Goal: Task Accomplishment & Management: Manage account settings

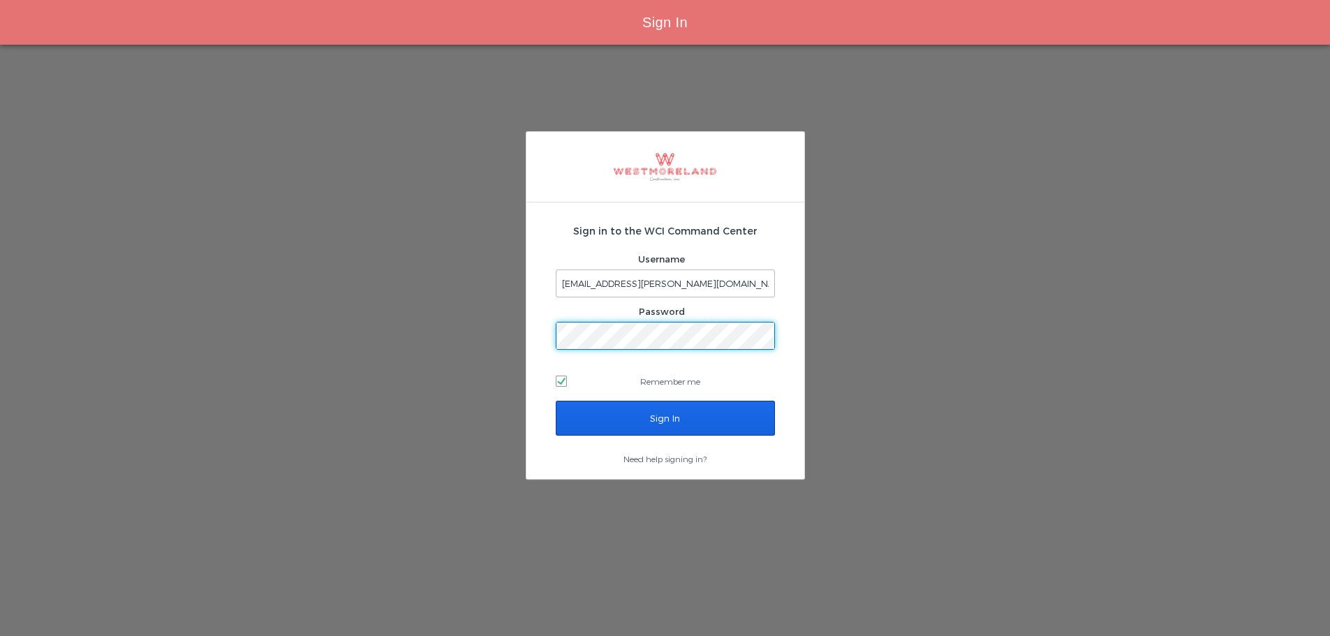
click at [712, 426] on input "Sign In" at bounding box center [665, 418] width 219 height 35
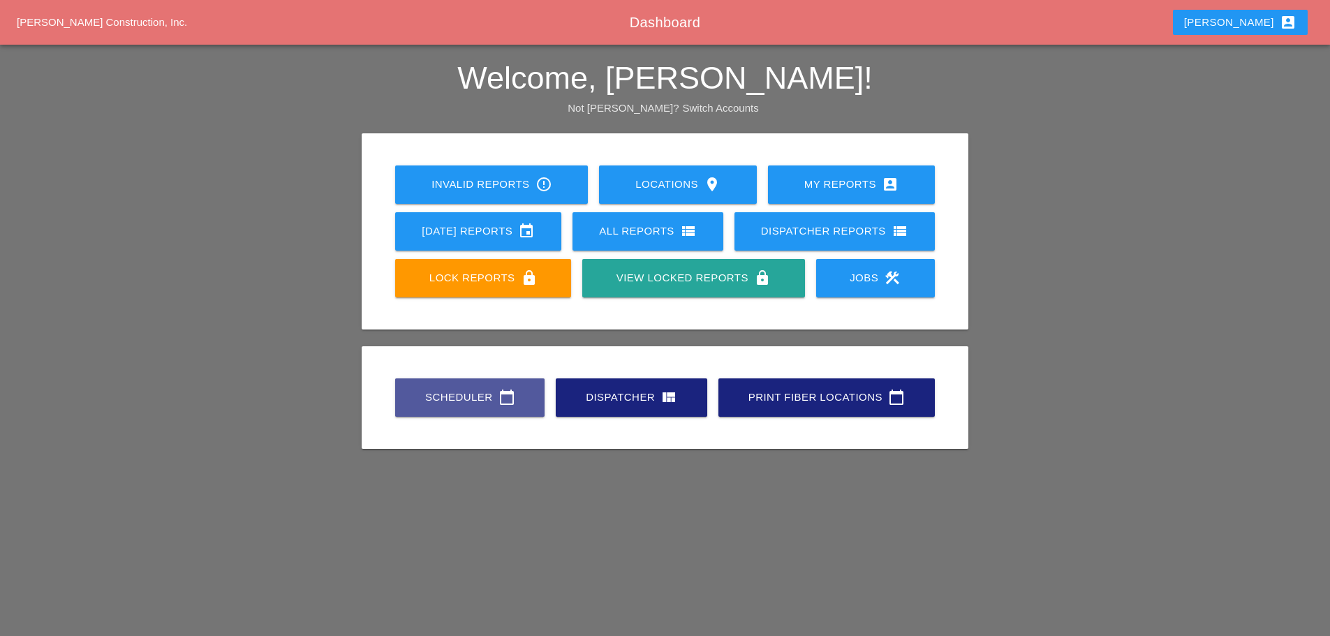
click at [473, 397] on div "Scheduler calendar_today" at bounding box center [469, 397] width 105 height 17
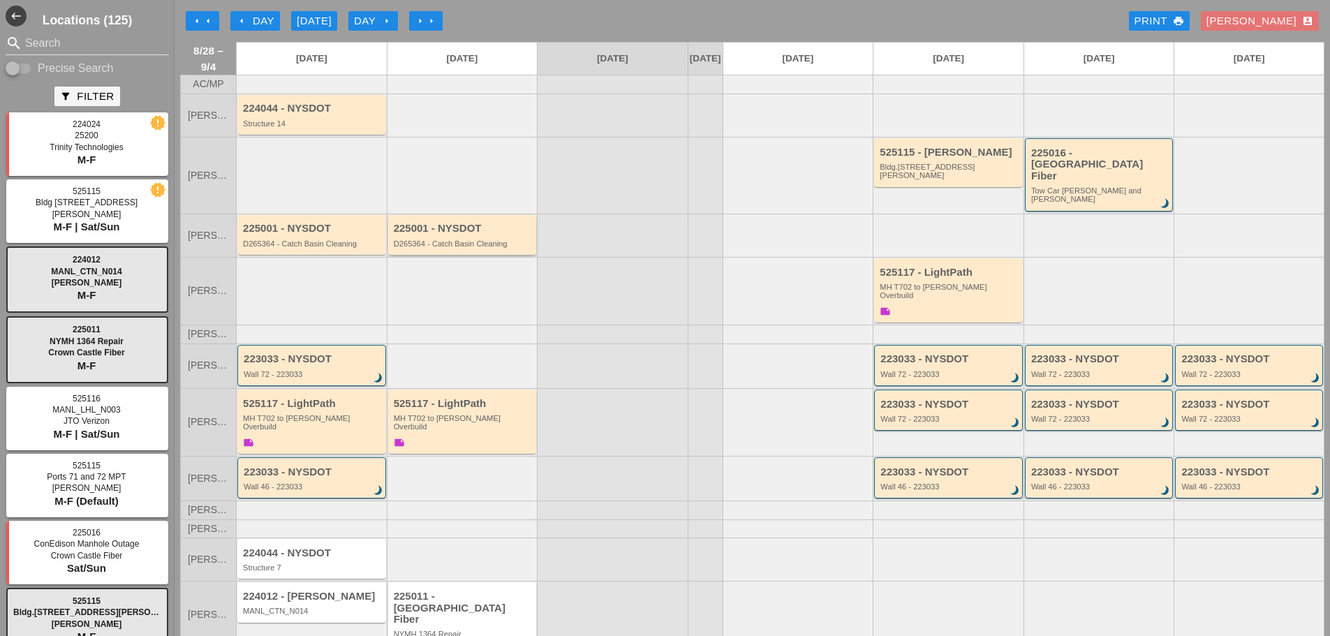
click at [476, 239] on div "D265364 - Catch Basin Cleaning" at bounding box center [464, 243] width 140 height 8
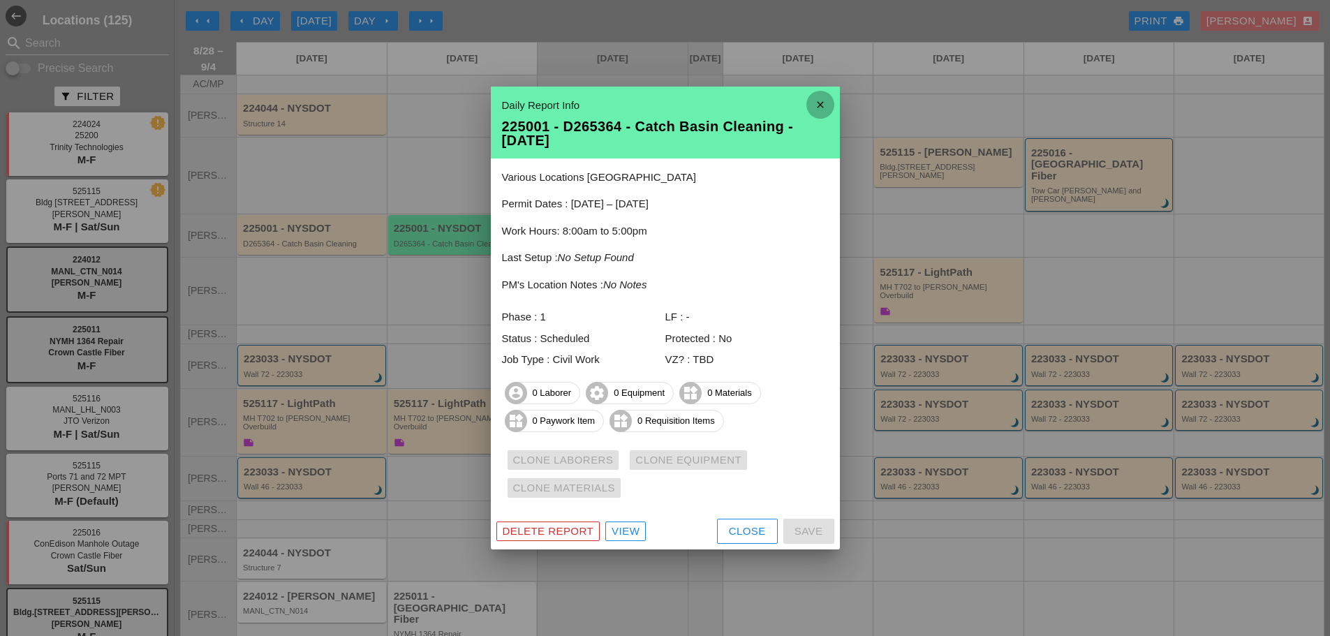
click at [822, 106] on icon "close" at bounding box center [820, 105] width 28 height 28
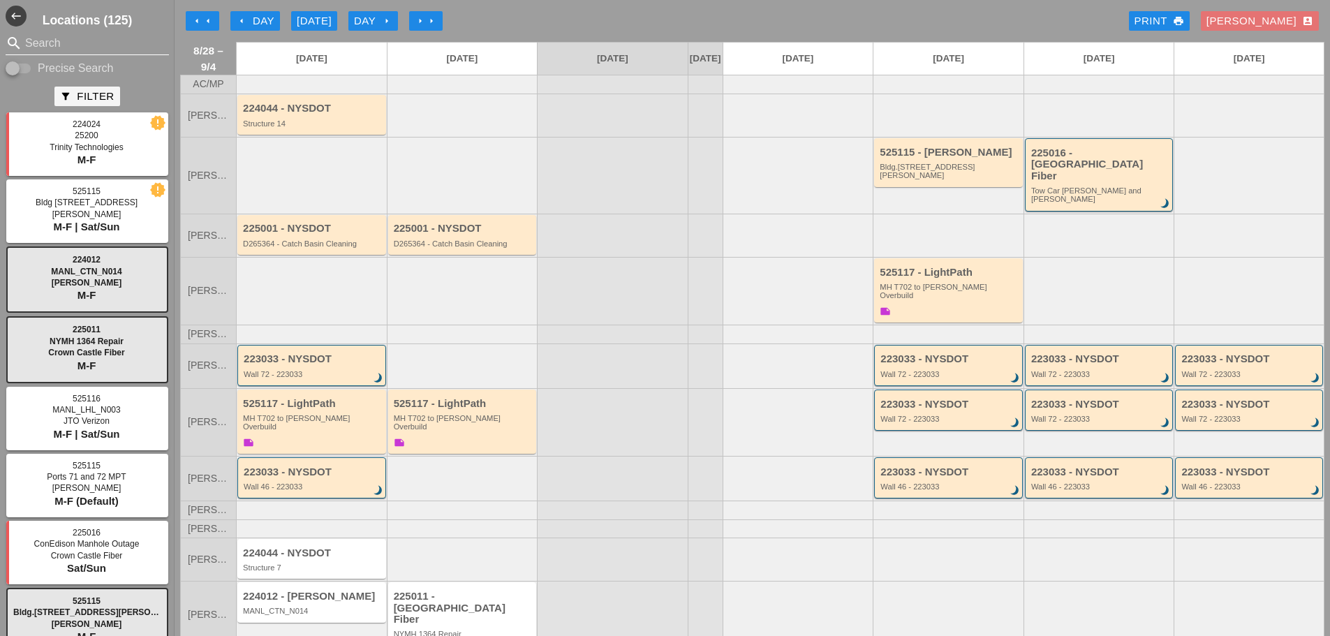
click at [66, 46] on input "Search" at bounding box center [87, 43] width 124 height 22
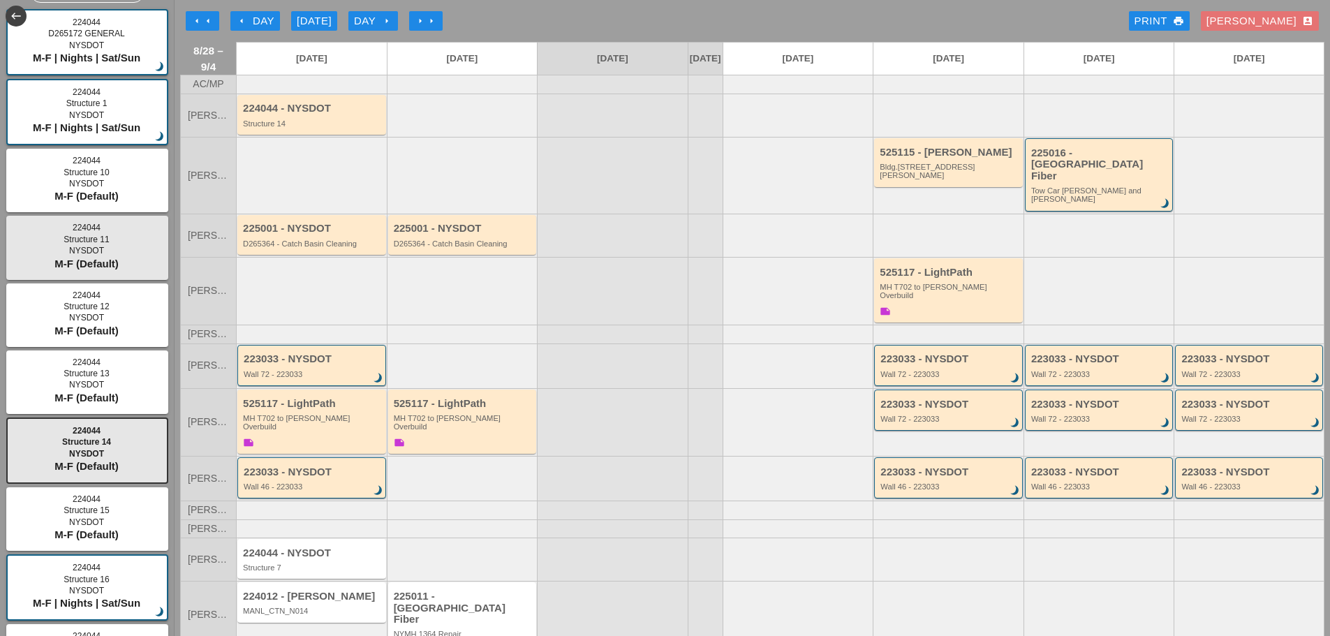
scroll to position [140, 0]
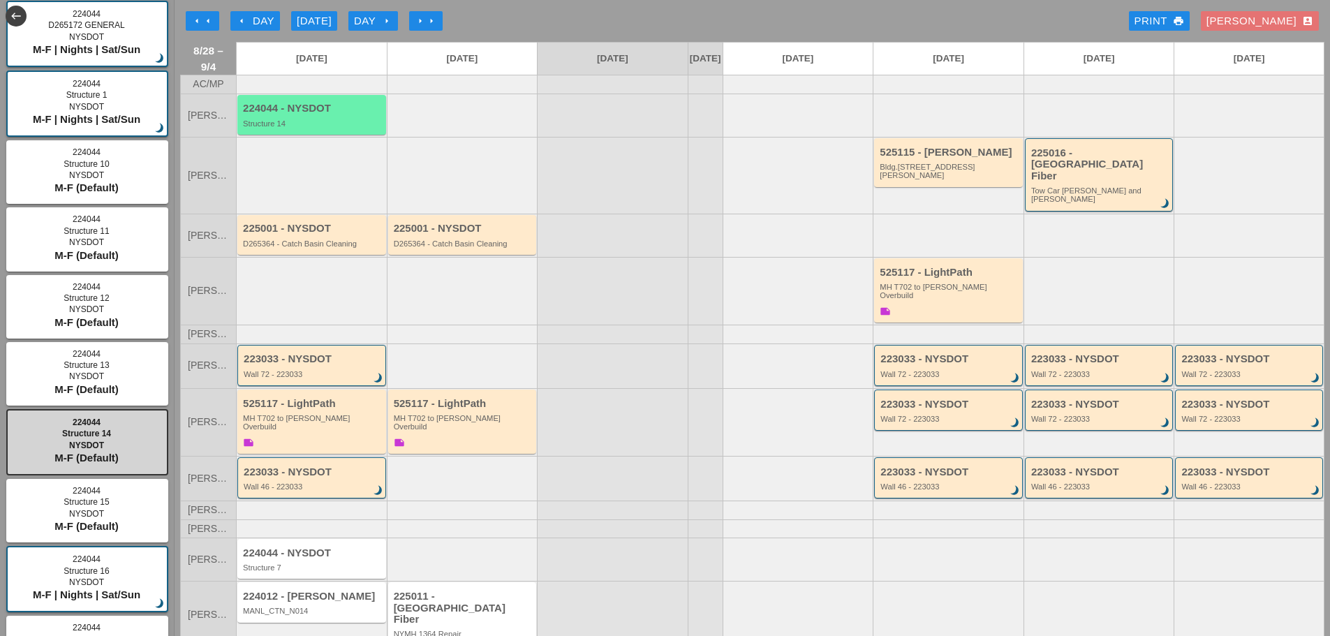
type input "224044"
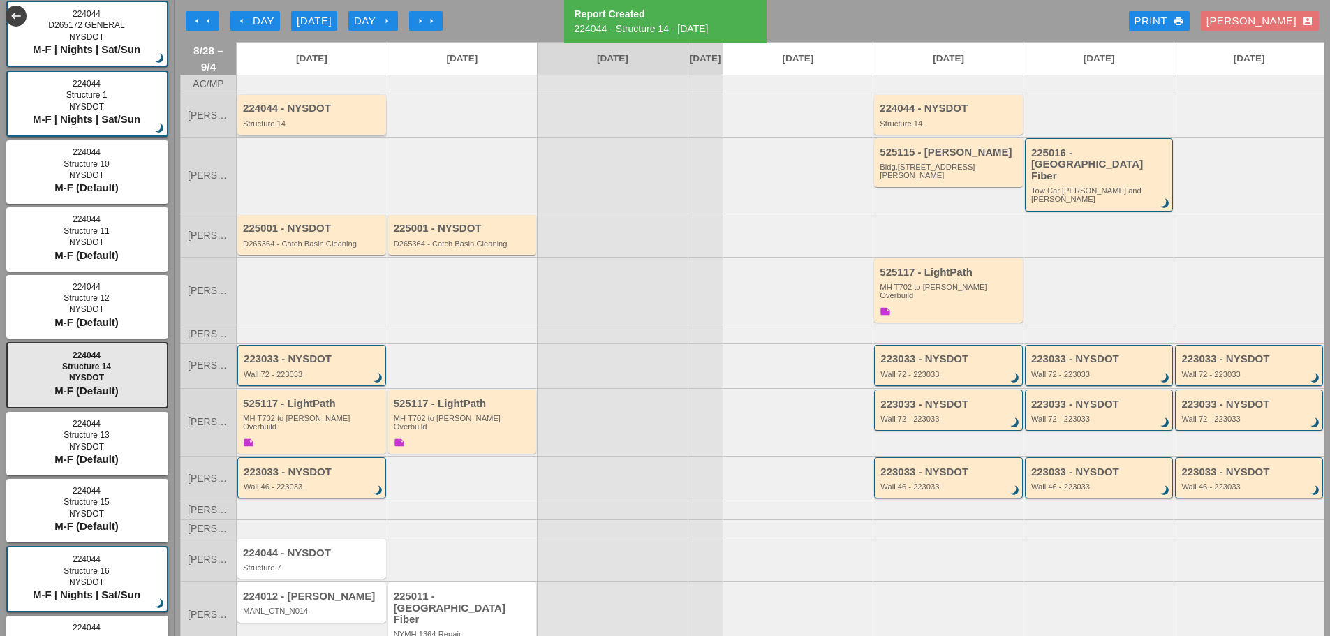
click at [288, 128] on div "Structure 14" at bounding box center [313, 123] width 140 height 8
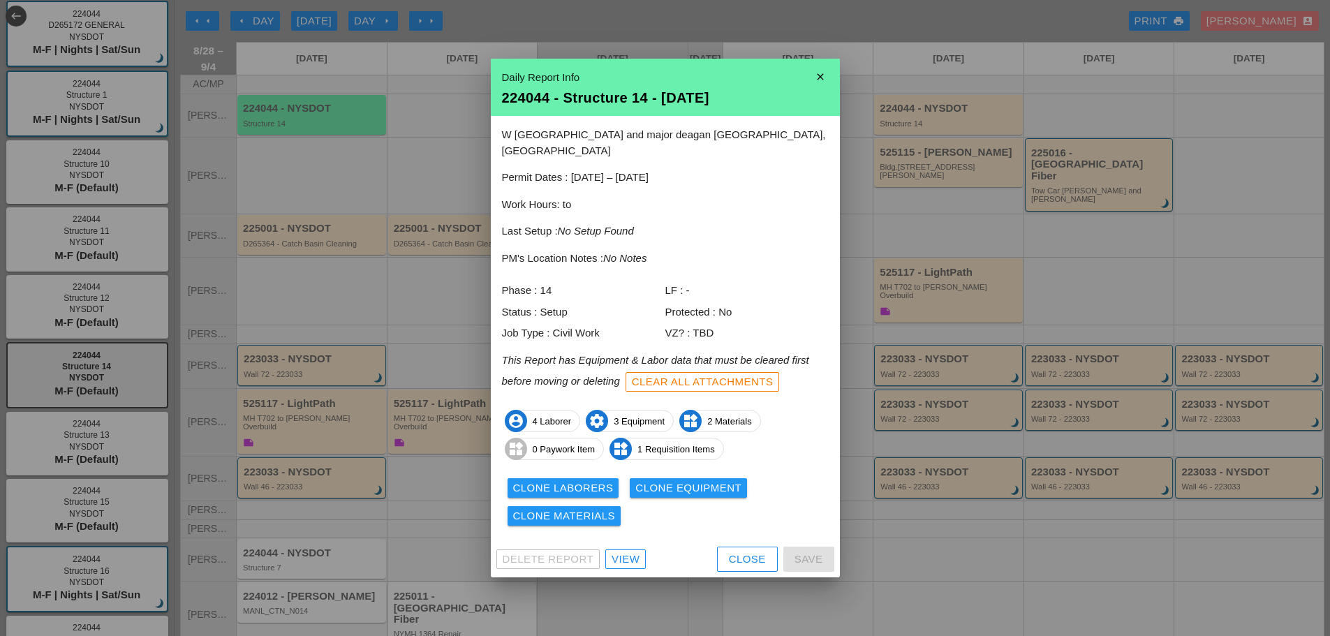
click at [576, 482] on div "Clone Laborers" at bounding box center [563, 488] width 101 height 16
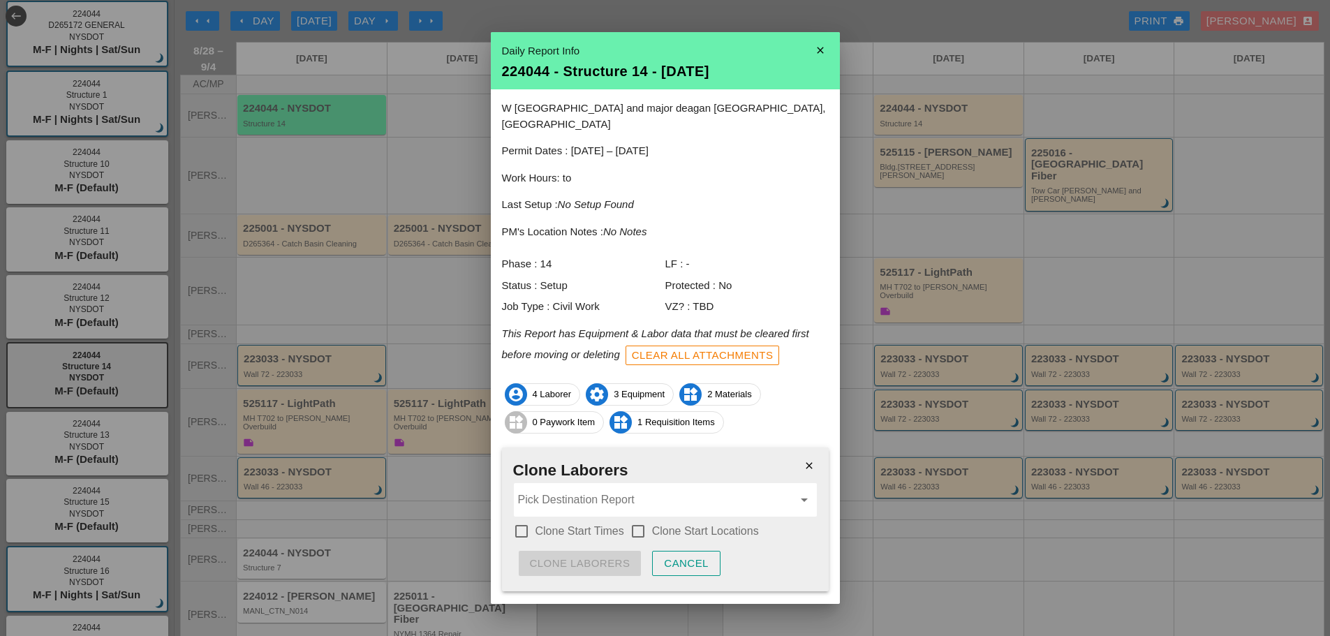
drag, startPoint x: 521, startPoint y: 514, endPoint x: 579, endPoint y: 505, distance: 59.3
click at [521, 519] on div at bounding box center [522, 531] width 24 height 24
click at [638, 519] on div at bounding box center [638, 531] width 24 height 24
click at [629, 489] on input "Pick Destination Report" at bounding box center [655, 500] width 275 height 22
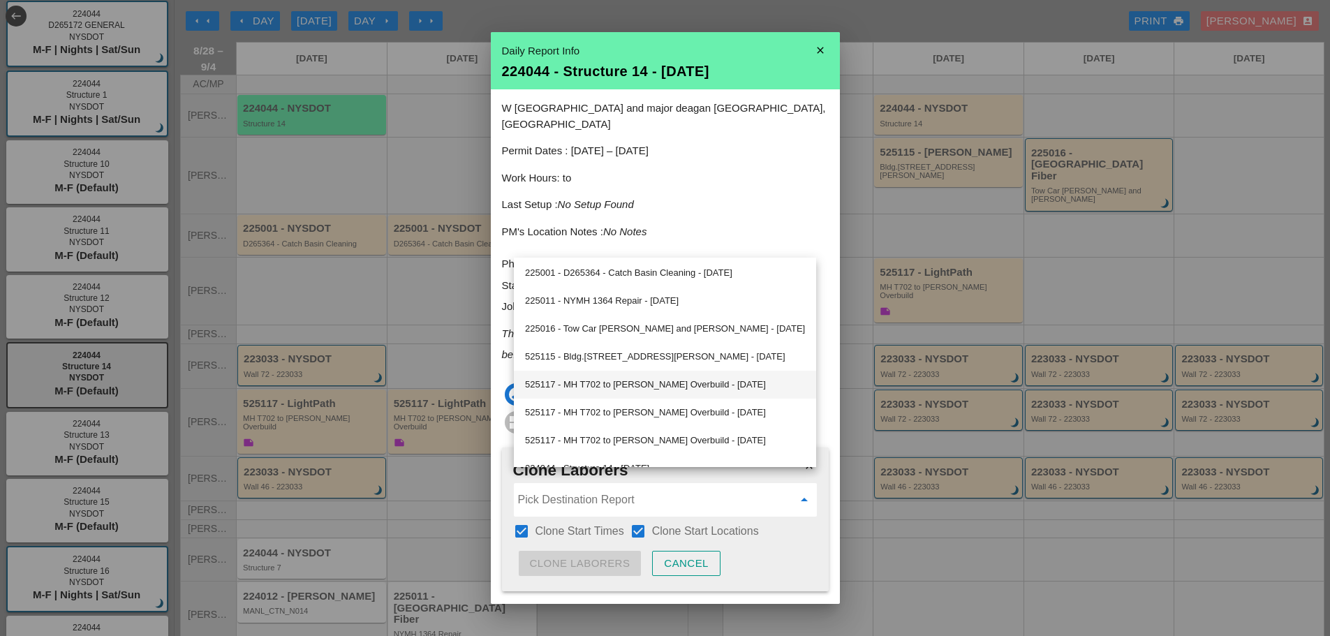
scroll to position [410, 0]
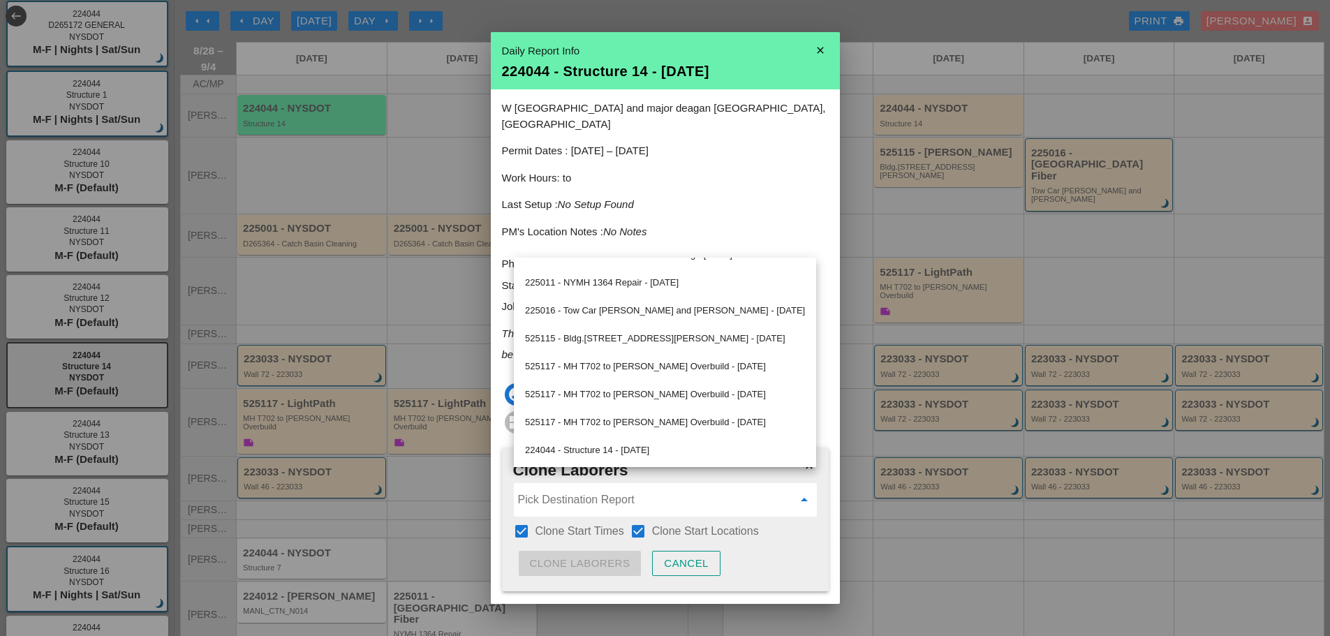
click at [659, 449] on div "224044 - Structure 14 - [DATE]" at bounding box center [665, 450] width 280 height 17
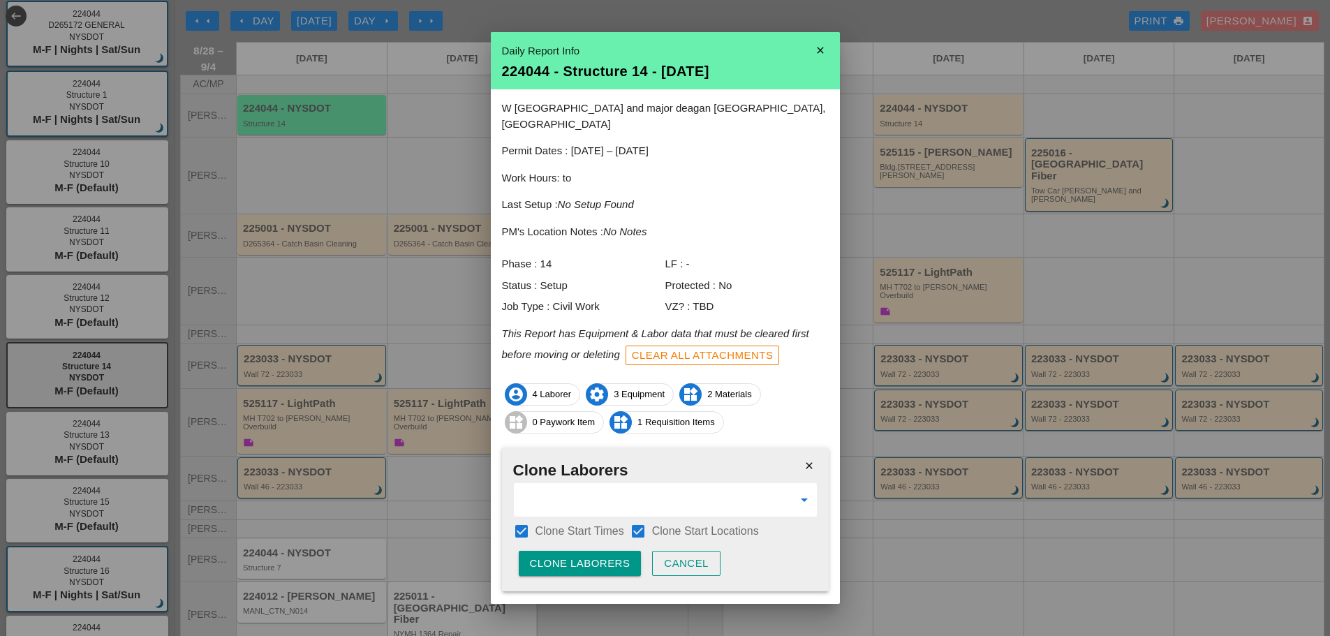
click at [601, 556] on div "Clone Laborers" at bounding box center [580, 564] width 101 height 16
click at [605, 556] on div "Are you sure?" at bounding box center [574, 564] width 89 height 16
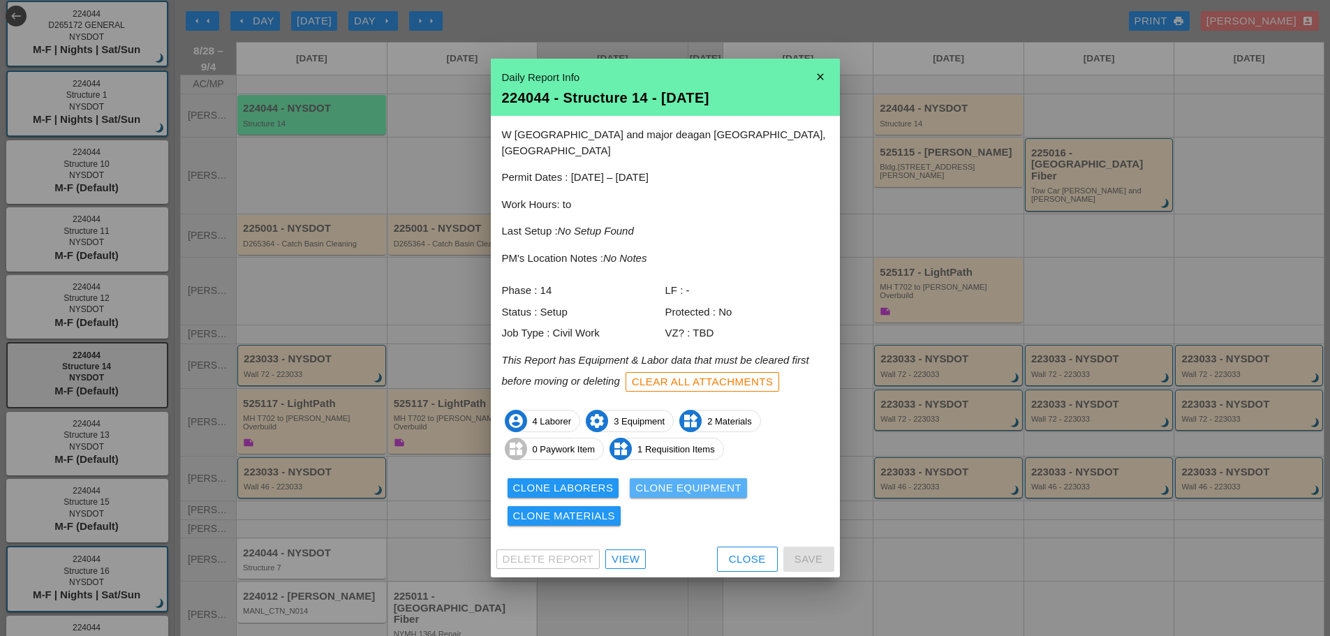
click at [664, 480] on div "Clone Equipment" at bounding box center [688, 488] width 106 height 16
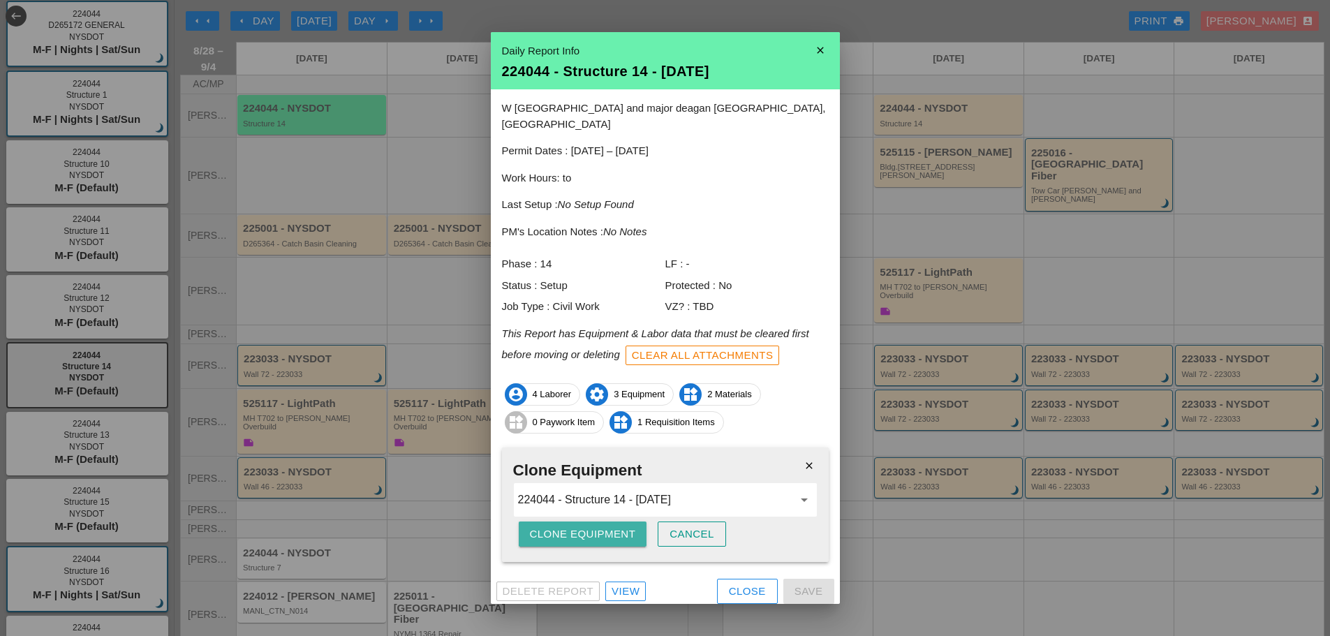
click at [591, 526] on div "Clone Equipment" at bounding box center [583, 534] width 106 height 16
click at [593, 526] on div "Are you sure?" at bounding box center [574, 534] width 89 height 16
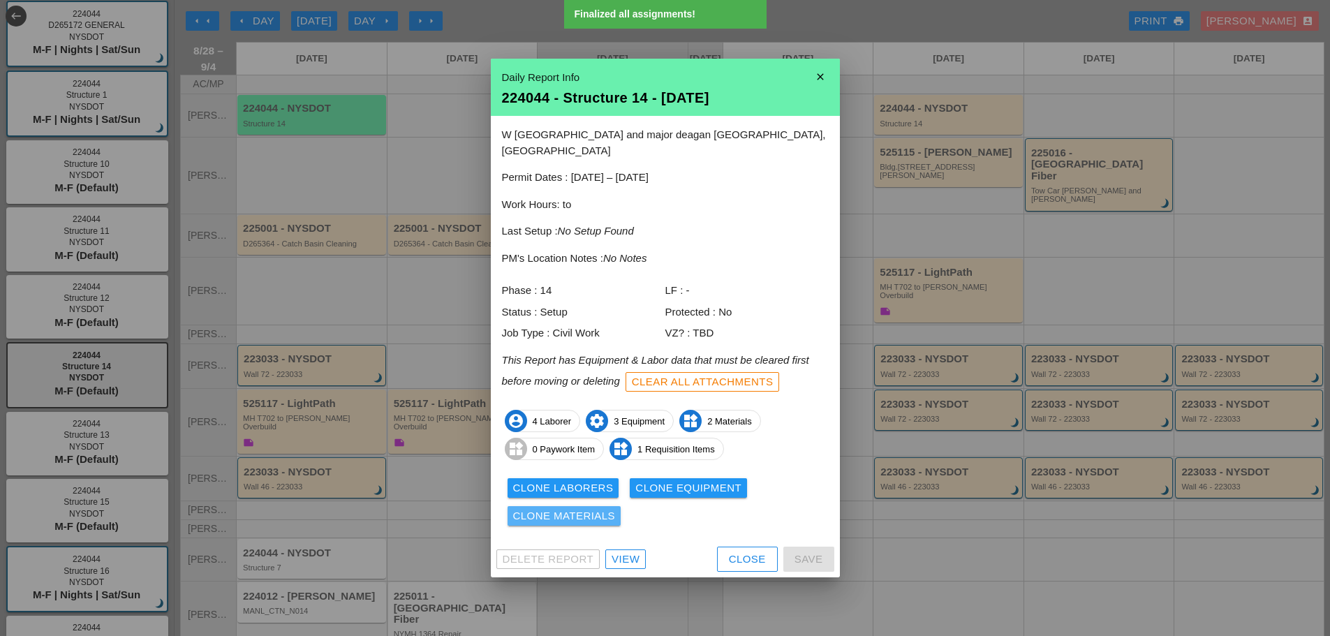
click at [581, 512] on div "Clone Materials" at bounding box center [564, 516] width 103 height 16
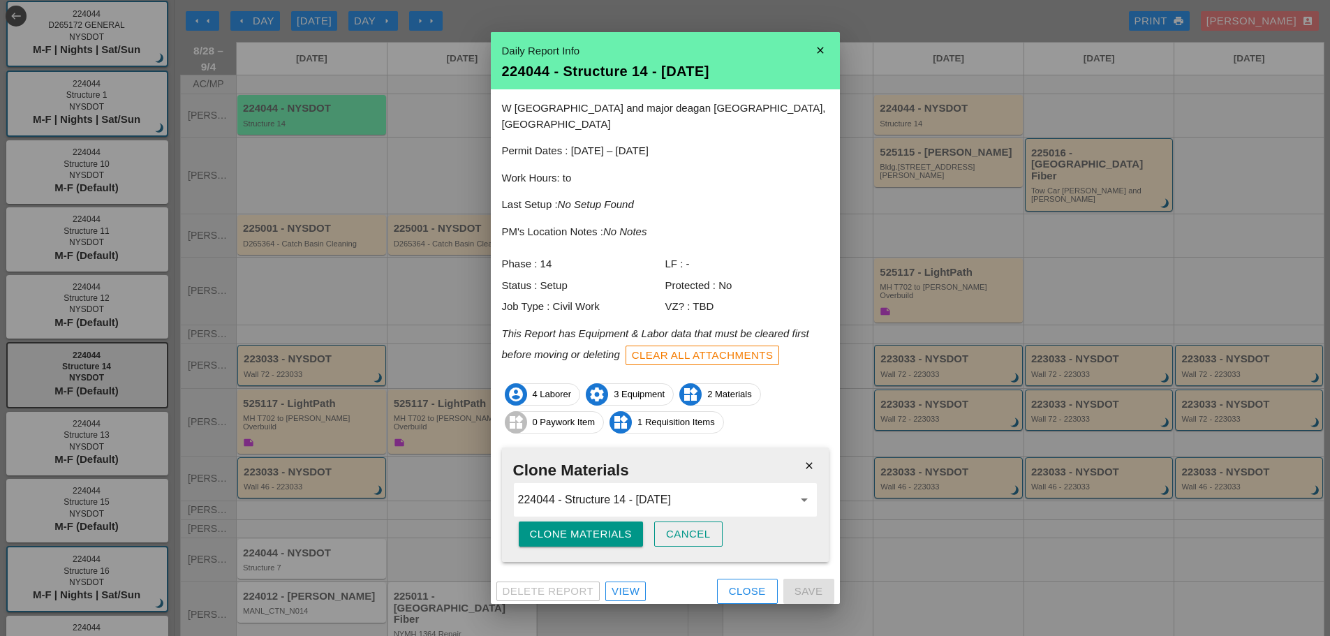
click at [585, 526] on div "Clone Materials" at bounding box center [581, 534] width 103 height 16
click at [586, 526] on div "Are you sure?" at bounding box center [574, 534] width 89 height 16
click at [561, 526] on div "Clone Materials" at bounding box center [581, 534] width 103 height 16
click at [561, 526] on div "Are you sure?" at bounding box center [574, 534] width 89 height 16
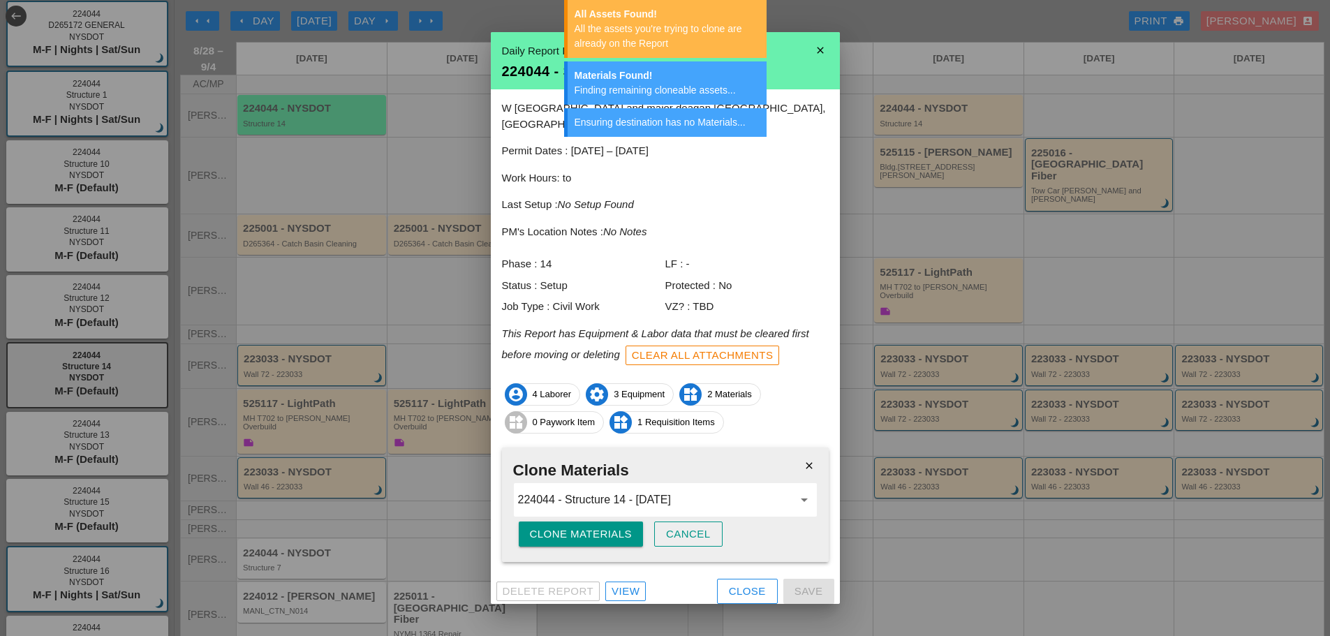
click at [823, 48] on icon "close" at bounding box center [820, 50] width 28 height 28
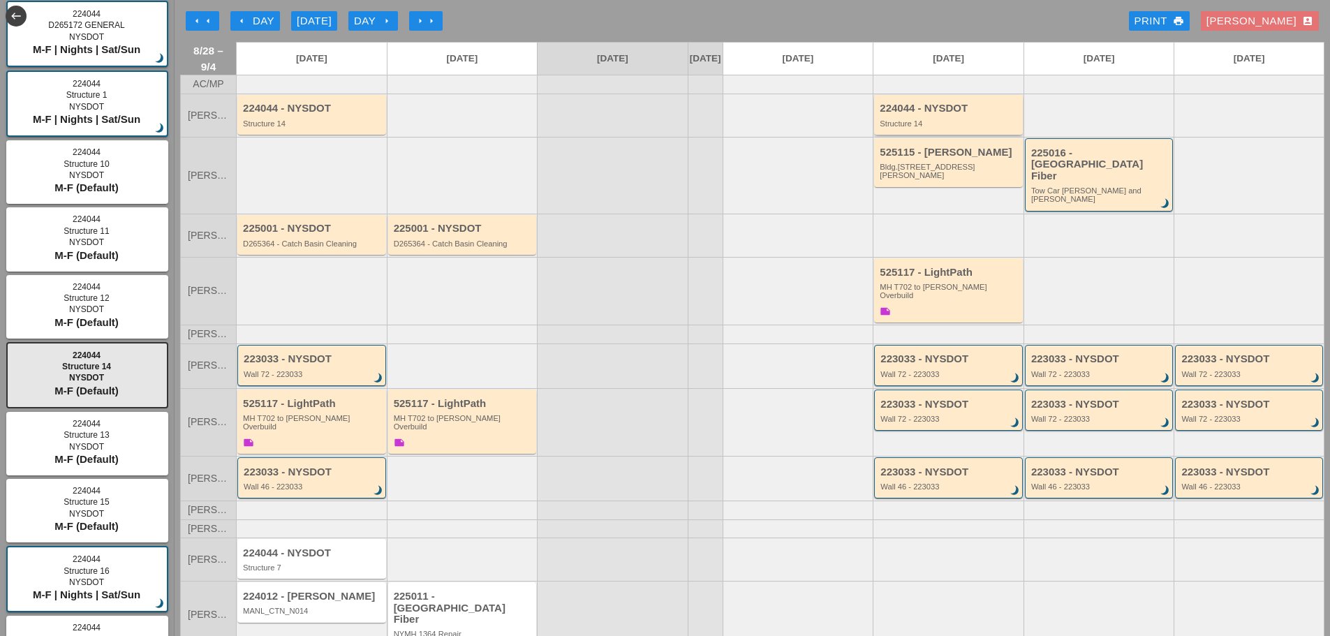
click at [951, 126] on div "224044 - NYSDOT Structure 14" at bounding box center [950, 115] width 140 height 25
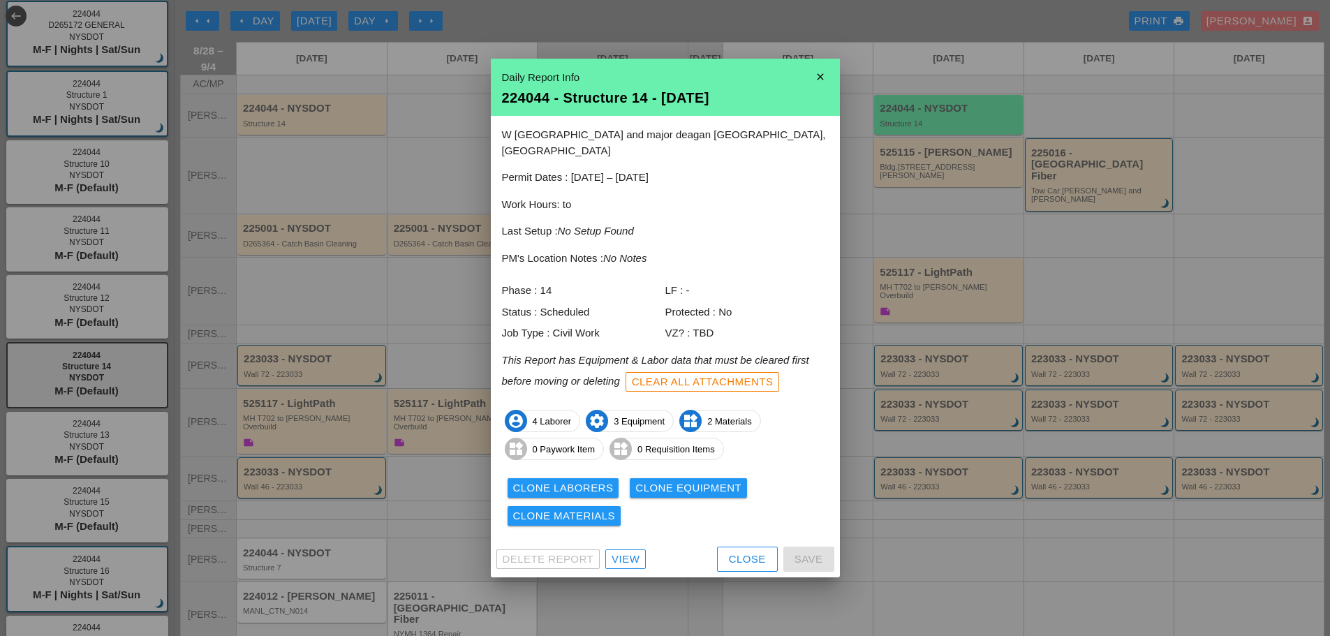
click at [622, 551] on div "View" at bounding box center [625, 559] width 28 height 16
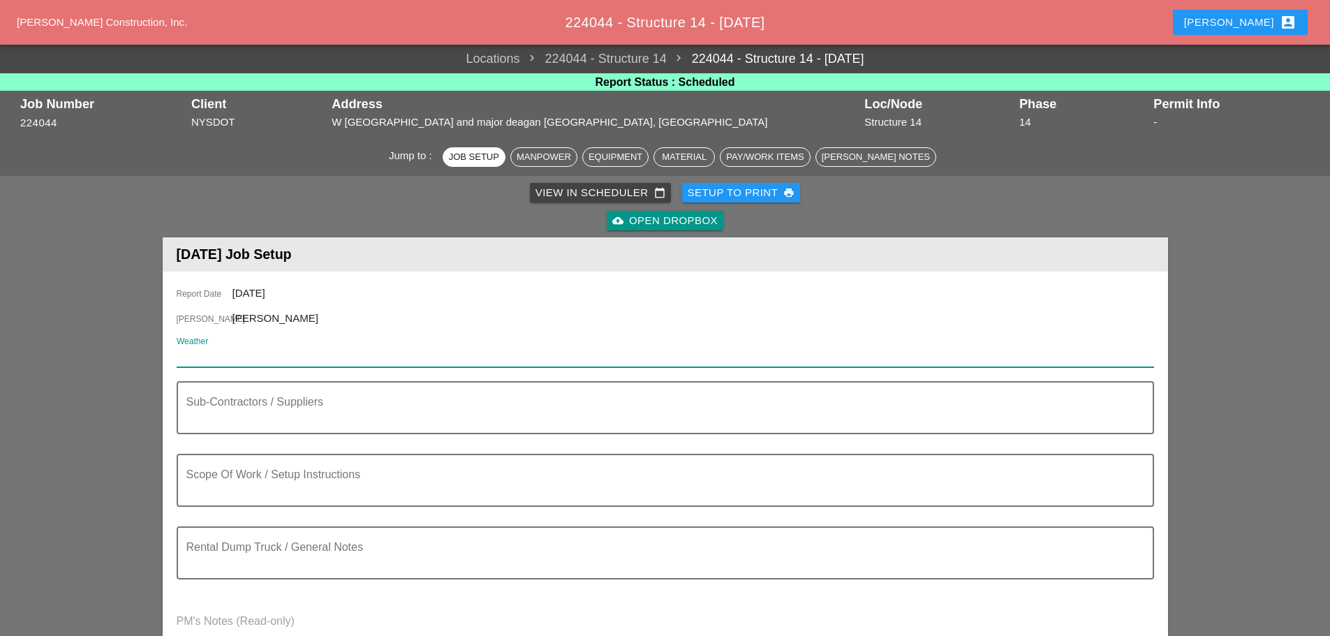
paste input "Tue 02 Day 78° 15% ENE 11 mph Partly cloudy skies. Slight chance of a rain show…"
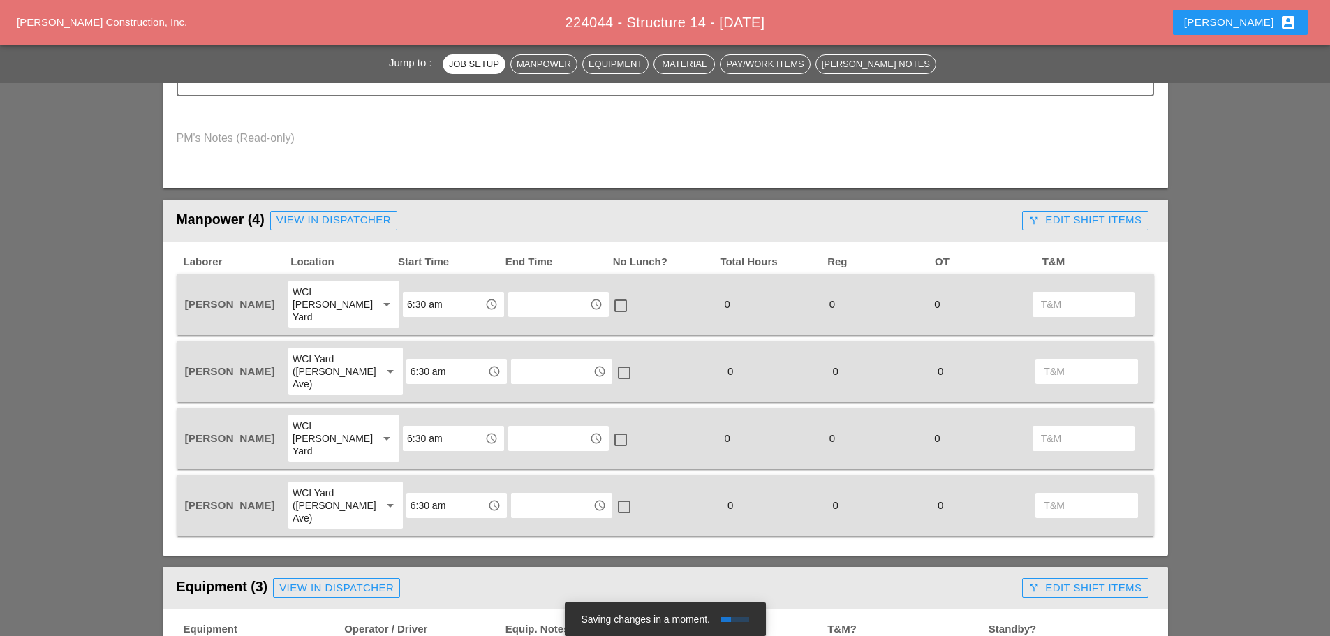
scroll to position [489, 0]
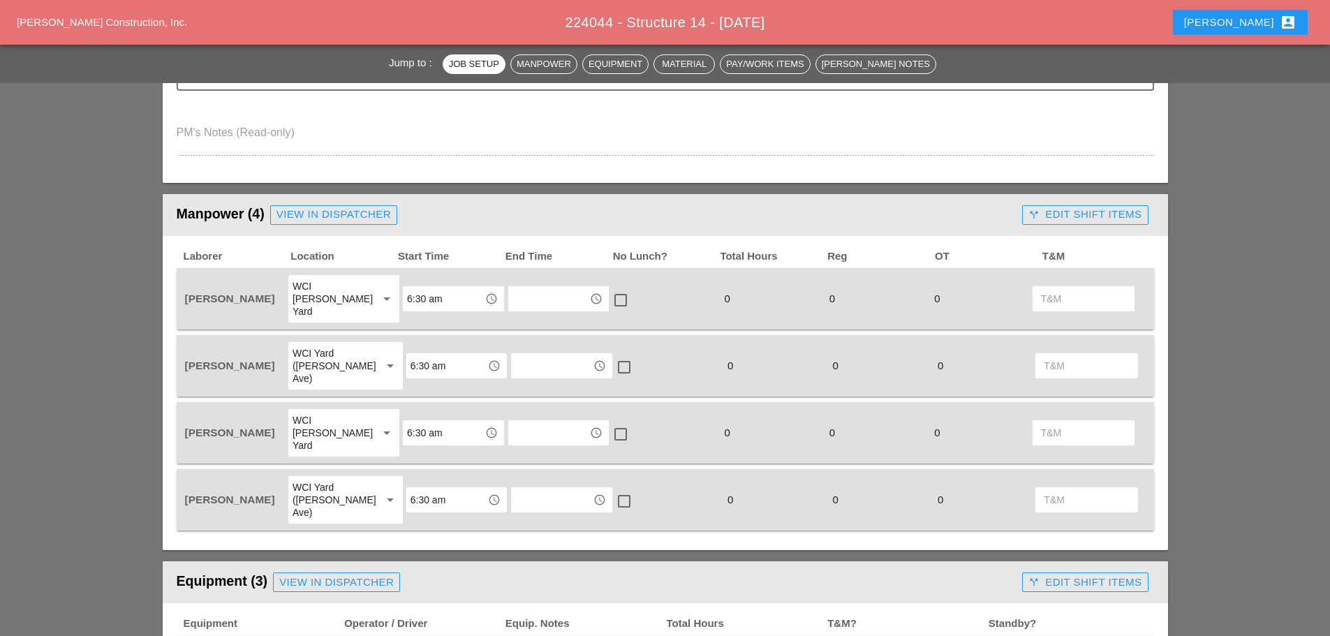
type input "Tue 02 Day 78° 15% ENE 11 mph Partly cloudy skies. Slight chance of a rain show…"
click at [348, 216] on div "View in Dispatcher" at bounding box center [333, 215] width 114 height 16
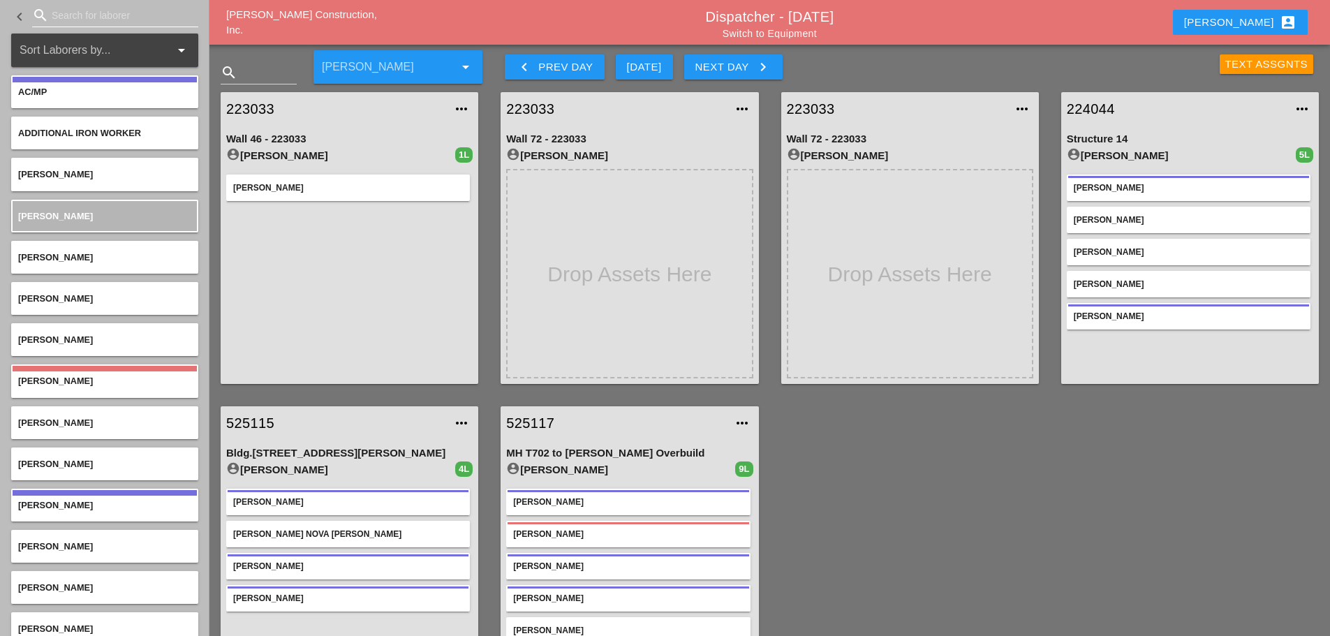
click at [64, 13] on input "Search for laborer" at bounding box center [115, 15] width 127 height 22
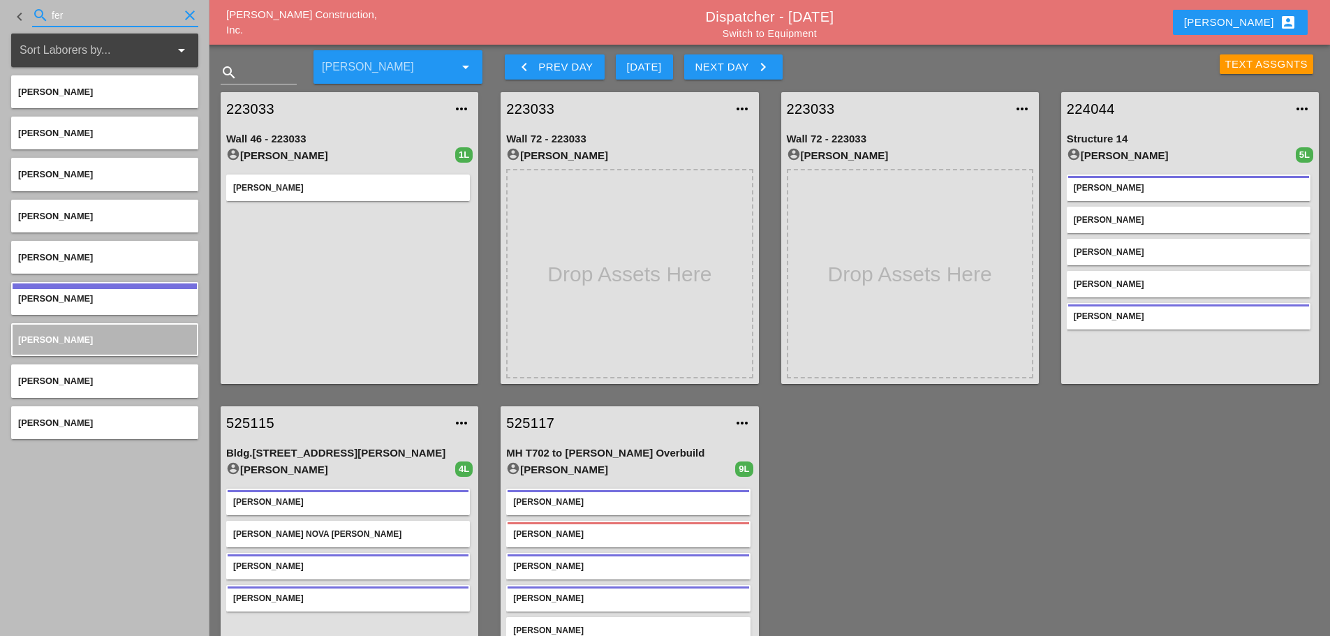
type input "fer"
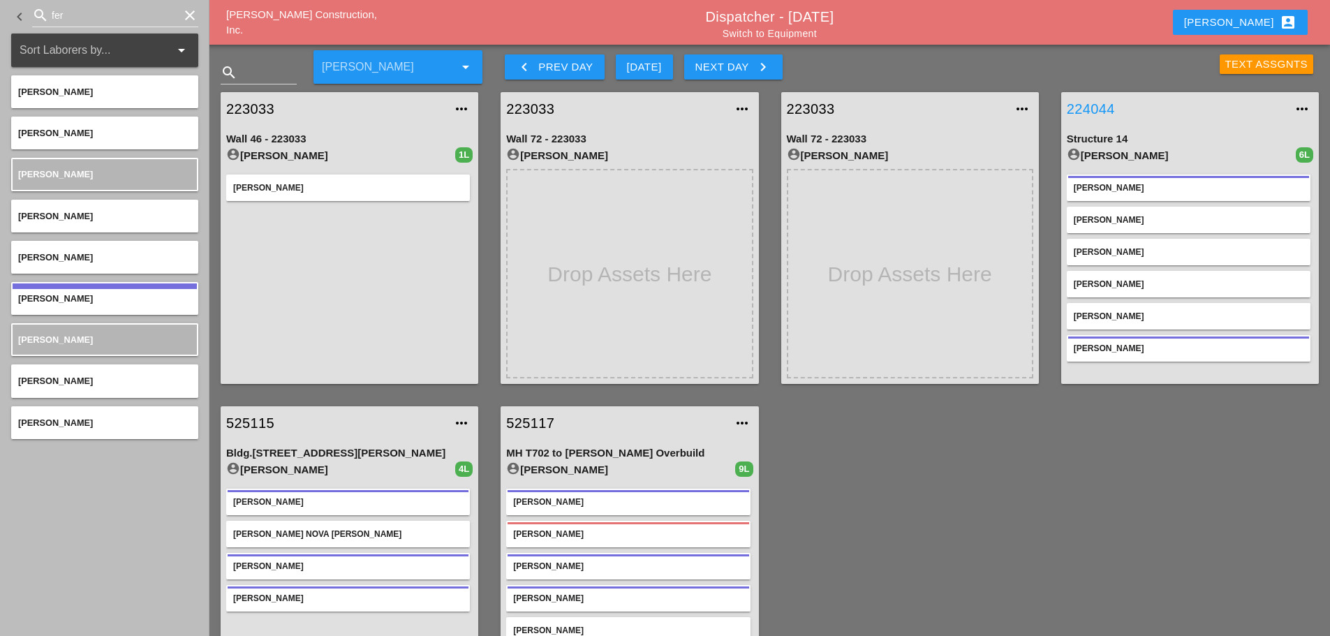
click at [1084, 107] on link "224044" at bounding box center [1176, 108] width 218 height 21
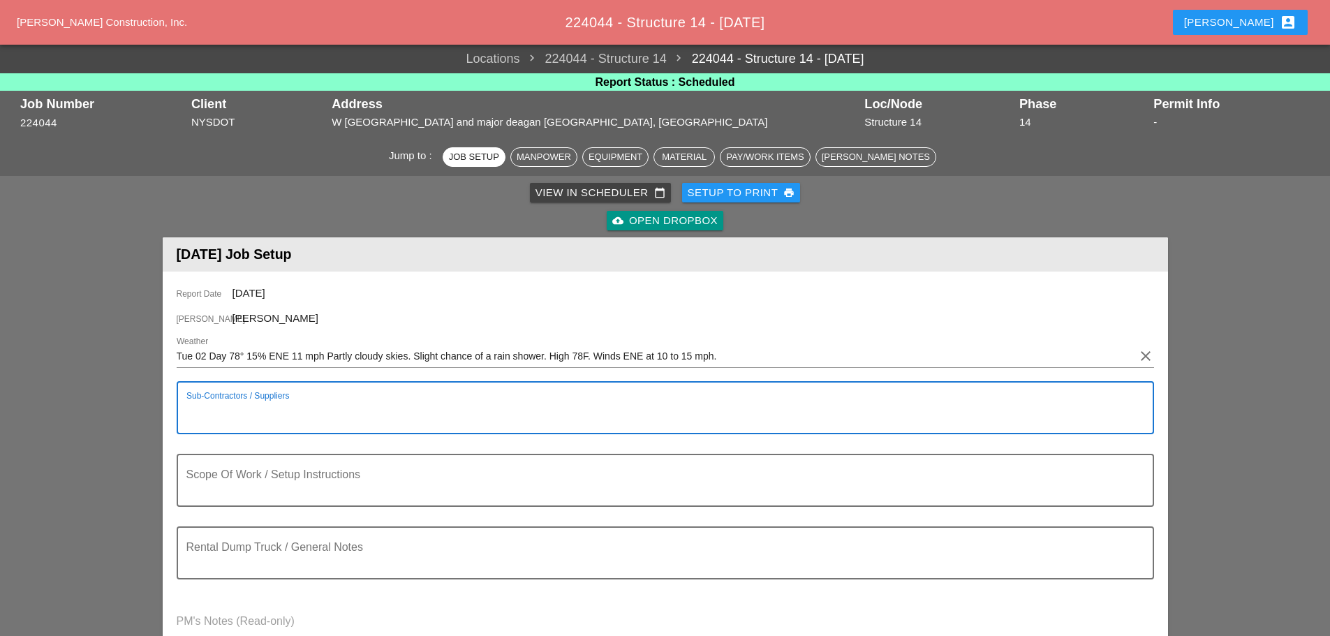
click at [223, 408] on textarea "Sub-Contractors / Suppliers" at bounding box center [659, 416] width 947 height 34
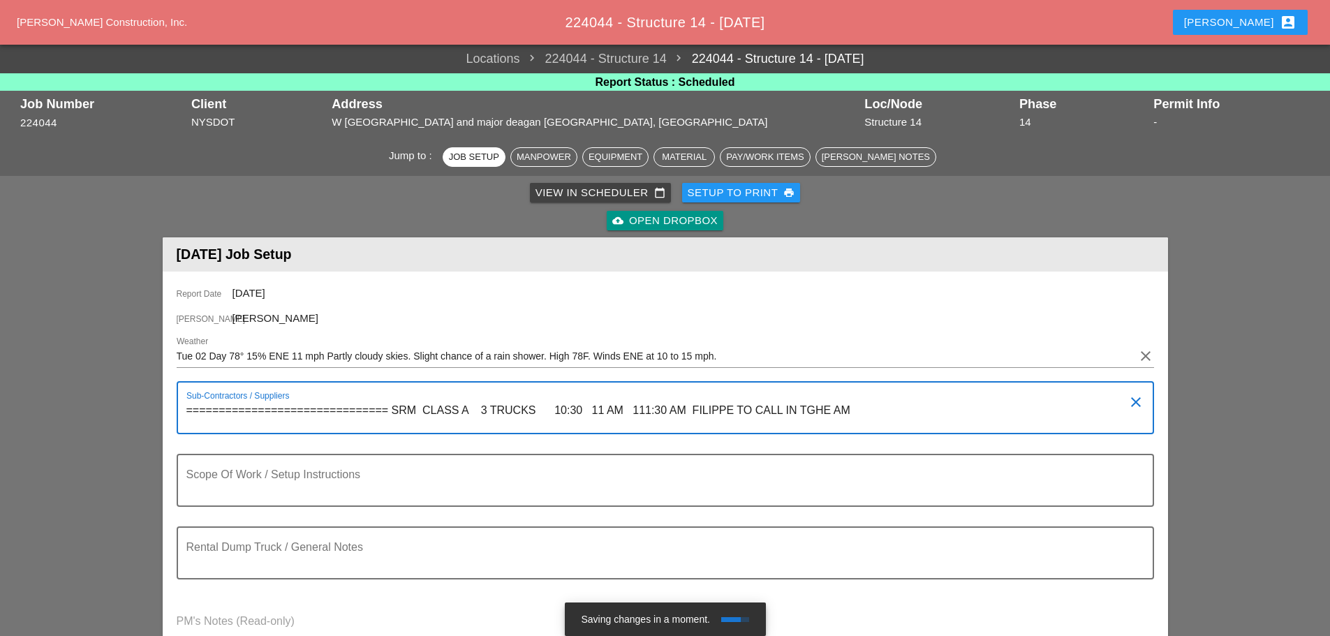
click at [829, 408] on textarea "=============================== SRM CLASS A 3 TRUCKS 10:30 11 AM 111:30 AM FILI…" at bounding box center [659, 416] width 947 height 34
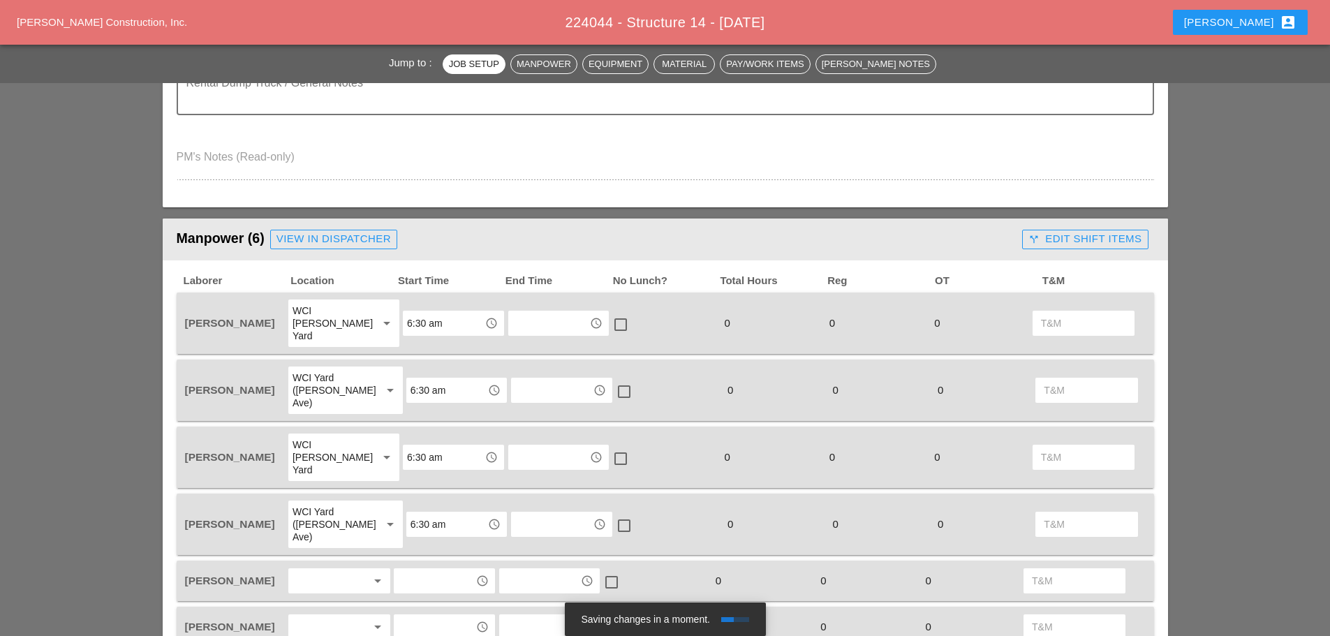
scroll to position [489, 0]
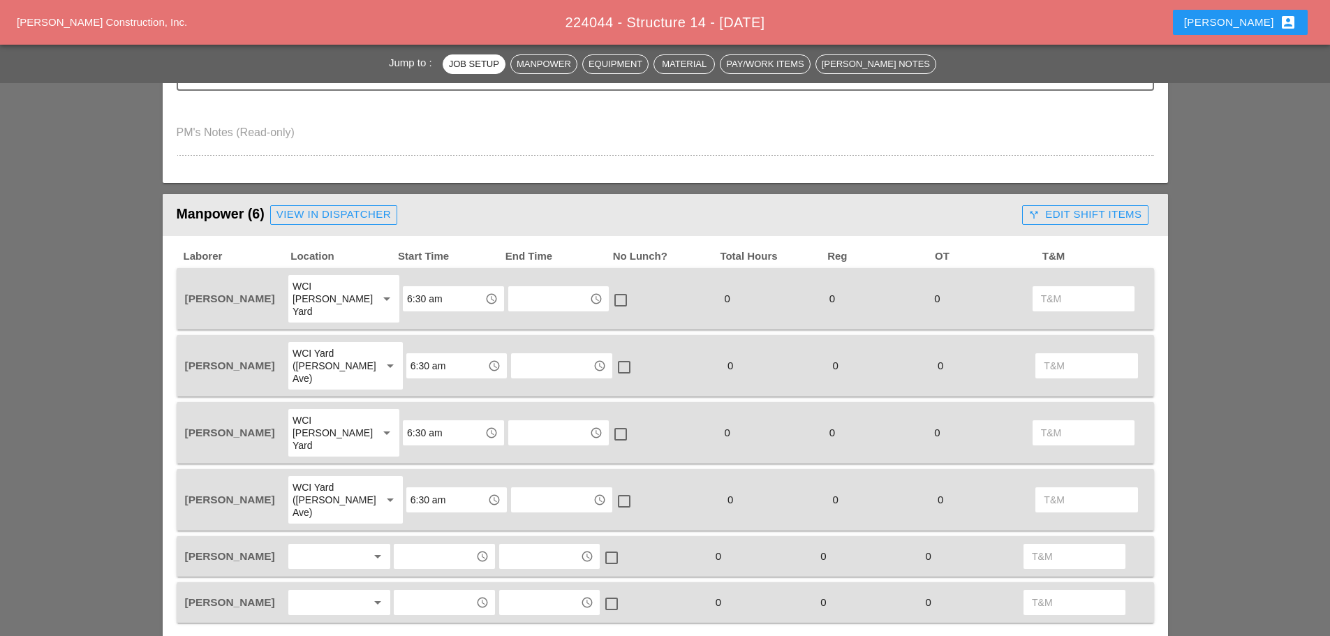
type textarea "=============================== SRM CLASS A 3 TRUCKS 10:30 11 AM 111:30 AM FILI…"
click at [365, 409] on div "WCI [PERSON_NAME] Yard" at bounding box center [333, 432] width 83 height 47
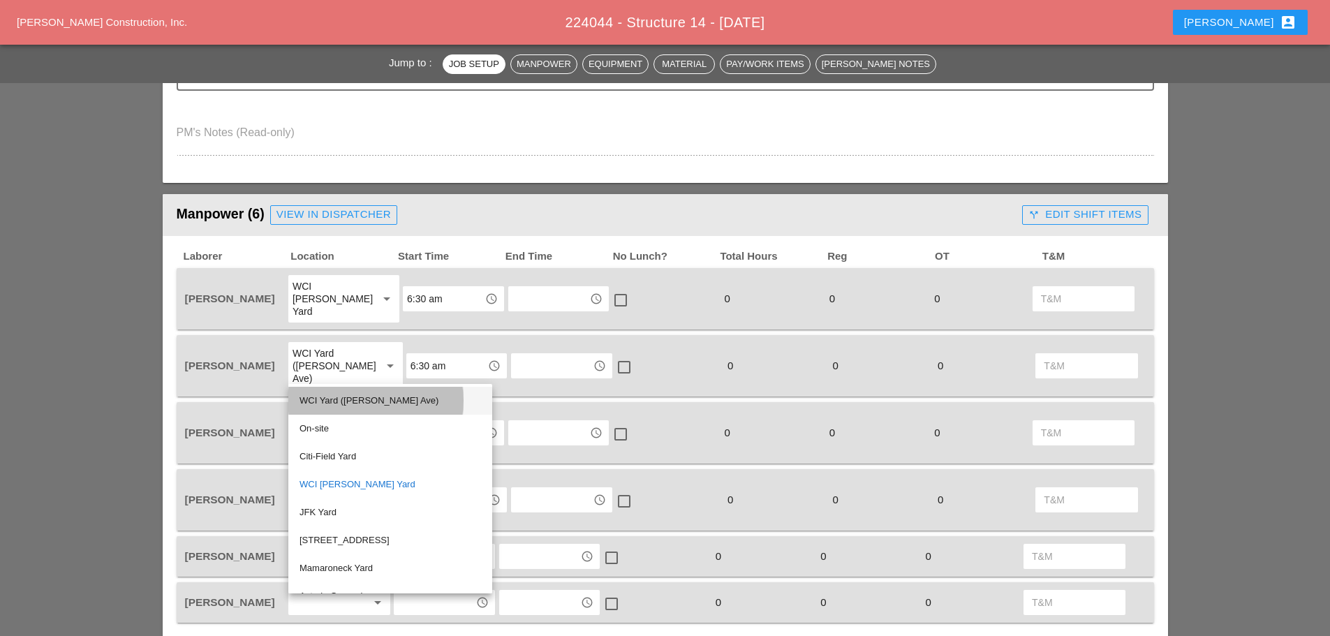
click at [329, 398] on div "WCI Yard ([PERSON_NAME] Ave)" at bounding box center [389, 400] width 181 height 17
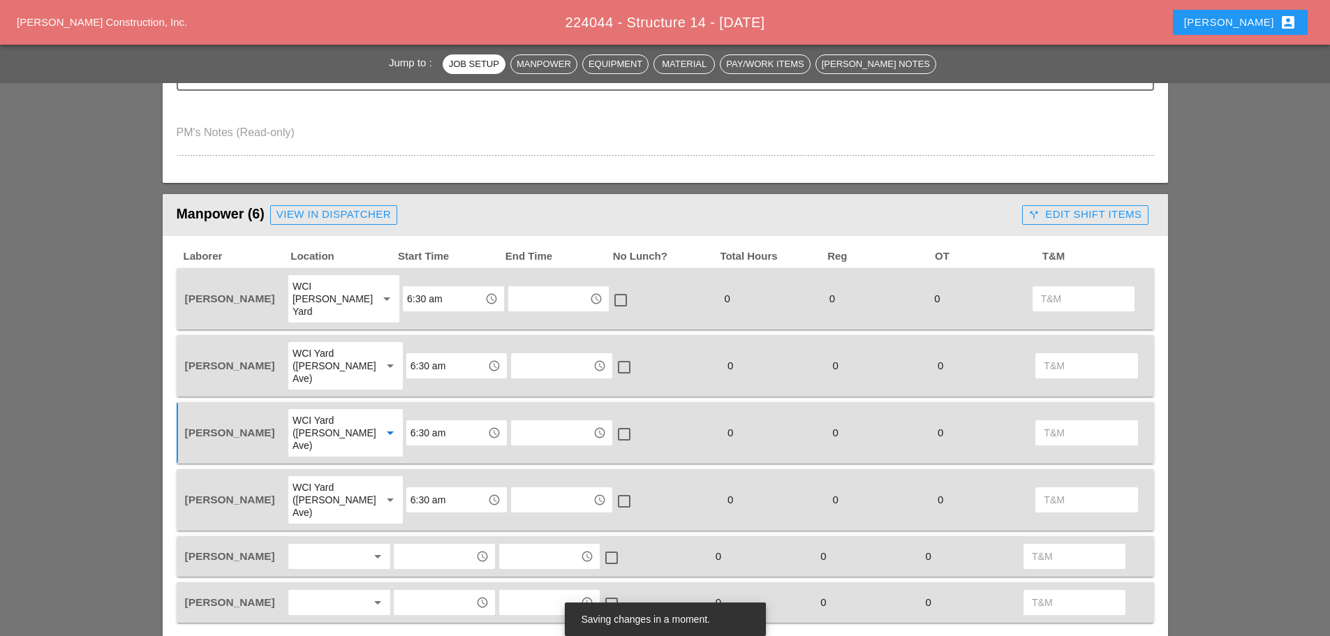
click at [328, 545] on div at bounding box center [329, 556] width 74 height 22
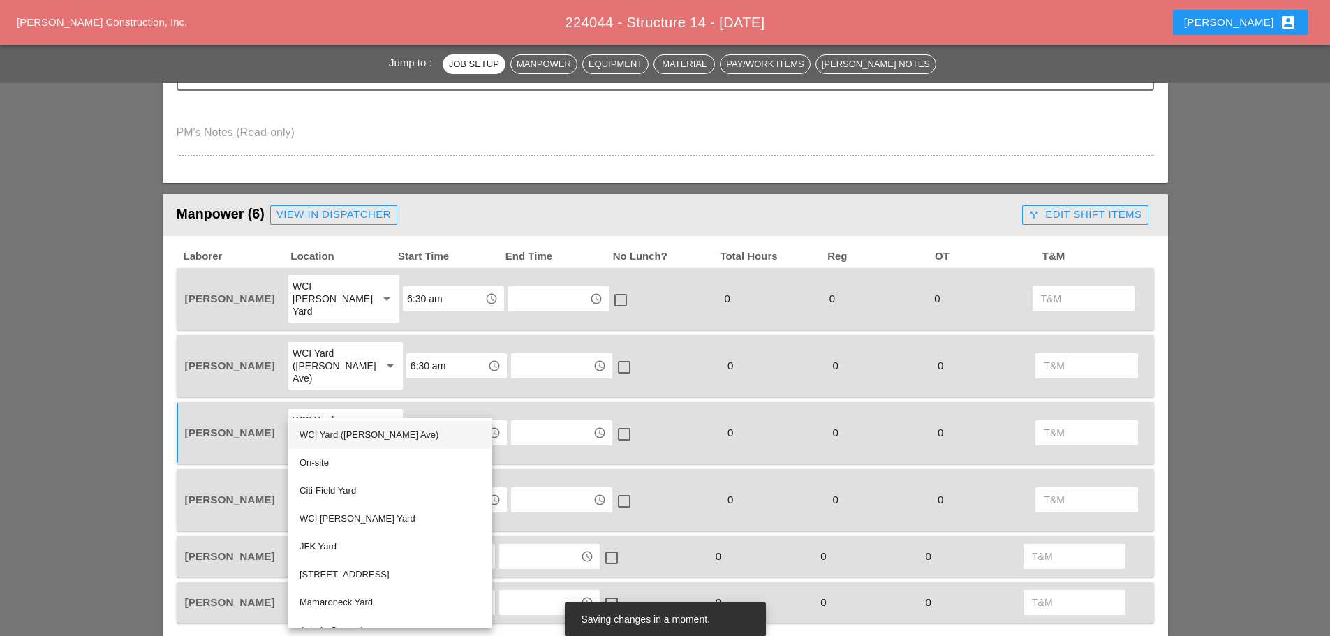
click at [355, 428] on div "WCI Yard ([PERSON_NAME] Ave)" at bounding box center [389, 435] width 181 height 17
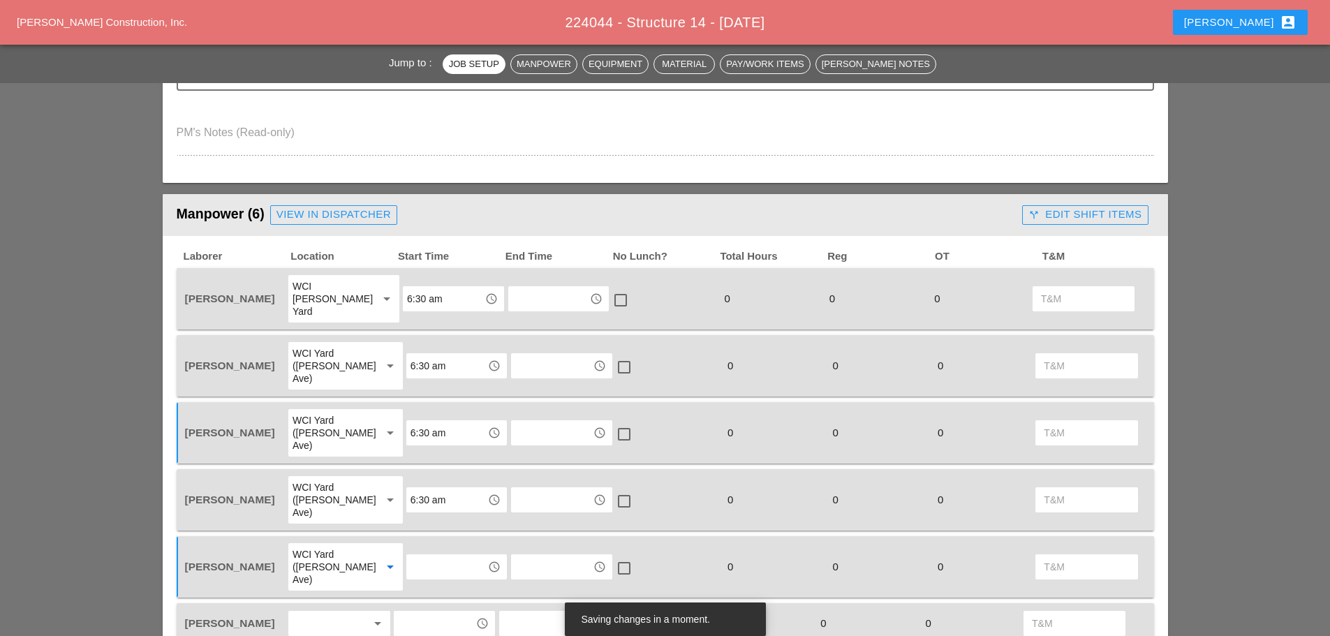
click at [410, 554] on div "access_time" at bounding box center [456, 566] width 101 height 25
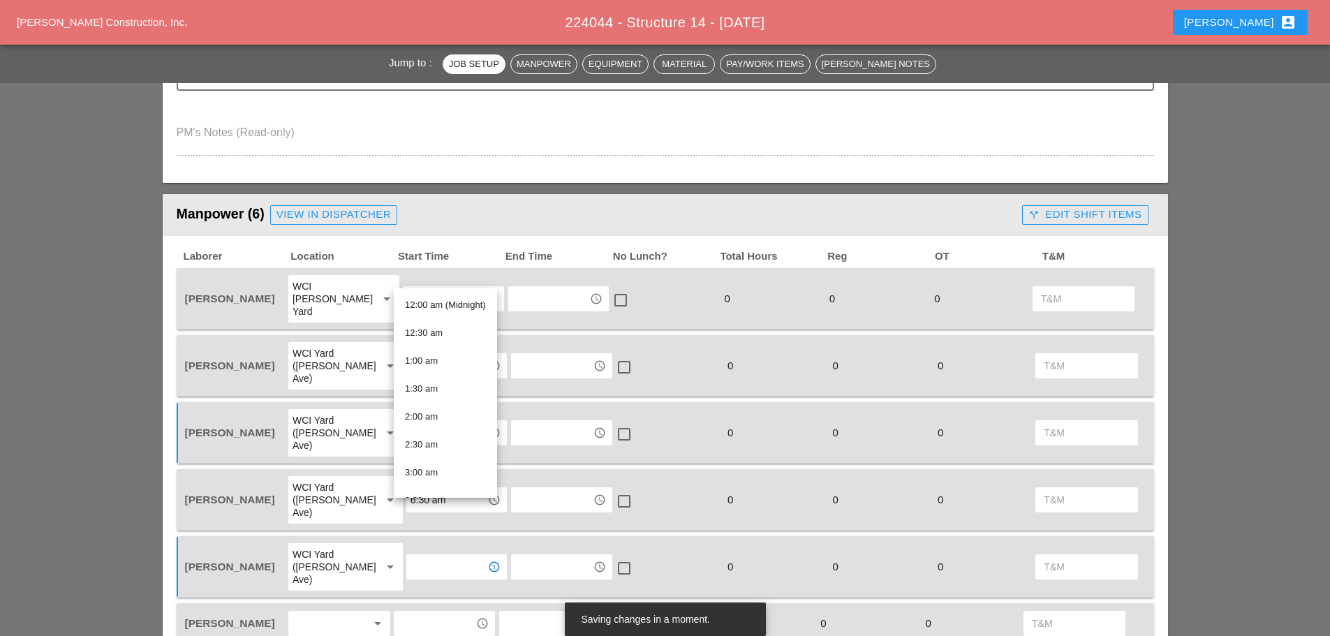
scroll to position [279, 0]
click at [441, 388] on div "6:30 am" at bounding box center [445, 388] width 81 height 17
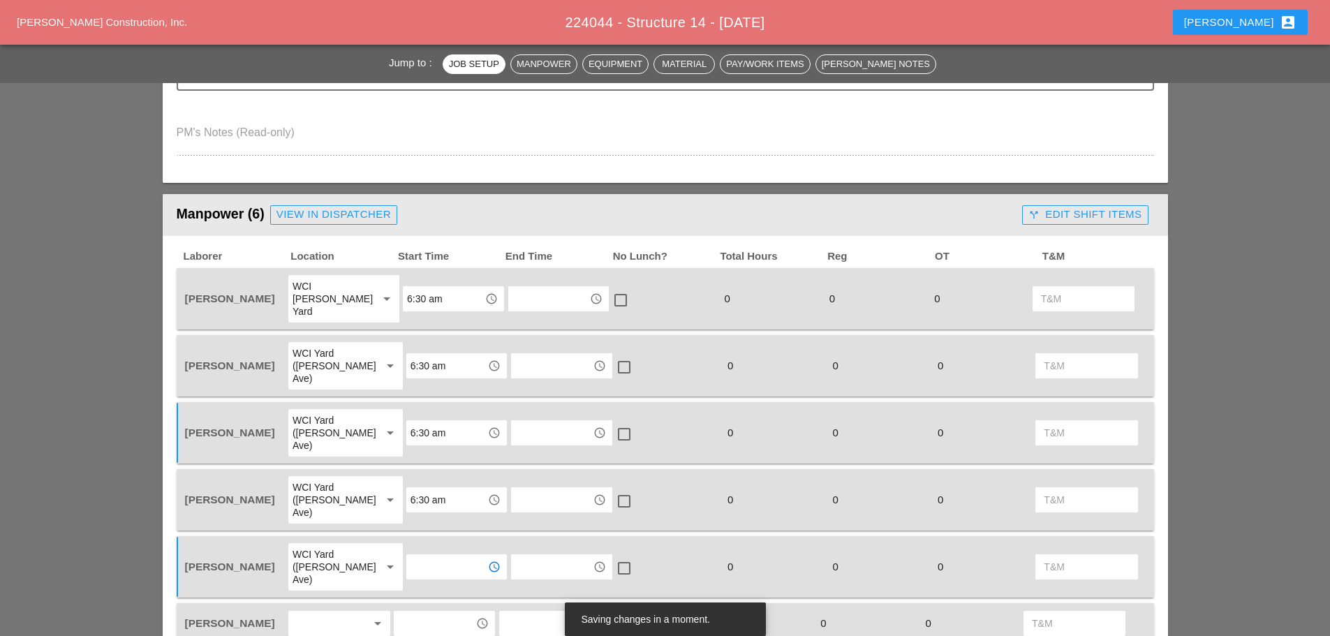
click at [332, 612] on div at bounding box center [329, 623] width 74 height 22
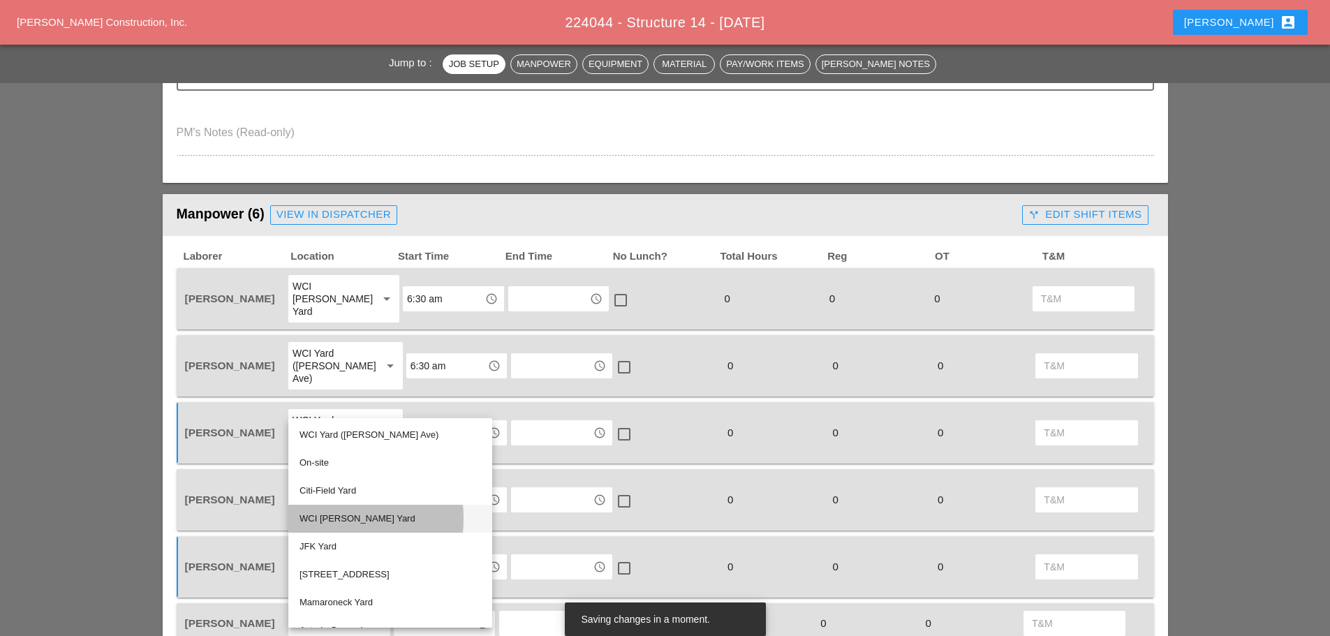
click at [371, 520] on div "WCI [PERSON_NAME] Yard" at bounding box center [389, 518] width 181 height 17
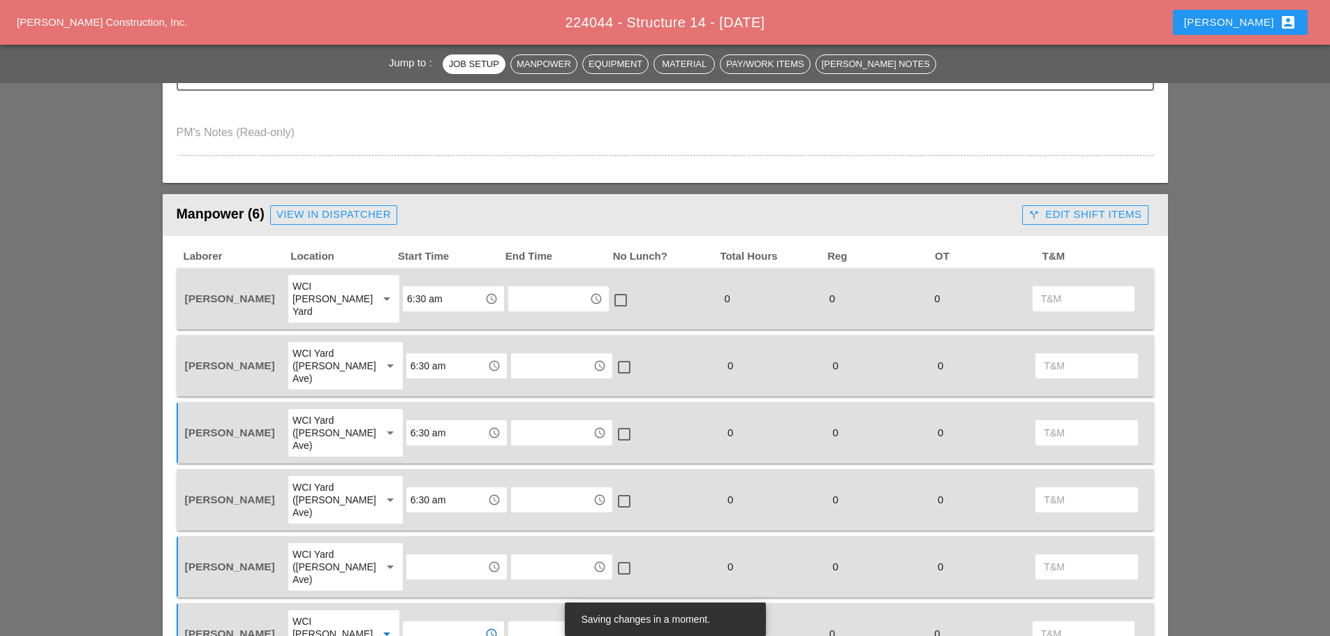
click at [422, 623] on input "text" at bounding box center [443, 634] width 73 height 22
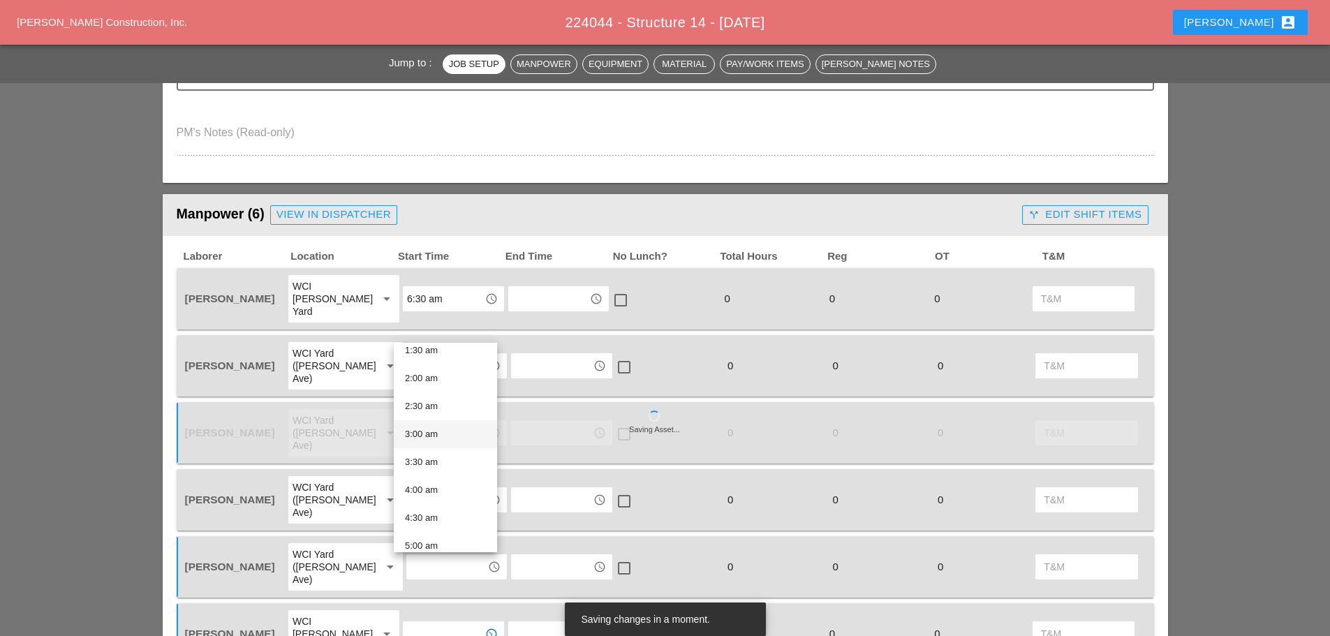
scroll to position [209, 0]
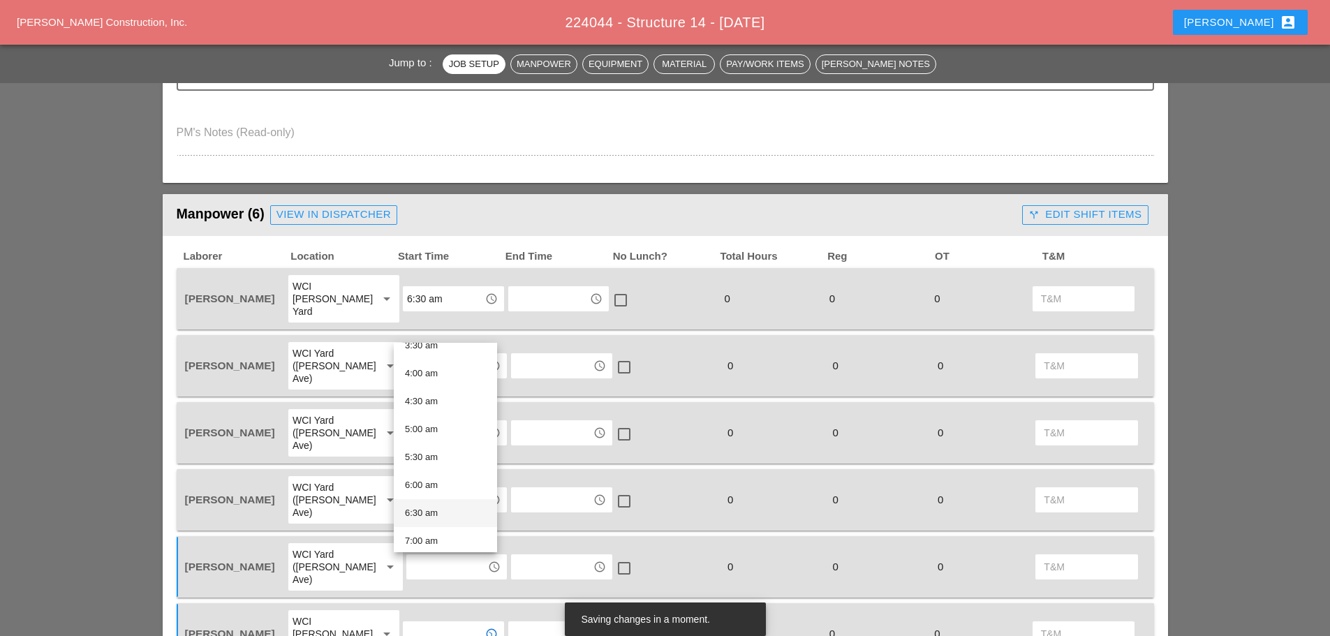
click at [443, 510] on div "6:30 am" at bounding box center [445, 513] width 81 height 17
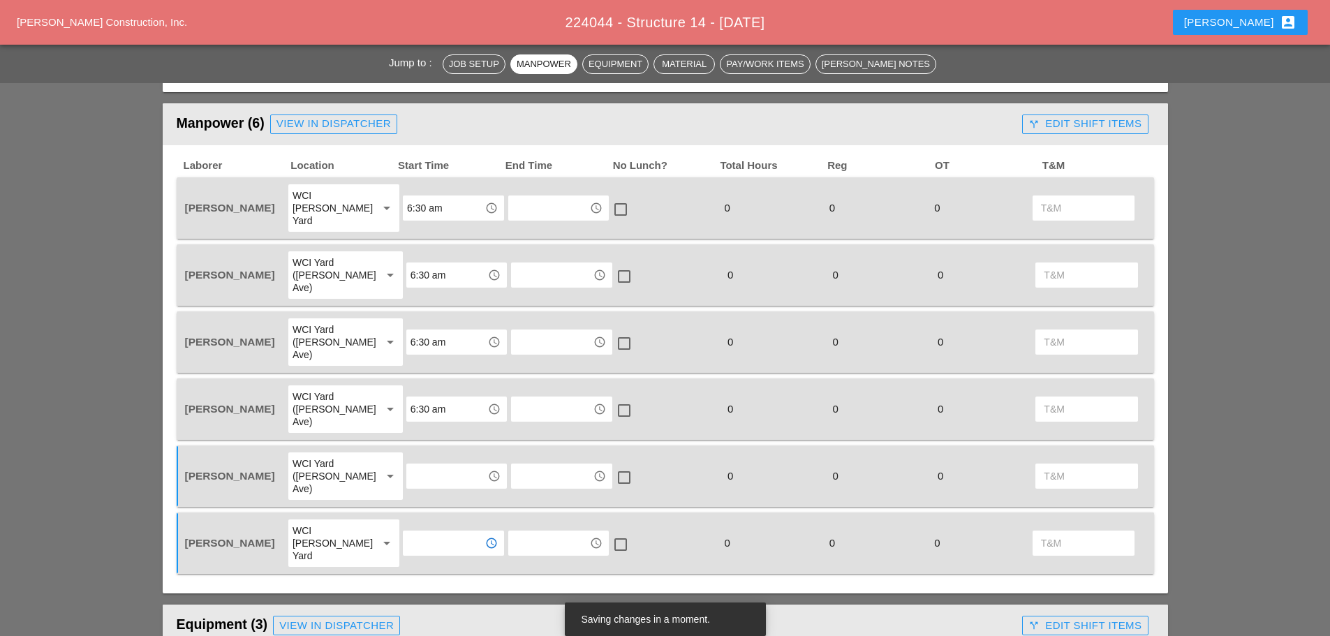
scroll to position [768, 0]
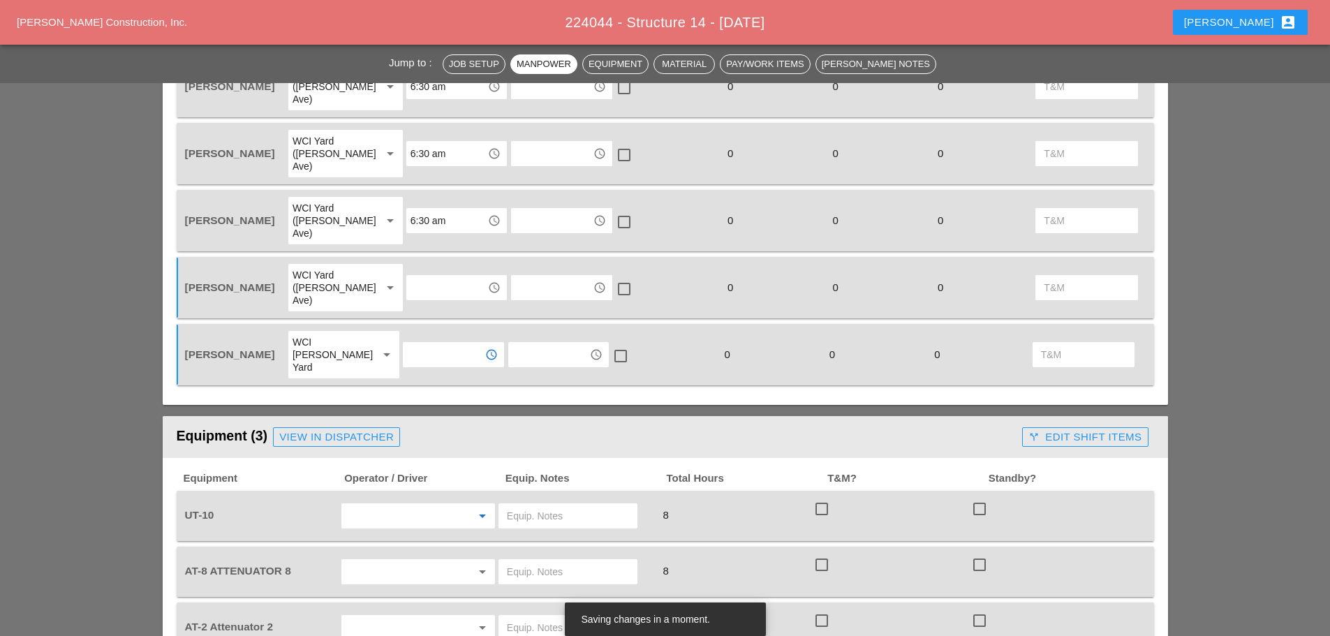
click at [402, 505] on input "text" at bounding box center [399, 516] width 106 height 22
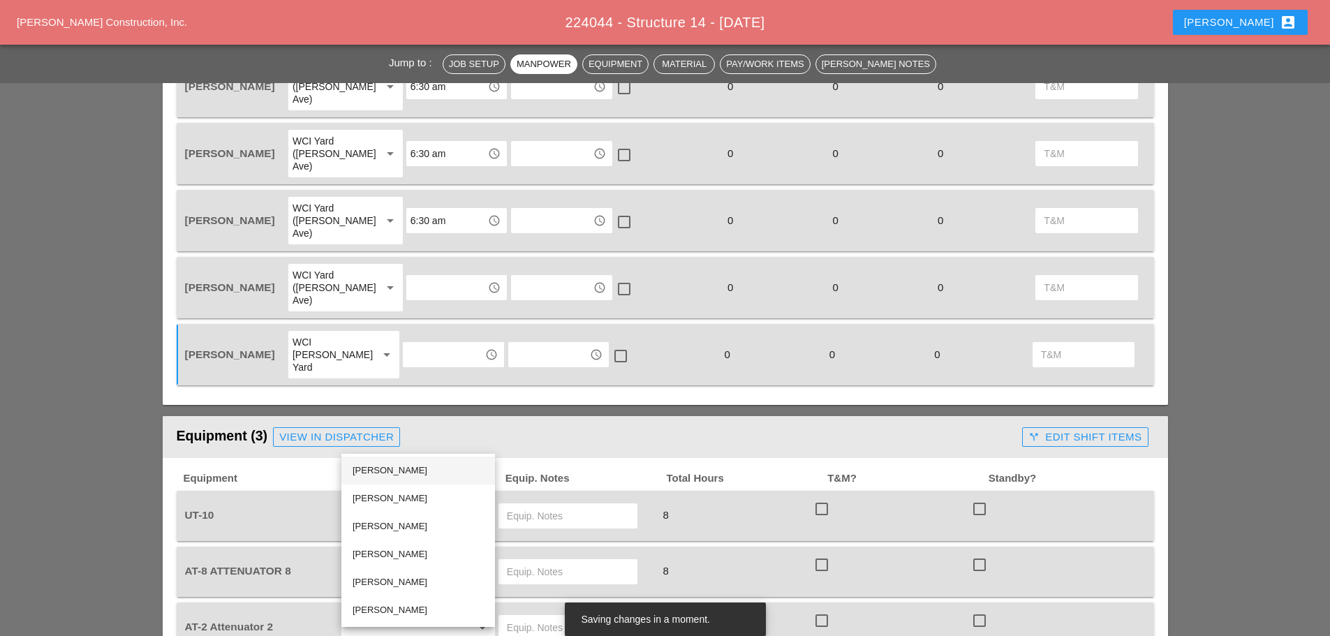
click at [396, 468] on div "[PERSON_NAME]" at bounding box center [418, 470] width 131 height 17
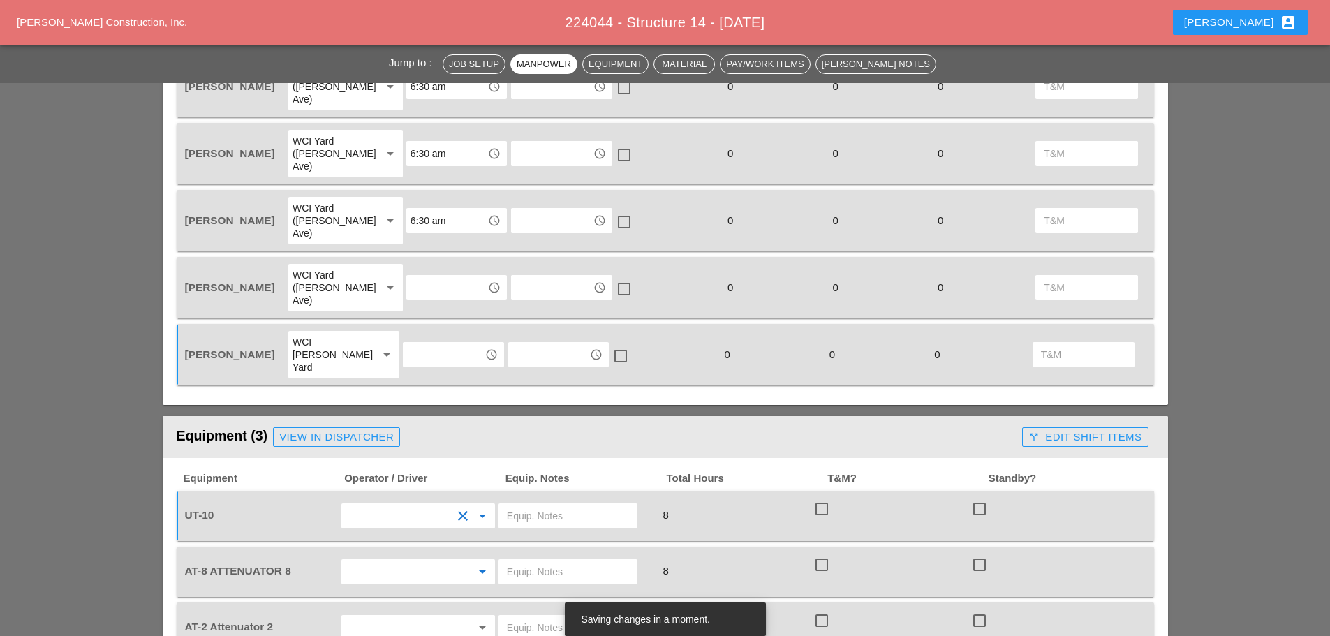
click at [391, 561] on input "text" at bounding box center [399, 572] width 106 height 22
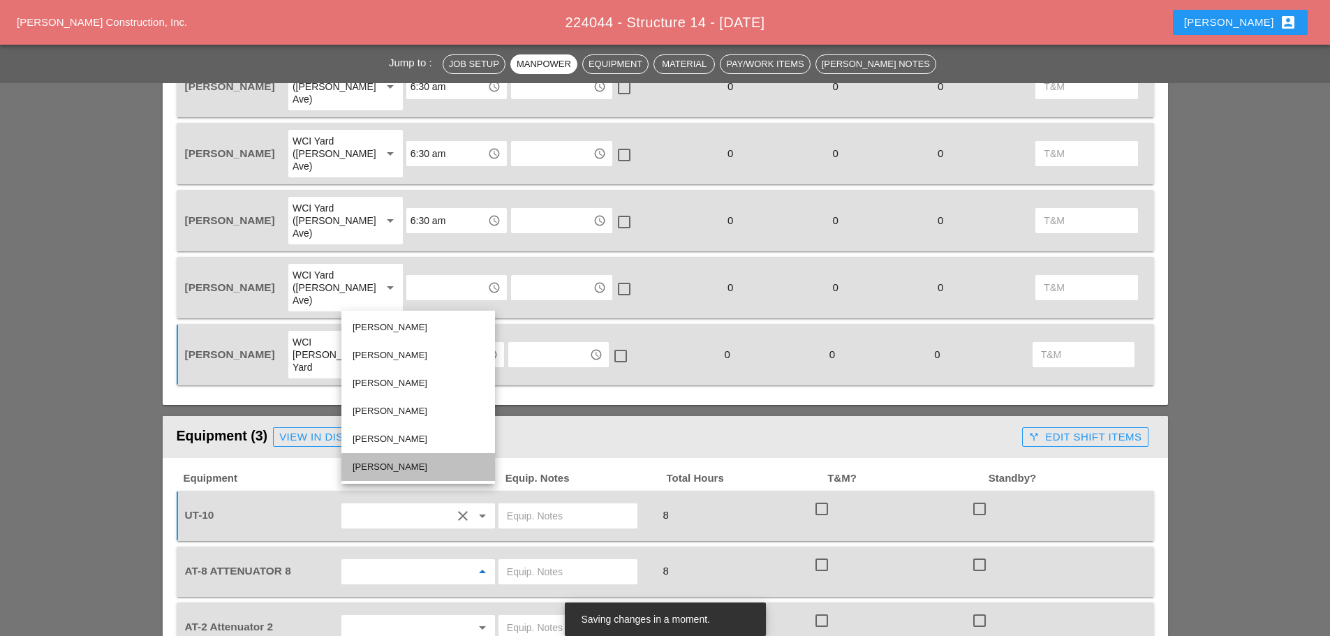
click at [393, 467] on div "[PERSON_NAME]" at bounding box center [418, 467] width 131 height 17
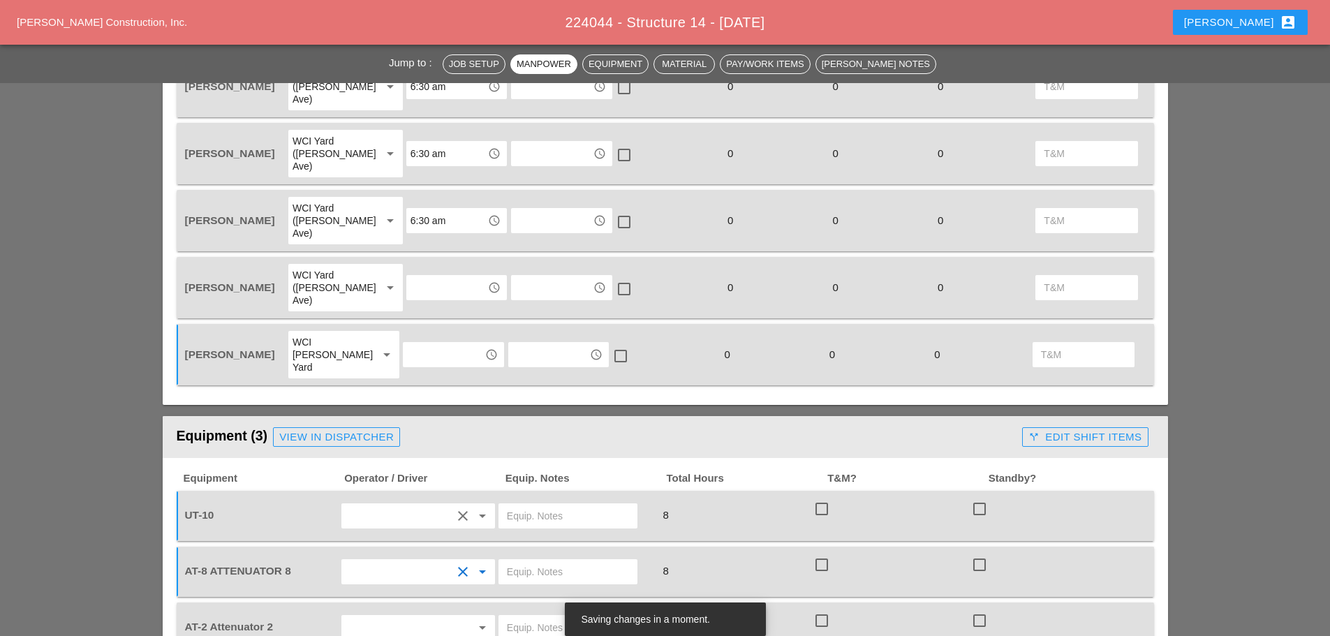
click at [392, 616] on input "text" at bounding box center [399, 627] width 106 height 22
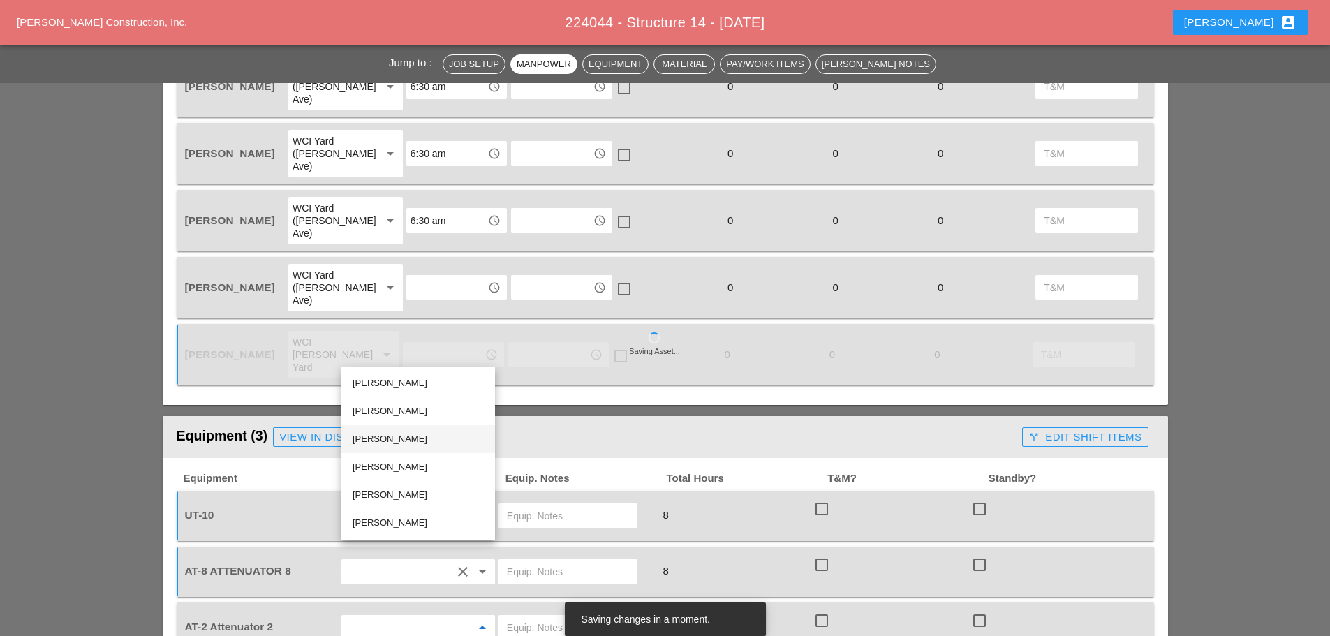
click at [408, 436] on div "[PERSON_NAME]" at bounding box center [418, 439] width 131 height 17
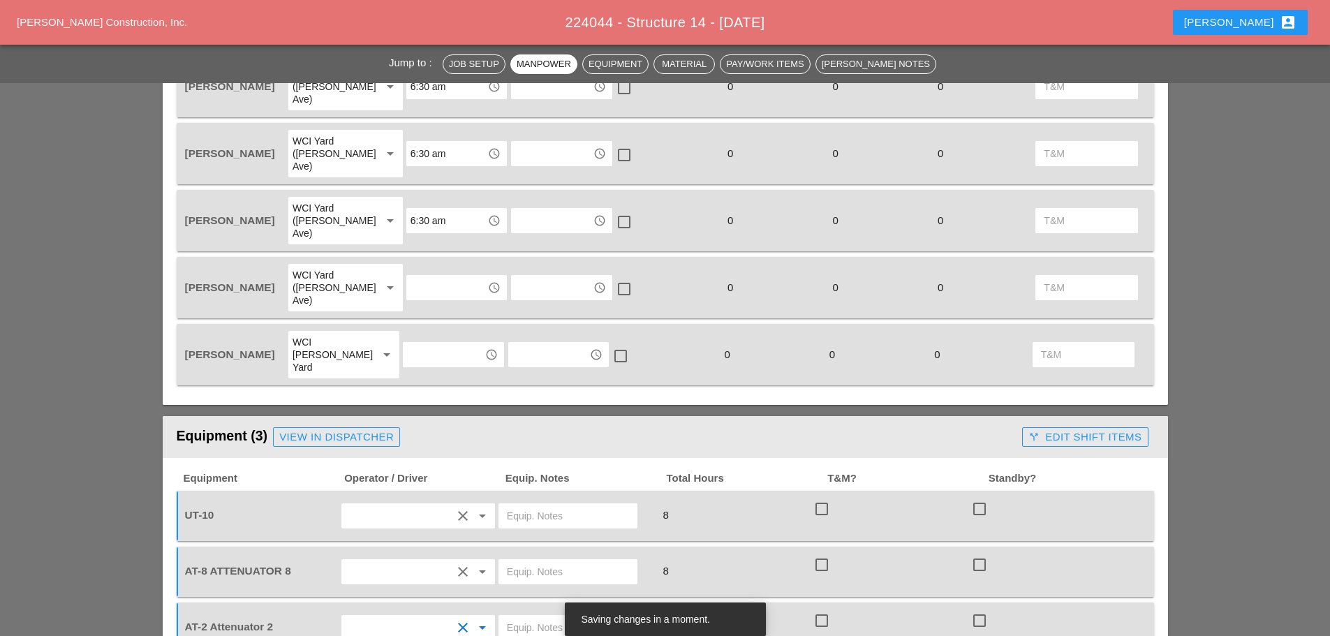
scroll to position [838, 0]
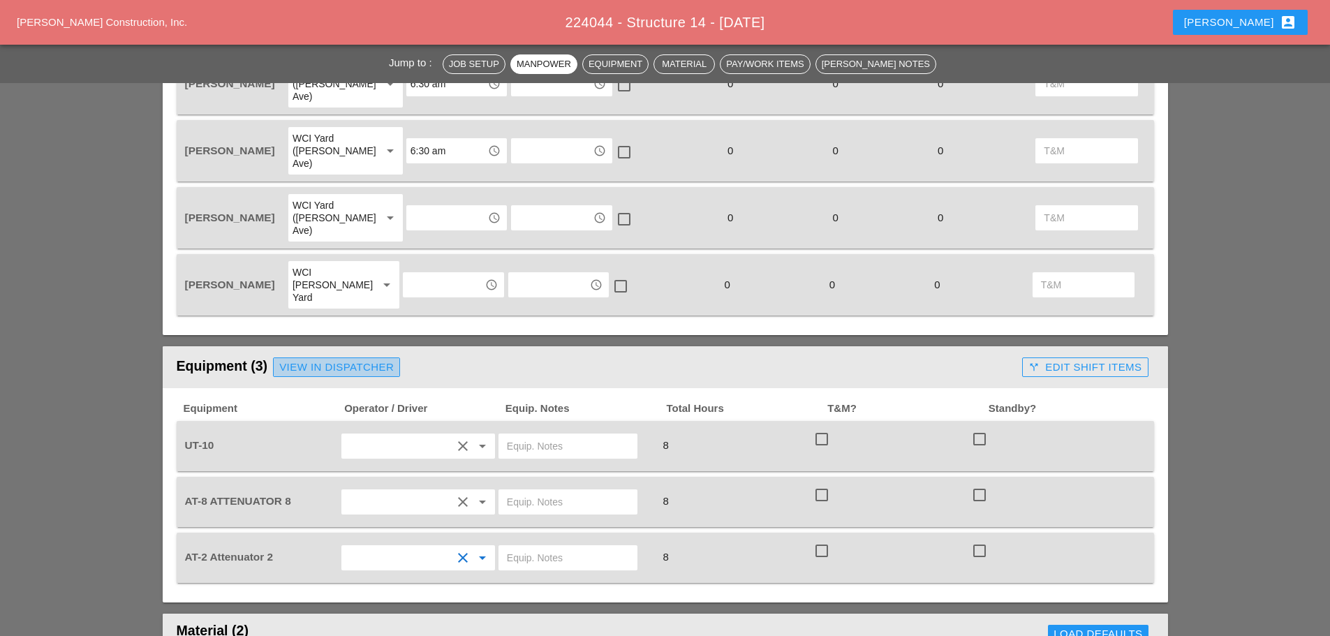
click at [366, 359] on div "View in Dispatcher" at bounding box center [336, 367] width 114 height 16
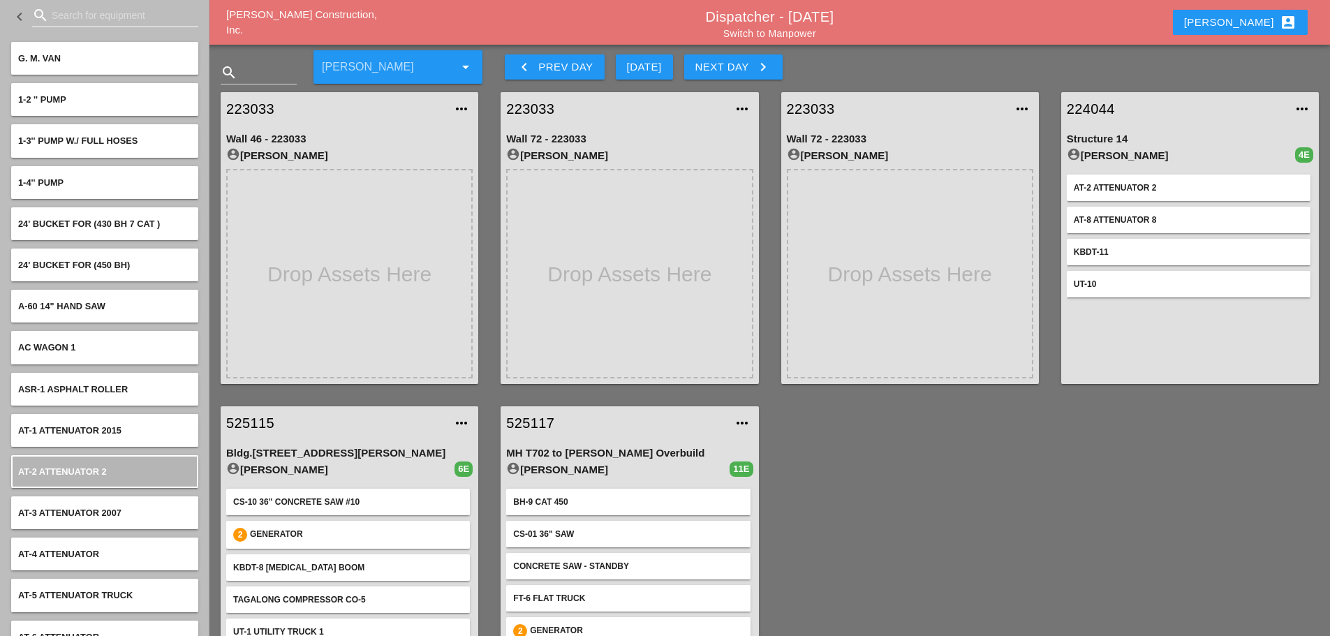
click at [69, 20] on input "Search for equipment" at bounding box center [115, 15] width 127 height 22
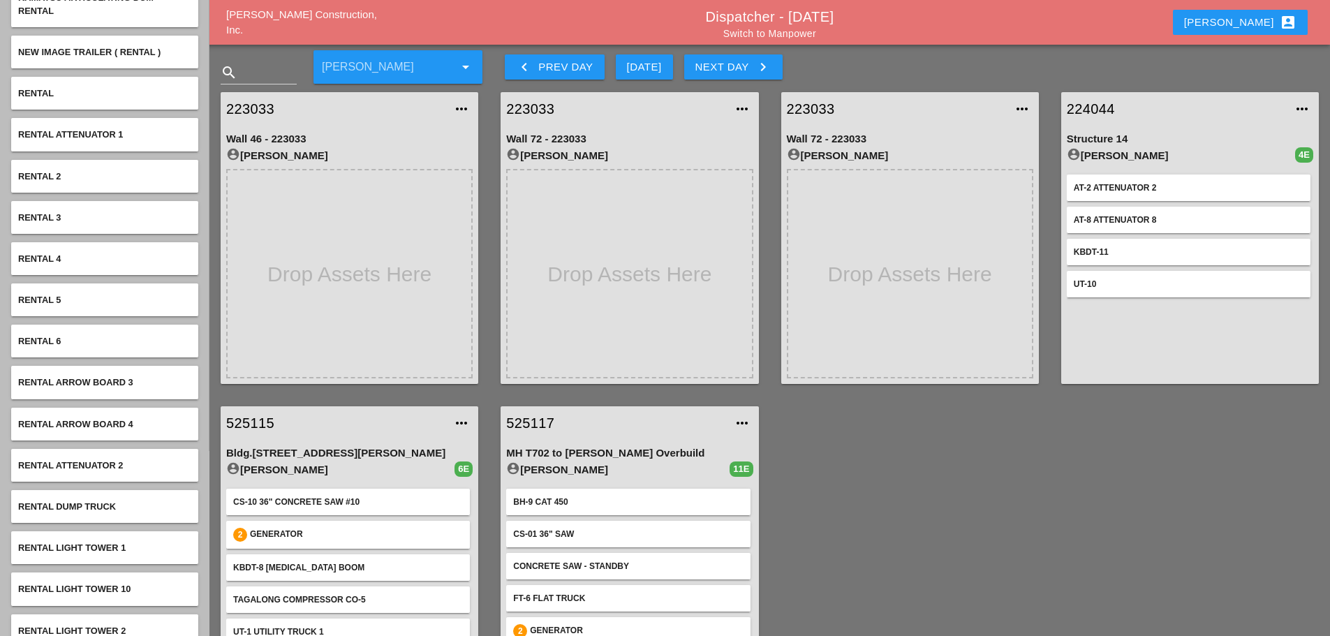
scroll to position [209, 0]
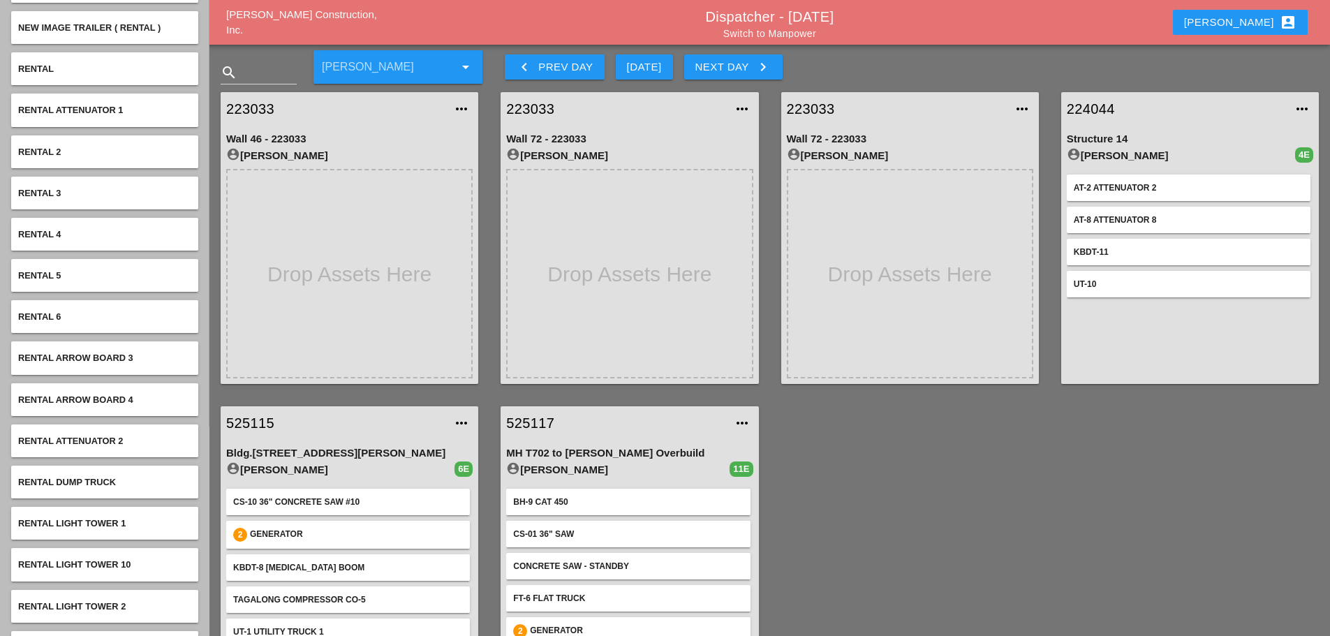
type input "RENTAL"
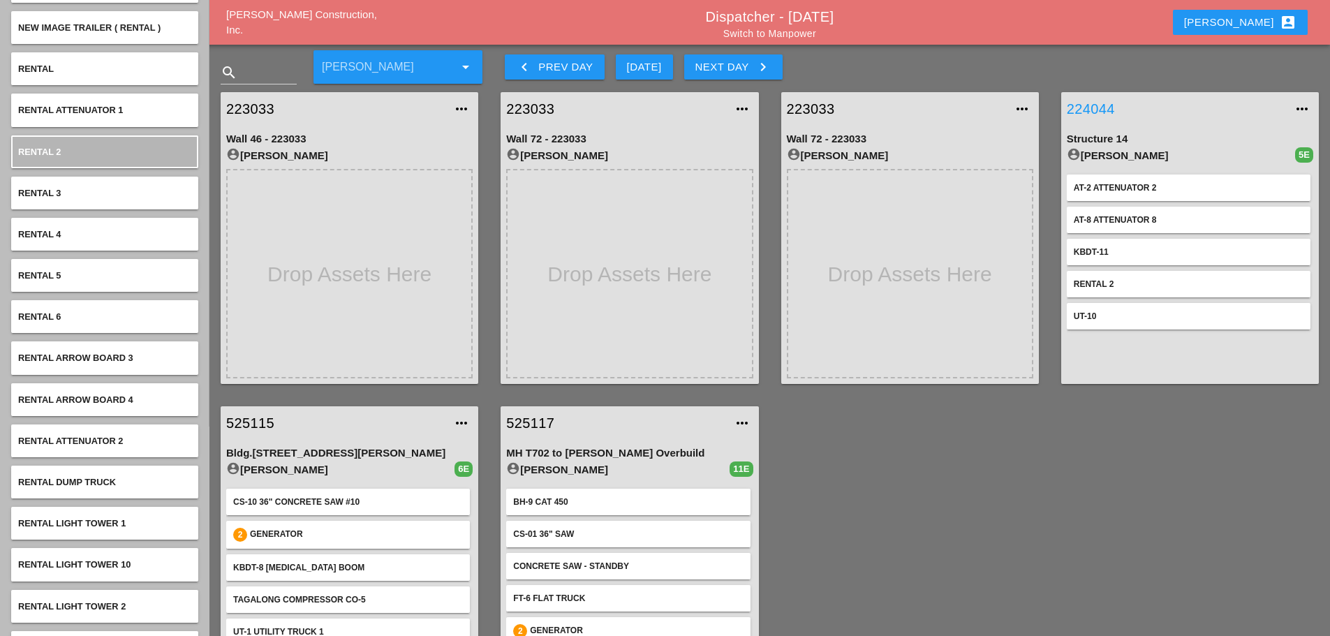
click at [1104, 103] on link "224044" at bounding box center [1176, 108] width 218 height 21
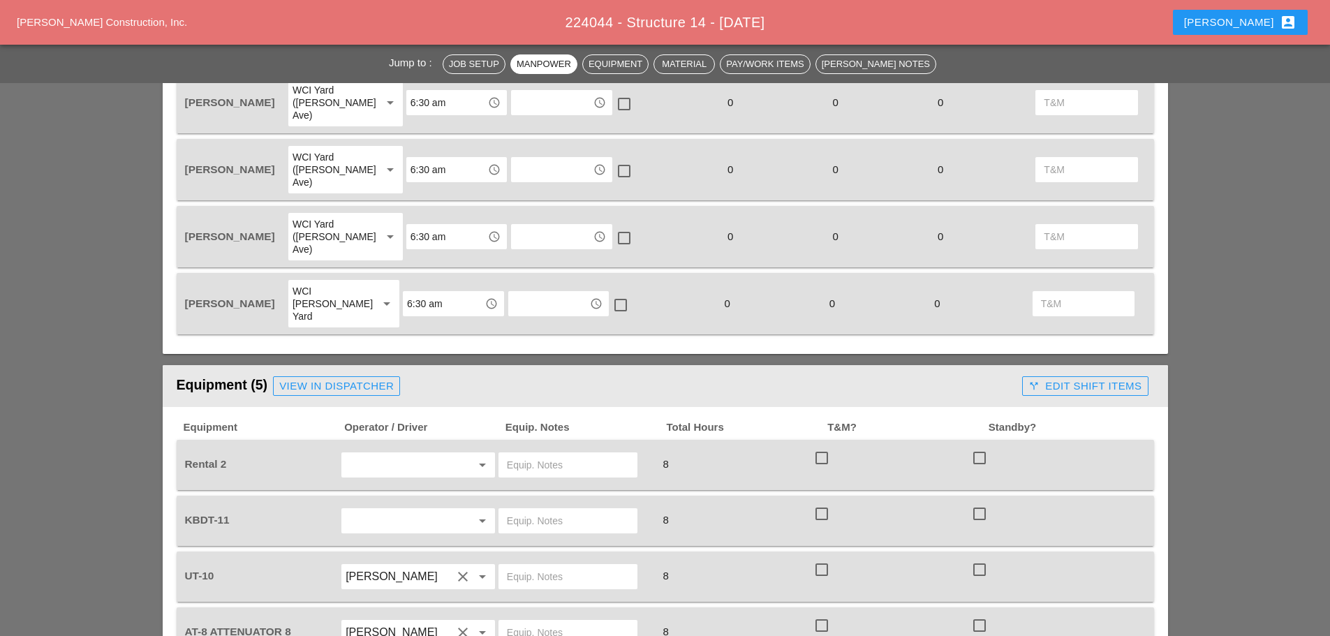
scroll to position [838, 0]
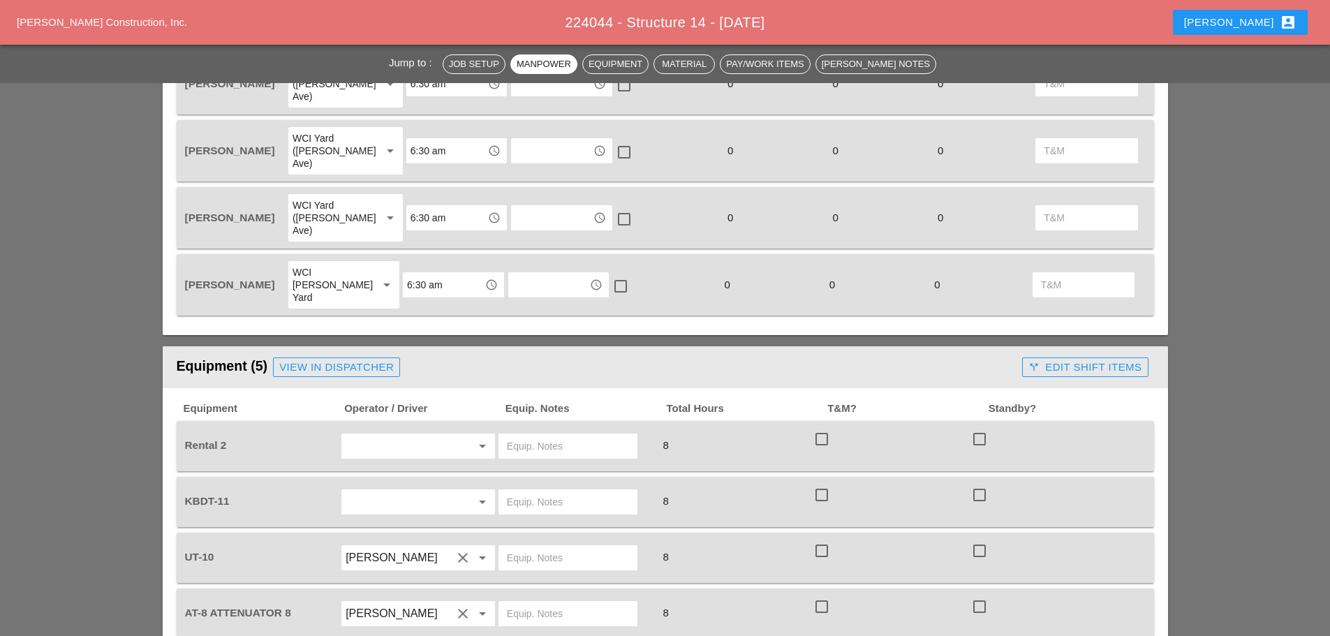
click at [408, 435] on input "text" at bounding box center [399, 446] width 106 height 22
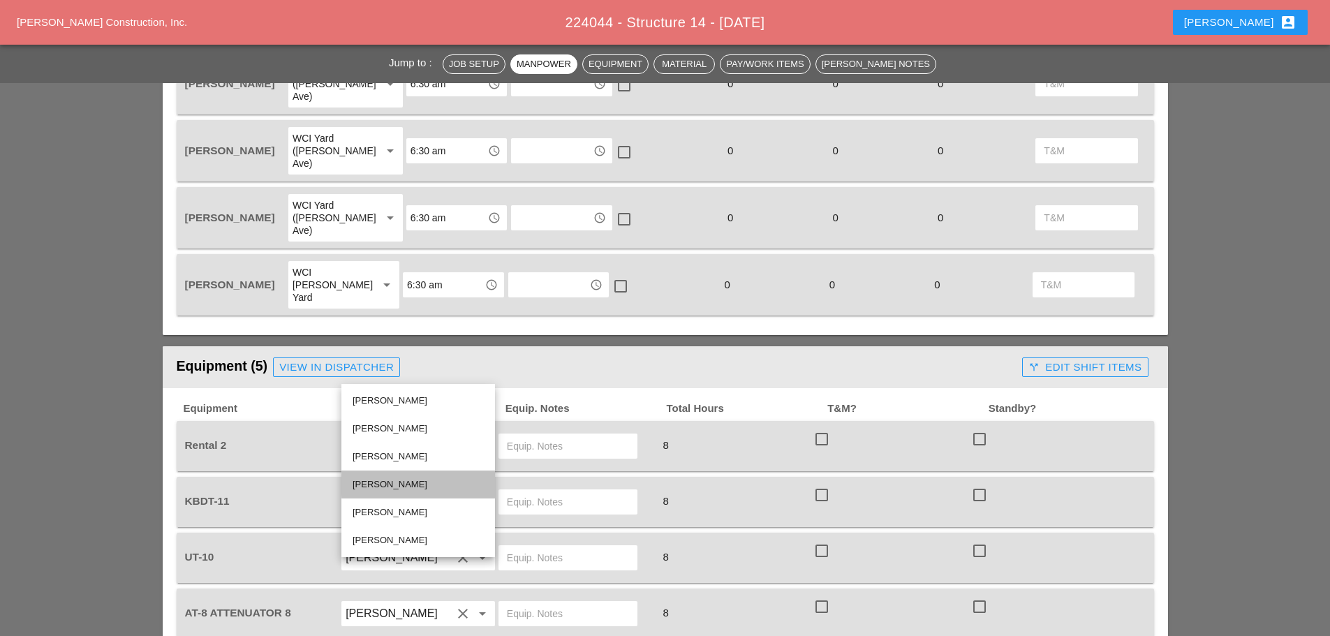
click at [399, 477] on div "[PERSON_NAME]" at bounding box center [418, 484] width 131 height 17
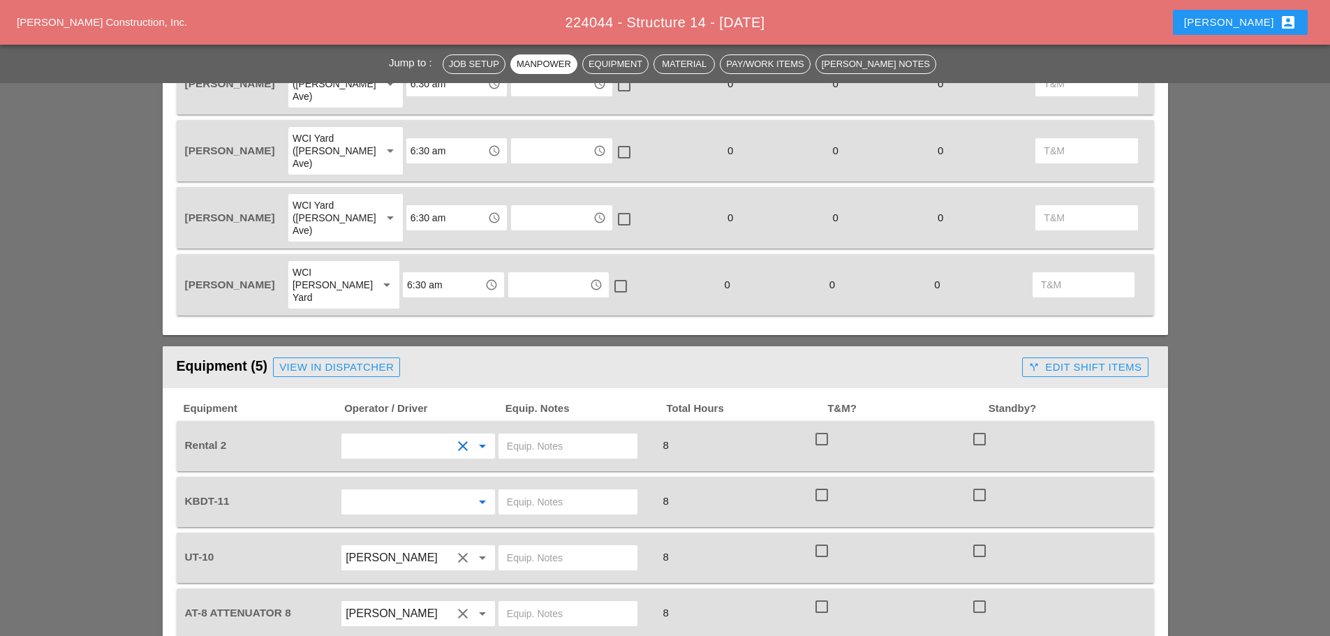
click at [400, 491] on input "text" at bounding box center [399, 502] width 106 height 22
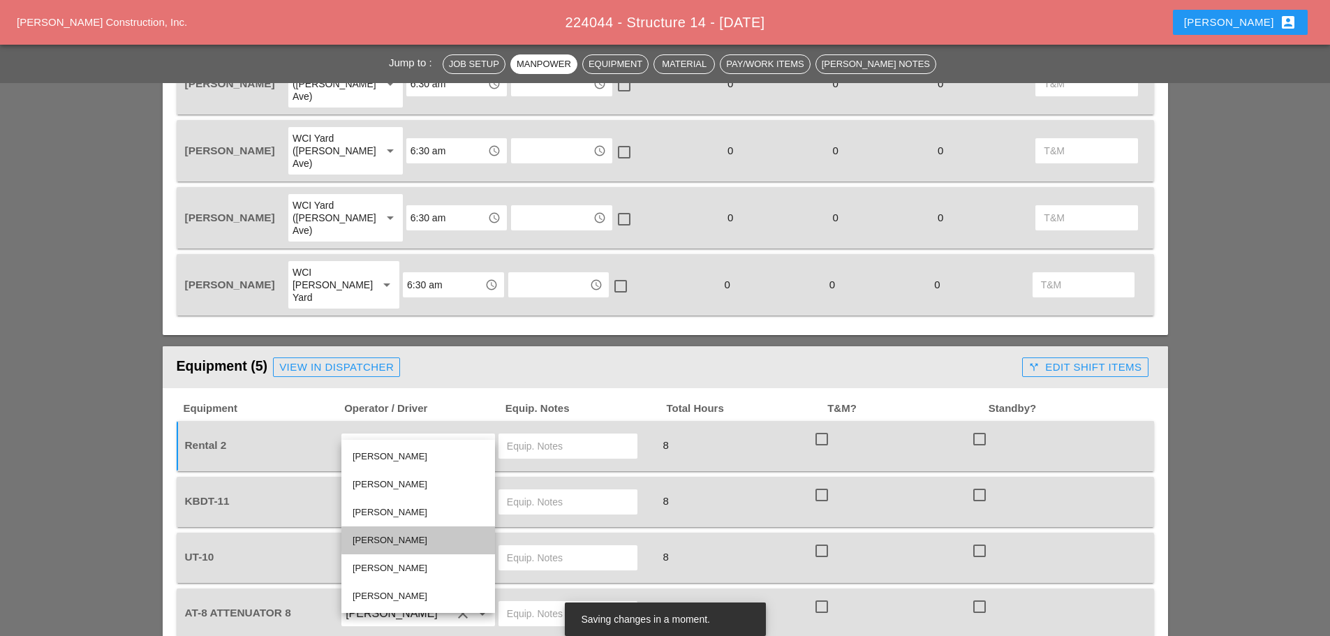
drag, startPoint x: 403, startPoint y: 540, endPoint x: 457, endPoint y: 440, distance: 113.1
click at [403, 540] on div "[PERSON_NAME]" at bounding box center [418, 540] width 131 height 17
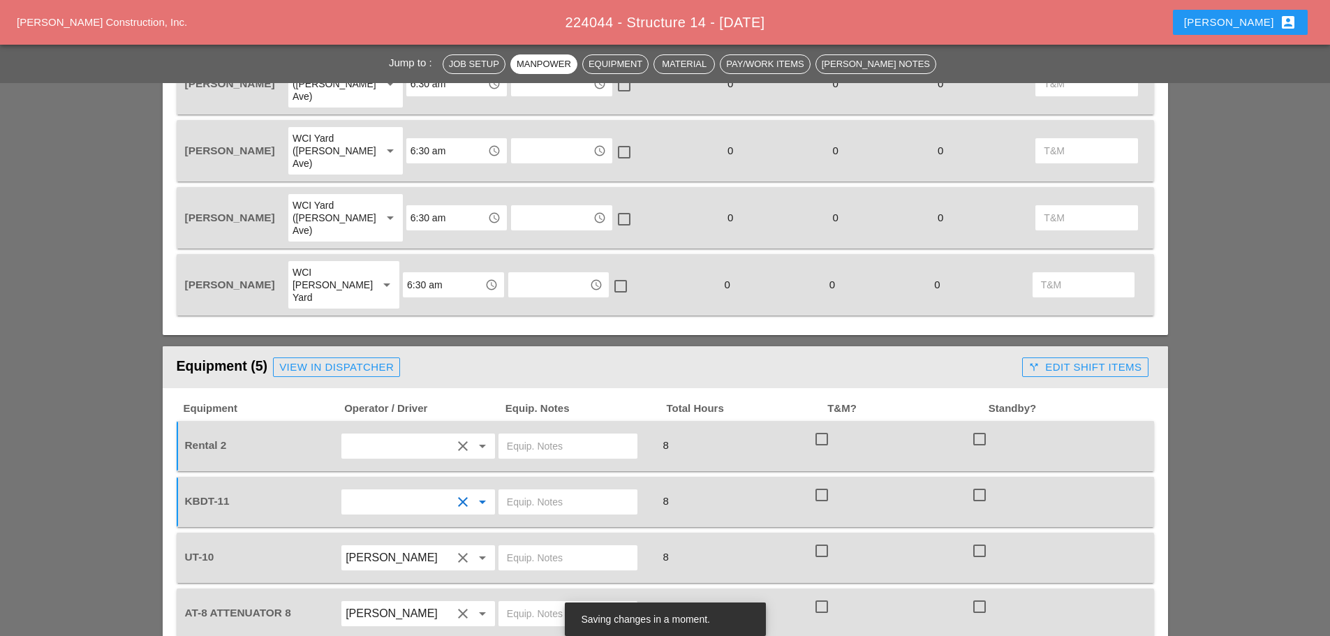
click at [521, 435] on input "text" at bounding box center [568, 446] width 122 height 22
type input "CONCRETE [PERSON_NAME]"
click at [554, 491] on input "text" at bounding box center [568, 502] width 122 height 22
type input "W/ CONCRETE [PERSON_NAME]"
click at [550, 547] on input "text" at bounding box center [568, 558] width 122 height 22
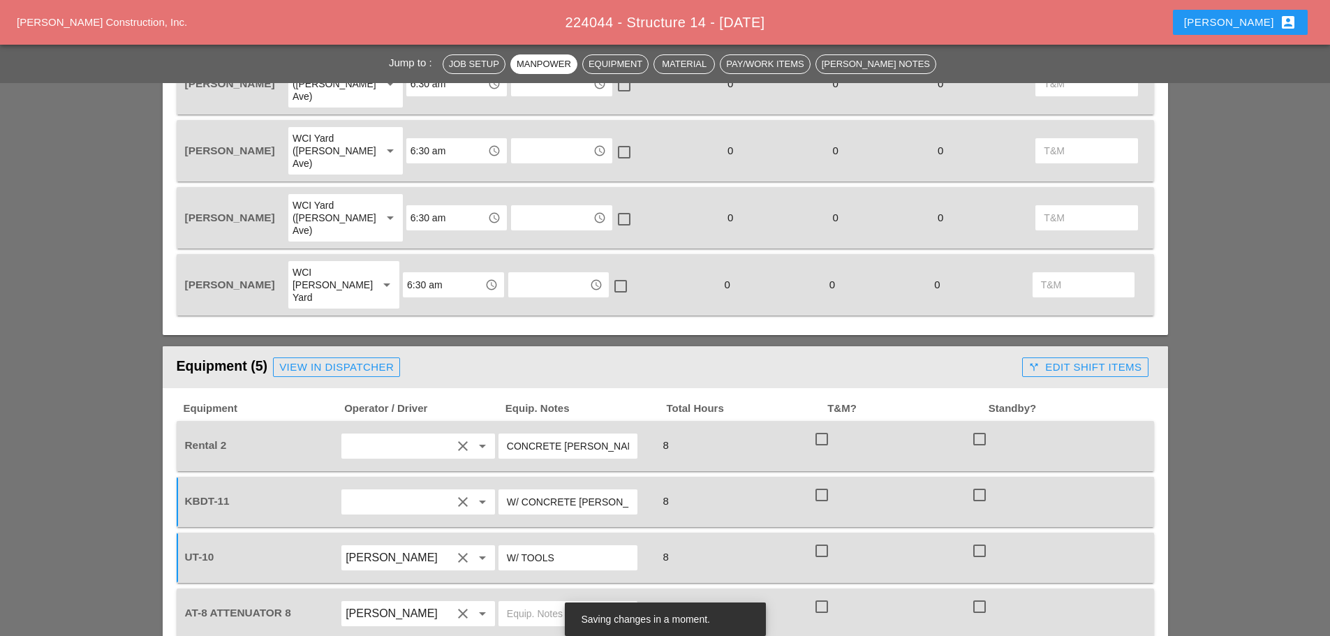
type input "W/ TOOLS"
click at [511, 602] on input "text" at bounding box center [568, 613] width 122 height 22
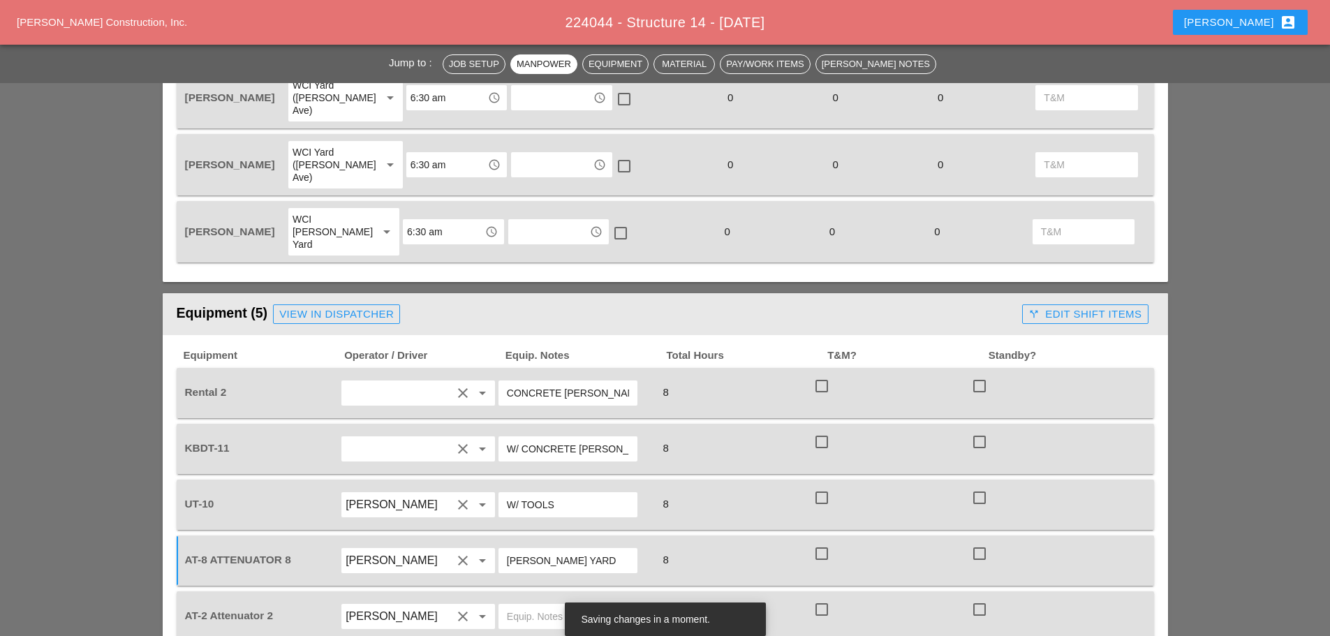
scroll to position [977, 0]
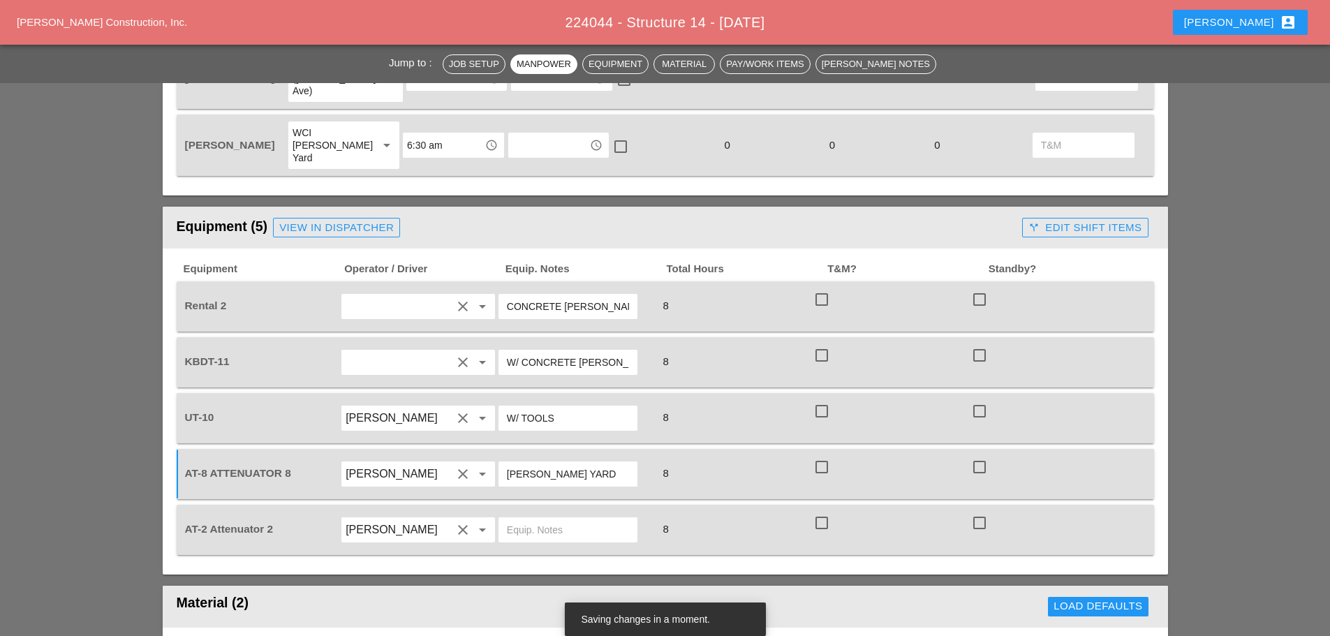
type input "[PERSON_NAME] YARD"
click at [542, 519] on input "text" at bounding box center [568, 530] width 122 height 22
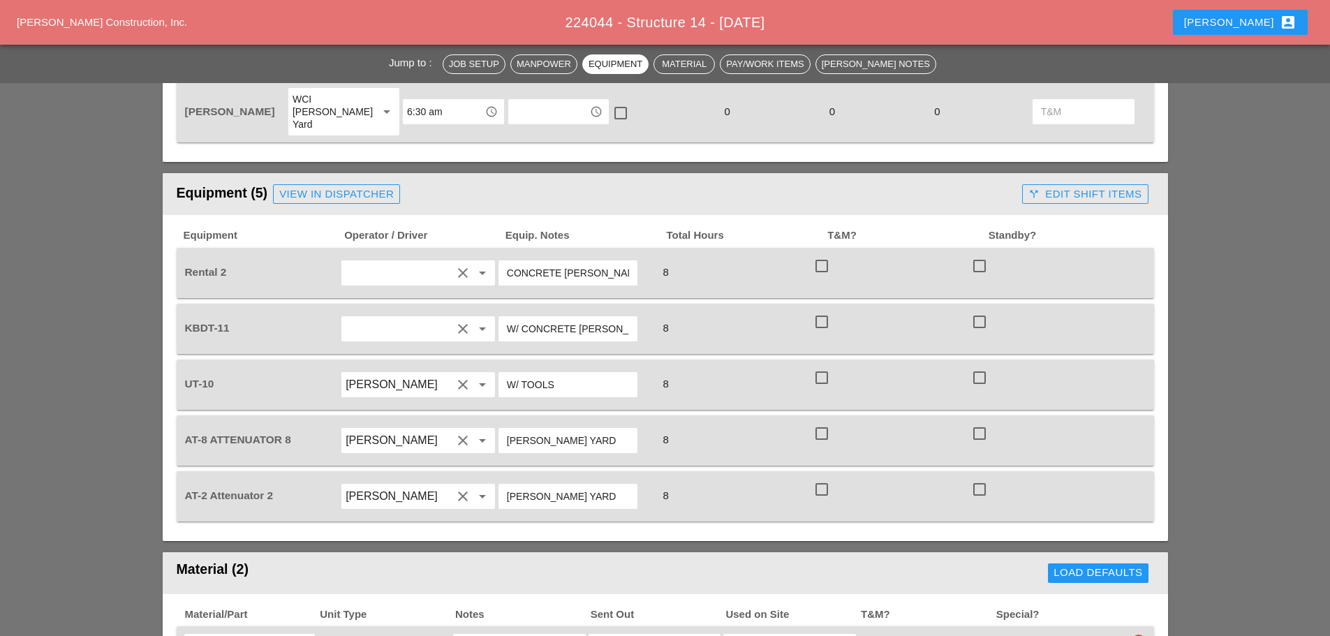
scroll to position [838, 0]
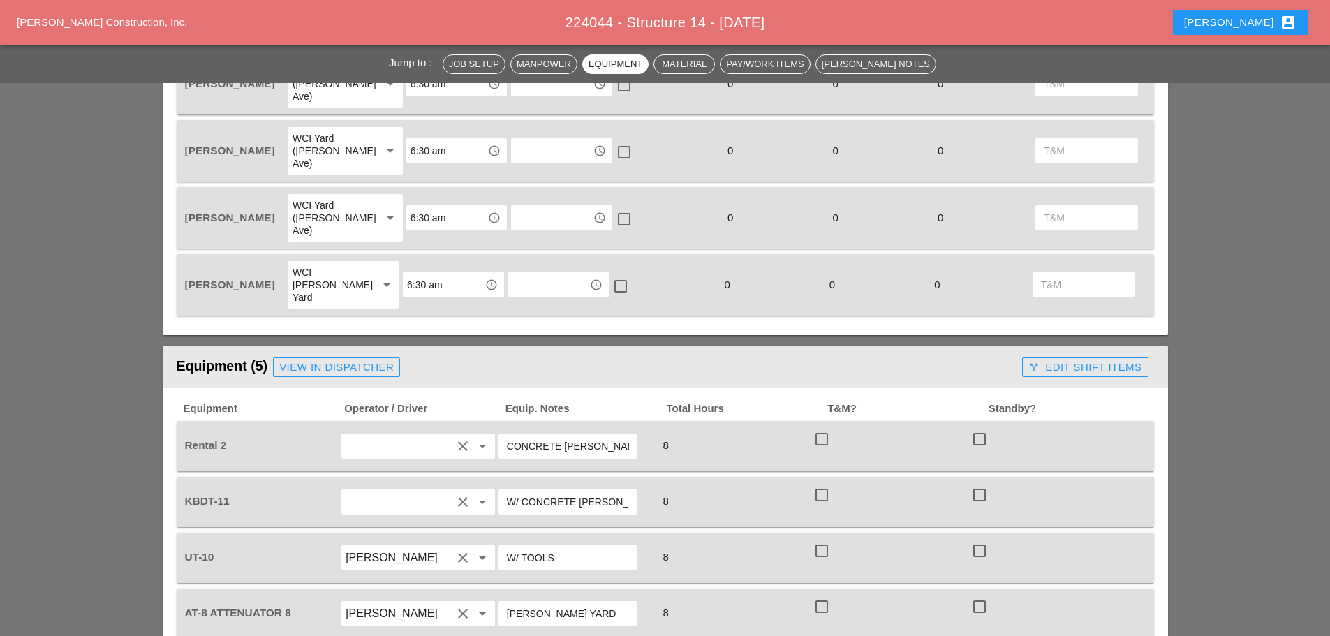
type input "[PERSON_NAME] YARD"
click at [367, 359] on div "View in Dispatcher" at bounding box center [336, 367] width 114 height 16
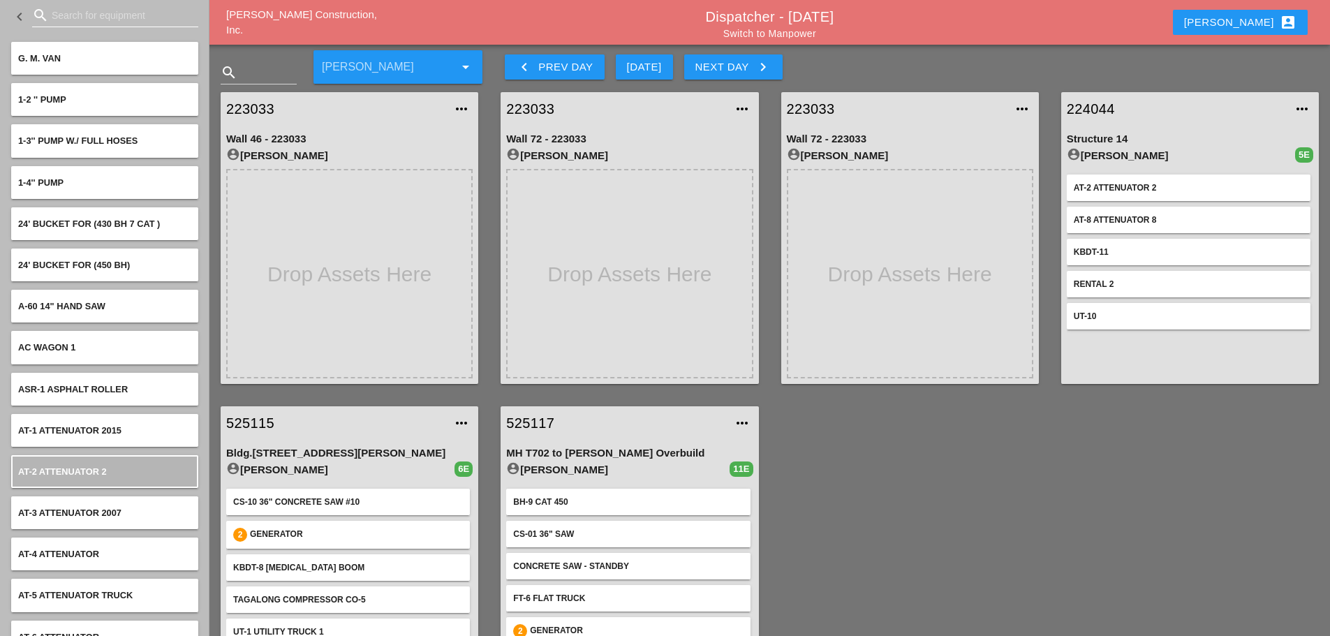
click at [93, 17] on input "Search for equipment" at bounding box center [115, 15] width 127 height 22
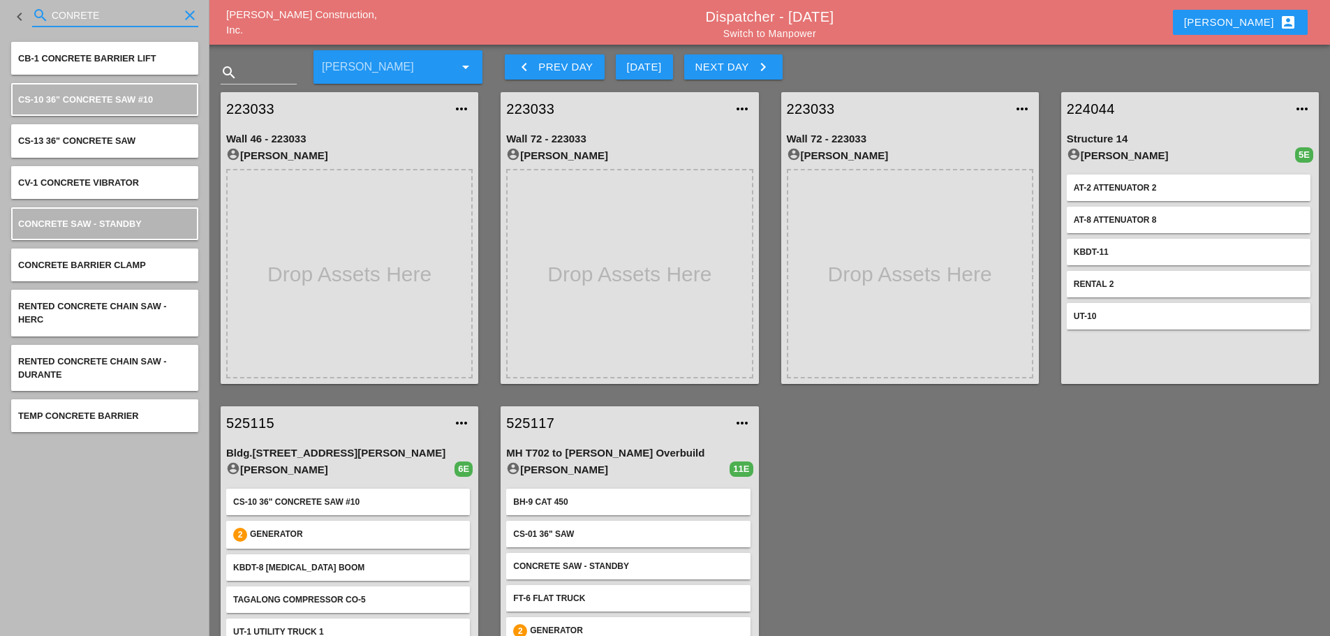
type input "CONRETE"
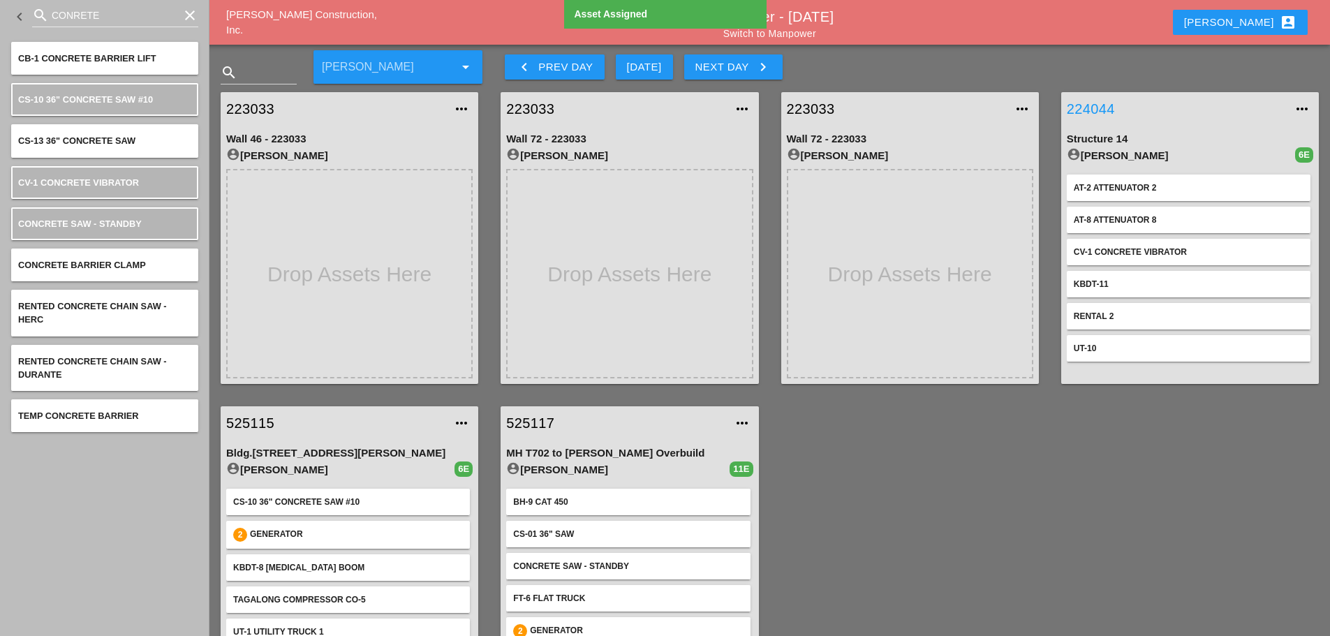
click at [1102, 108] on link "224044" at bounding box center [1176, 108] width 218 height 21
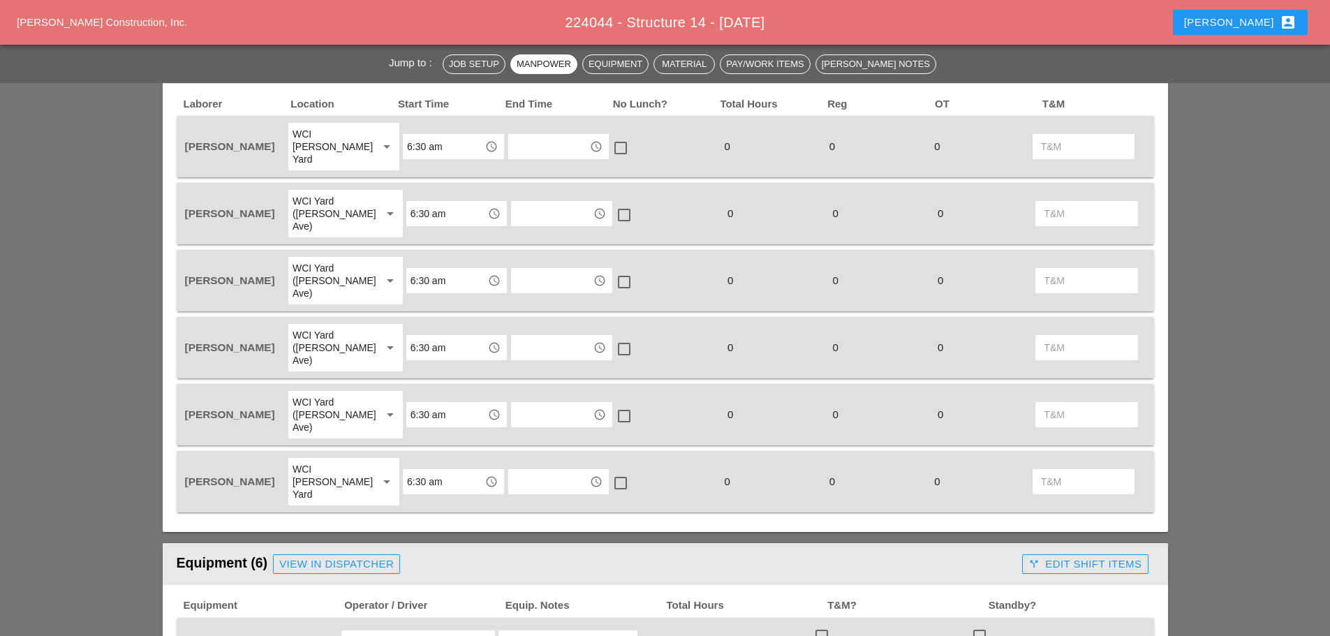
scroll to position [768, 0]
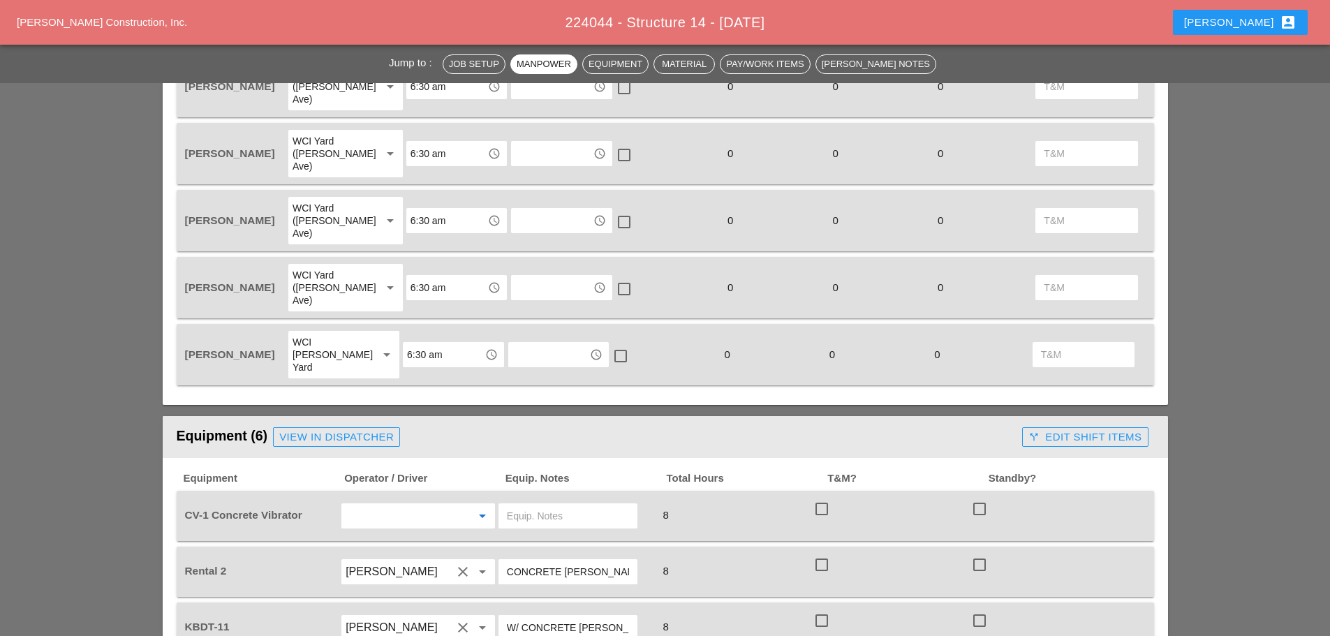
click at [405, 505] on input "text" at bounding box center [399, 516] width 106 height 22
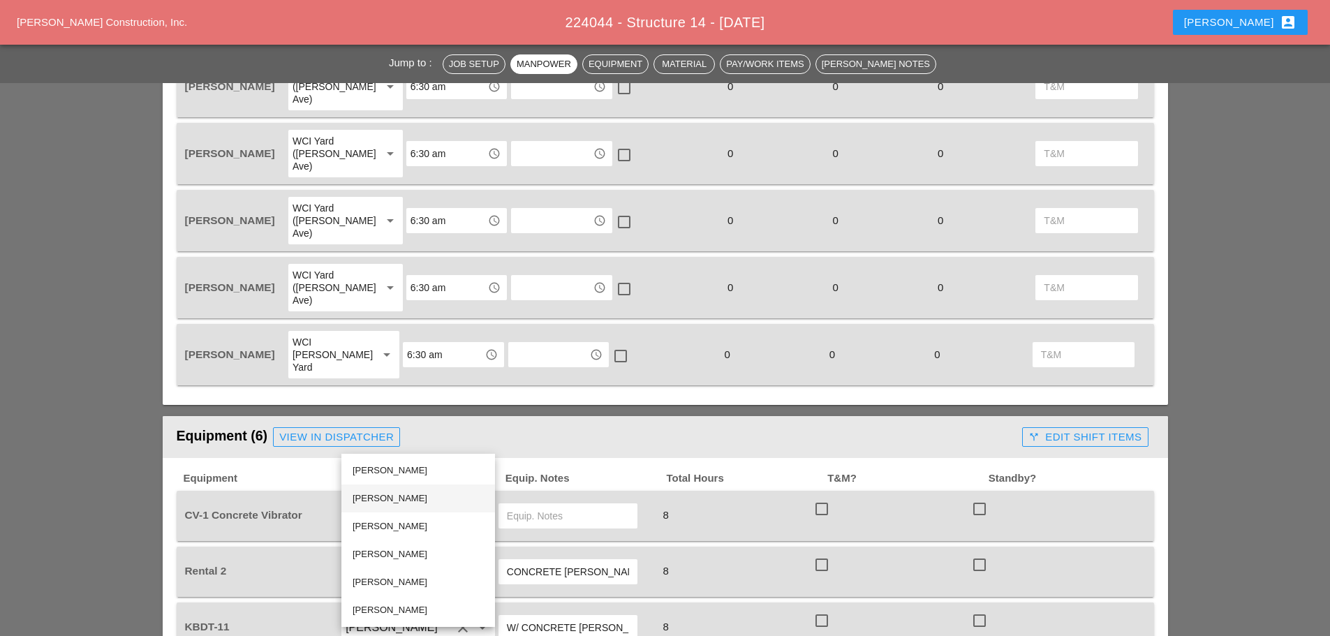
click at [406, 498] on div "[PERSON_NAME]" at bounding box center [418, 498] width 131 height 17
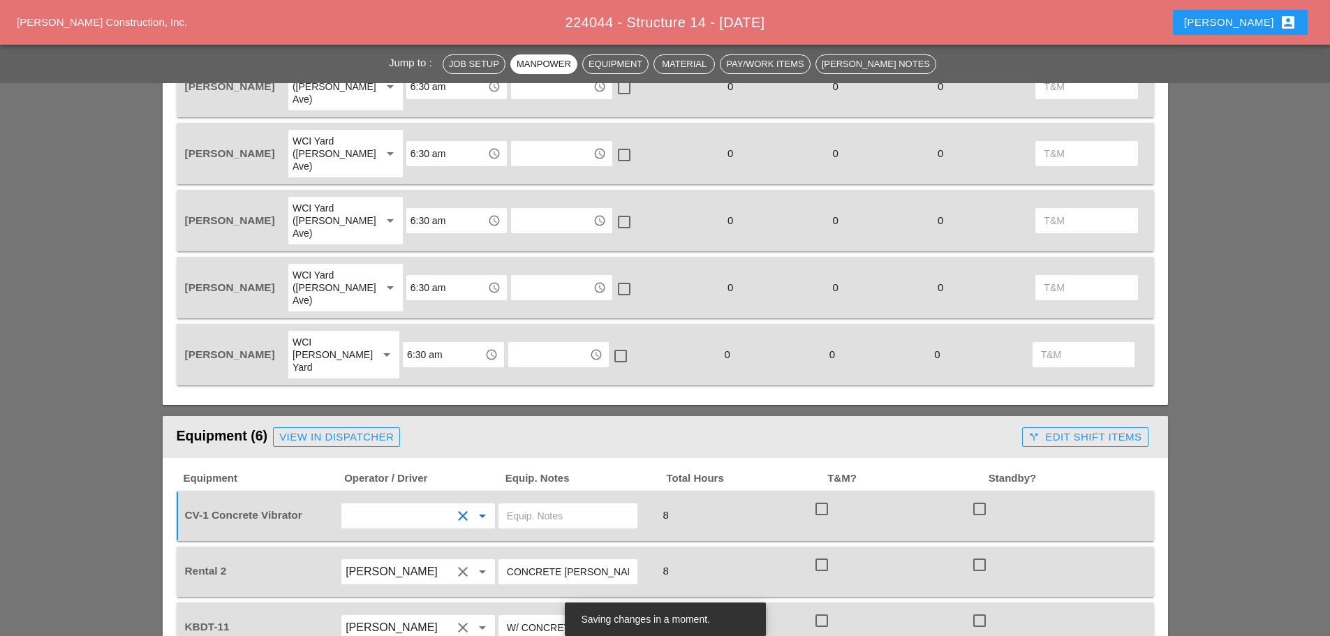
click at [522, 505] on input "text" at bounding box center [568, 516] width 122 height 22
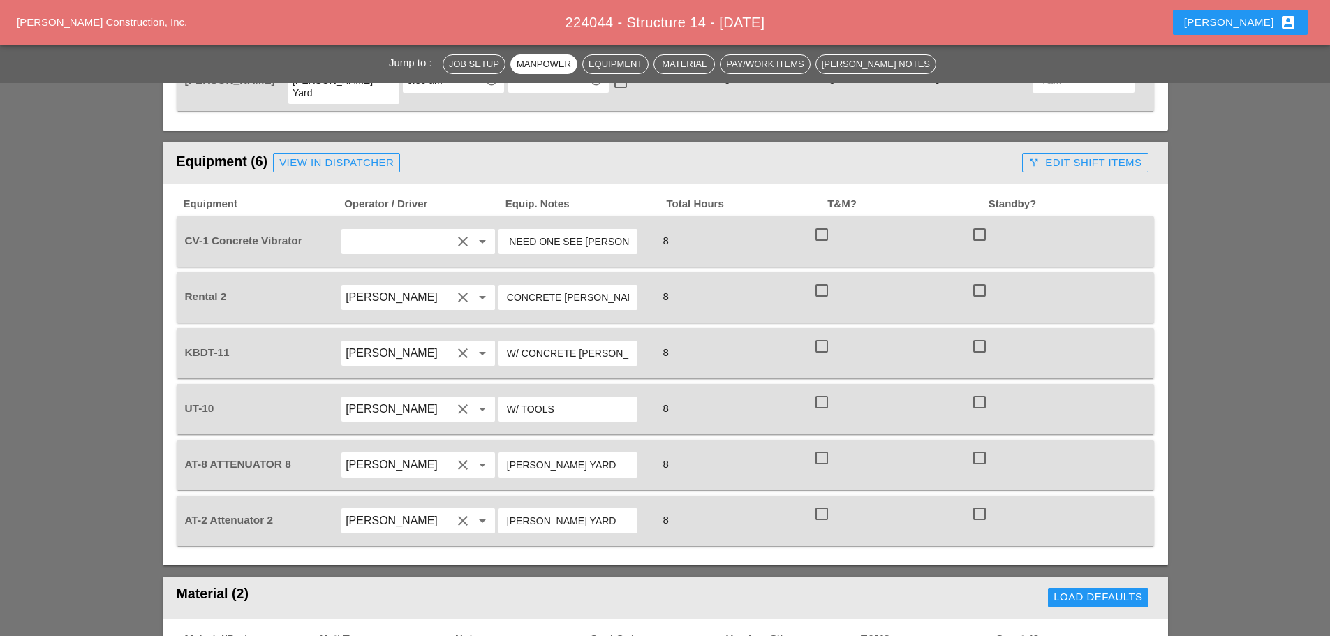
scroll to position [1187, 0]
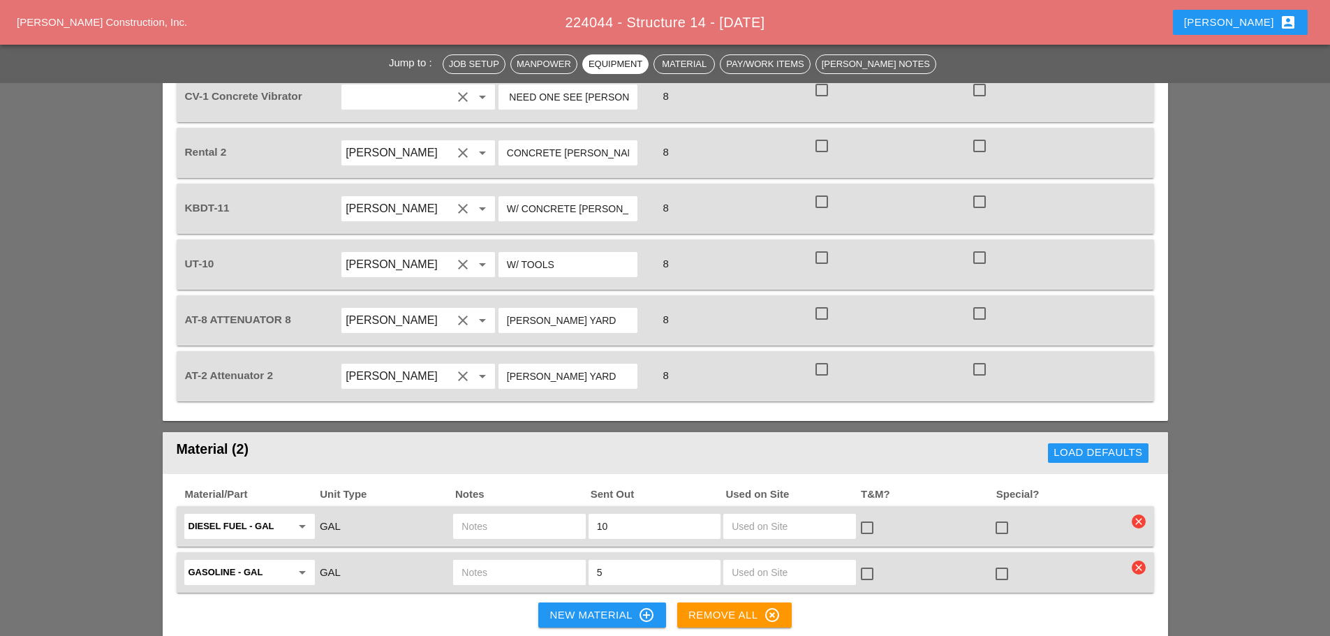
type input "NEED BOTH OF THE NEED ONE SEE [PERSON_NAME]"
click at [1002, 516] on div at bounding box center [1002, 528] width 24 height 24
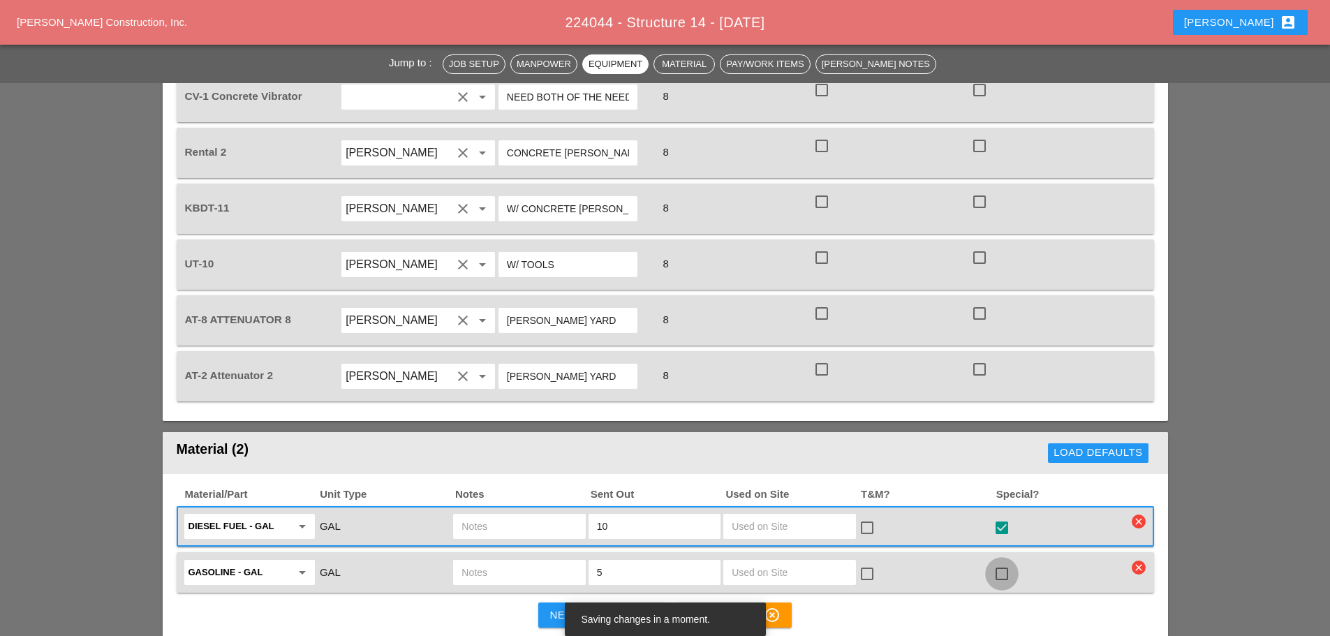
click at [1001, 562] on div at bounding box center [1002, 574] width 24 height 24
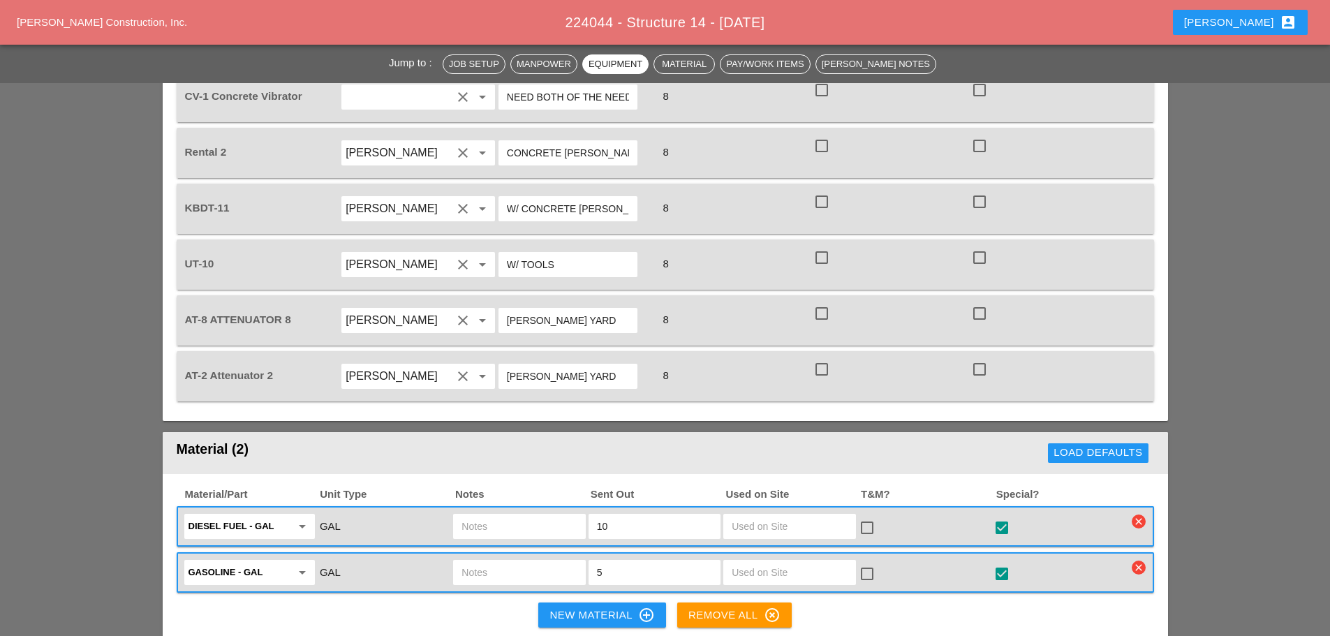
click at [571, 607] on div "New Material control_point" at bounding box center [601, 615] width 105 height 17
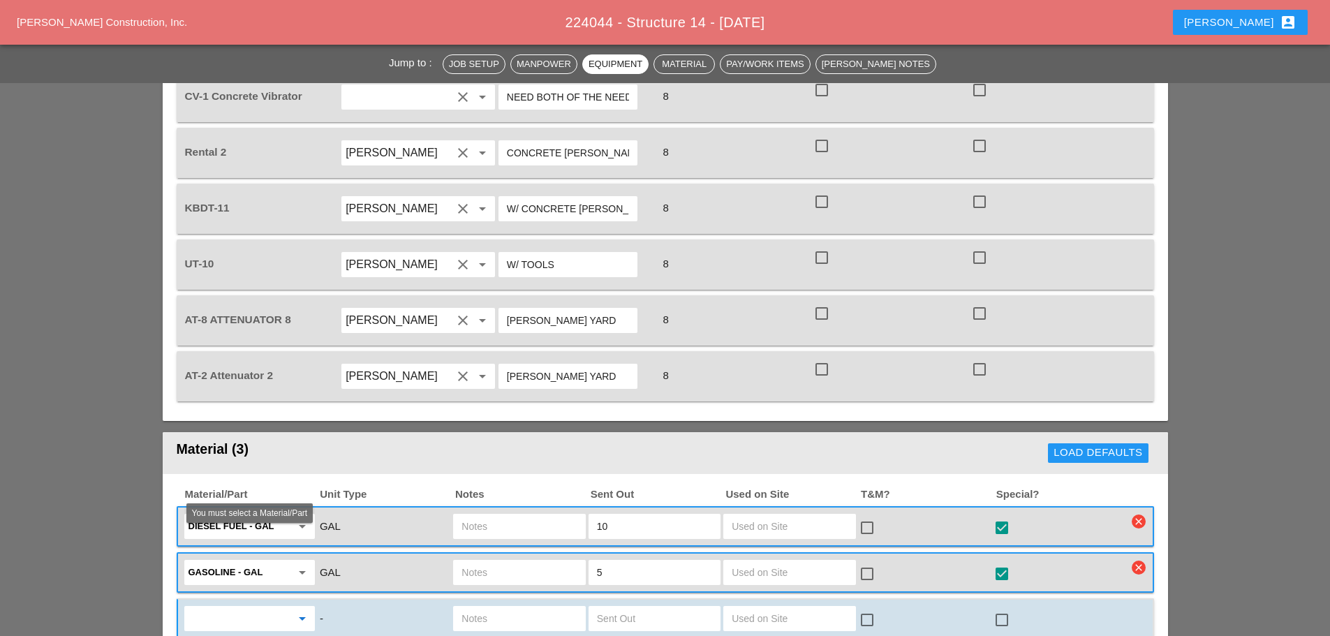
click at [265, 607] on input "text" at bounding box center [239, 618] width 103 height 22
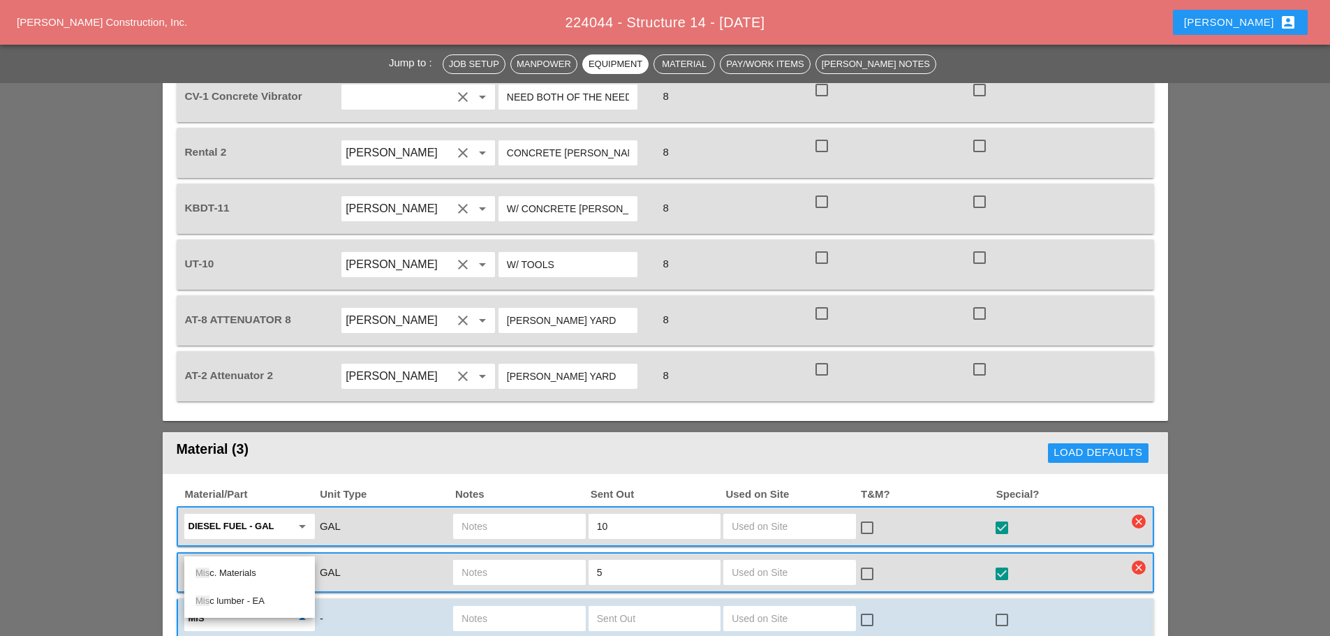
click at [266, 570] on div "Mis c. Materials" at bounding box center [249, 573] width 108 height 17
type input "Misc. Materials"
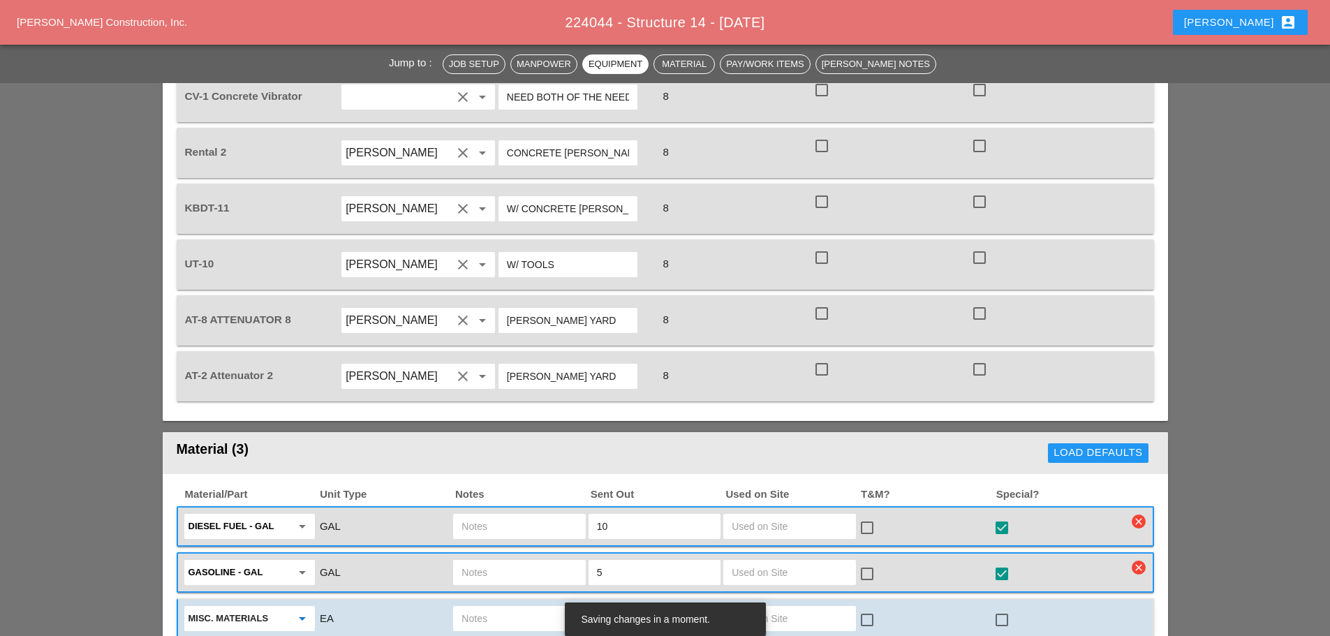
click at [526, 607] on input "text" at bounding box center [518, 618] width 115 height 22
type input "3X10 SHEETING"
click at [616, 607] on input "text" at bounding box center [654, 618] width 115 height 22
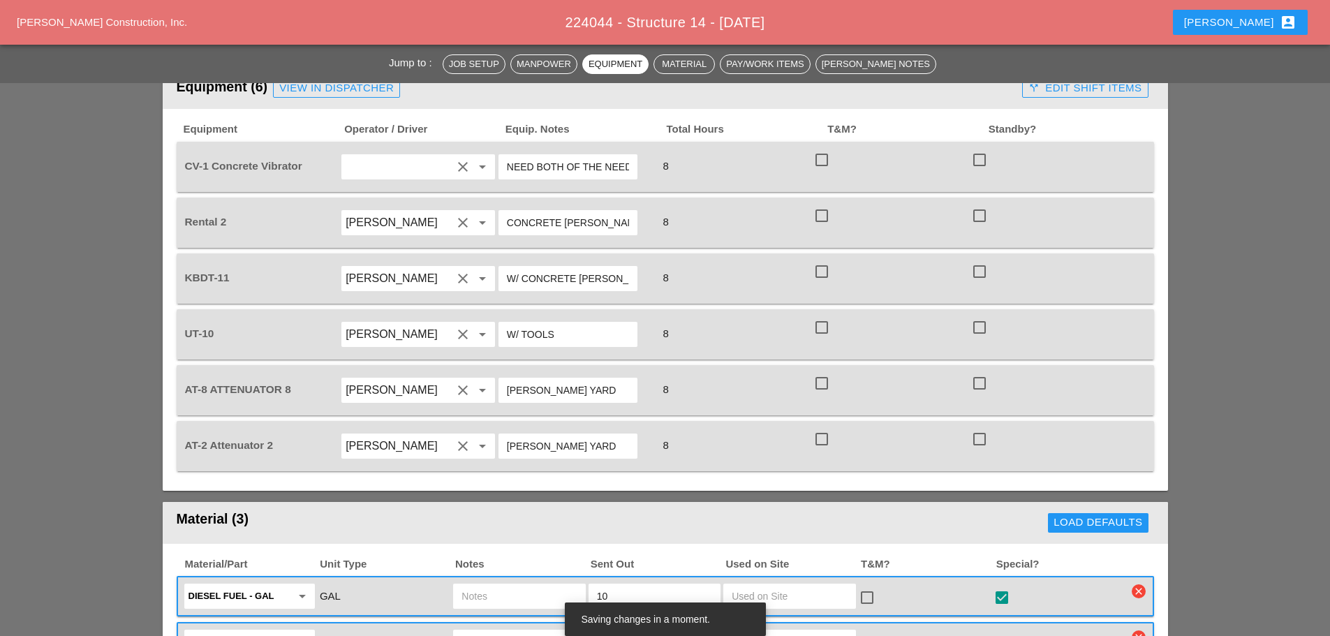
type input "6"
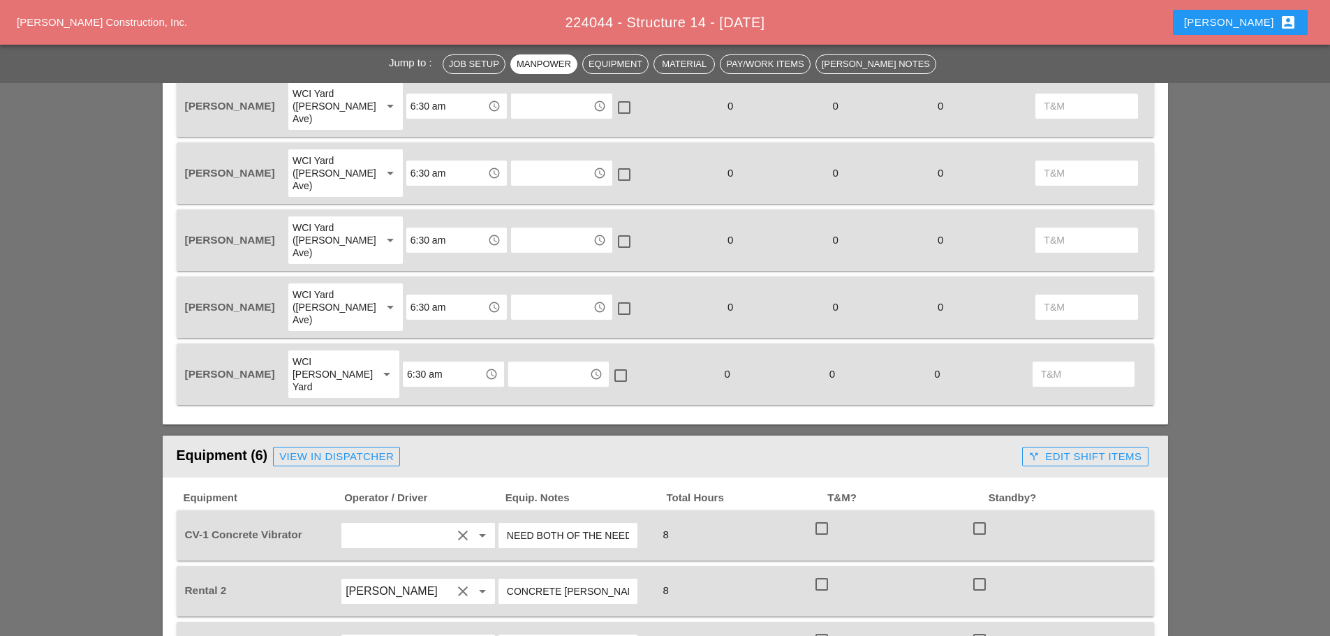
scroll to position [977, 0]
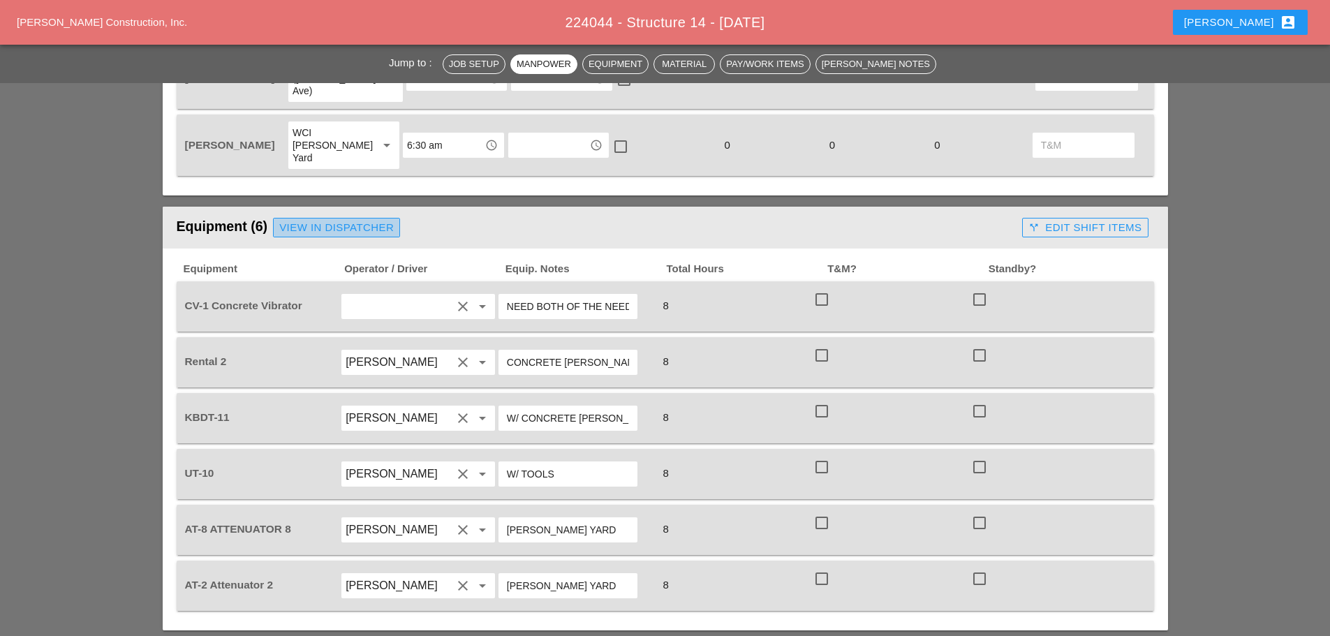
click at [332, 220] on div "View in Dispatcher" at bounding box center [336, 228] width 114 height 16
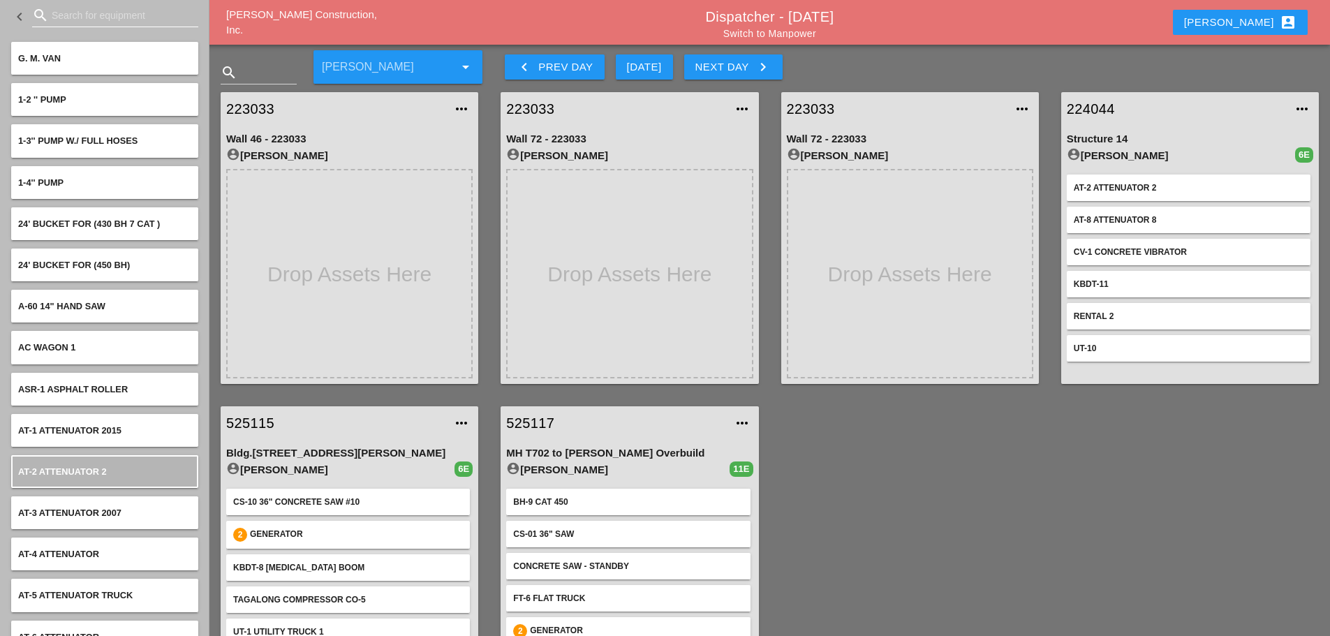
click at [97, 11] on input "Search for equipment" at bounding box center [115, 15] width 127 height 22
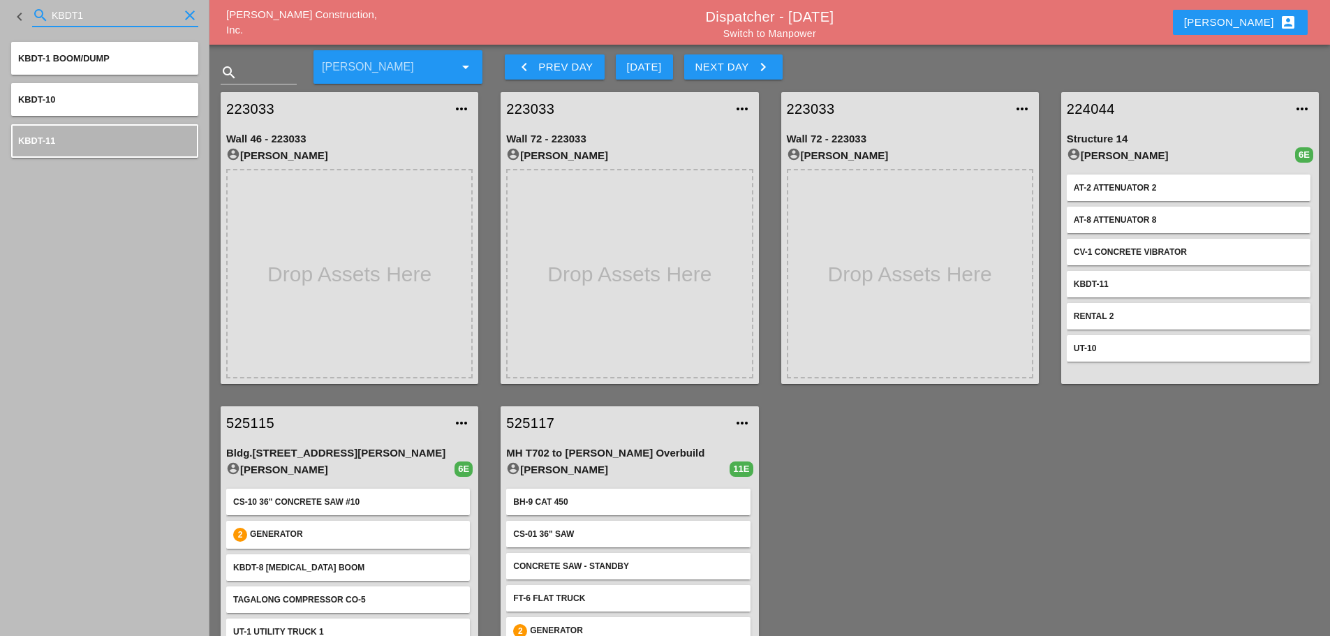
type input "KBDT1"
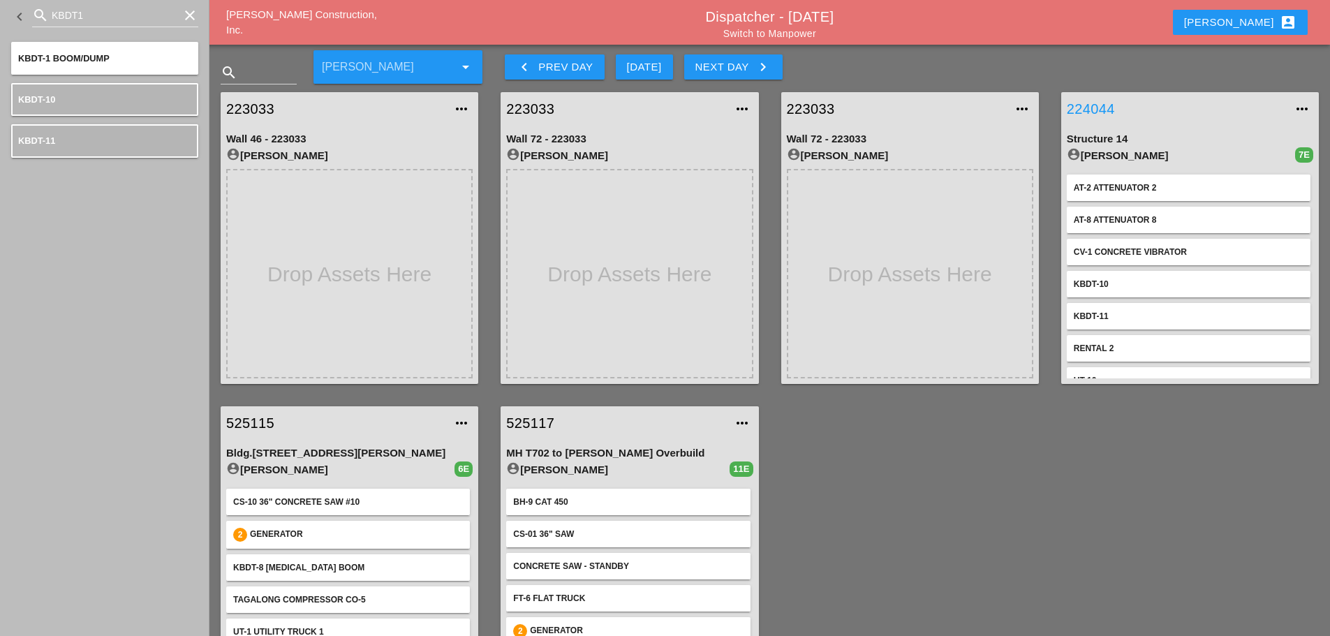
click at [1102, 103] on link "224044" at bounding box center [1176, 108] width 218 height 21
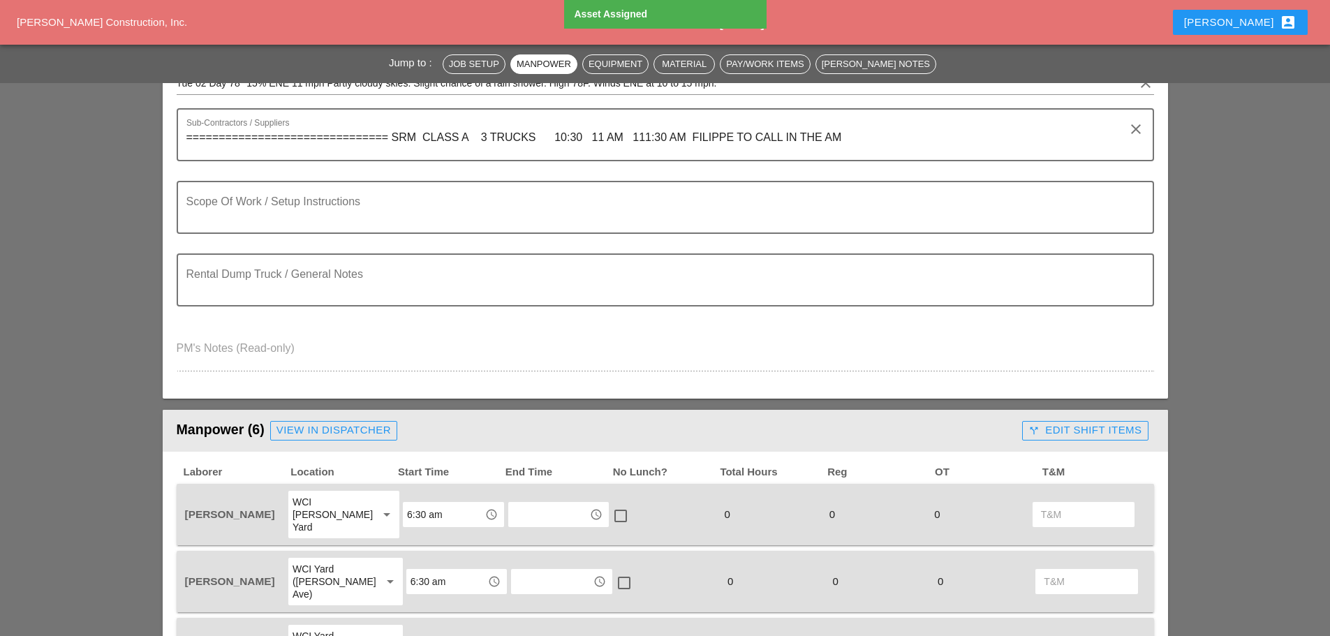
scroll to position [768, 0]
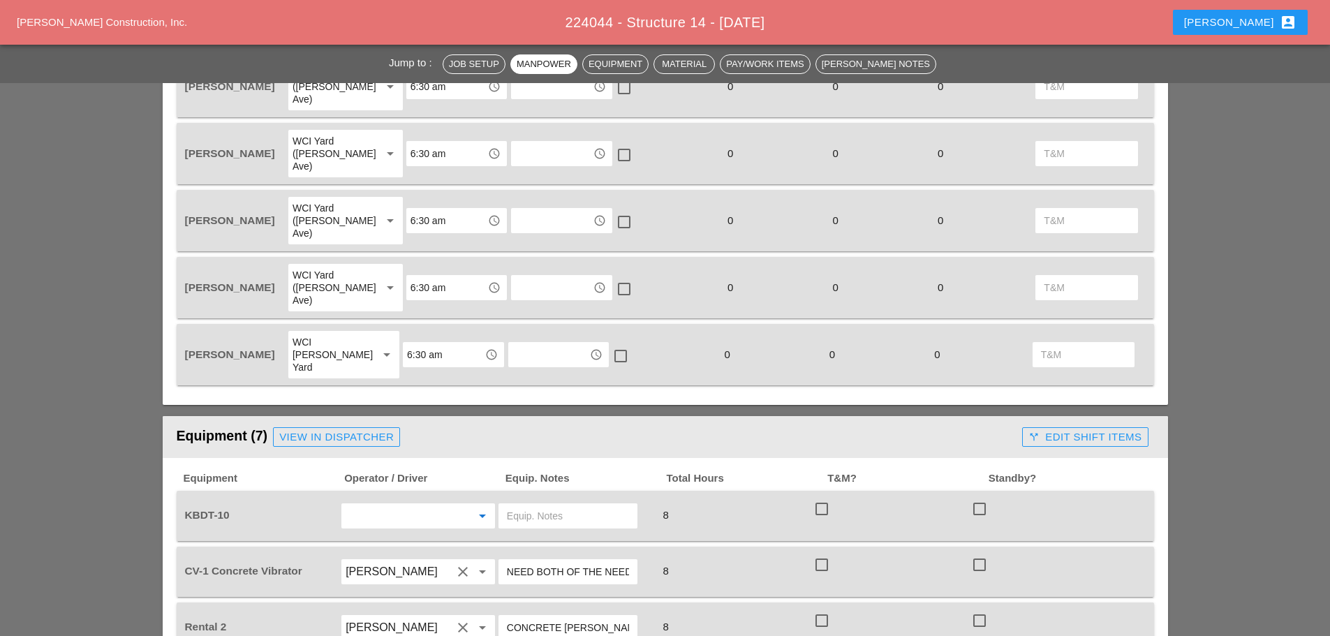
drag, startPoint x: 371, startPoint y: 445, endPoint x: 387, endPoint y: 439, distance: 17.9
click at [371, 505] on input "text" at bounding box center [399, 516] width 106 height 22
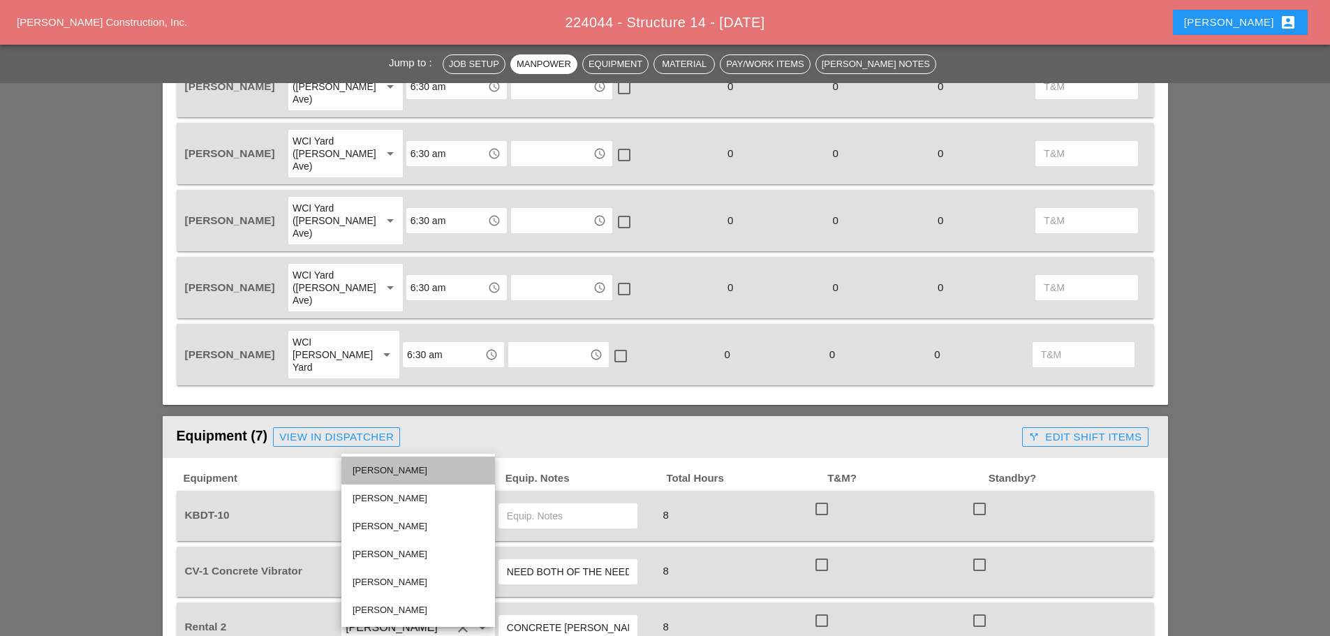
click at [396, 465] on div "[PERSON_NAME]" at bounding box center [418, 470] width 131 height 17
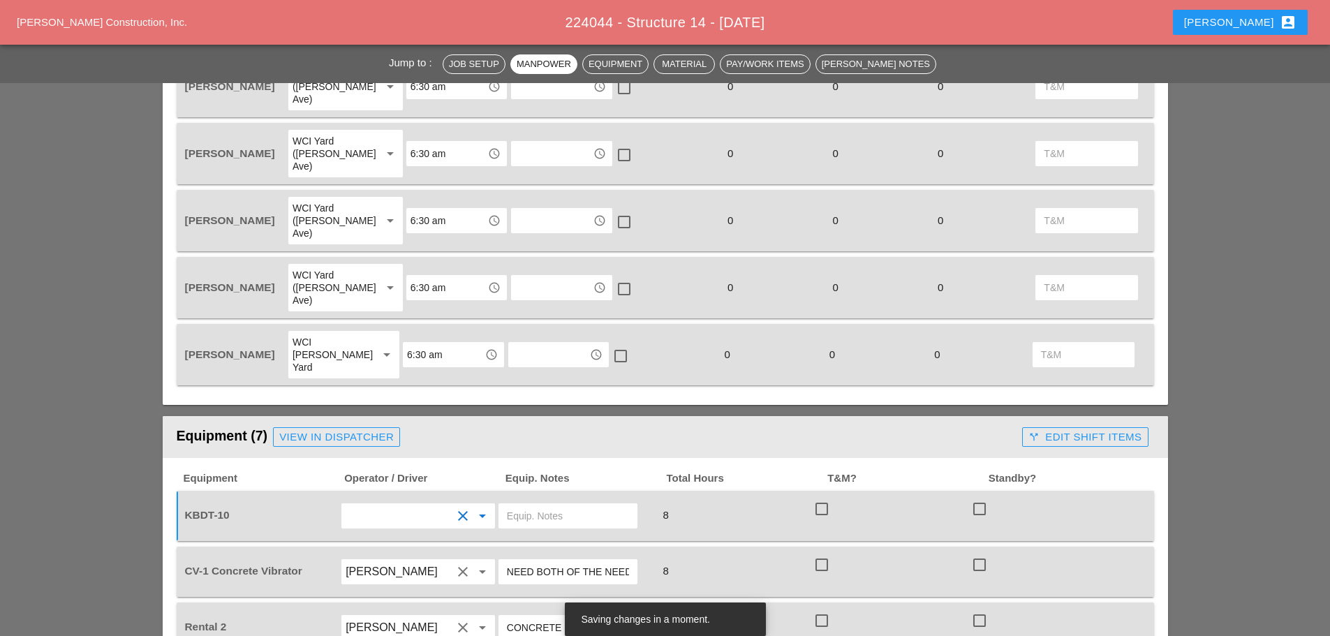
click at [544, 505] on input "text" at bounding box center [568, 516] width 122 height 22
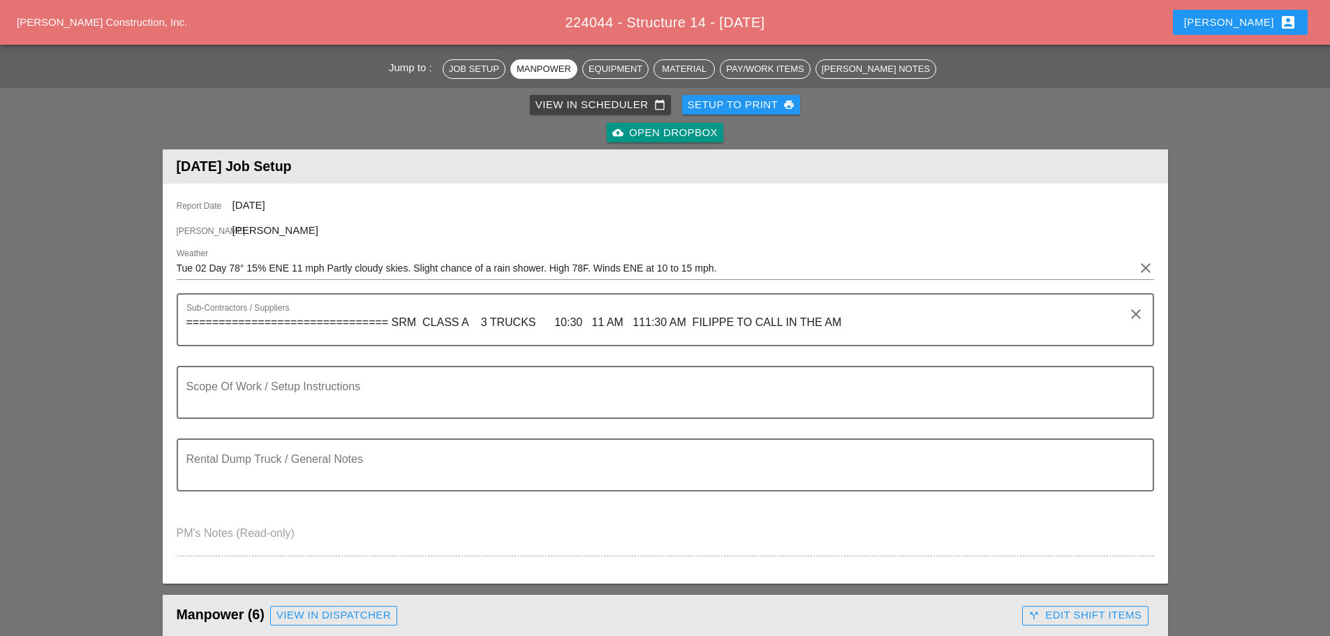
scroll to position [70, 0]
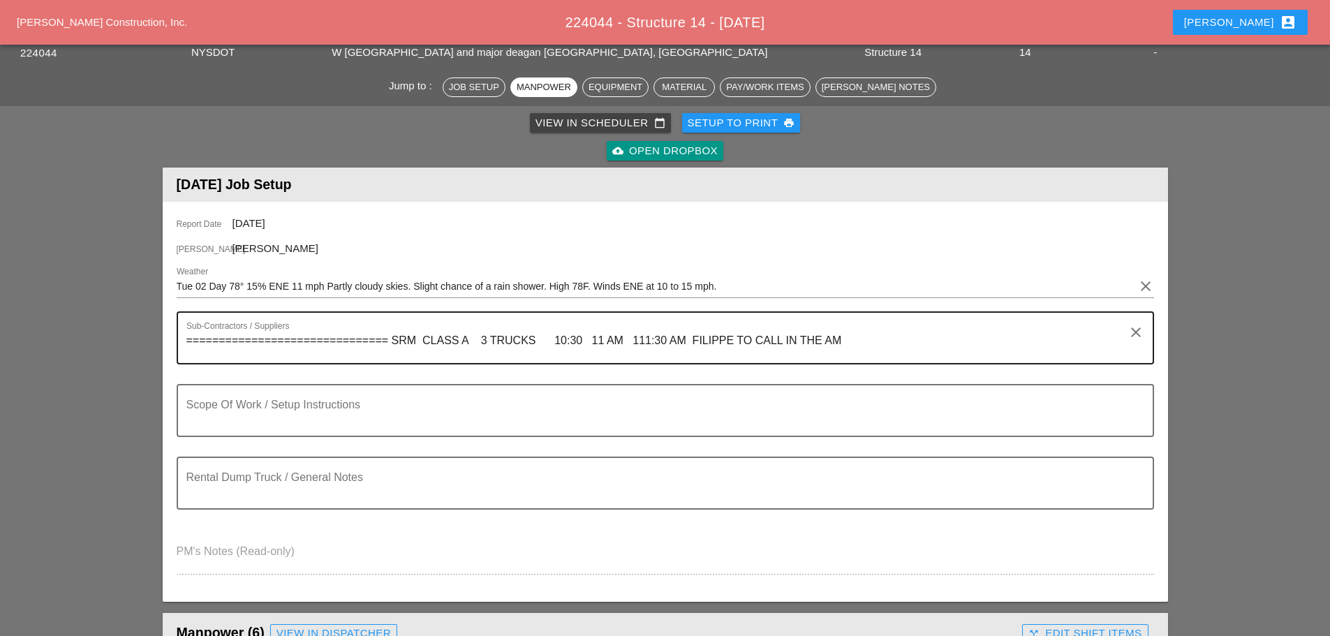
type input "W/ SHEETING"
click at [646, 339] on textarea "=============================== SRM CLASS A 3 TRUCKS 10:30 11 AM 111:30 AM FILI…" at bounding box center [659, 346] width 947 height 34
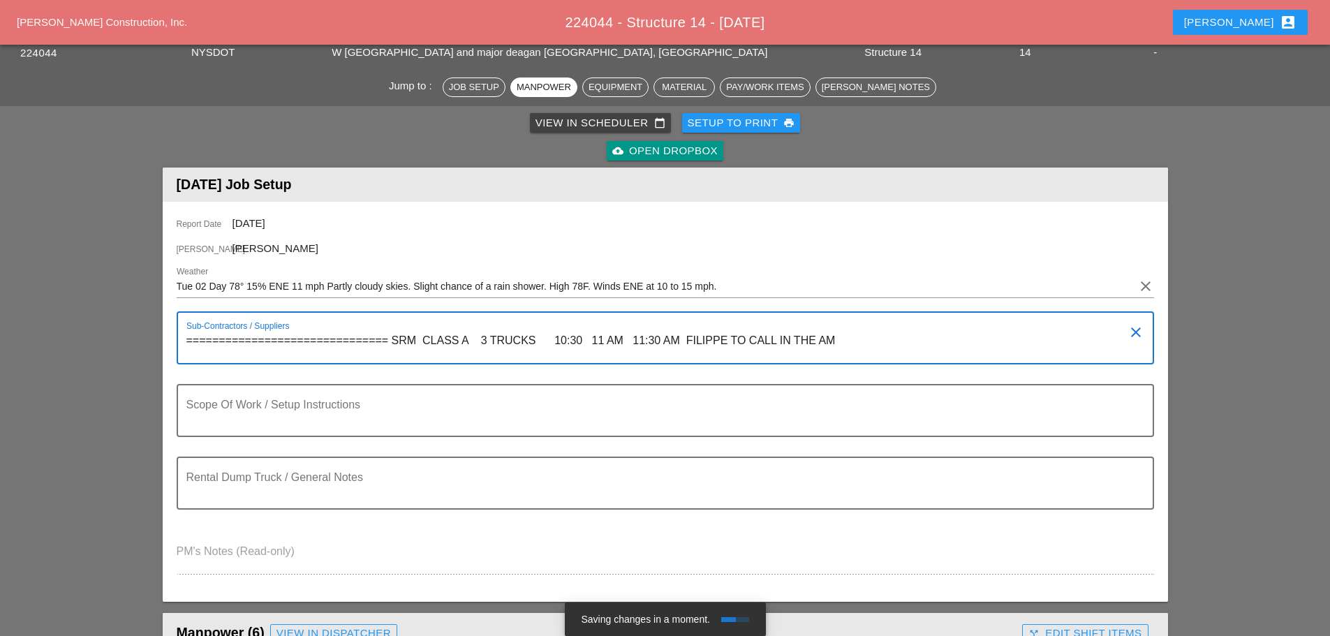
click at [684, 334] on textarea "=============================== SRM CLASS A 3 TRUCKS 10:30 11 AM 11:30 AM FILIP…" at bounding box center [659, 346] width 947 height 34
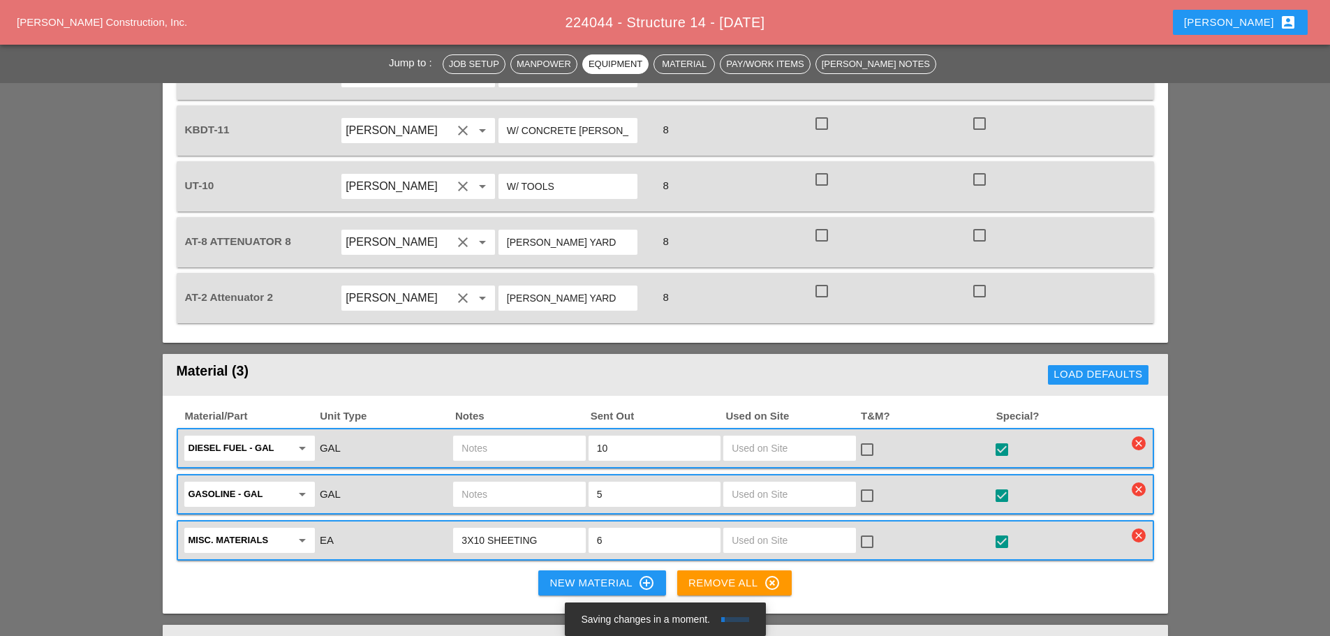
scroll to position [1536, 0]
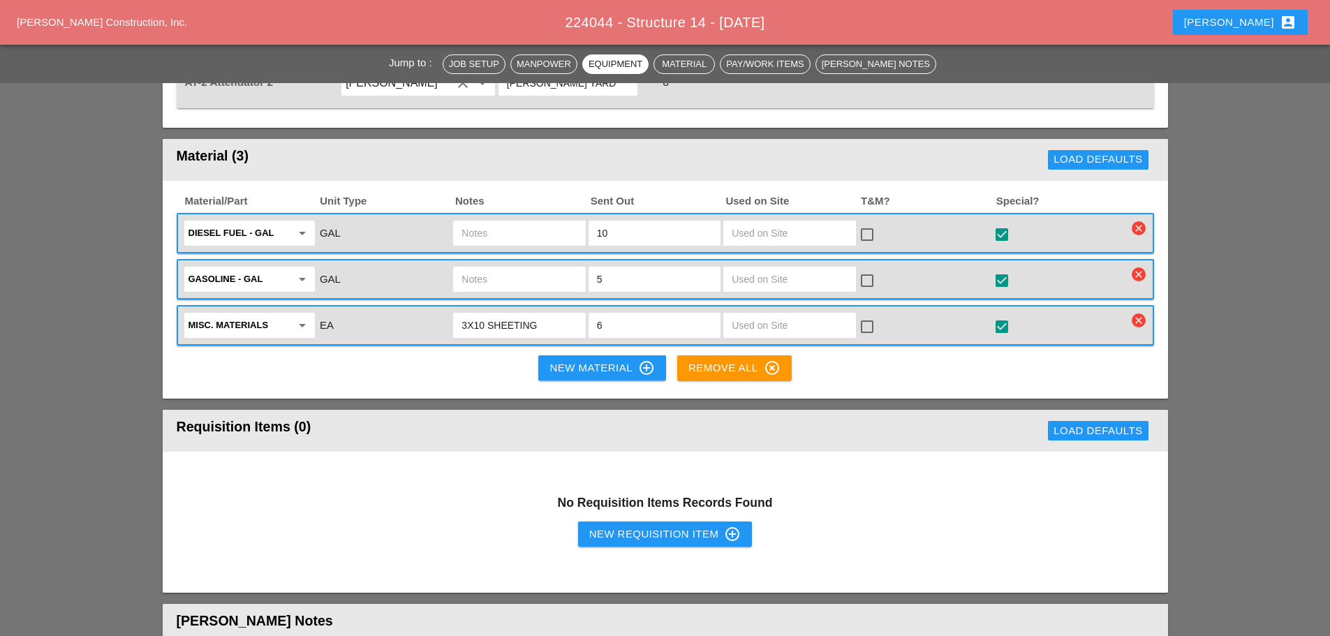
type textarea "=============================== SRM CLASS A 3 TRUCKS 10:30 11 AM 11:30 AM FILIP…"
click at [614, 359] on div "New Material control_point" at bounding box center [601, 367] width 105 height 17
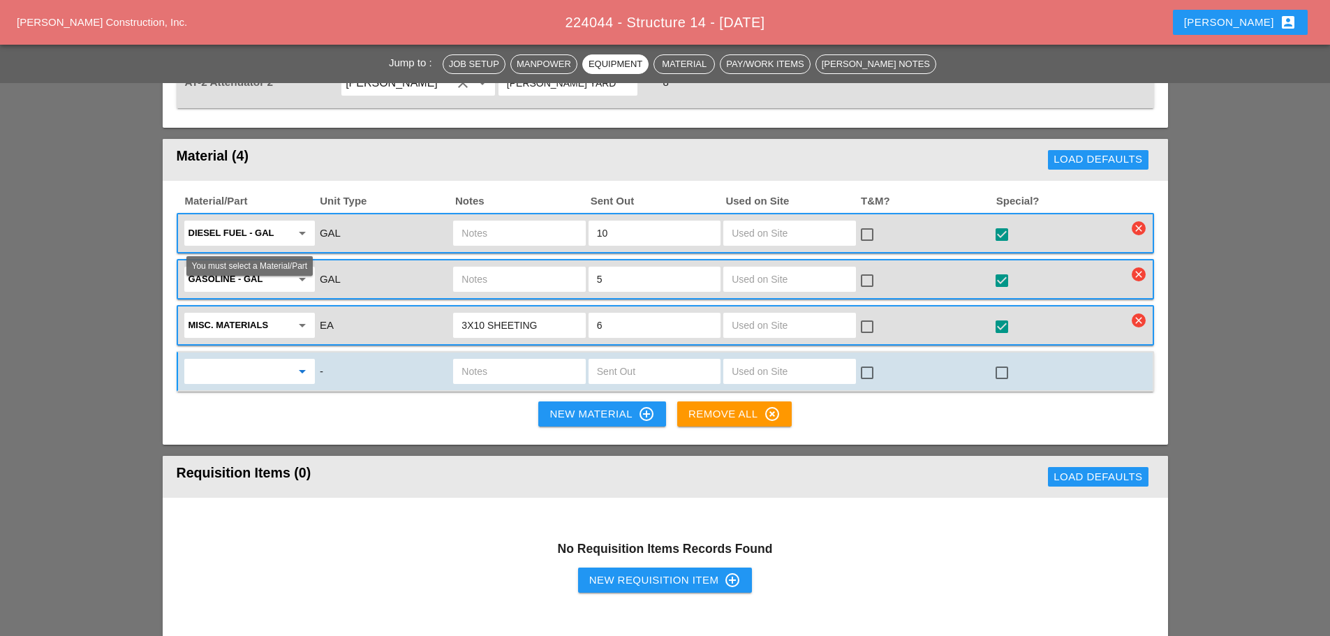
click at [262, 360] on input "text" at bounding box center [239, 371] width 103 height 22
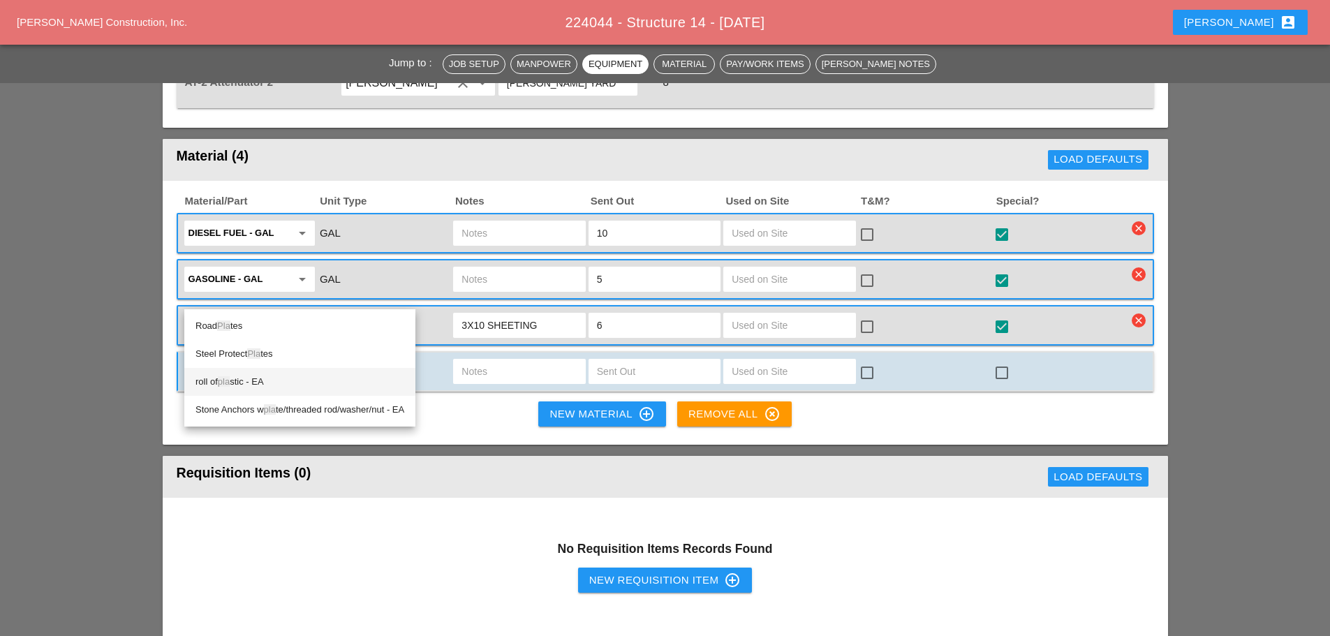
click at [252, 385] on div "roll of pla stic - EA" at bounding box center [299, 381] width 209 height 17
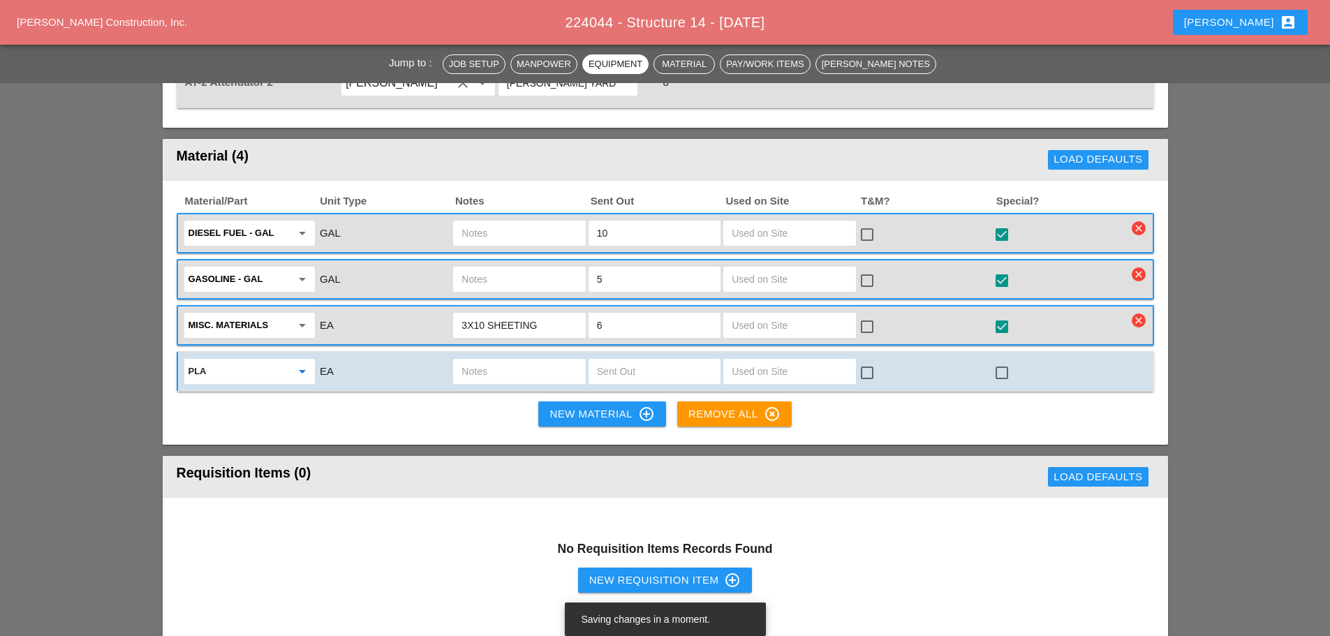
type input "roll of plastic - EA"
click at [627, 360] on input "text" at bounding box center [654, 371] width 115 height 22
type input "1"
click at [999, 361] on div at bounding box center [1002, 373] width 24 height 24
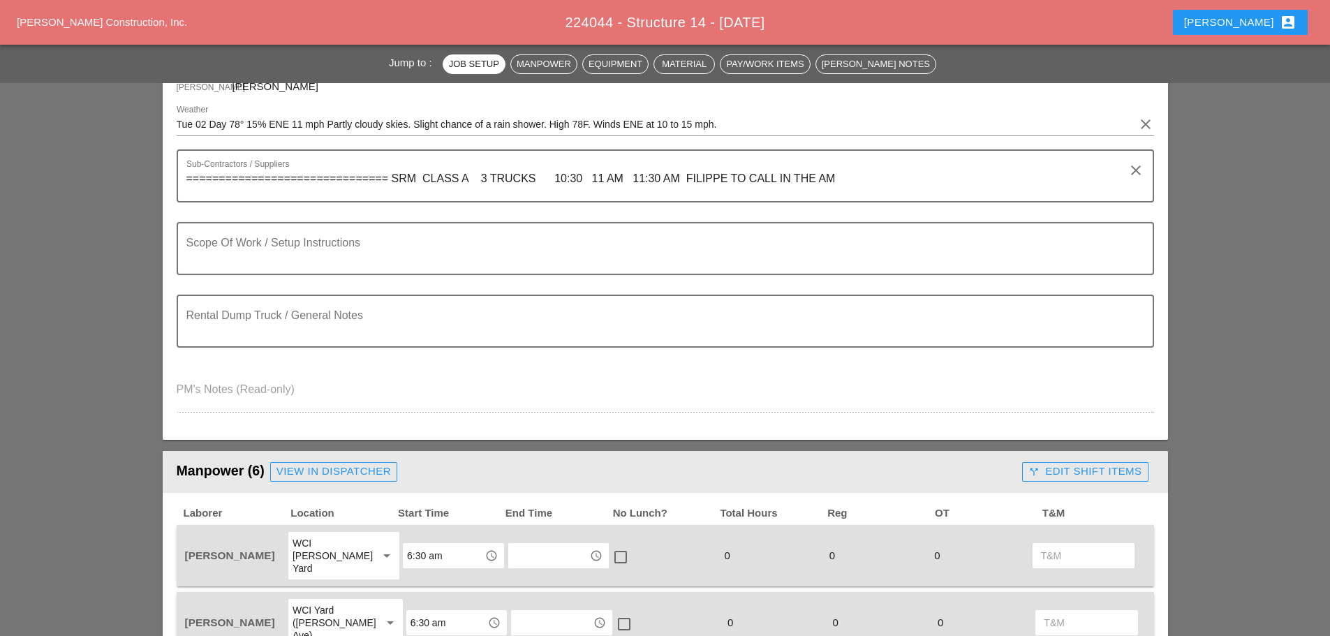
scroll to position [0, 0]
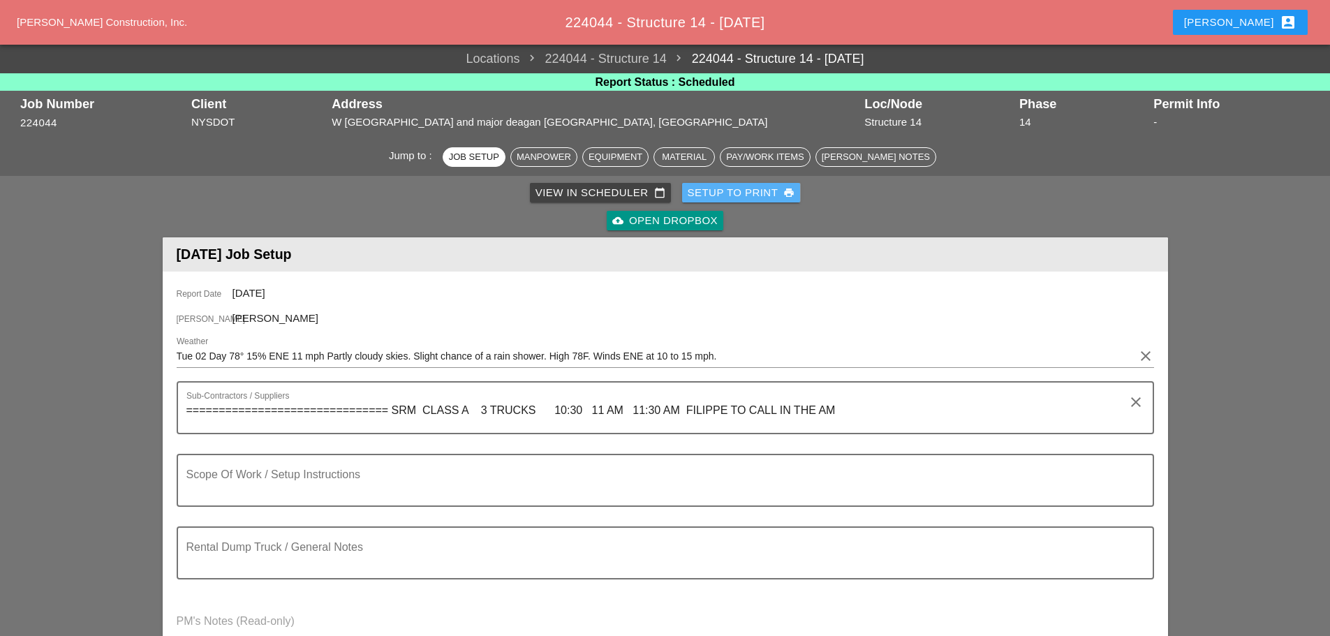
click at [737, 191] on div "Setup to Print print" at bounding box center [742, 193] width 108 height 16
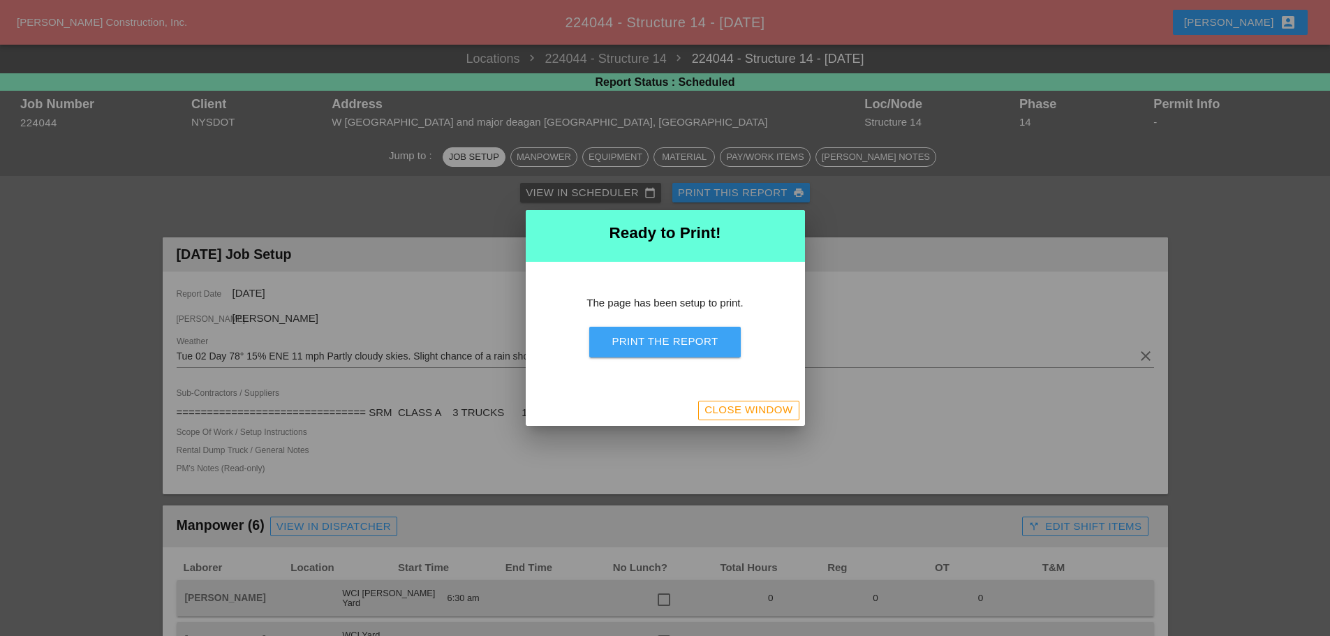
click at [720, 346] on button "Print the Report" at bounding box center [664, 342] width 151 height 31
click at [778, 417] on div "Close Window" at bounding box center [748, 410] width 88 height 16
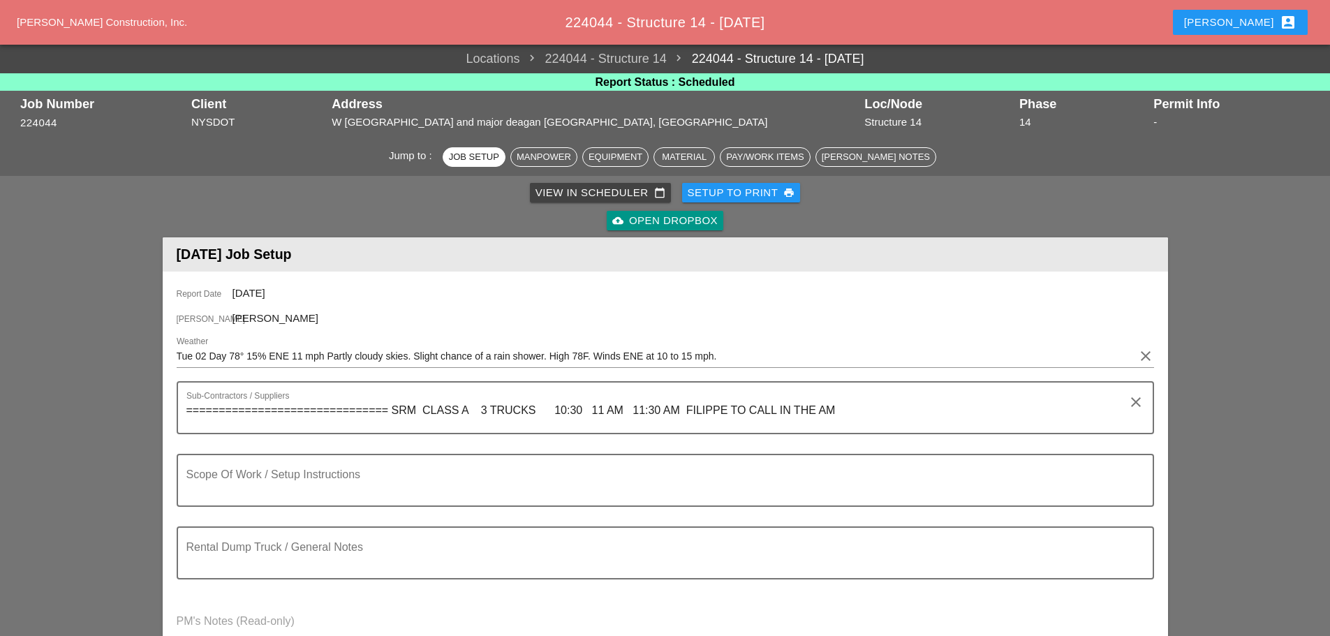
click at [1250, 12] on button "[PERSON_NAME] account_box" at bounding box center [1240, 22] width 135 height 25
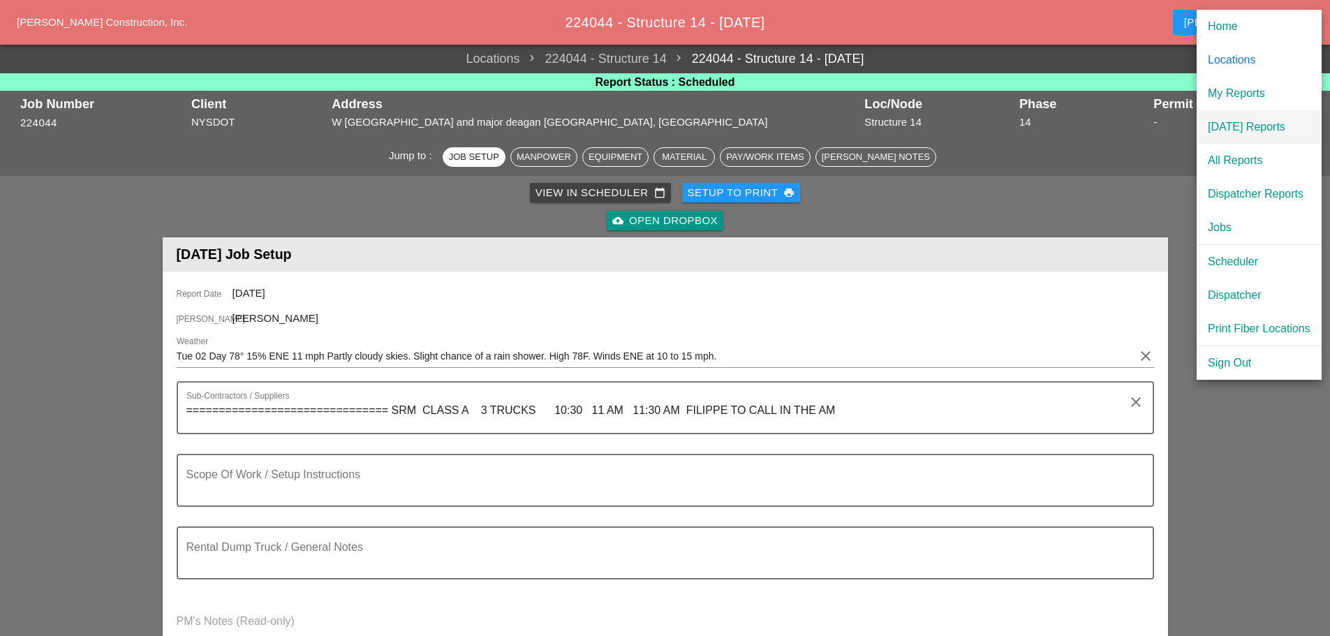
click at [1233, 121] on div "[DATE] Reports" at bounding box center [1259, 127] width 103 height 17
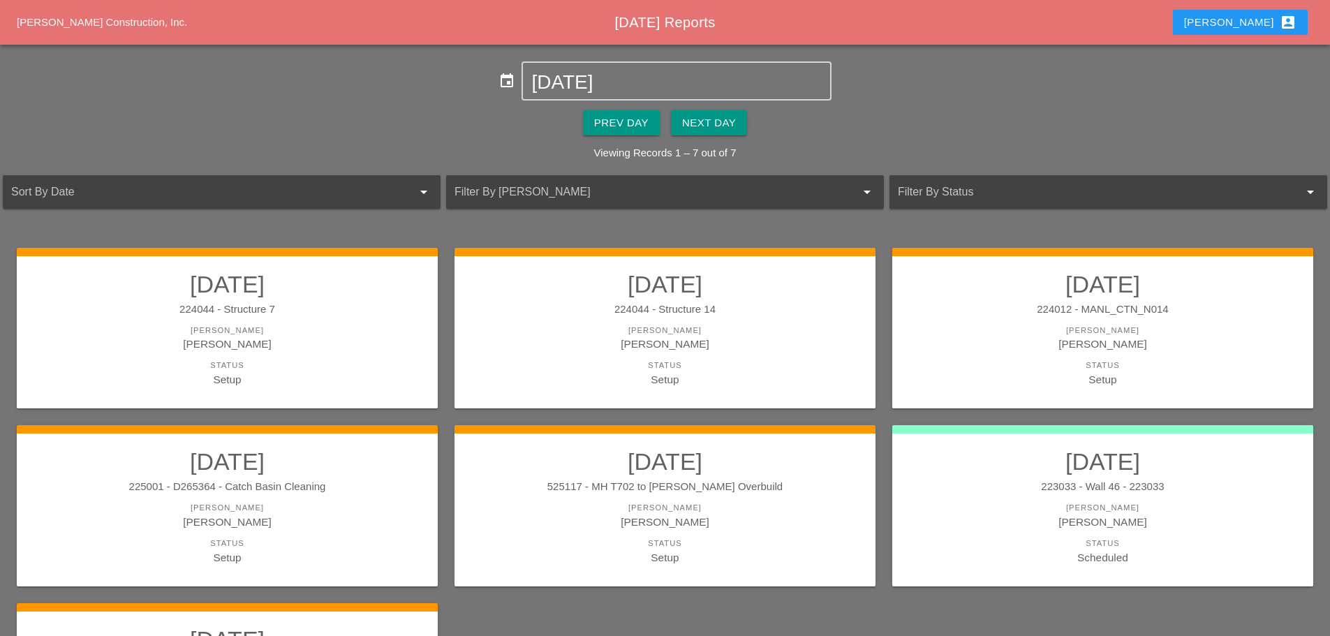
click at [970, 495] on link "[DATE] 223033 - Wall 46 - 223033 [PERSON_NAME] [PERSON_NAME] Status Scheduled" at bounding box center [1102, 505] width 393 height 117
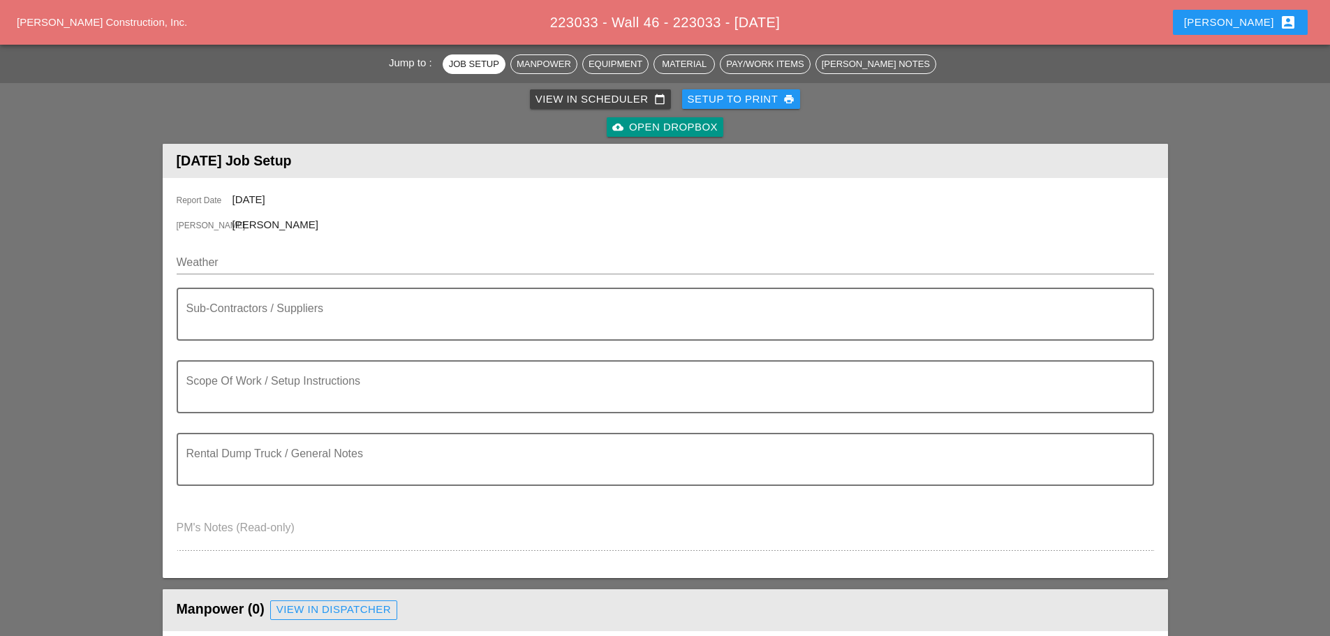
scroll to position [349, 0]
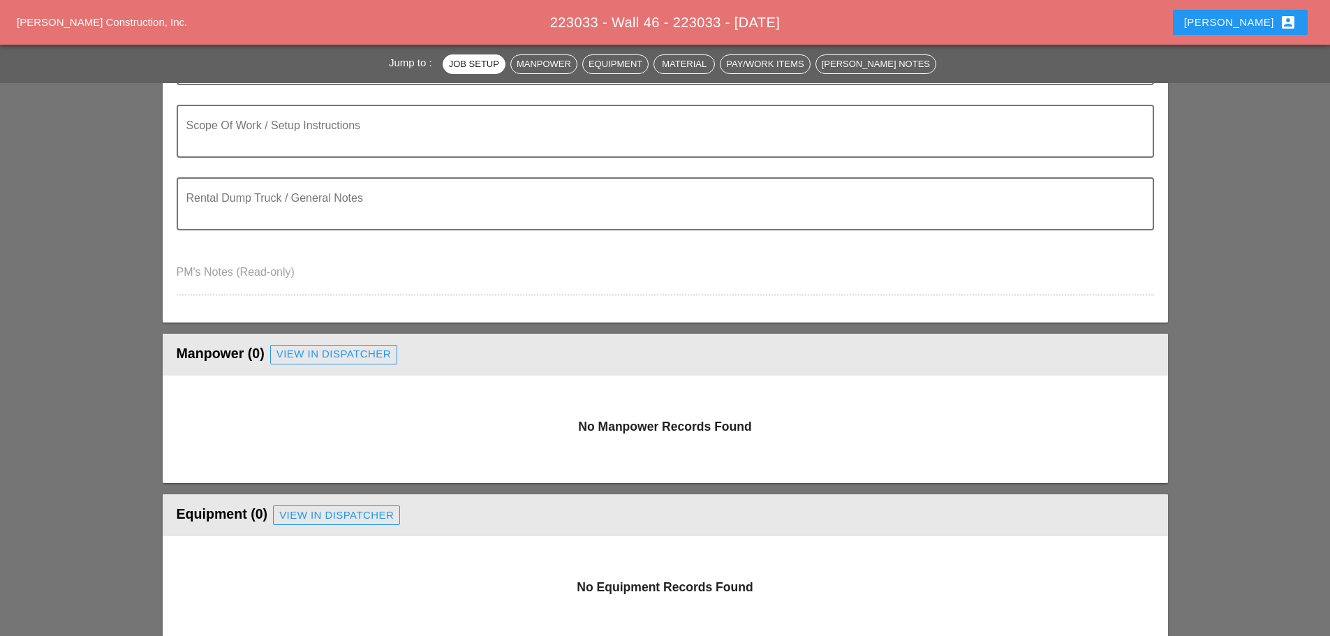
click at [1252, 19] on div "[PERSON_NAME] account_box" at bounding box center [1240, 22] width 112 height 17
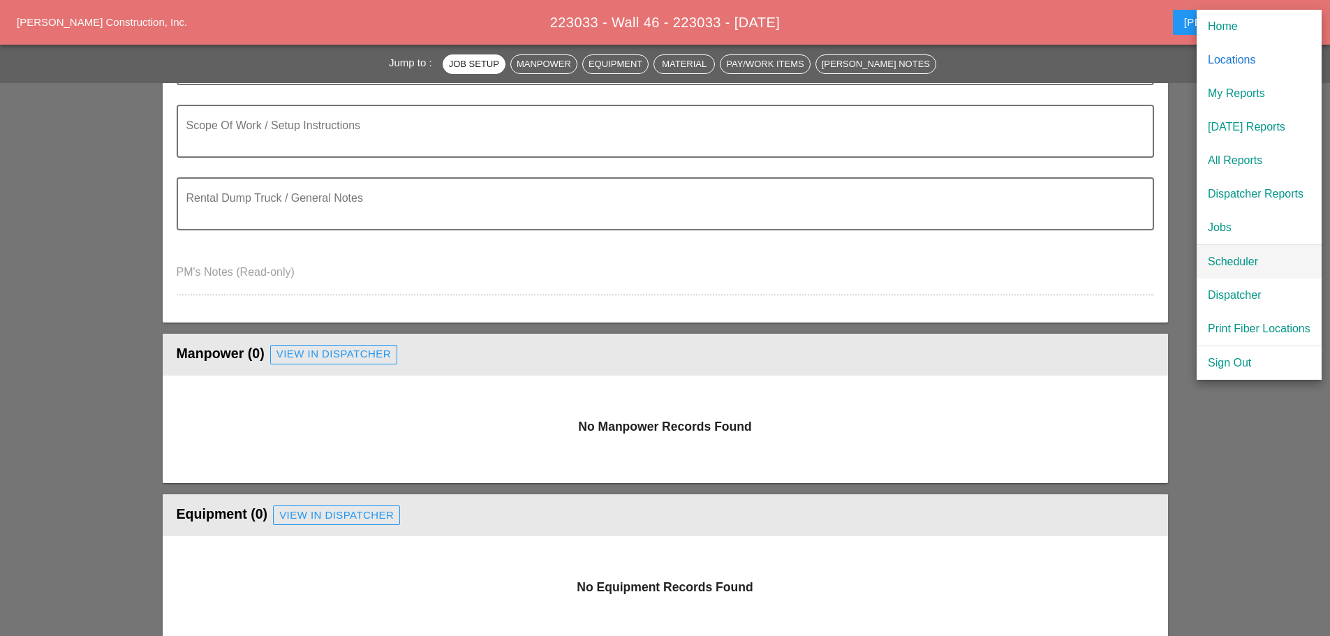
click at [1229, 259] on div "Scheduler" at bounding box center [1259, 261] width 103 height 17
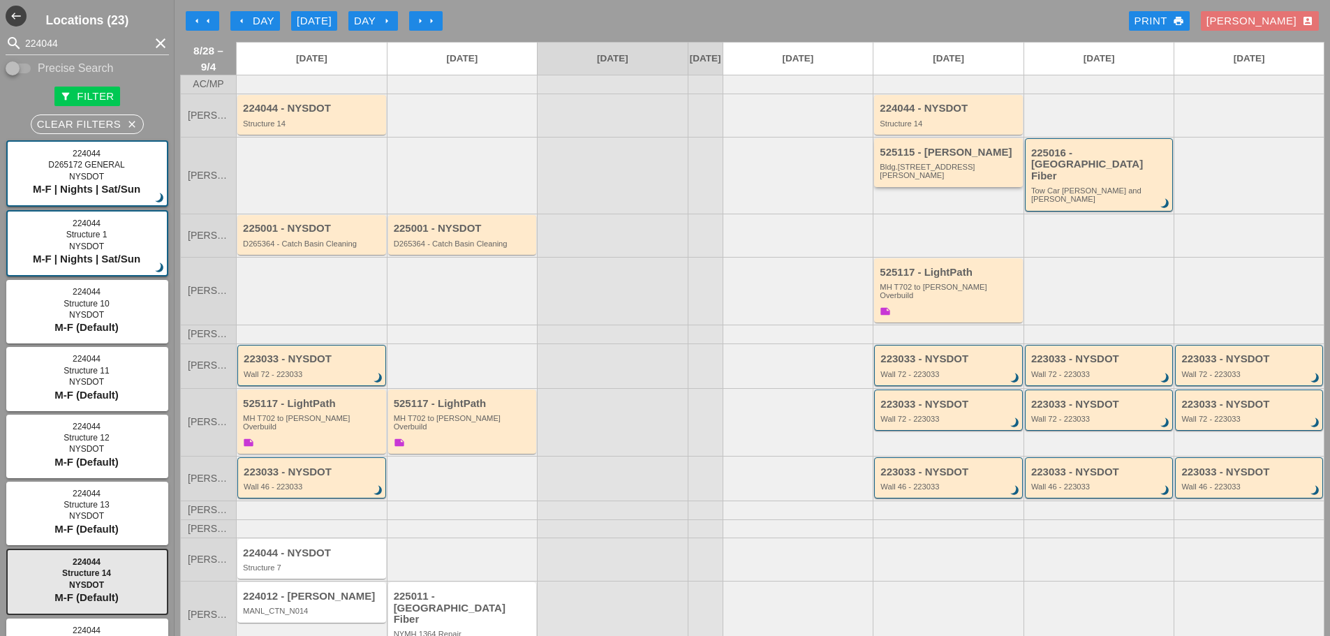
click at [971, 183] on div "525115 - [PERSON_NAME].[STREET_ADDRESS][PERSON_NAME]" at bounding box center [948, 162] width 149 height 49
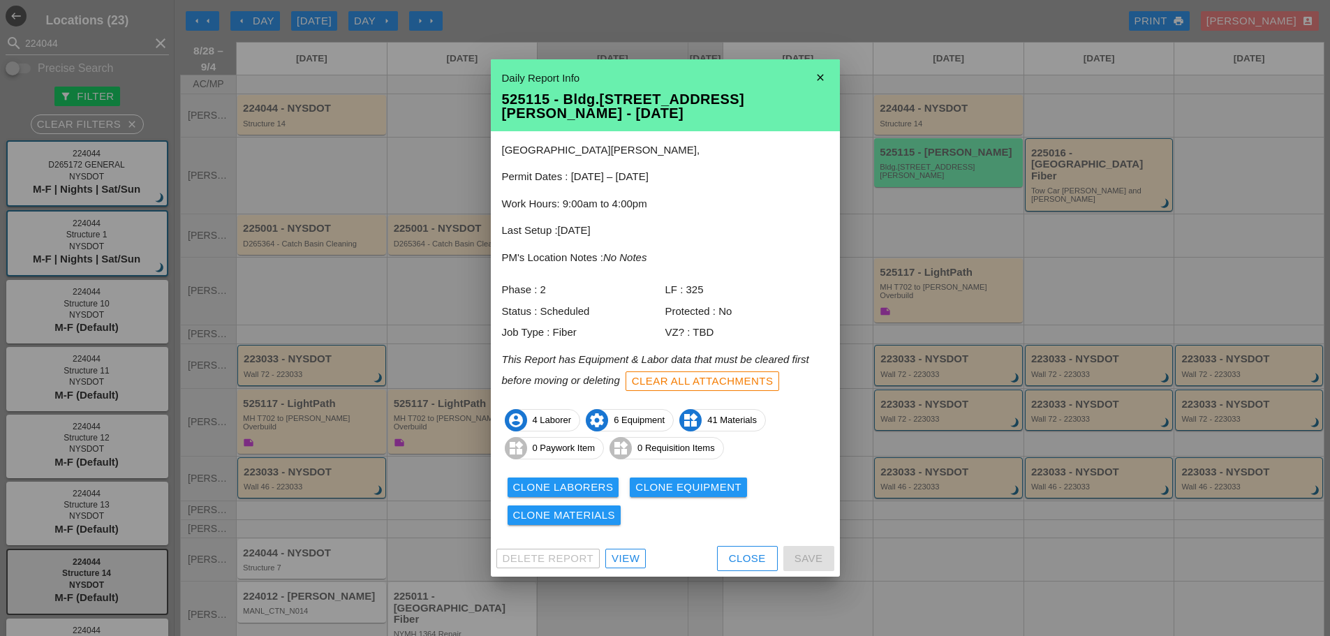
click at [818, 87] on icon "close" at bounding box center [820, 78] width 28 height 28
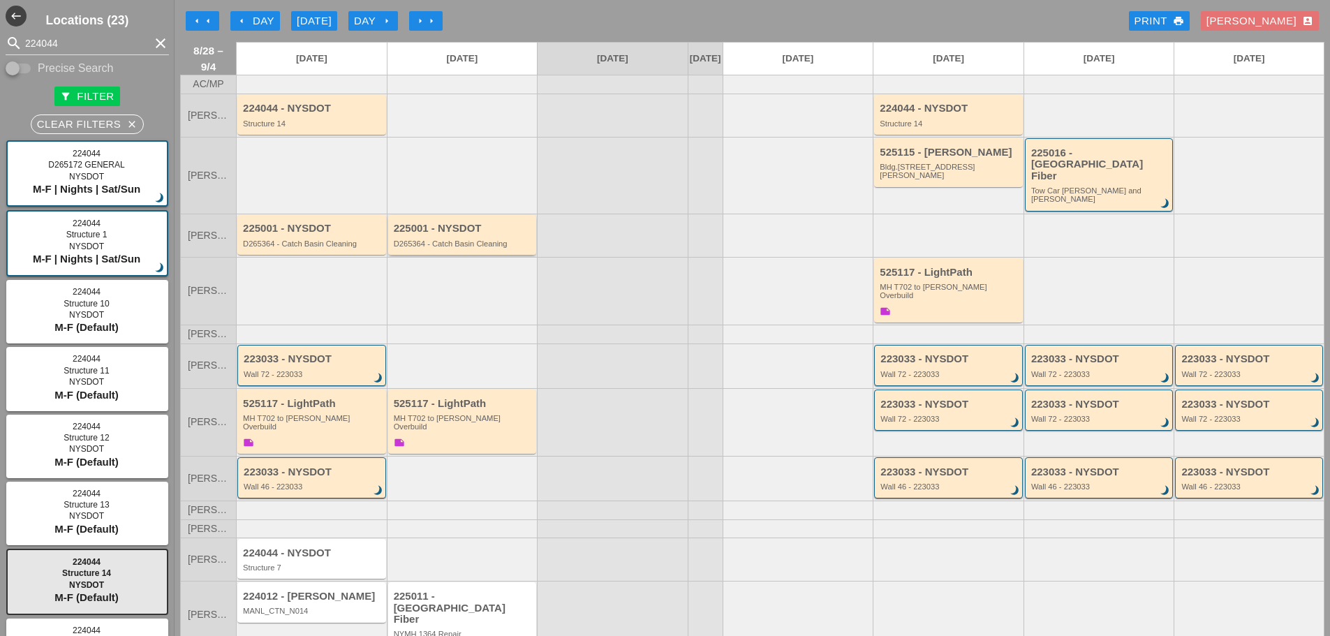
click at [487, 239] on div "D265364 - Catch Basin Cleaning" at bounding box center [464, 243] width 140 height 8
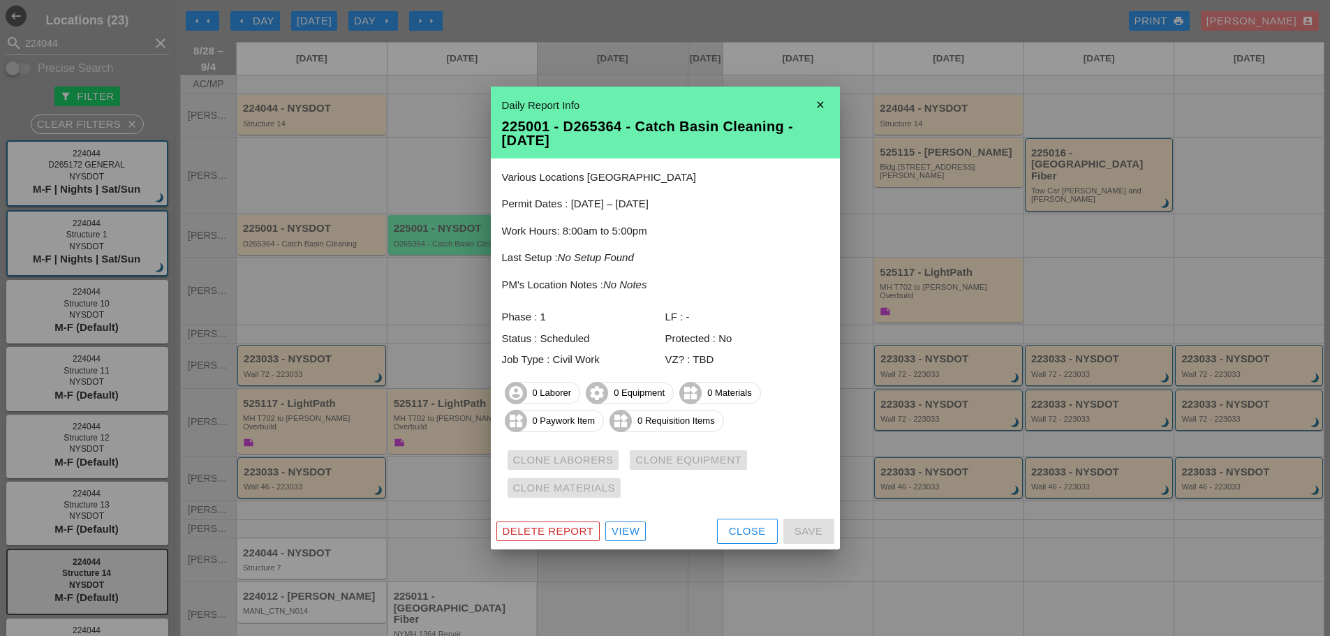
click at [823, 101] on icon "close" at bounding box center [820, 105] width 28 height 28
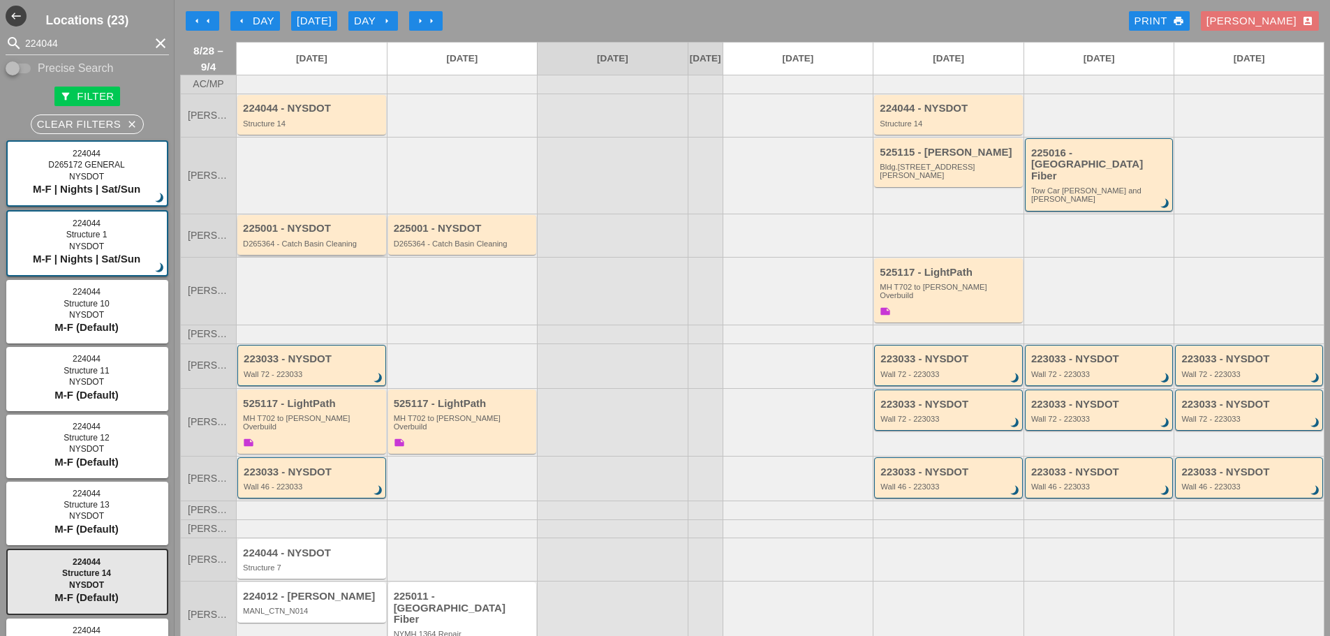
click at [255, 239] on div "D265364 - Catch Basin Cleaning" at bounding box center [313, 243] width 140 height 8
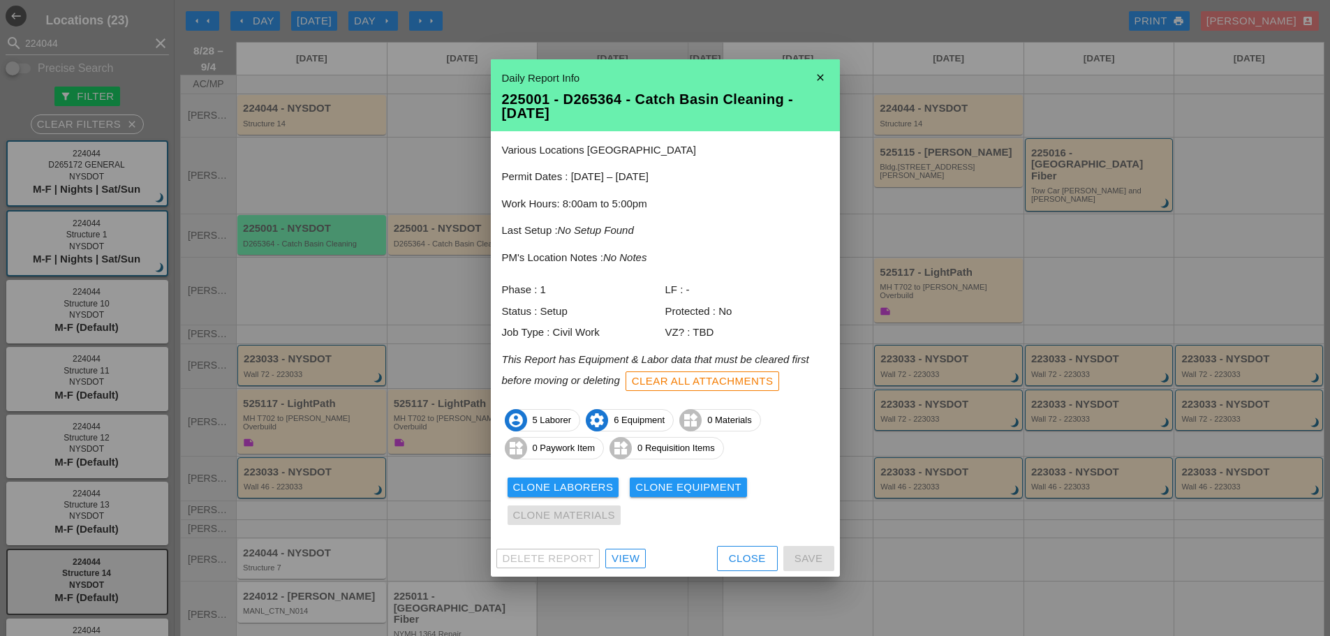
click at [533, 487] on div "Clone Laborers" at bounding box center [563, 488] width 101 height 16
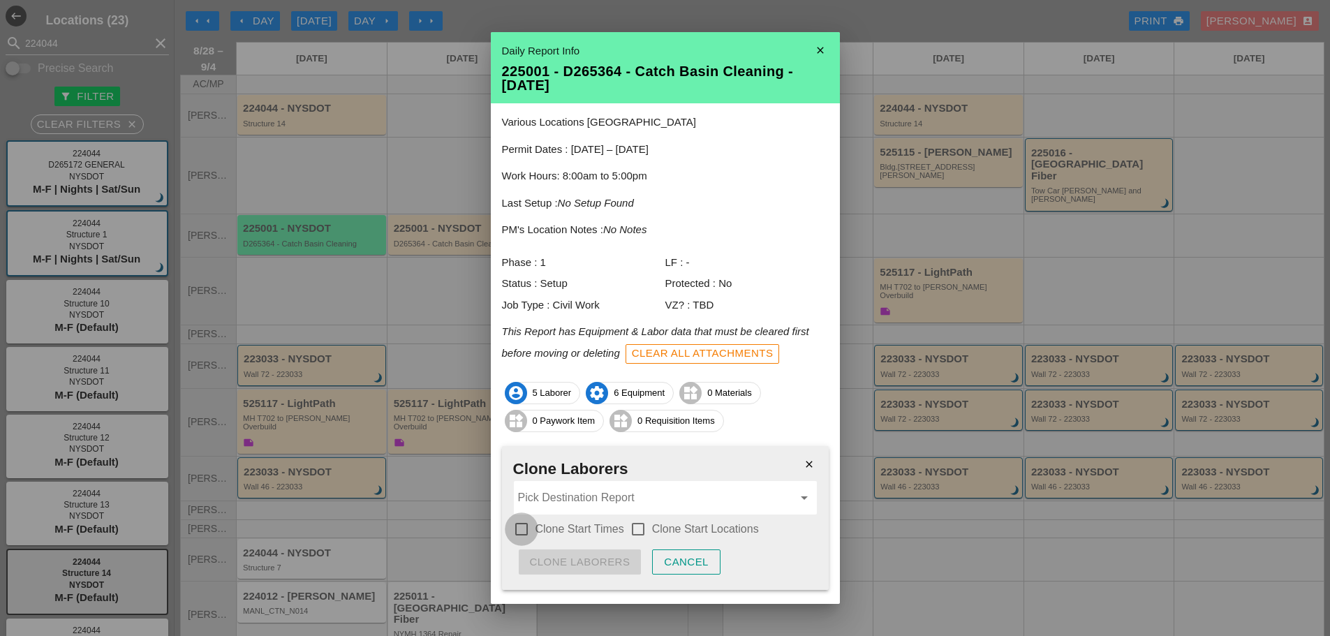
click at [519, 526] on div at bounding box center [522, 529] width 24 height 24
click at [638, 526] on div at bounding box center [638, 529] width 24 height 24
click at [615, 498] on input "Pick Destination Report" at bounding box center [655, 498] width 275 height 22
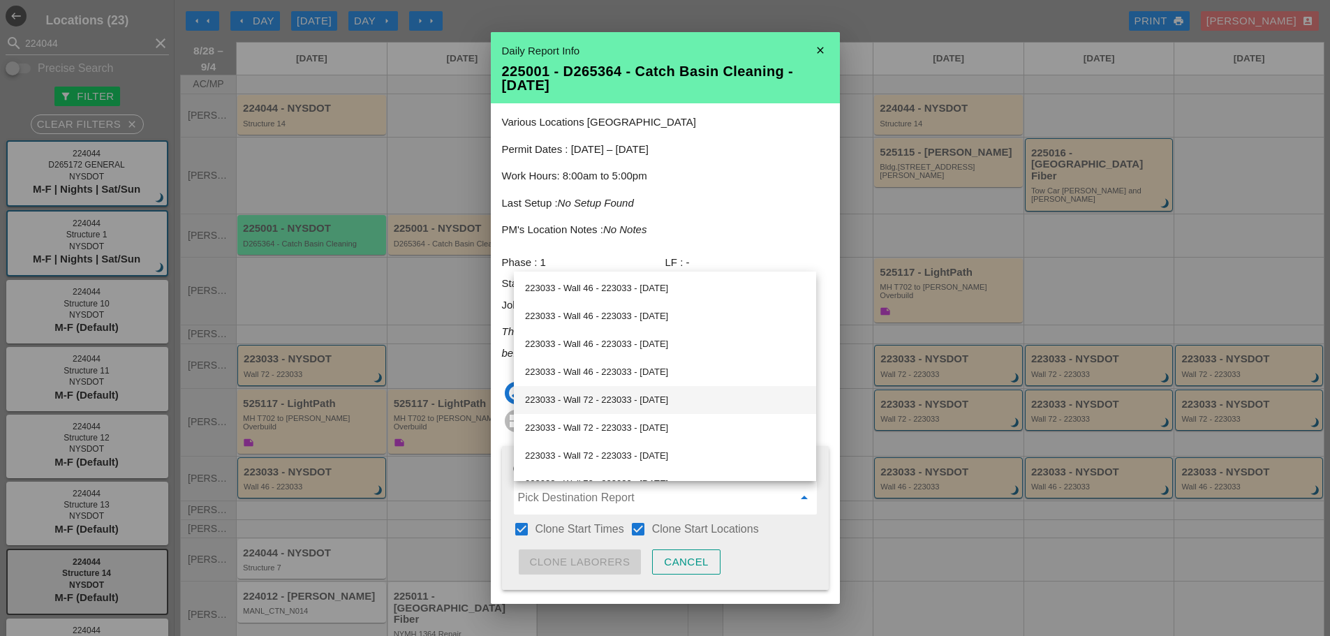
scroll to position [279, 0]
click at [637, 434] on div "225001 - D265364 - Catch Basin Cleaning - [DATE]" at bounding box center [665, 428] width 280 height 17
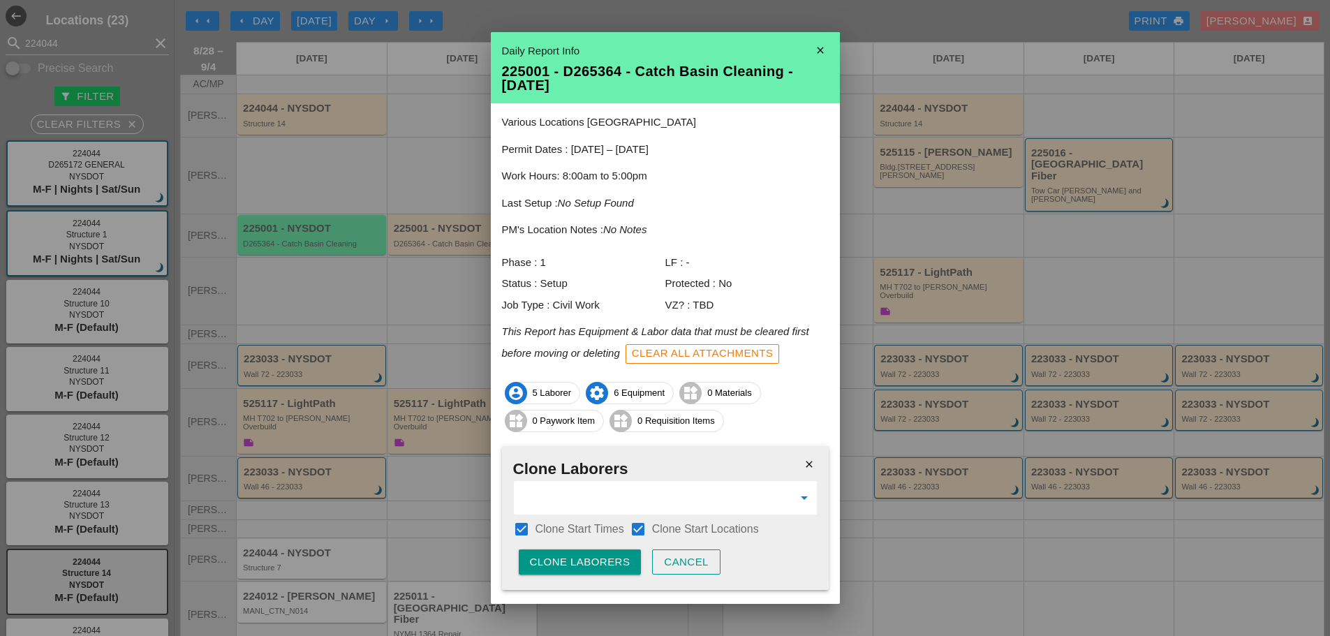
click at [587, 565] on div "Clone Laborers" at bounding box center [580, 562] width 101 height 16
click at [587, 565] on div "Are you sure?" at bounding box center [574, 562] width 89 height 16
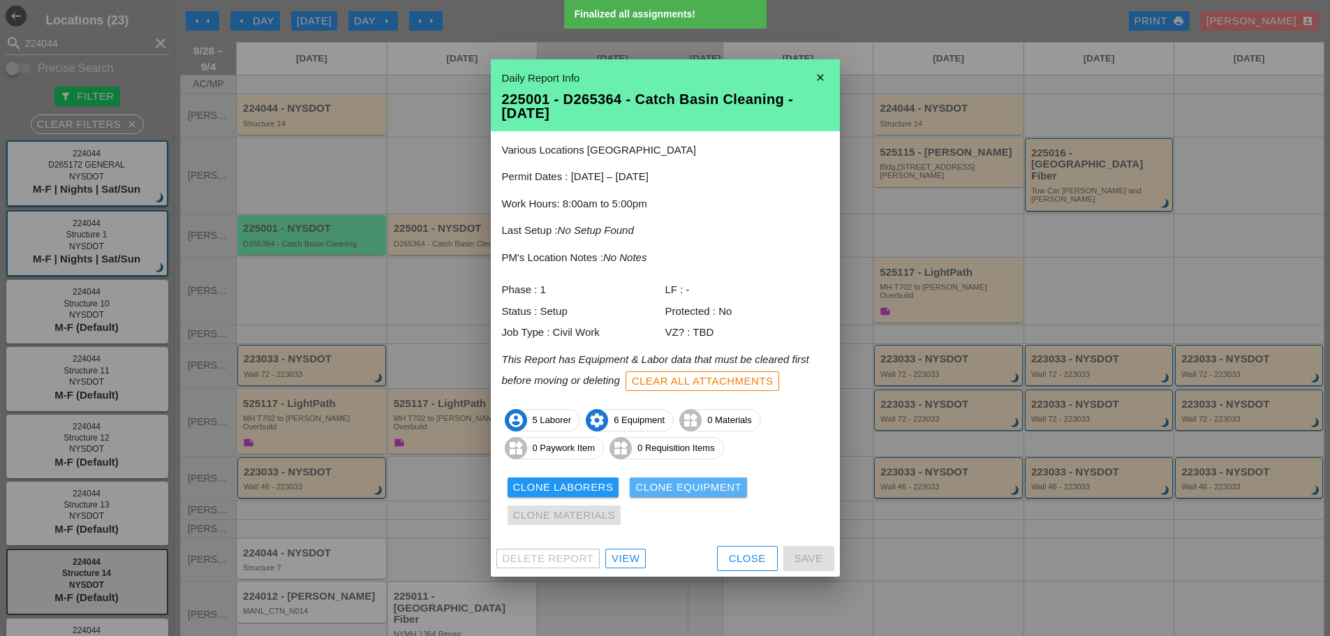
click at [660, 486] on div "Clone Equipment" at bounding box center [688, 488] width 106 height 16
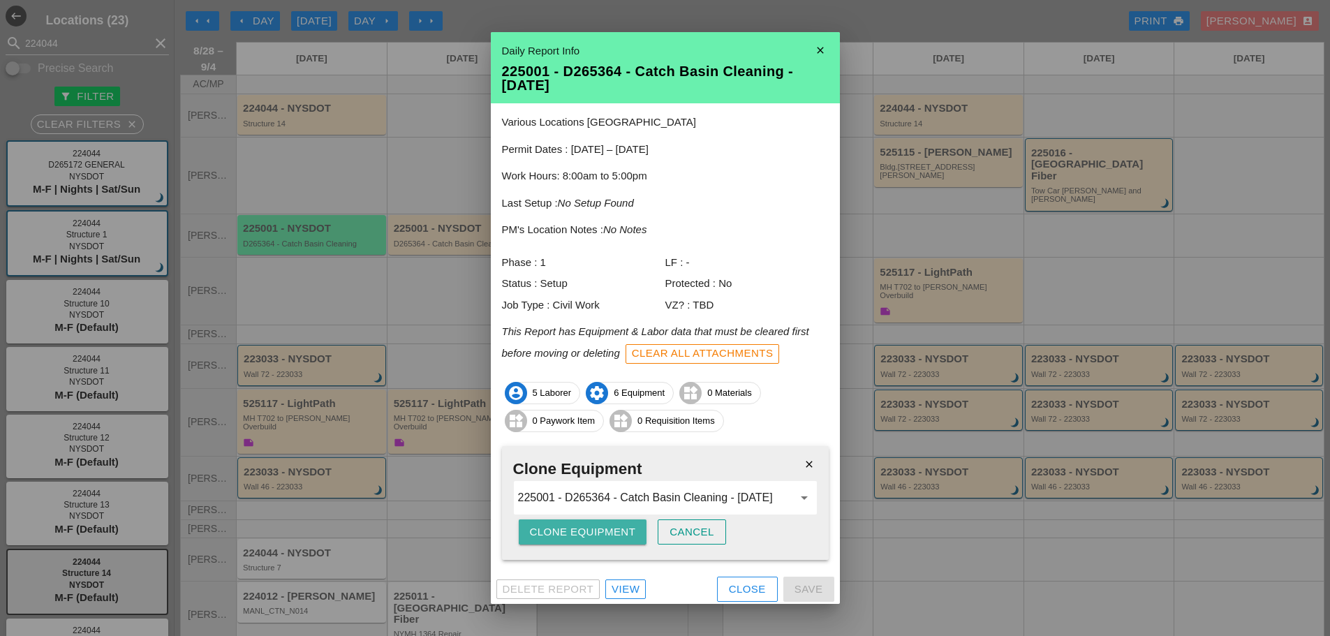
click at [600, 533] on div "Clone Equipment" at bounding box center [583, 532] width 106 height 16
click at [600, 533] on div "Are you sure?" at bounding box center [574, 532] width 89 height 16
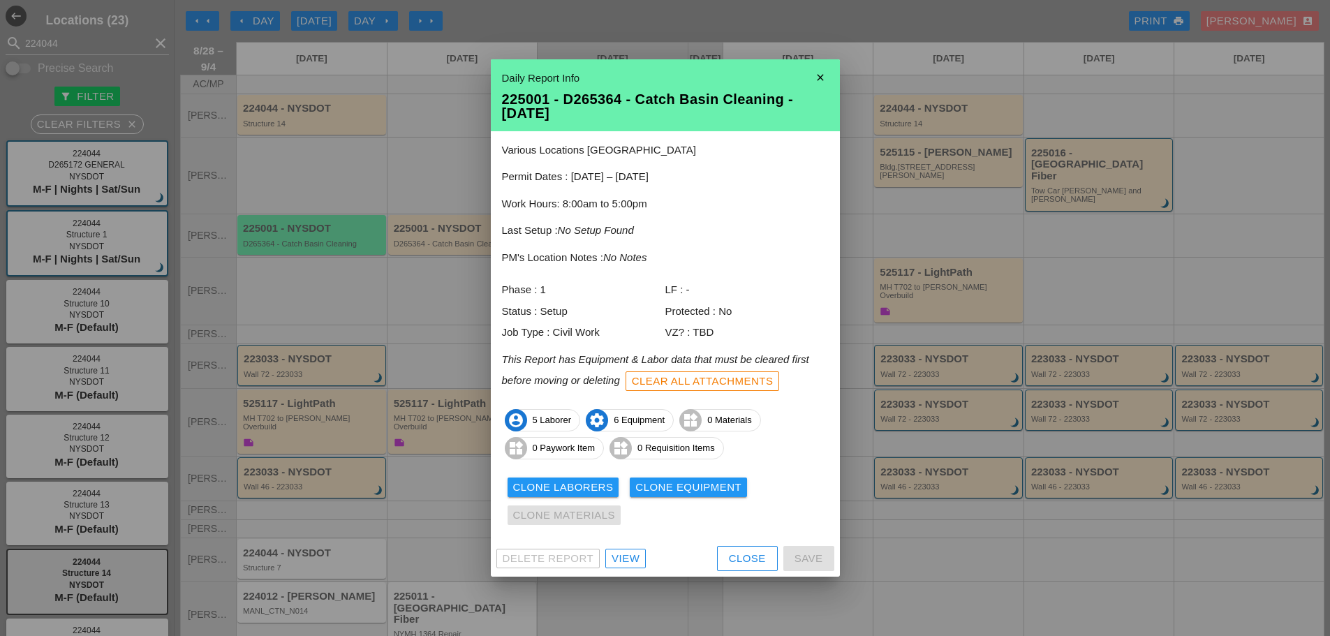
click at [711, 498] on div "Clone Laborers Clone Equipment Clone Materials" at bounding box center [665, 501] width 327 height 56
click at [673, 491] on div "Clone Equipment" at bounding box center [688, 488] width 106 height 16
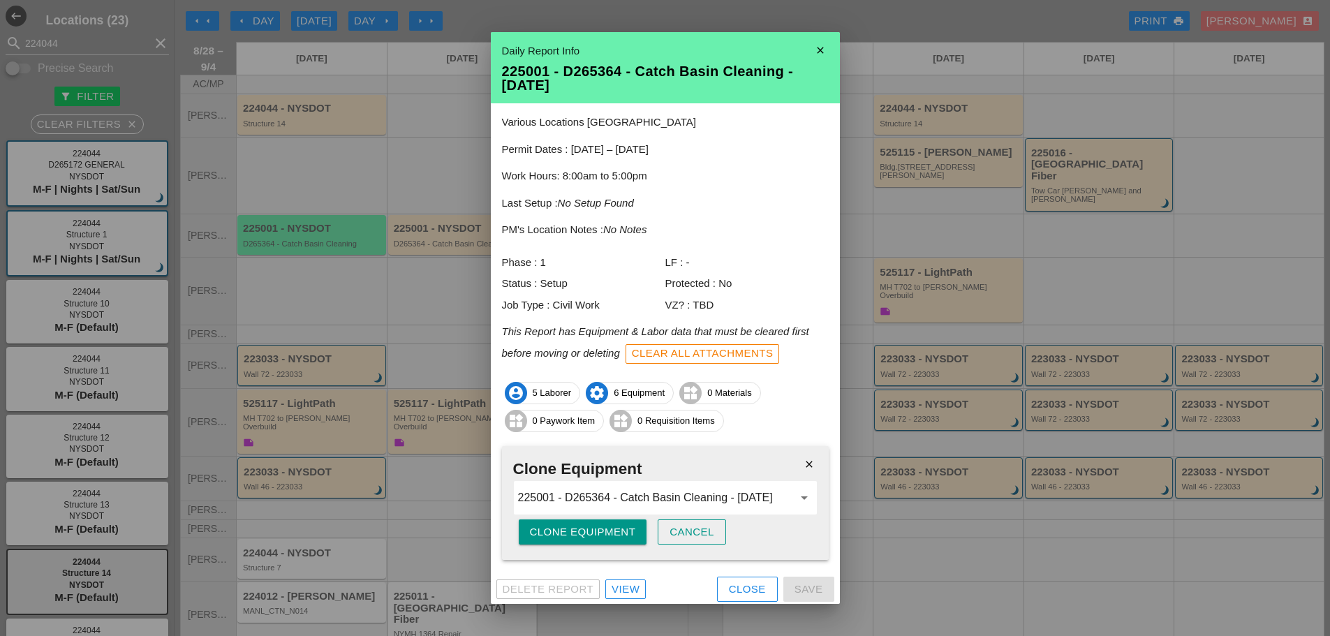
click at [621, 527] on div "Clone Equipment" at bounding box center [583, 532] width 106 height 16
click at [621, 527] on button "Are you sure?" at bounding box center [574, 531] width 111 height 25
click at [603, 535] on div "Clone Equipment" at bounding box center [583, 532] width 106 height 16
click at [602, 535] on div "Are you sure?" at bounding box center [574, 532] width 89 height 16
click at [602, 534] on div "Clone Equipment" at bounding box center [583, 532] width 106 height 16
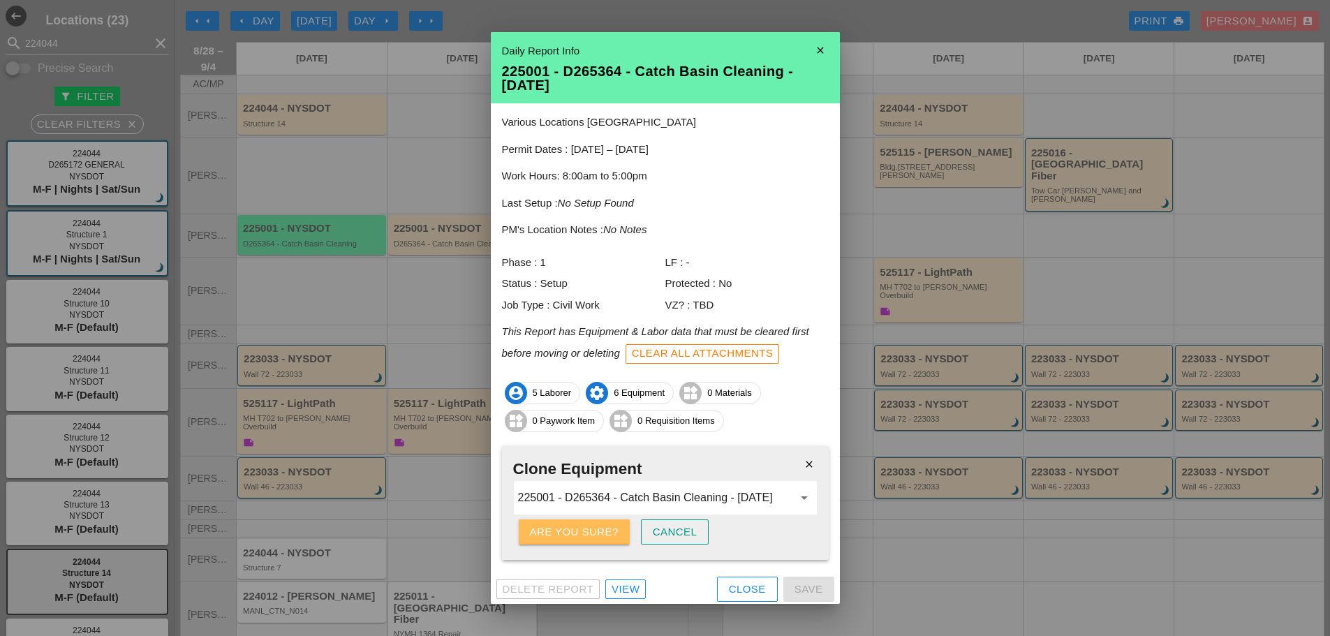
click at [602, 535] on div "Are you sure?" at bounding box center [574, 532] width 89 height 16
click at [817, 52] on icon "close" at bounding box center [820, 50] width 28 height 28
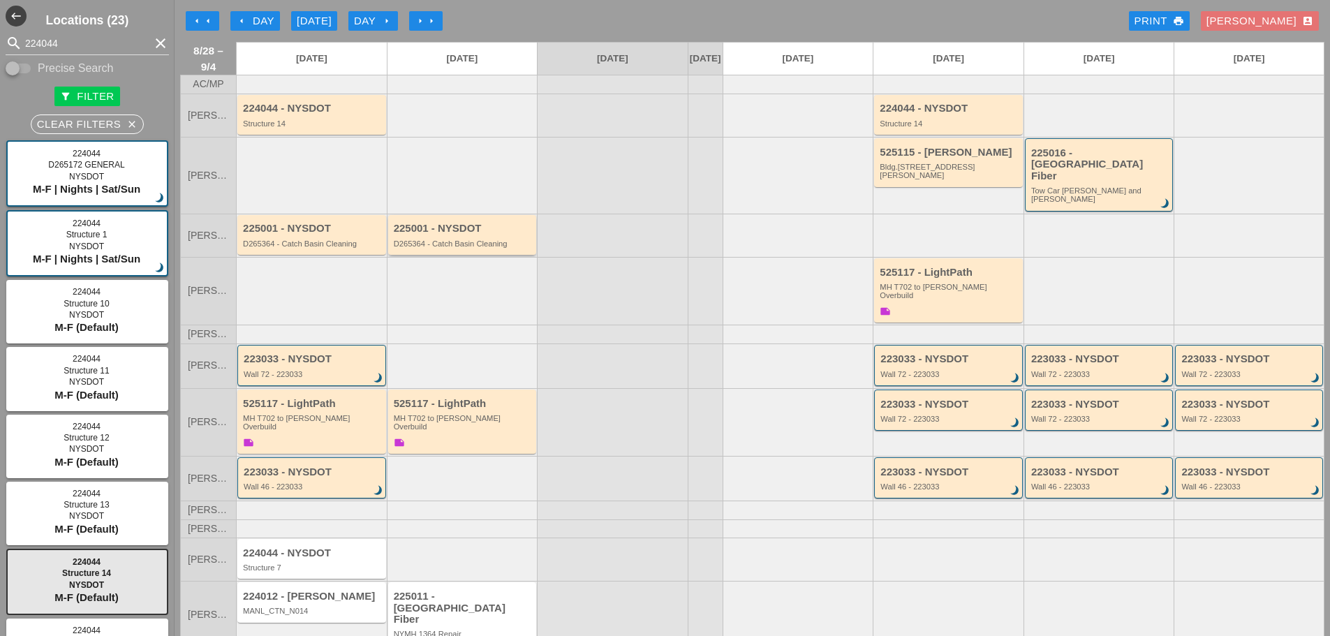
click at [463, 223] on div "225001 - NYSDOT D265364 - Catch Basin Cleaning" at bounding box center [464, 235] width 140 height 25
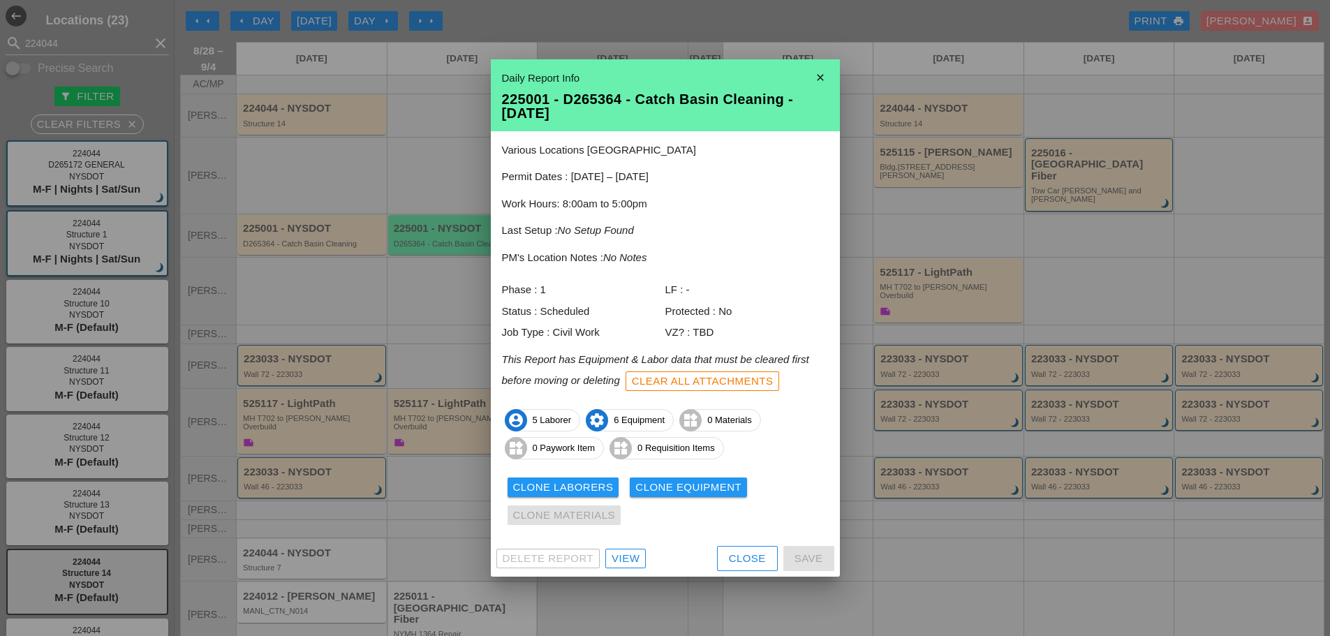
click at [830, 73] on icon "close" at bounding box center [820, 78] width 28 height 28
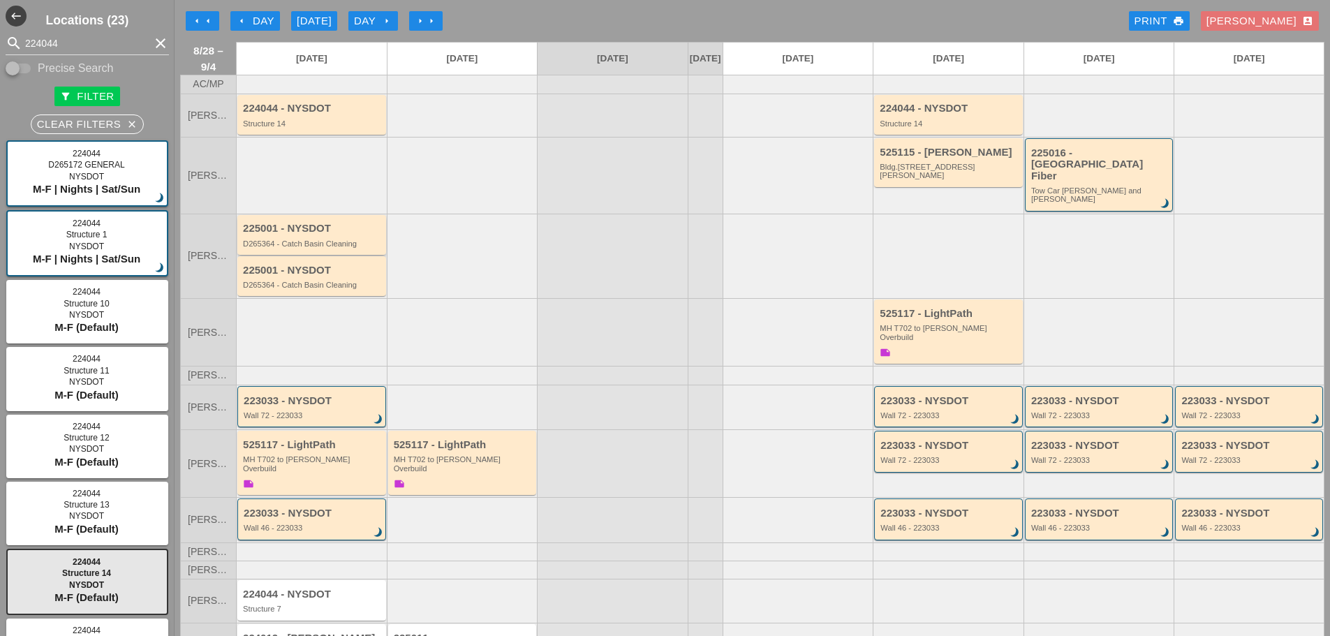
click at [330, 239] on div "D265364 - Catch Basin Cleaning" at bounding box center [313, 243] width 140 height 8
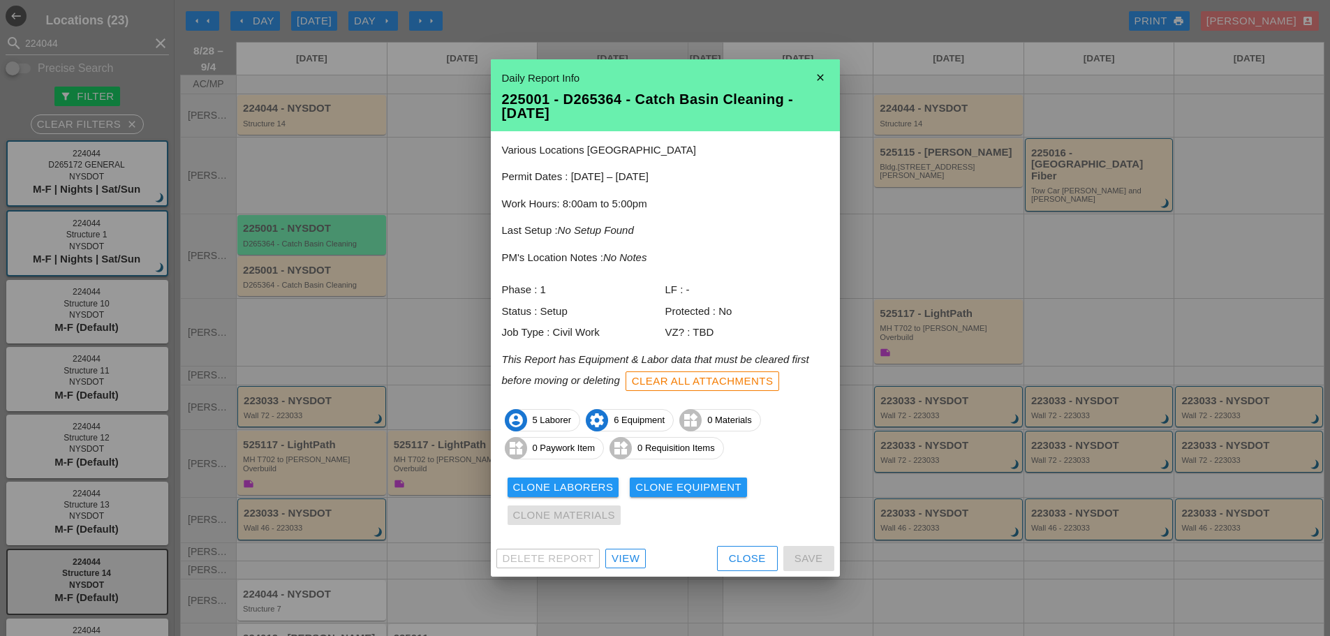
click at [619, 556] on div "View" at bounding box center [625, 559] width 28 height 16
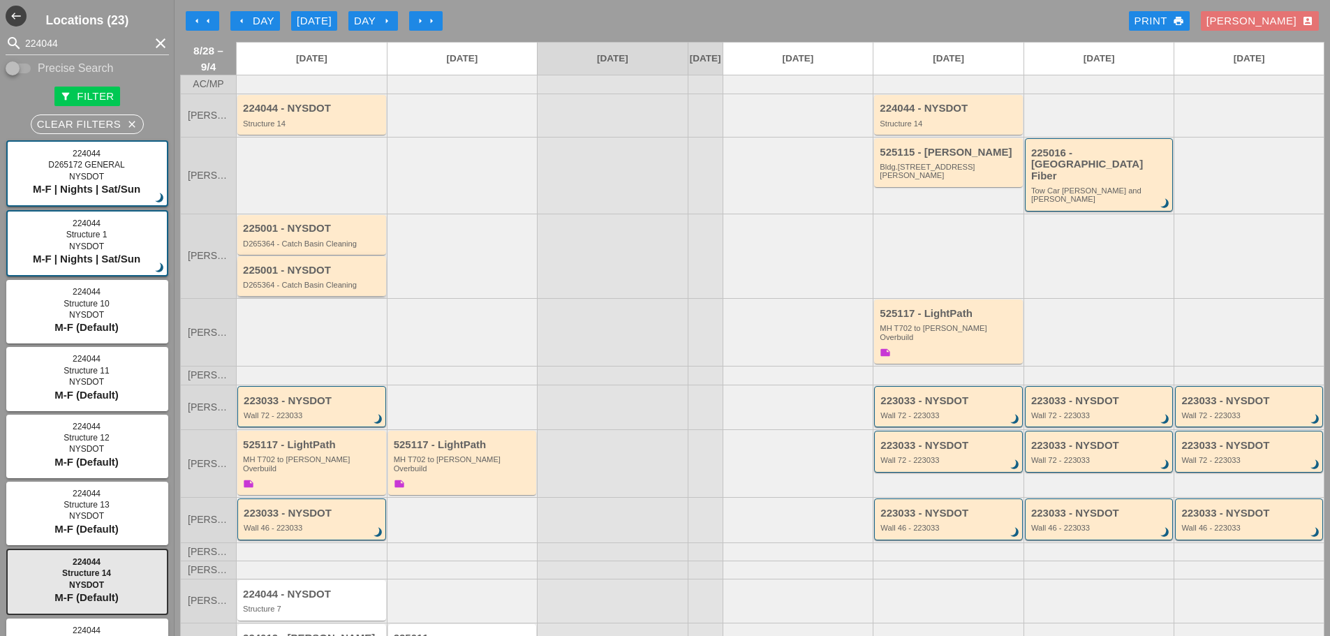
click at [341, 269] on div "225001 - NYSDOT D265364 - Catch Basin Cleaning" at bounding box center [313, 277] width 140 height 25
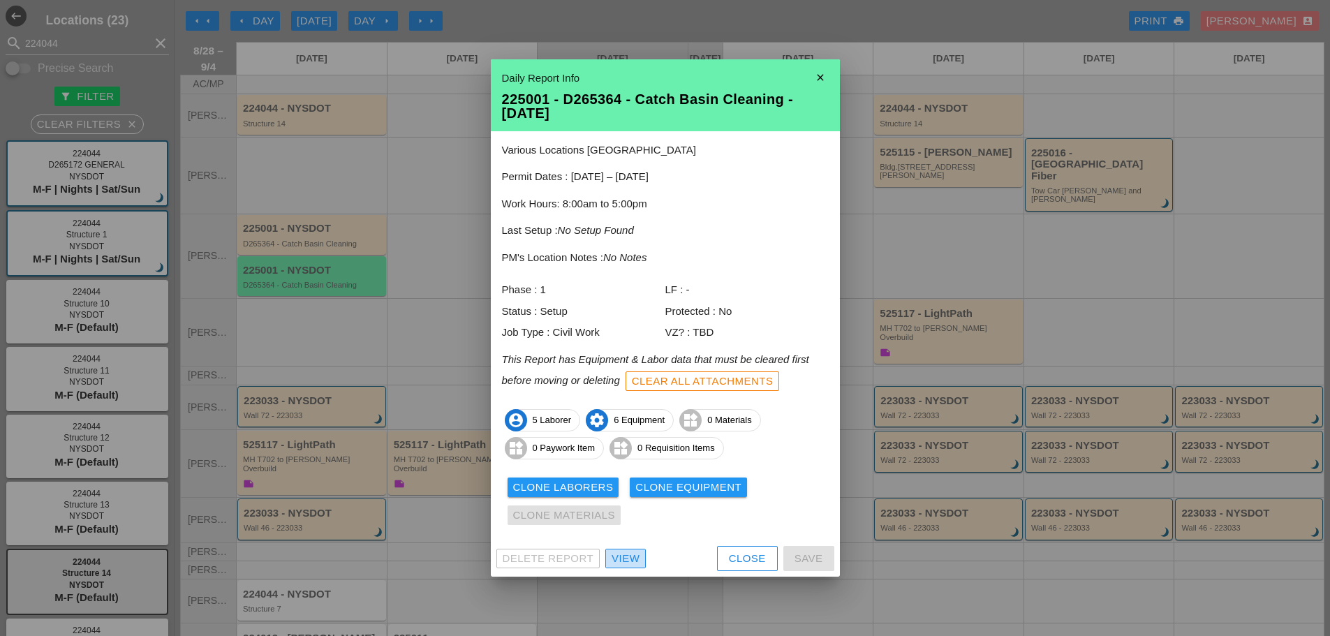
click at [628, 556] on div "View" at bounding box center [625, 559] width 28 height 16
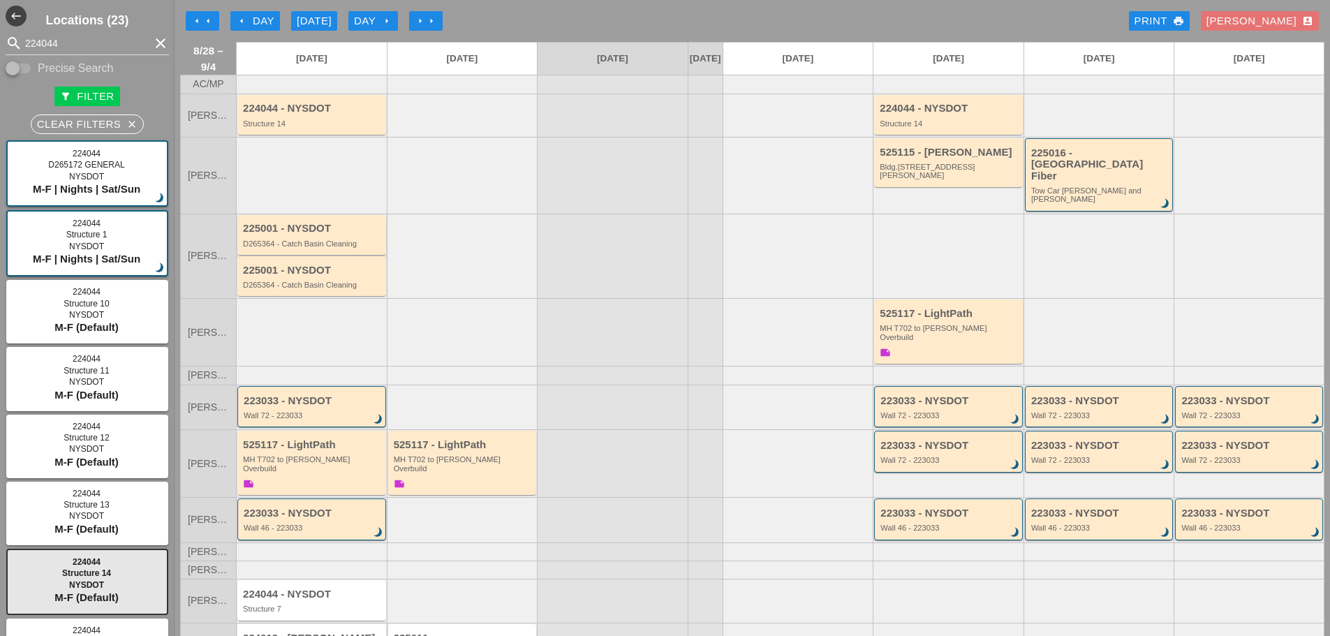
click at [338, 239] on div "D265364 - Catch Basin Cleaning" at bounding box center [313, 243] width 140 height 8
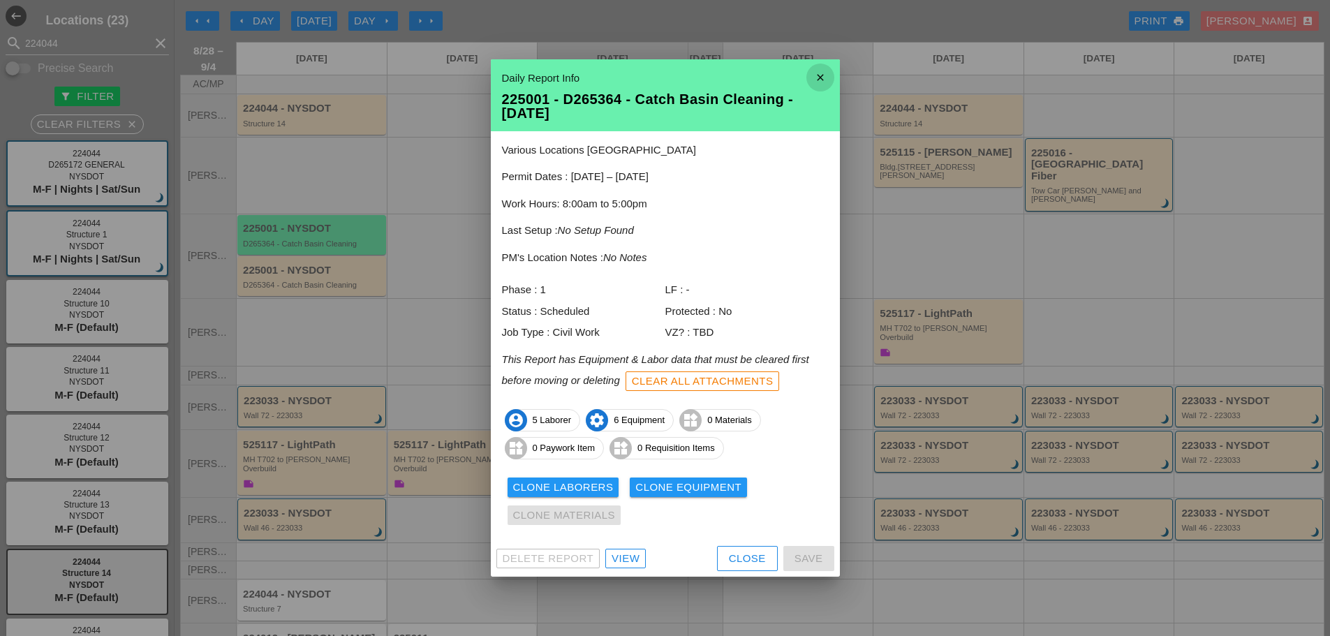
click at [811, 80] on icon "close" at bounding box center [820, 78] width 28 height 28
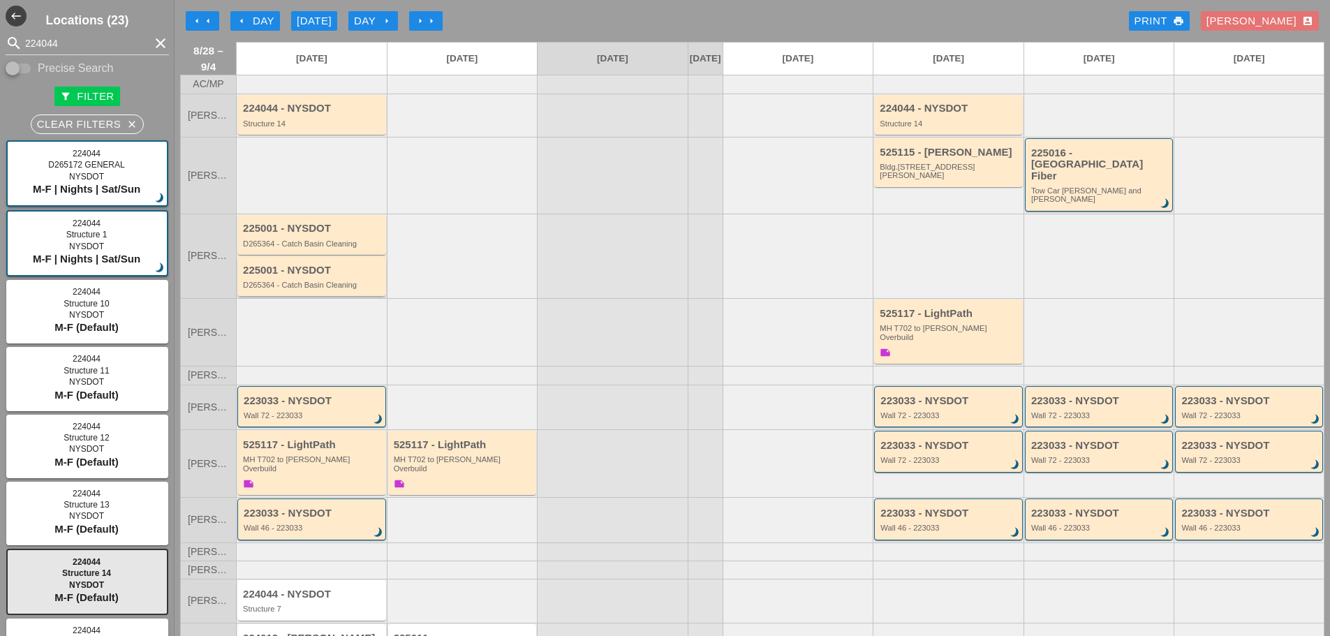
click at [341, 281] on div "D265364 - Catch Basin Cleaning" at bounding box center [313, 285] width 140 height 8
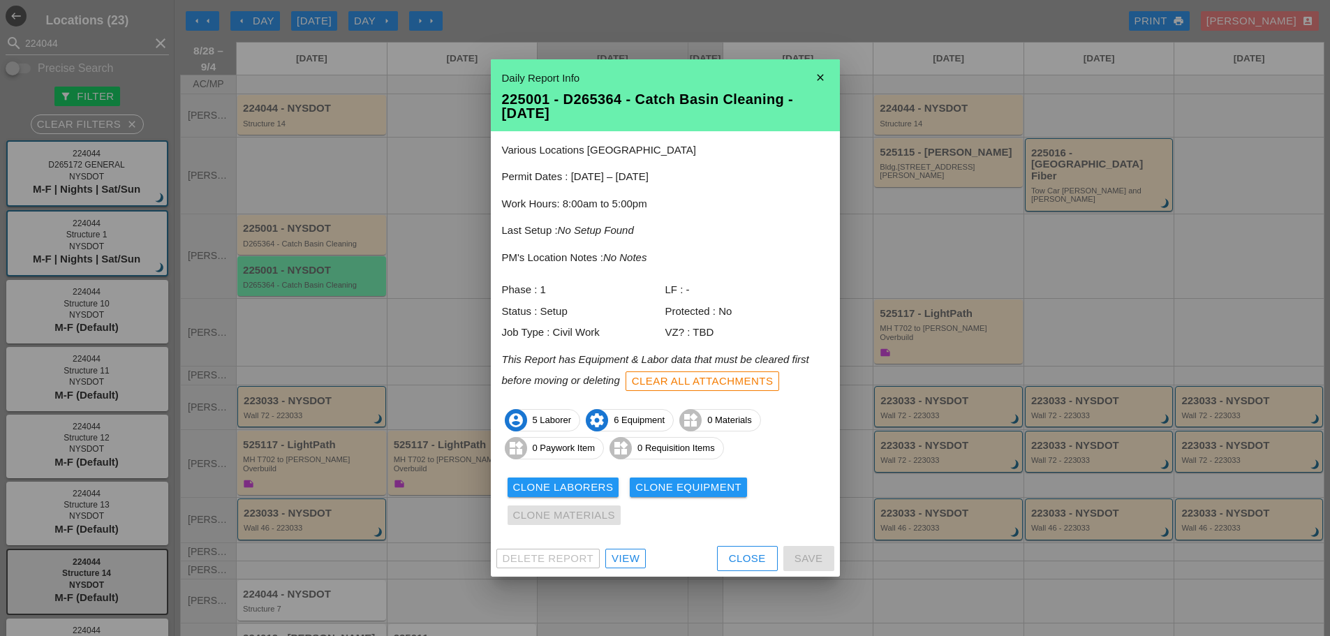
click at [620, 559] on div "View" at bounding box center [625, 559] width 28 height 16
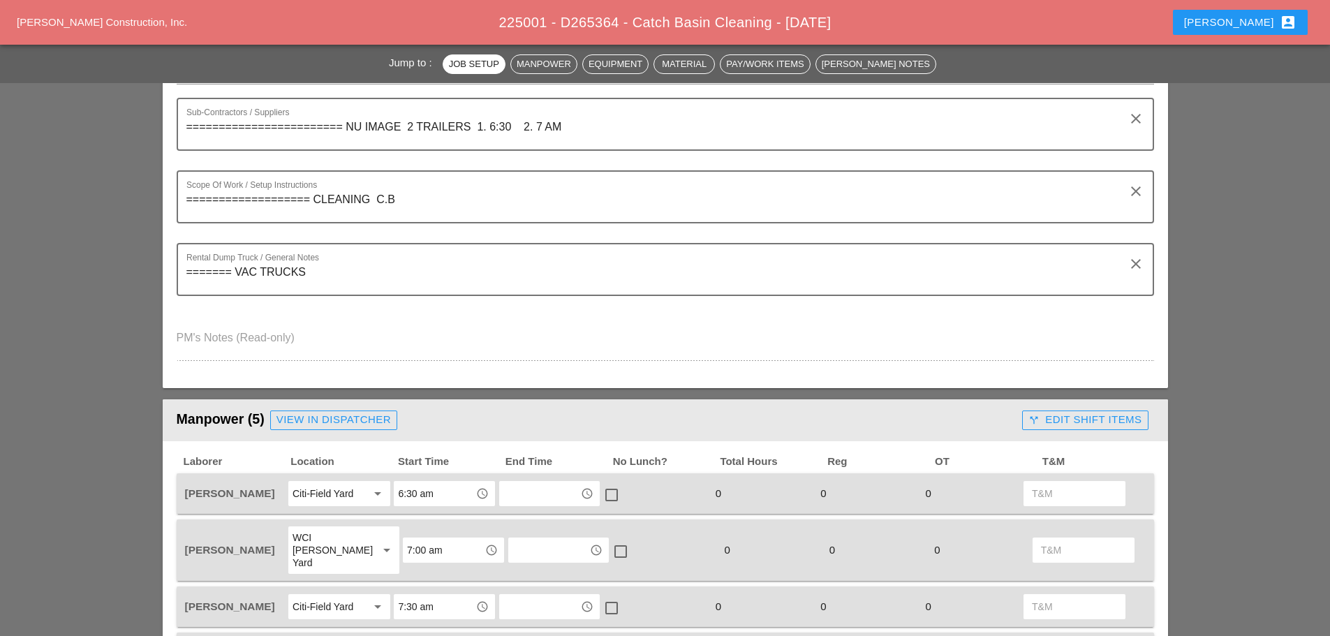
scroll to position [349, 0]
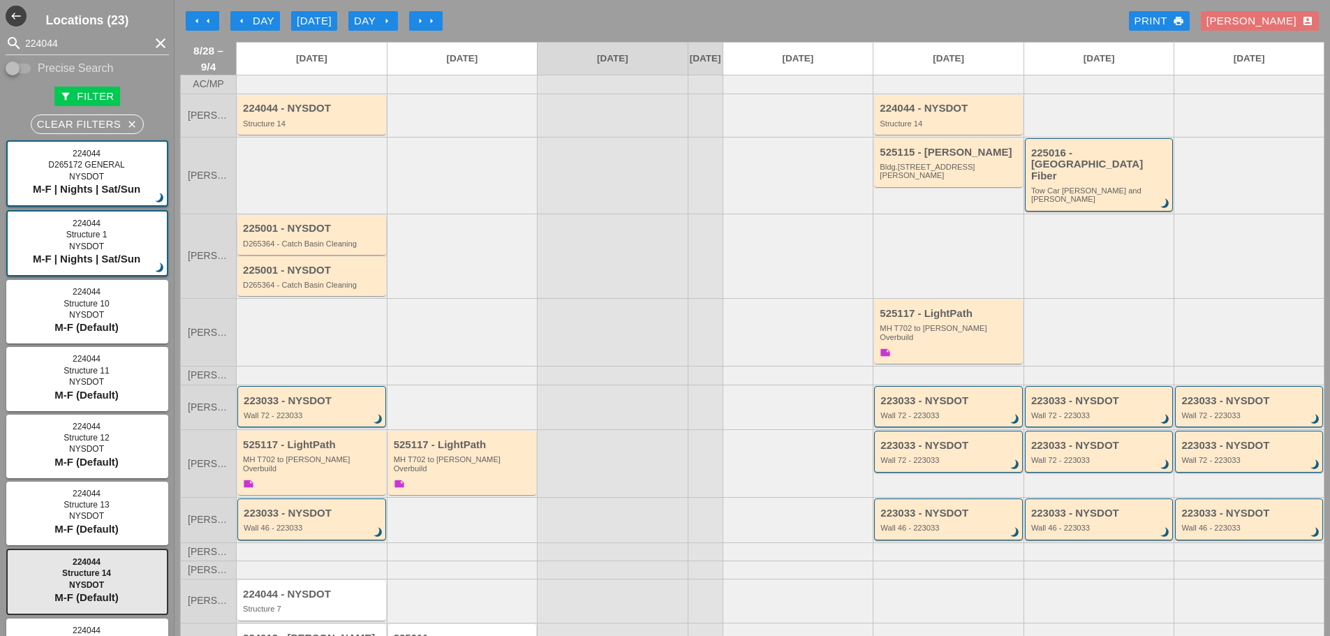
click at [334, 224] on div "225001 - NYSDOT" at bounding box center [313, 229] width 140 height 12
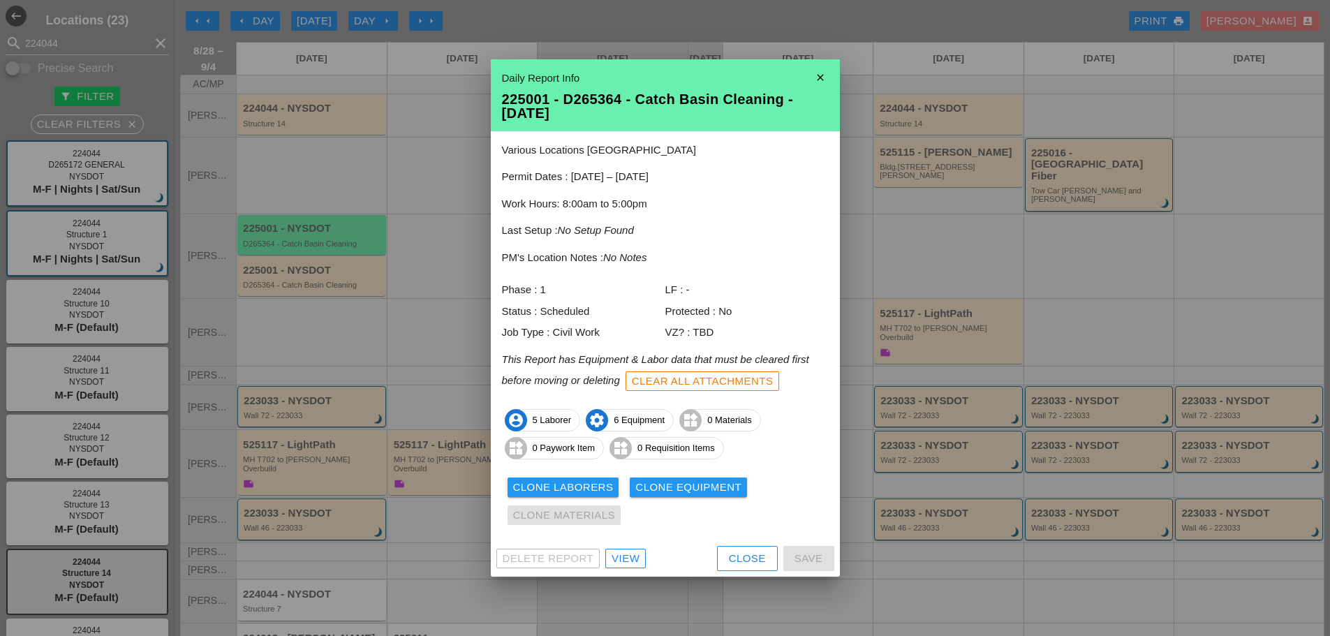
click at [607, 559] on link "View" at bounding box center [625, 559] width 40 height 20
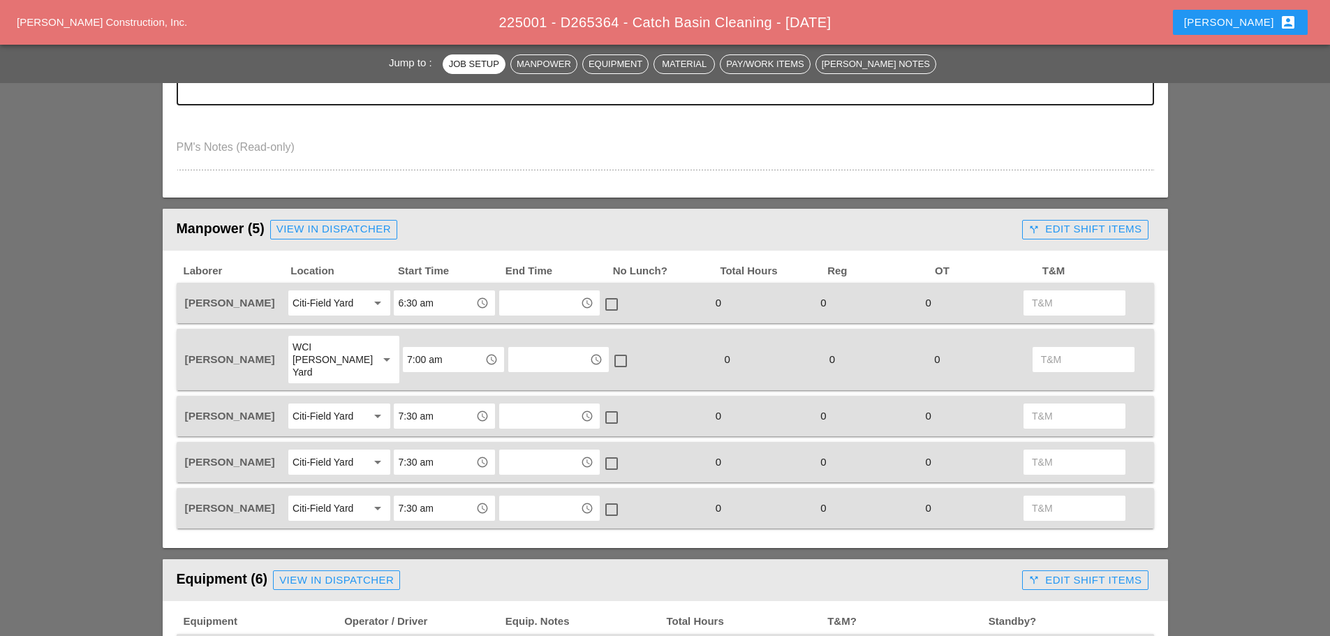
scroll to position [489, 0]
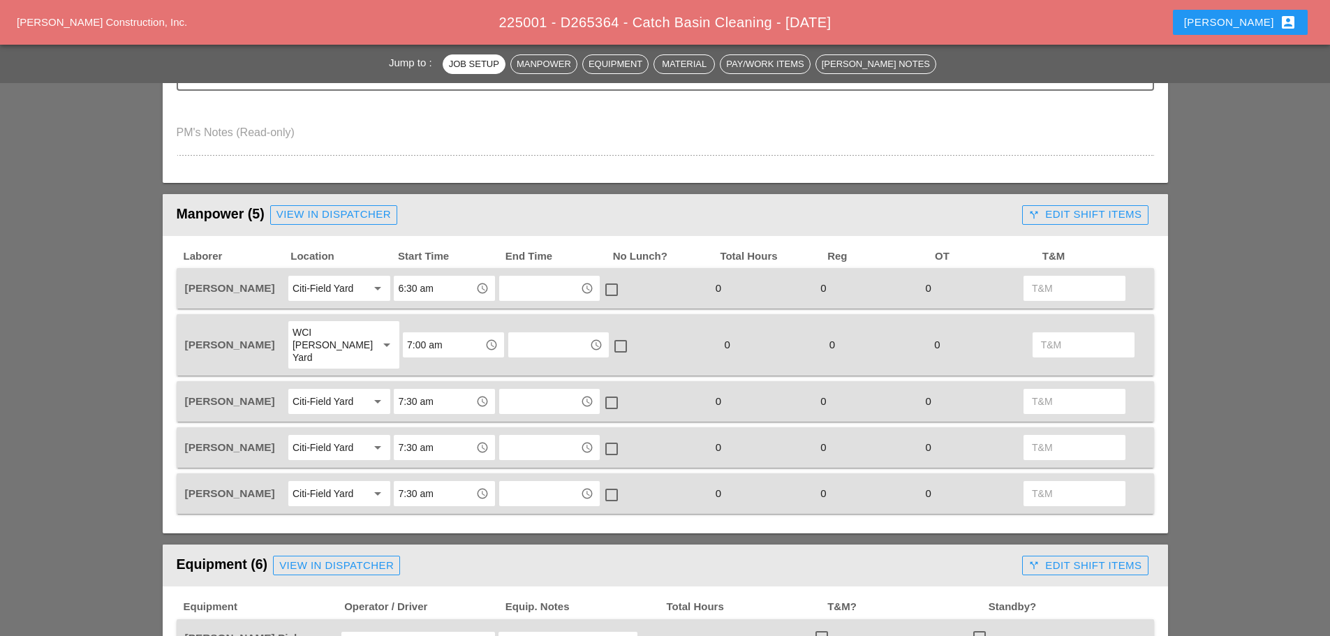
click at [445, 274] on div "6:30 am access_time" at bounding box center [444, 288] width 105 height 29
click at [452, 286] on input "6:30 am" at bounding box center [434, 288] width 73 height 22
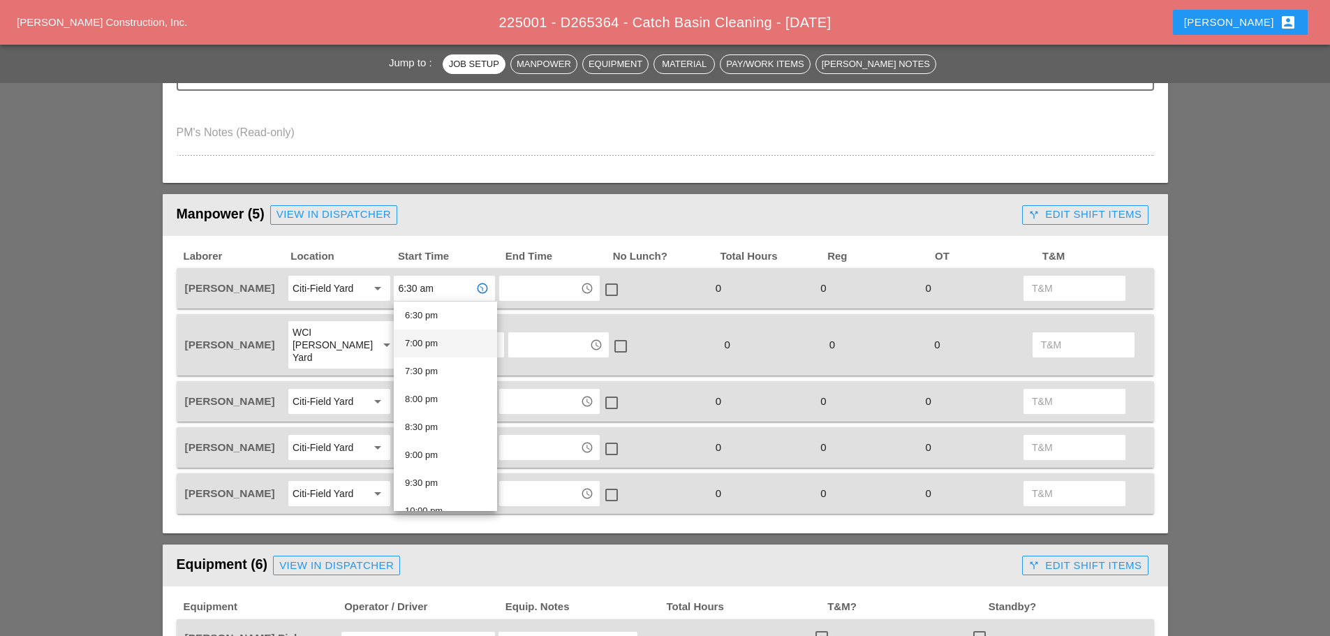
scroll to position [997, 0]
click at [435, 405] on div "7:30 pm" at bounding box center [445, 410] width 81 height 17
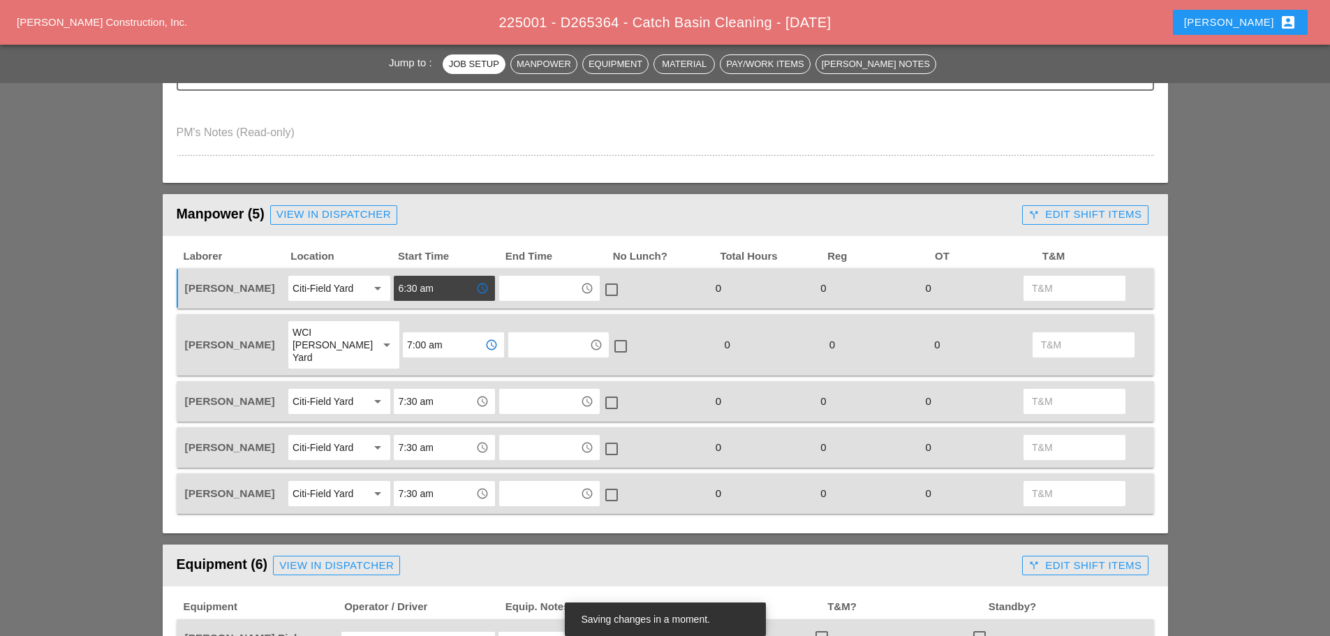
click at [447, 334] on input "7:00 am" at bounding box center [443, 345] width 73 height 22
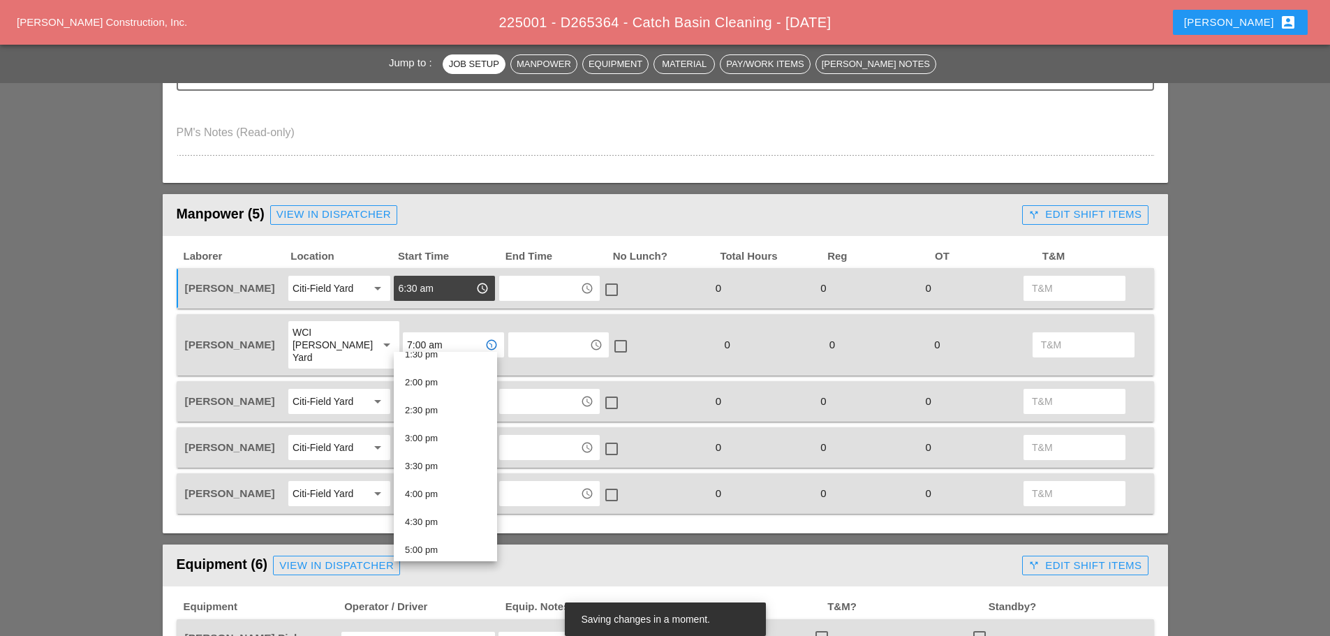
scroll to position [907, 0]
click at [434, 515] on div "7:00 pm" at bounding box center [445, 522] width 81 height 17
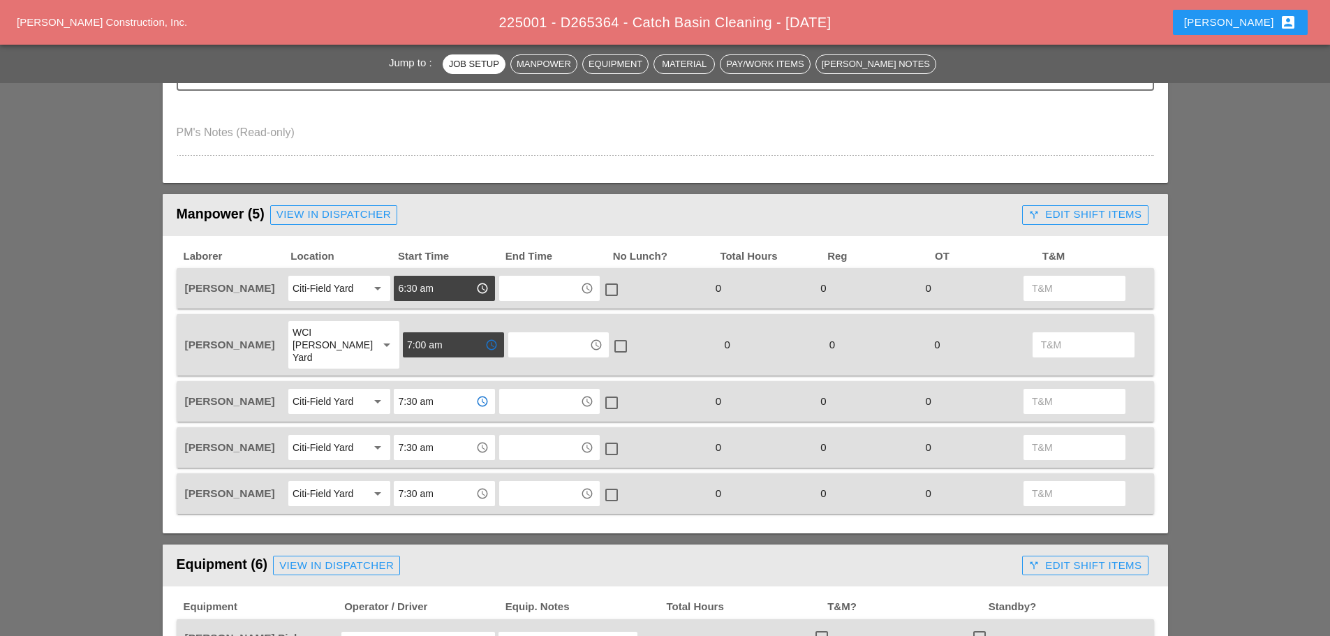
click at [446, 391] on input "7:30 am" at bounding box center [434, 401] width 73 height 22
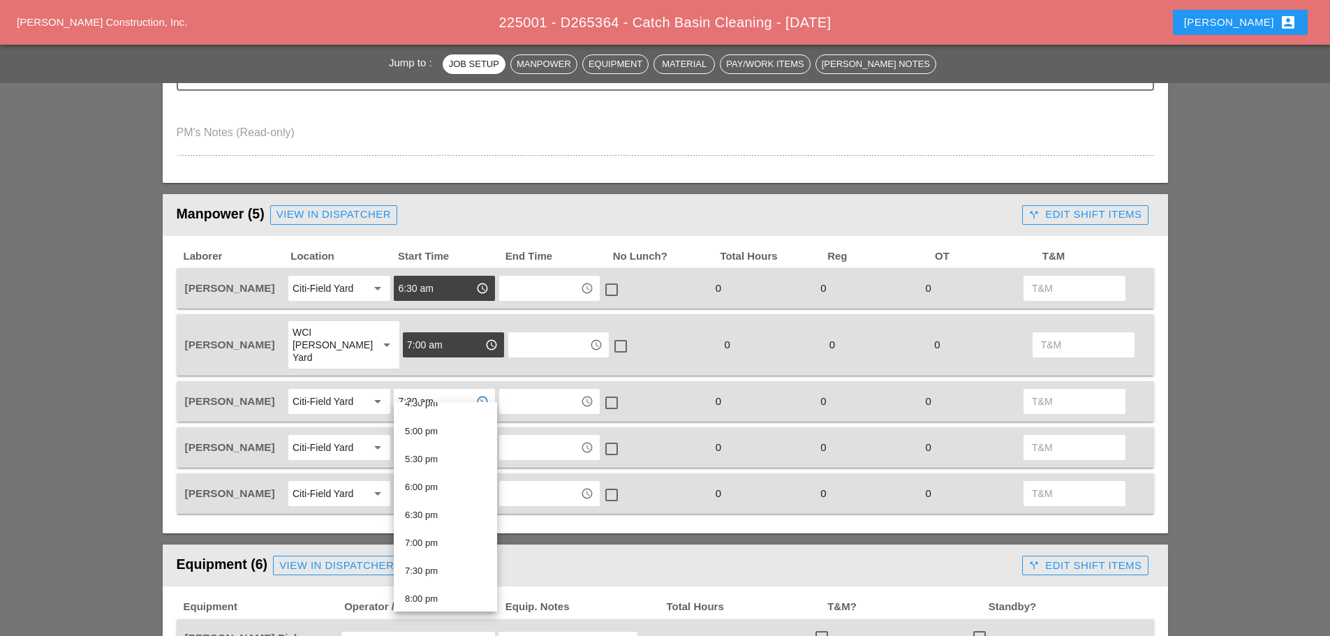
scroll to position [983, 0]
click at [440, 524] on div "7:30 pm" at bounding box center [445, 525] width 81 height 17
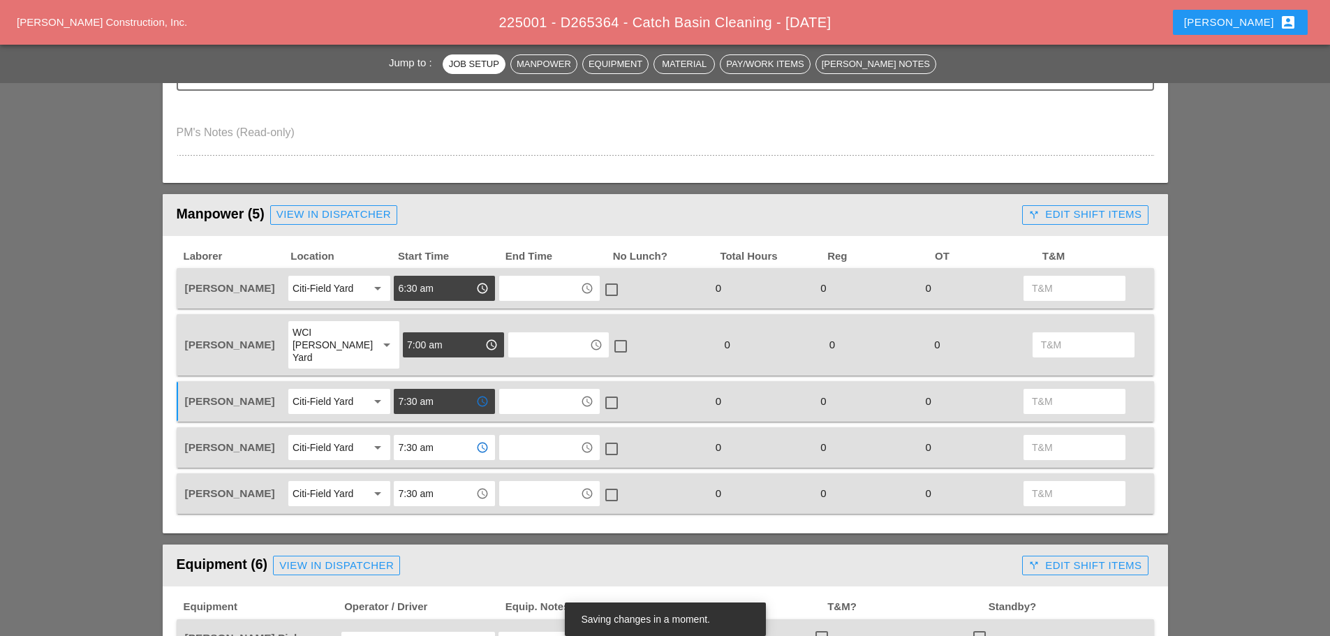
click at [445, 445] on input "7:30 am" at bounding box center [434, 447] width 73 height 22
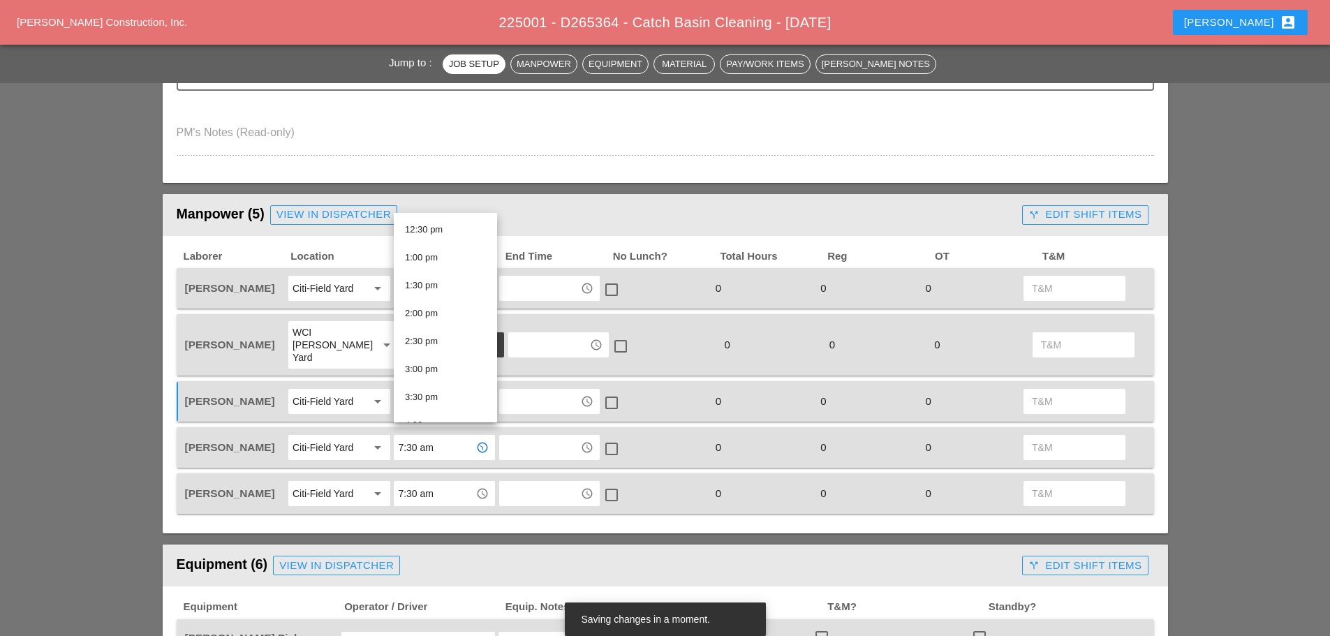
scroll to position [907, 0]
click at [443, 409] on div "7:30 pm" at bounding box center [445, 411] width 81 height 17
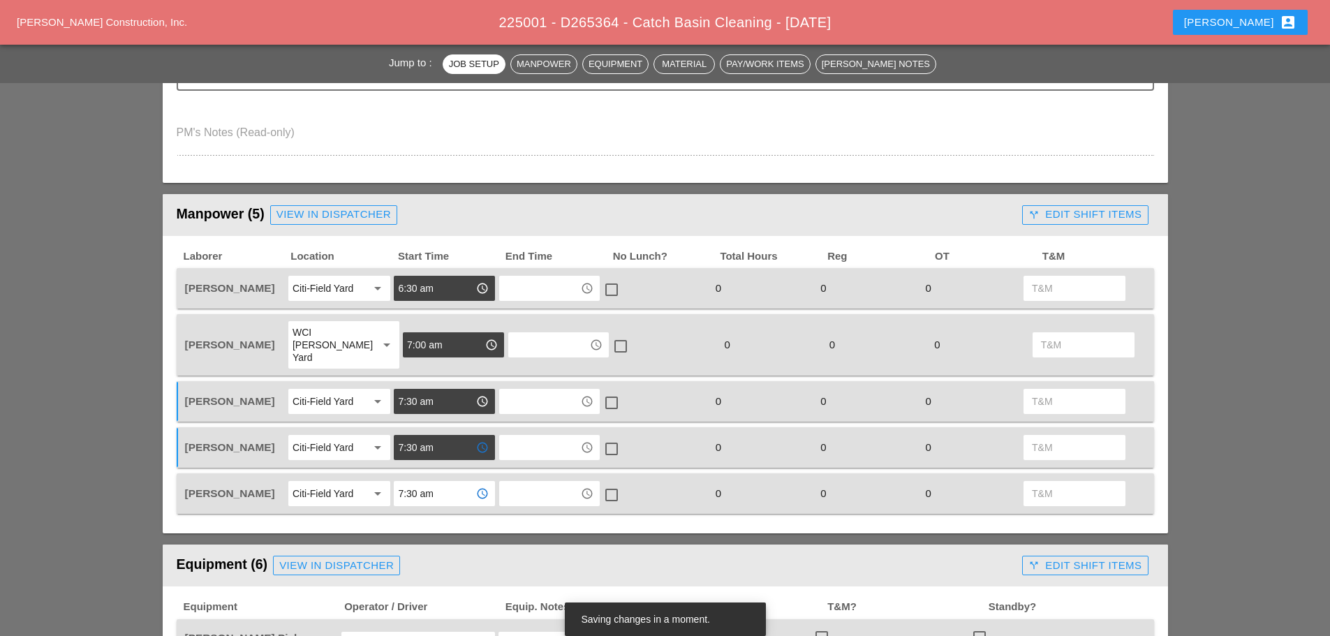
drag, startPoint x: 458, startPoint y: 482, endPoint x: 460, endPoint y: 447, distance: 35.7
click at [457, 483] on input "7:30 am" at bounding box center [434, 493] width 73 height 22
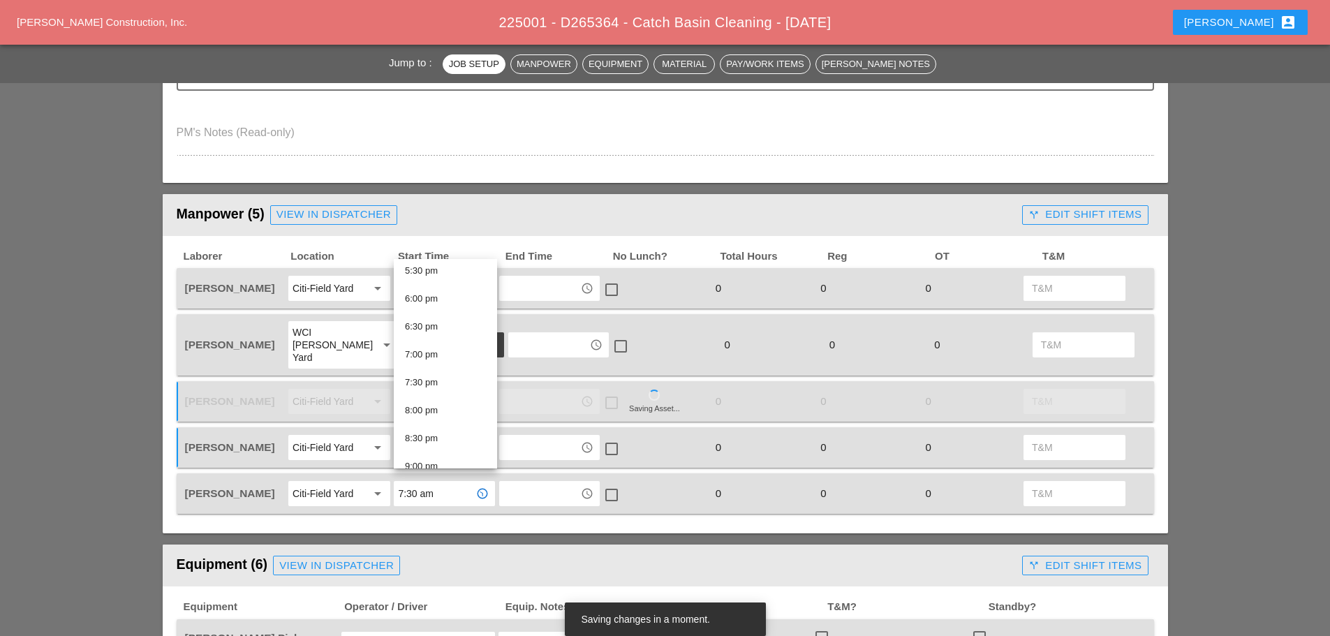
scroll to position [983, 0]
click at [436, 378] on div "7:30 pm" at bounding box center [445, 381] width 81 height 17
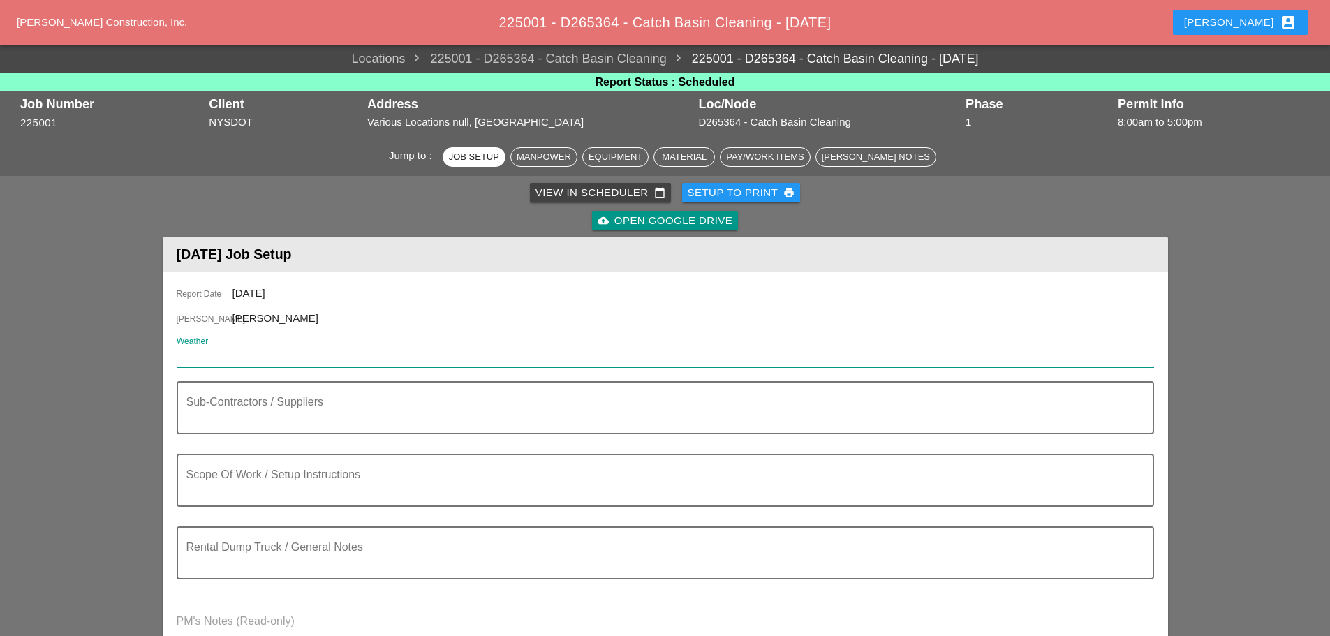
paste input "Night 67° 10% SSW 13 mph Partly cloudy skies early will give way to cloudy skie…"
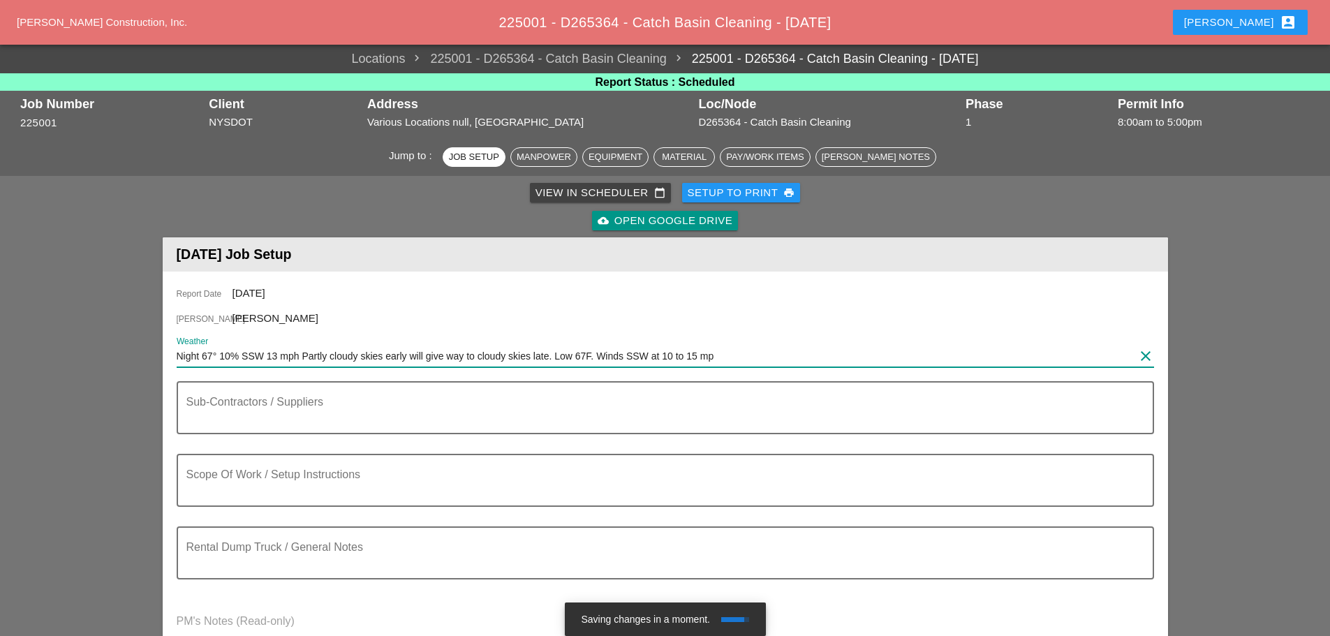
click at [179, 350] on input "Night 67° 10% SSW 13 mph Partly cloudy skies early will give way to cloudy skie…" at bounding box center [656, 356] width 958 height 22
type input "THURS Night 67° 10% SSW 13 mph Partly cloudy skies early will give way to cloud…"
click at [1258, 22] on div "[PERSON_NAME] account_box" at bounding box center [1240, 22] width 112 height 17
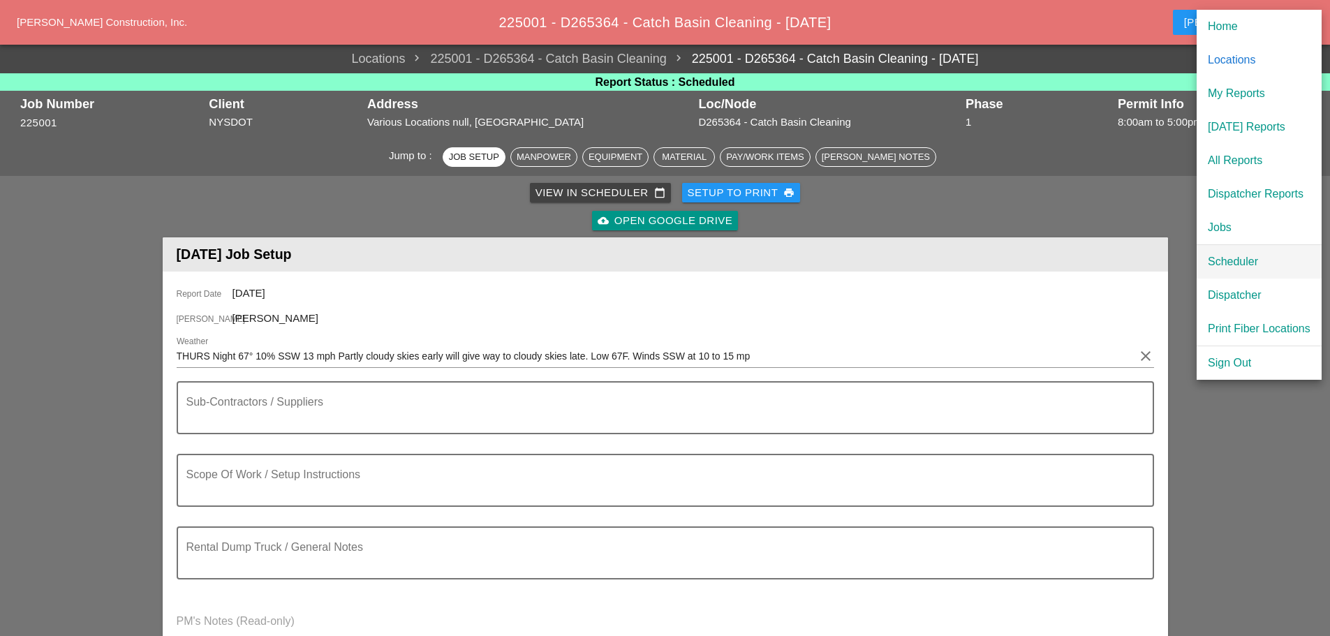
click at [1233, 265] on div "Scheduler" at bounding box center [1259, 261] width 103 height 17
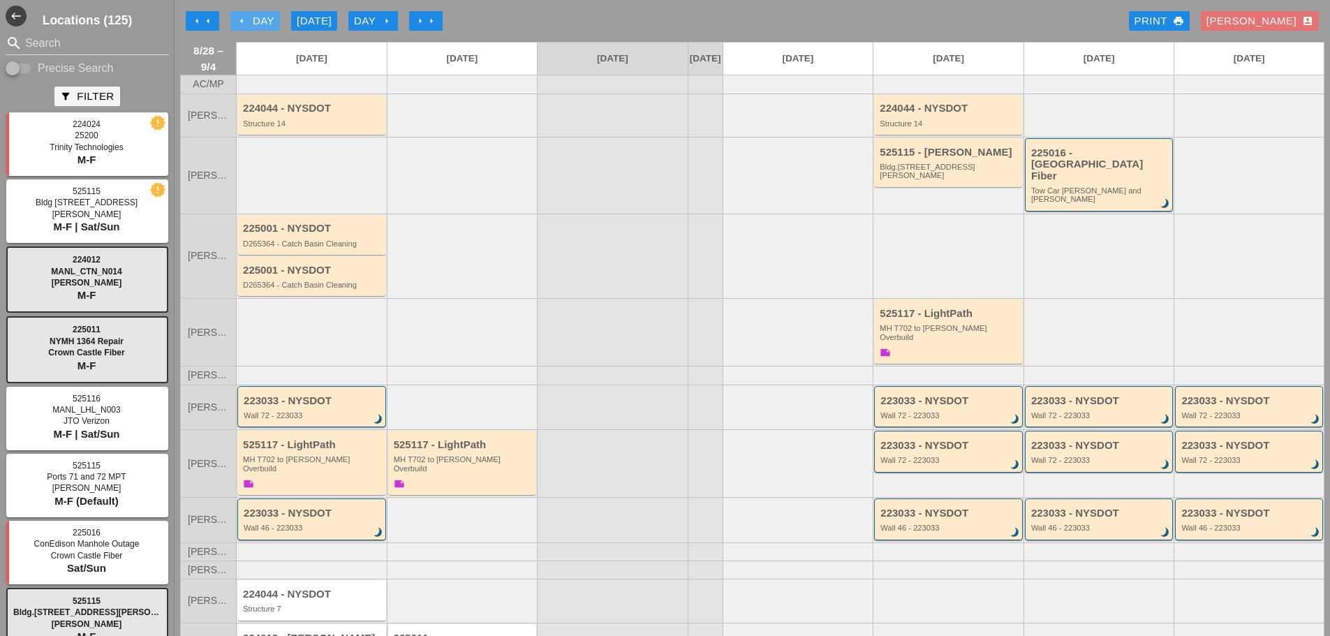
click at [244, 16] on icon "arrow_left" at bounding box center [241, 20] width 11 height 11
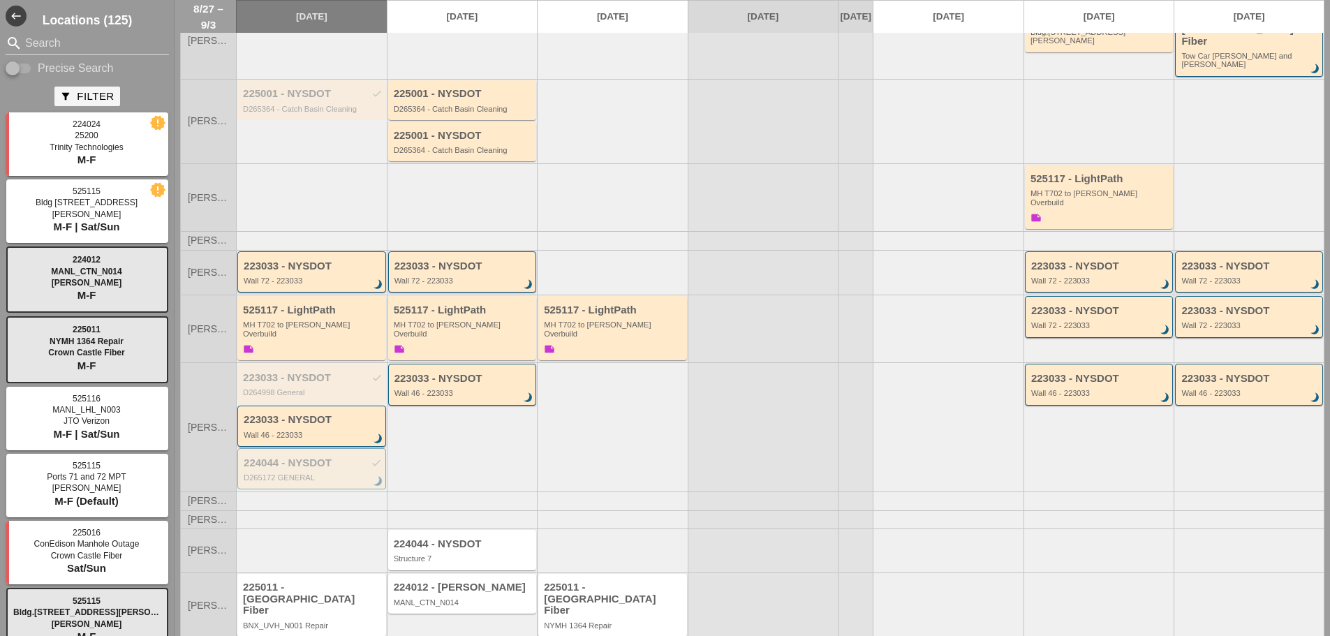
scroll to position [135, 0]
click at [351, 413] on div "223033 - NYSDOT" at bounding box center [313, 419] width 138 height 12
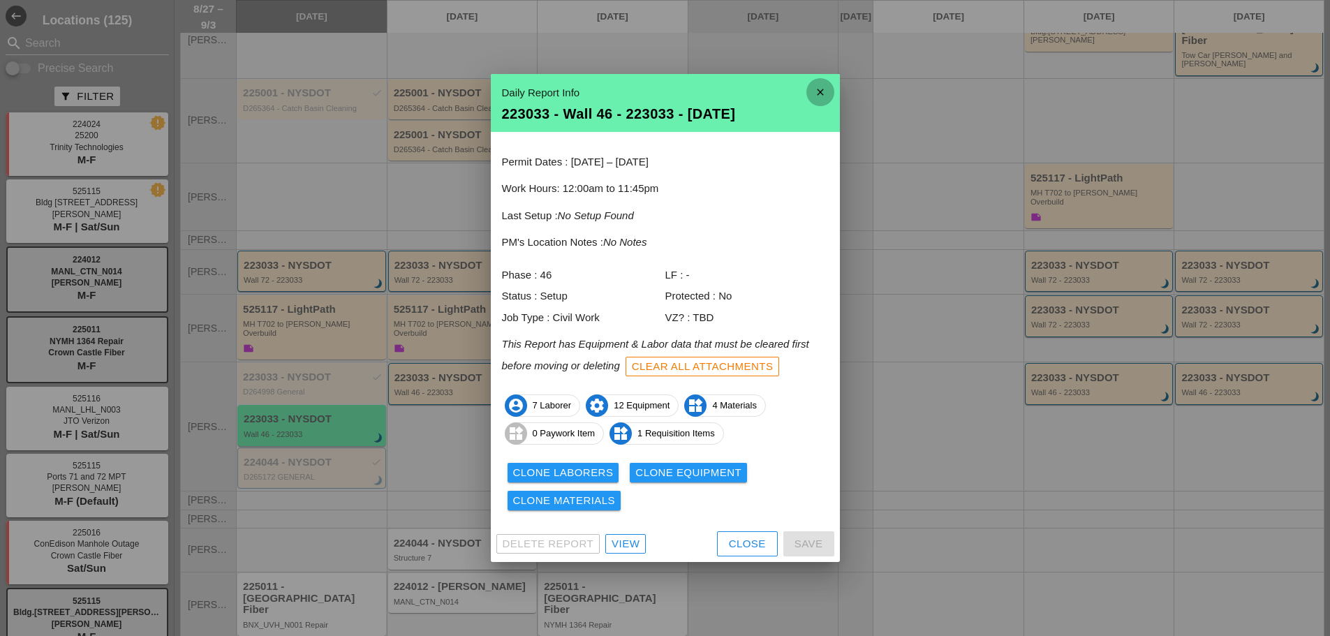
click at [815, 91] on icon "close" at bounding box center [820, 92] width 28 height 28
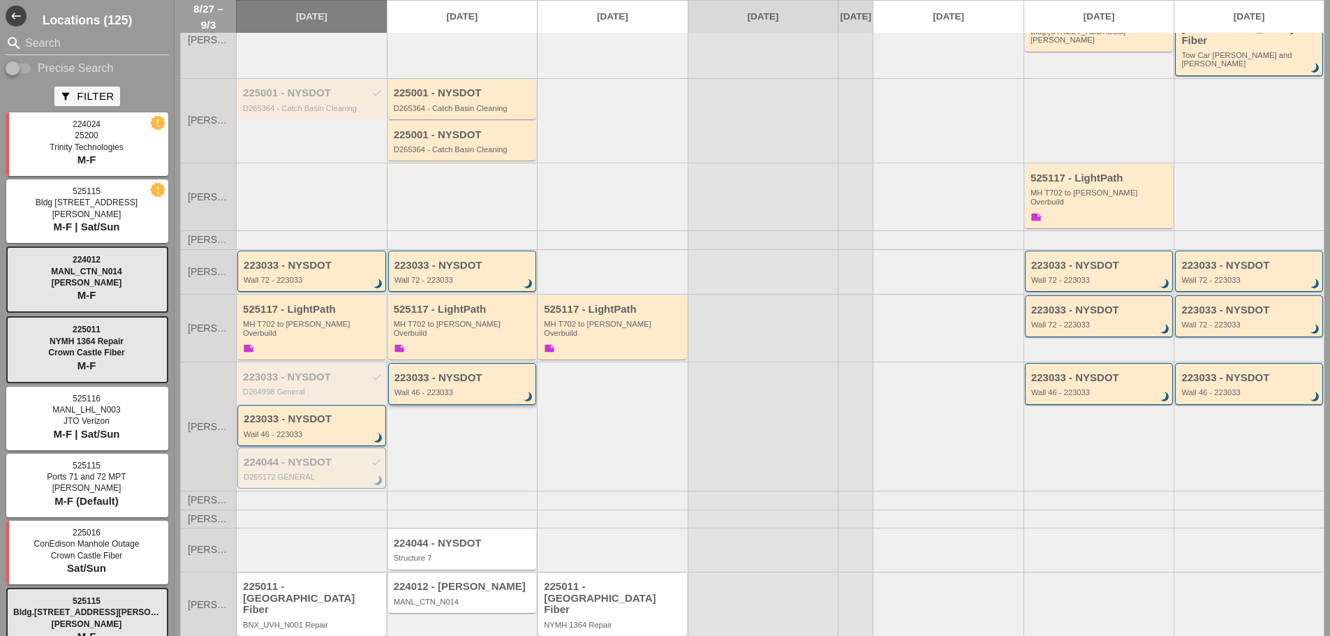
click at [461, 372] on div "223033 - NYSDOT Wall 46 - 223033 brightness_3" at bounding box center [463, 384] width 138 height 25
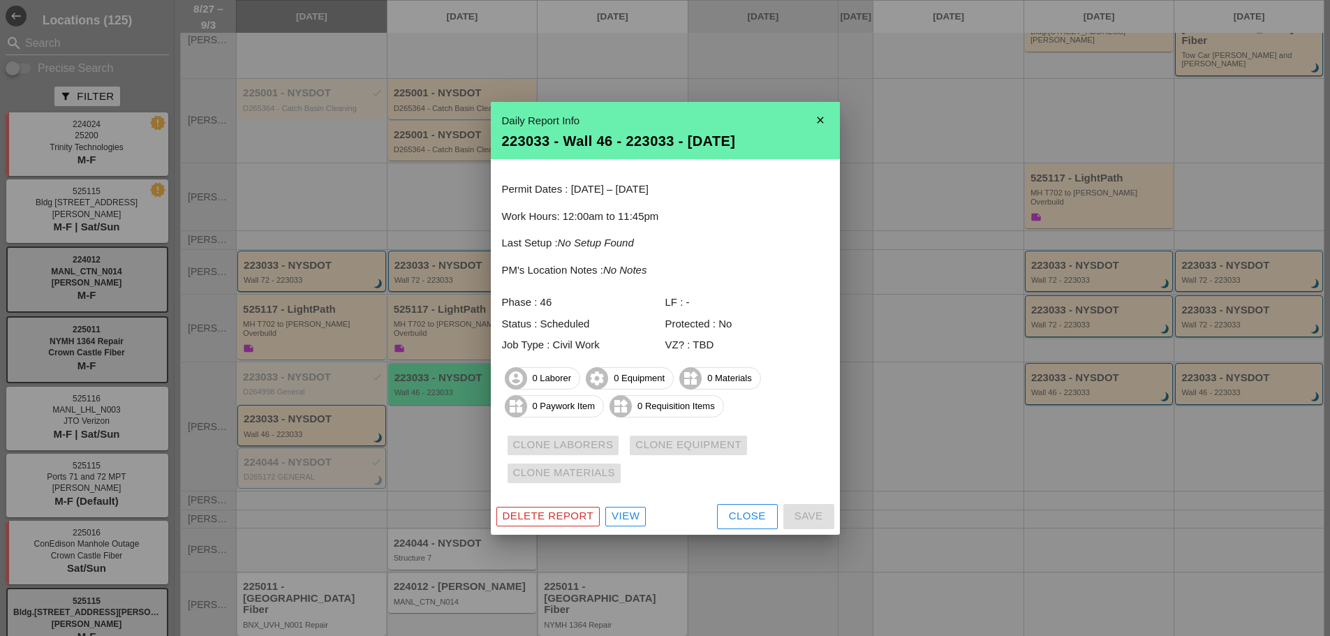
click at [826, 119] on icon "close" at bounding box center [820, 120] width 28 height 28
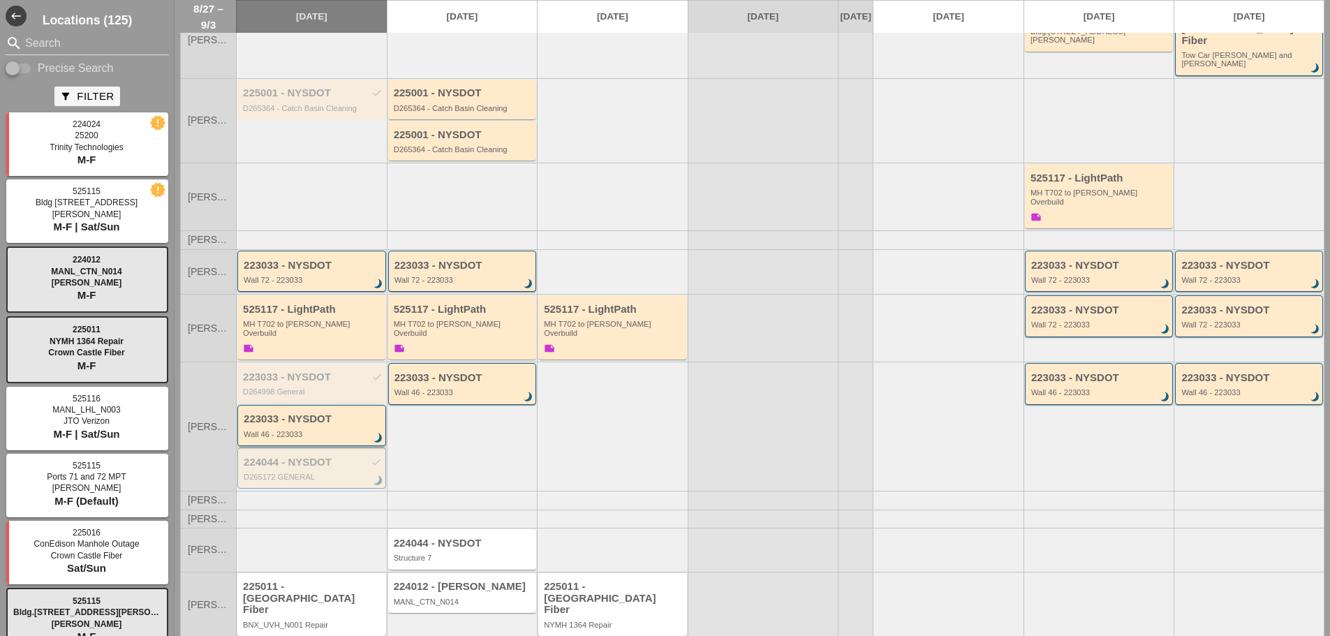
click at [279, 430] on div "Wall 46 - 223033" at bounding box center [313, 434] width 138 height 8
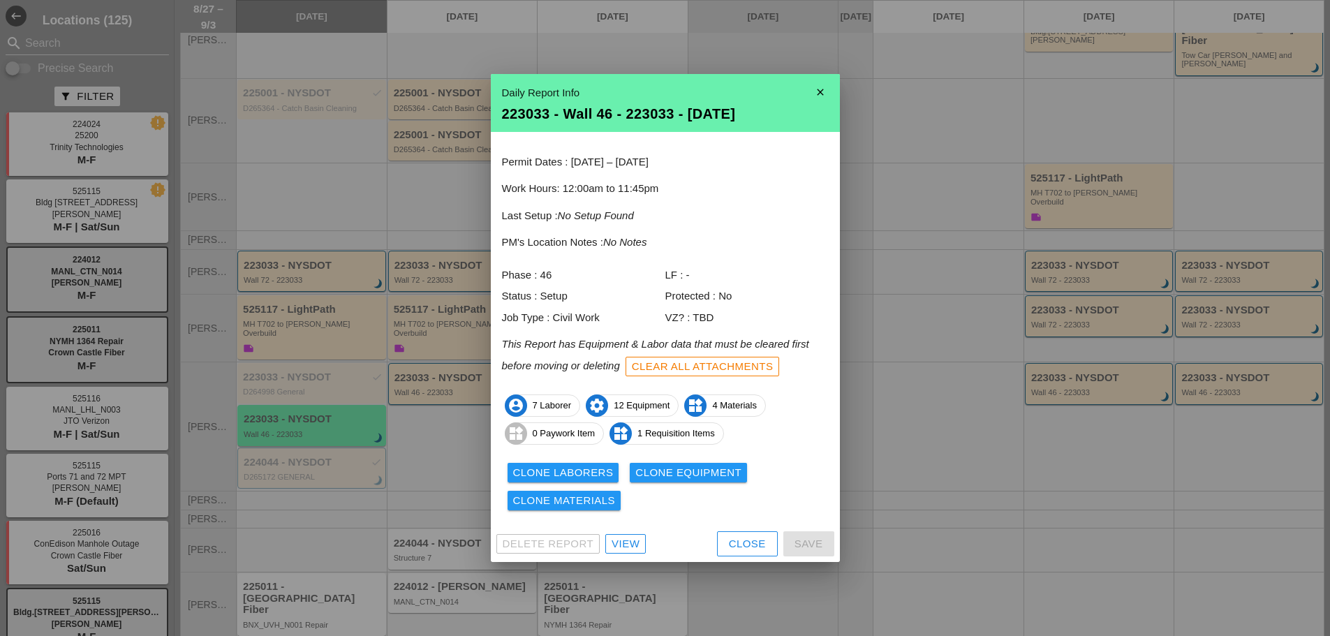
click at [533, 470] on div "Clone Laborers" at bounding box center [563, 473] width 101 height 16
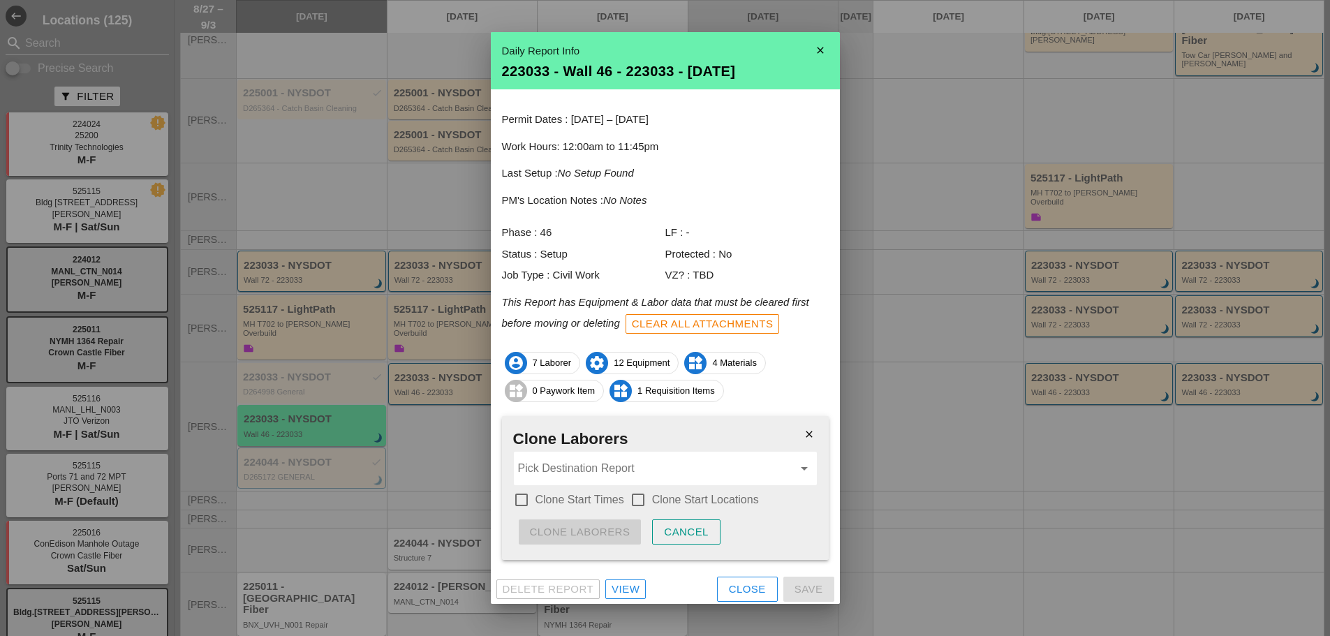
click at [538, 467] on input "Pick Destination Report" at bounding box center [655, 468] width 275 height 22
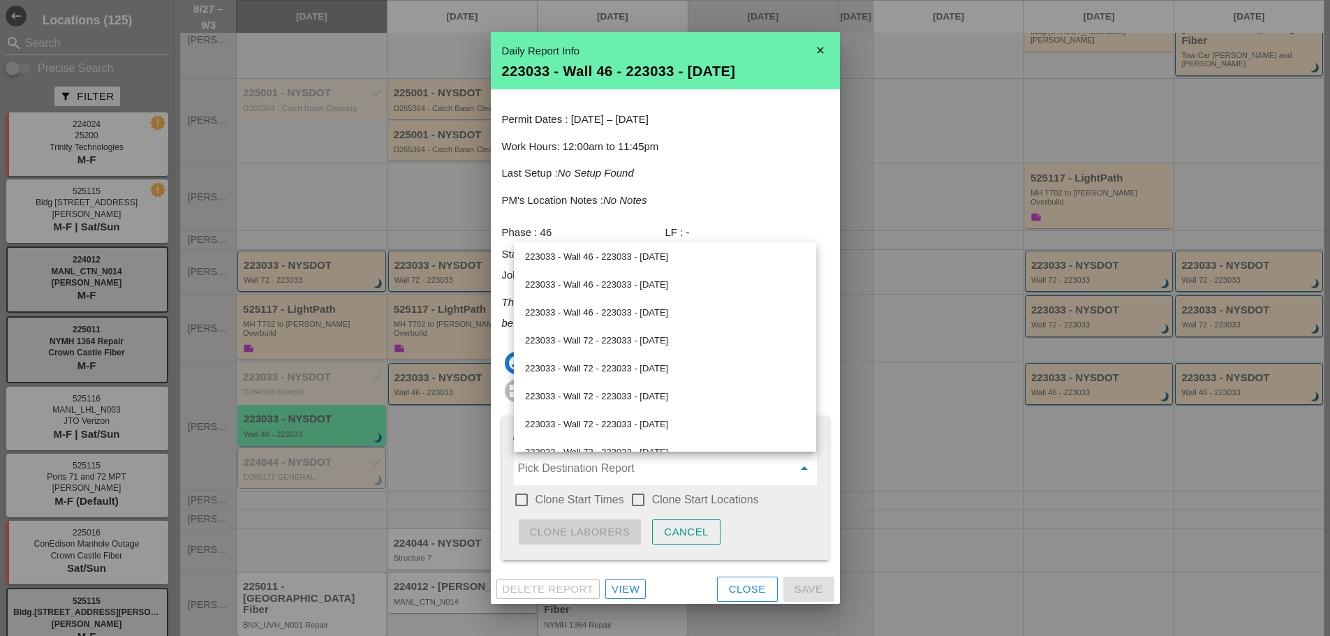
scroll to position [0, 0]
click at [643, 288] on div "223033 - Wall 46 - 223033 - [DATE]" at bounding box center [665, 287] width 280 height 17
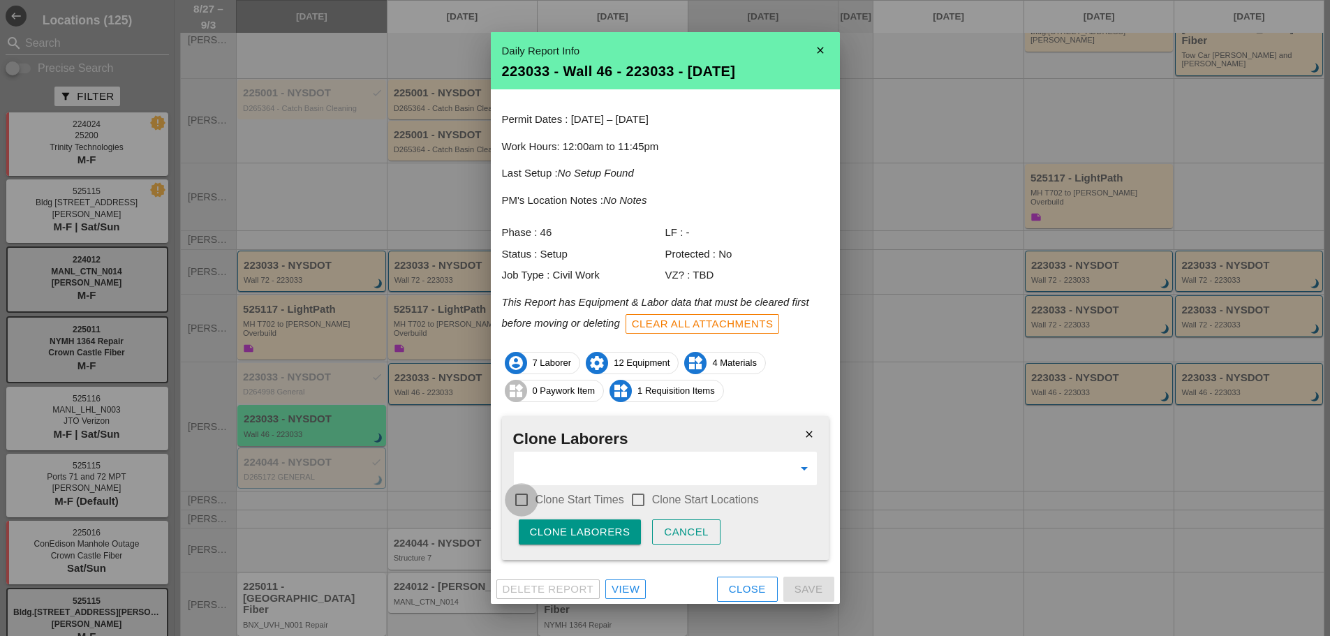
click at [526, 501] on div at bounding box center [522, 500] width 24 height 24
click at [639, 500] on div at bounding box center [638, 500] width 24 height 24
click at [609, 534] on div "Clone Laborers" at bounding box center [580, 532] width 101 height 16
click at [609, 534] on div "Are you sure?" at bounding box center [574, 532] width 89 height 16
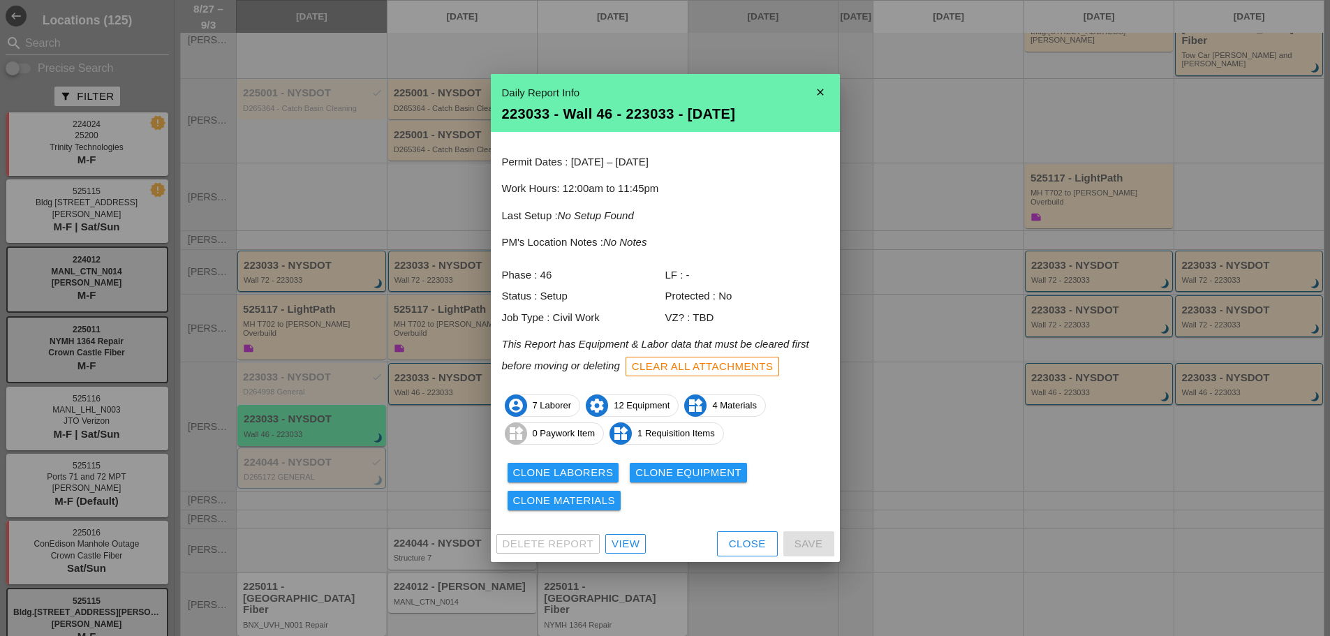
click at [657, 475] on div "Clone Equipment" at bounding box center [688, 473] width 106 height 16
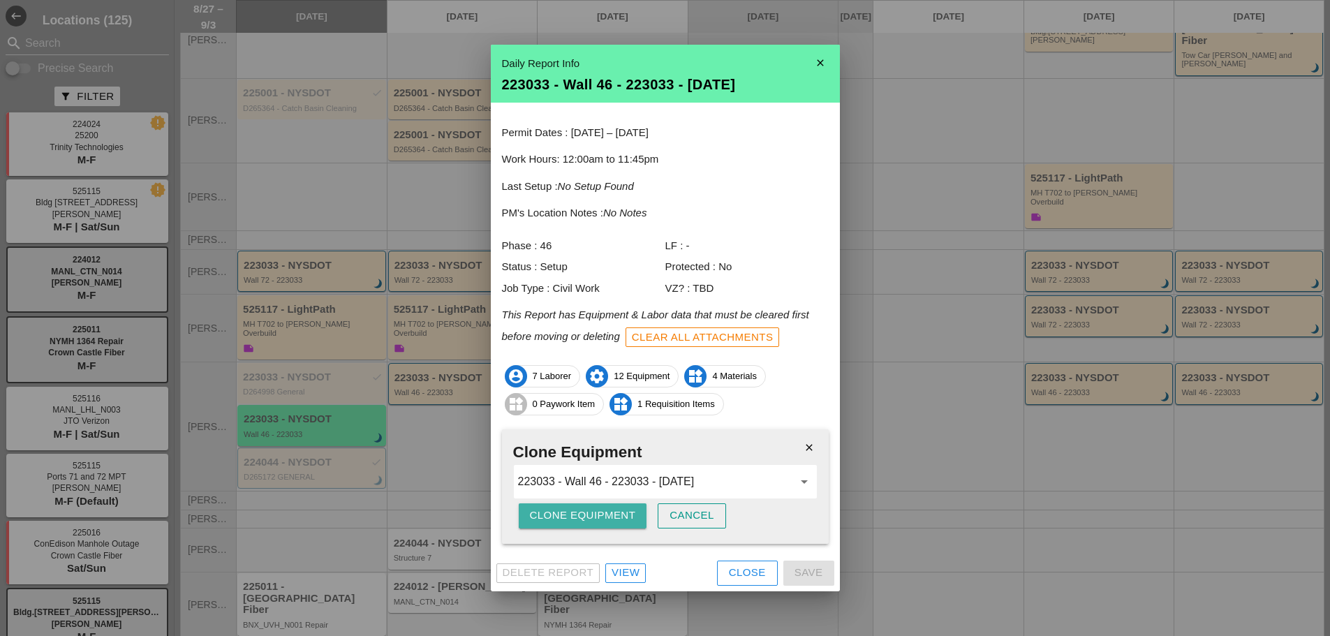
click at [587, 519] on div "Clone Equipment" at bounding box center [583, 515] width 106 height 16
click at [588, 518] on div "Are you sure?" at bounding box center [574, 515] width 89 height 16
click at [588, 518] on div "Clone Equipment" at bounding box center [583, 515] width 106 height 16
click at [588, 518] on div "Are you sure?" at bounding box center [574, 515] width 89 height 16
click at [568, 510] on div "Clone Equipment" at bounding box center [583, 515] width 106 height 16
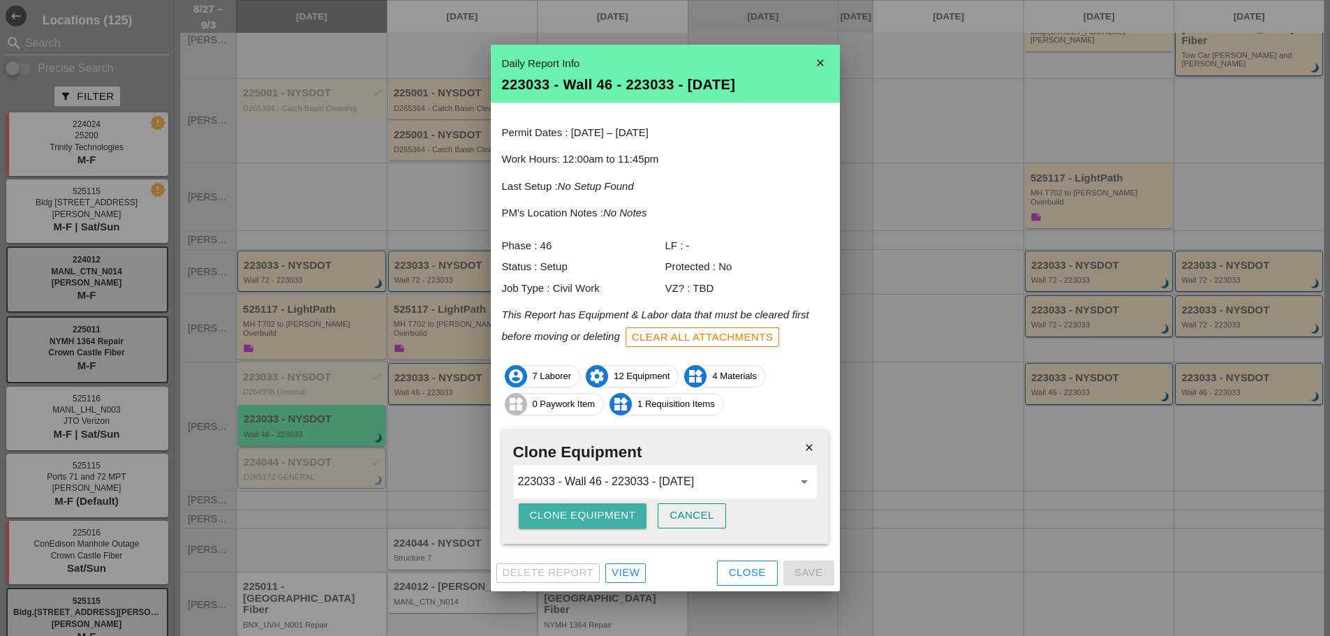
click at [568, 510] on div "Clone Equipment" at bounding box center [583, 515] width 106 height 16
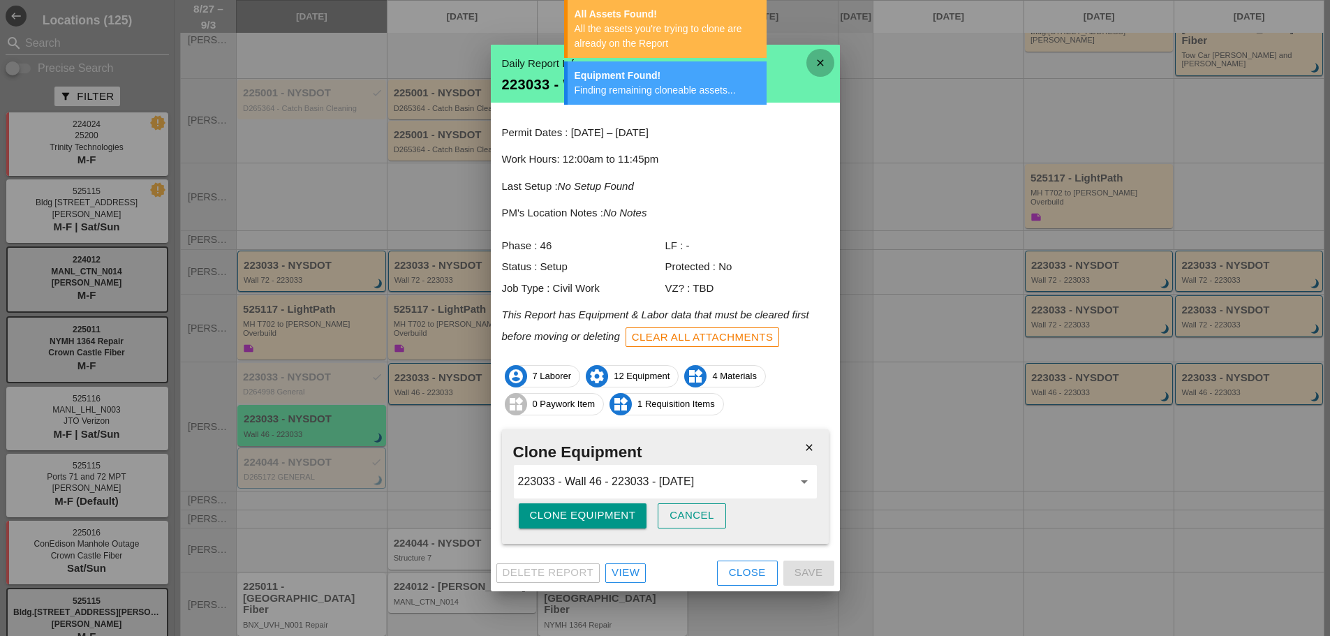
click at [824, 68] on icon "close" at bounding box center [820, 63] width 28 height 28
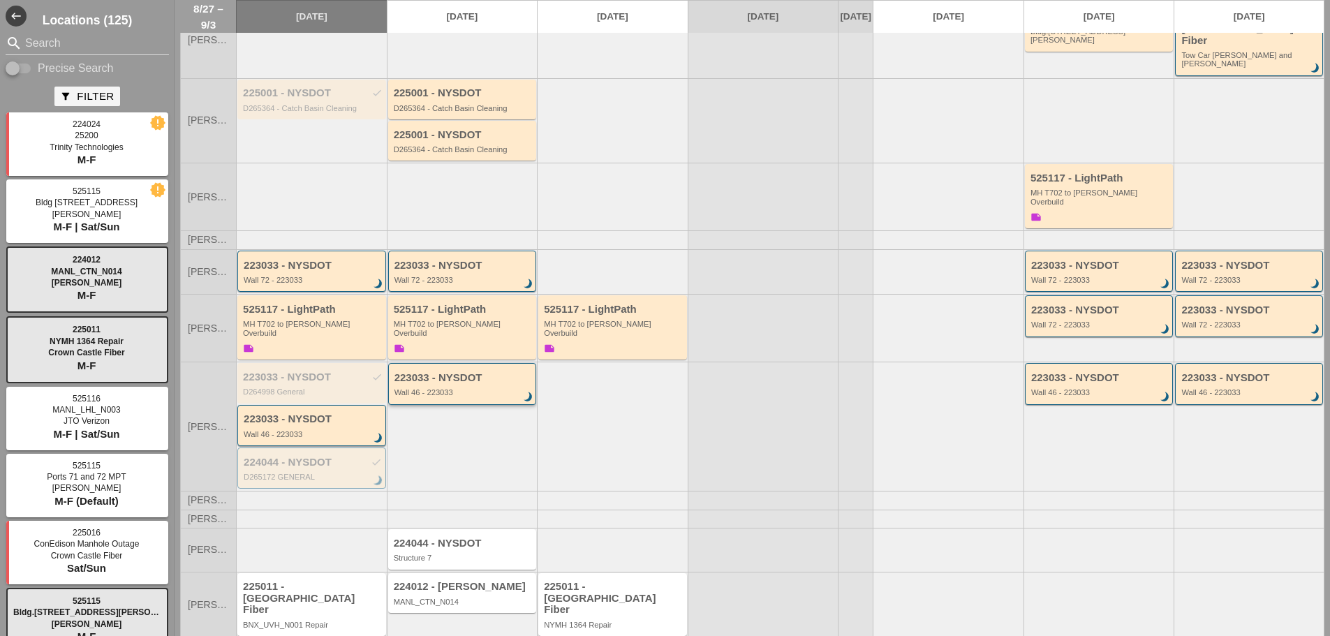
click at [509, 372] on div "223033 - NYSDOT Wall 46 - 223033 brightness_3" at bounding box center [463, 384] width 138 height 25
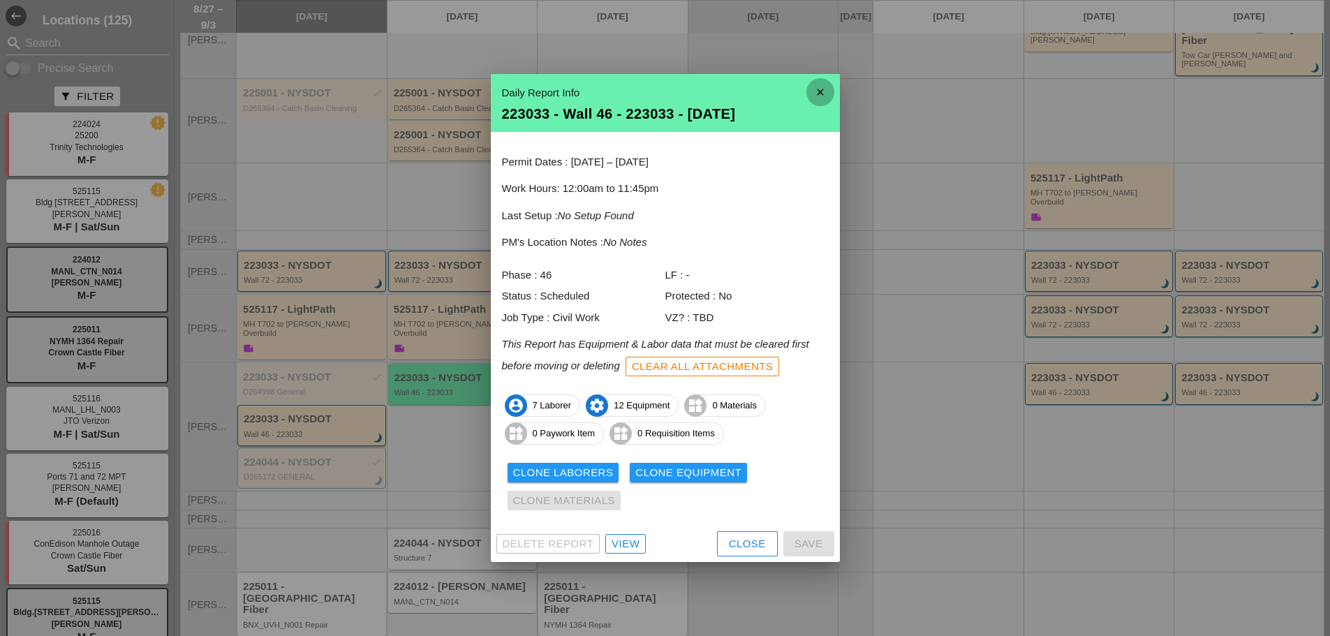
click at [819, 87] on icon "close" at bounding box center [820, 92] width 28 height 28
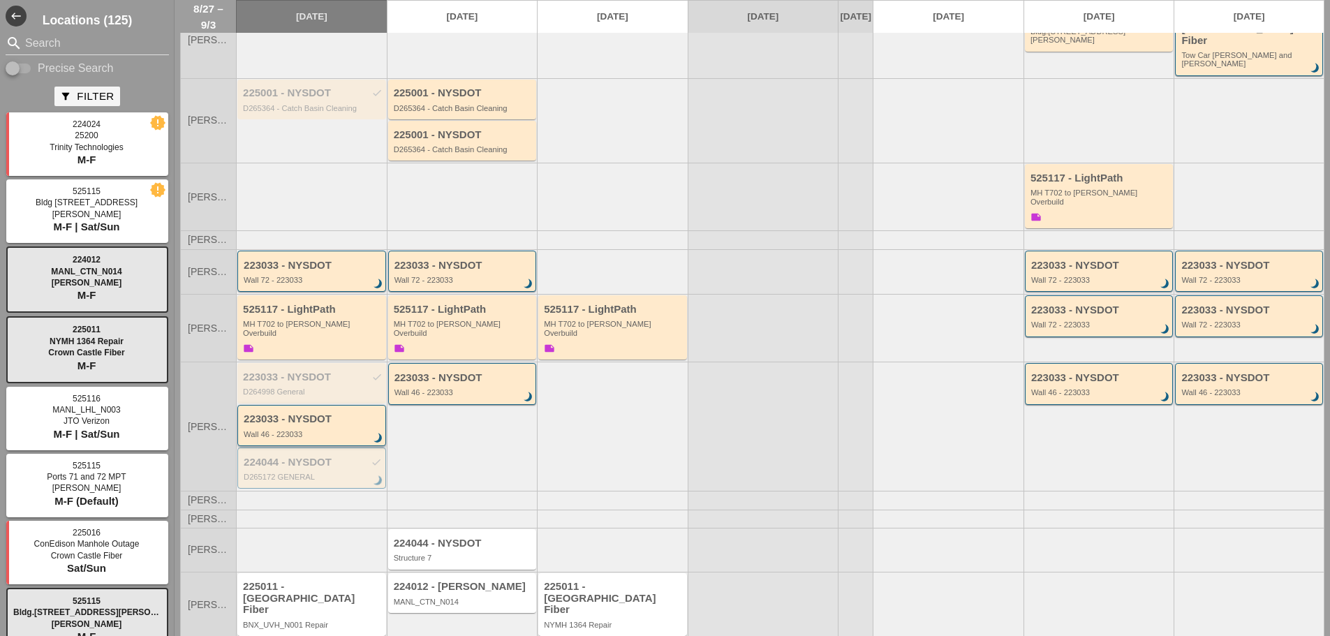
click at [269, 413] on div "223033 - NYSDOT Wall 46 - 223033 brightness_3" at bounding box center [311, 425] width 149 height 41
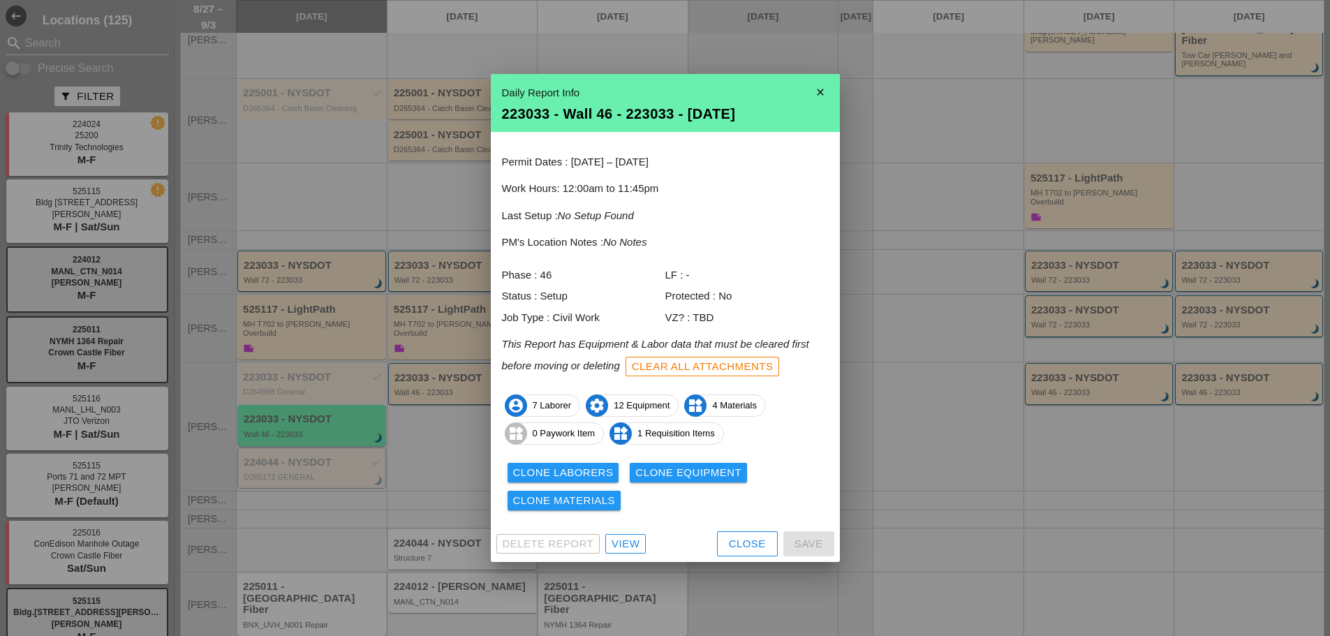
click at [551, 493] on div "Clone Materials" at bounding box center [564, 501] width 103 height 16
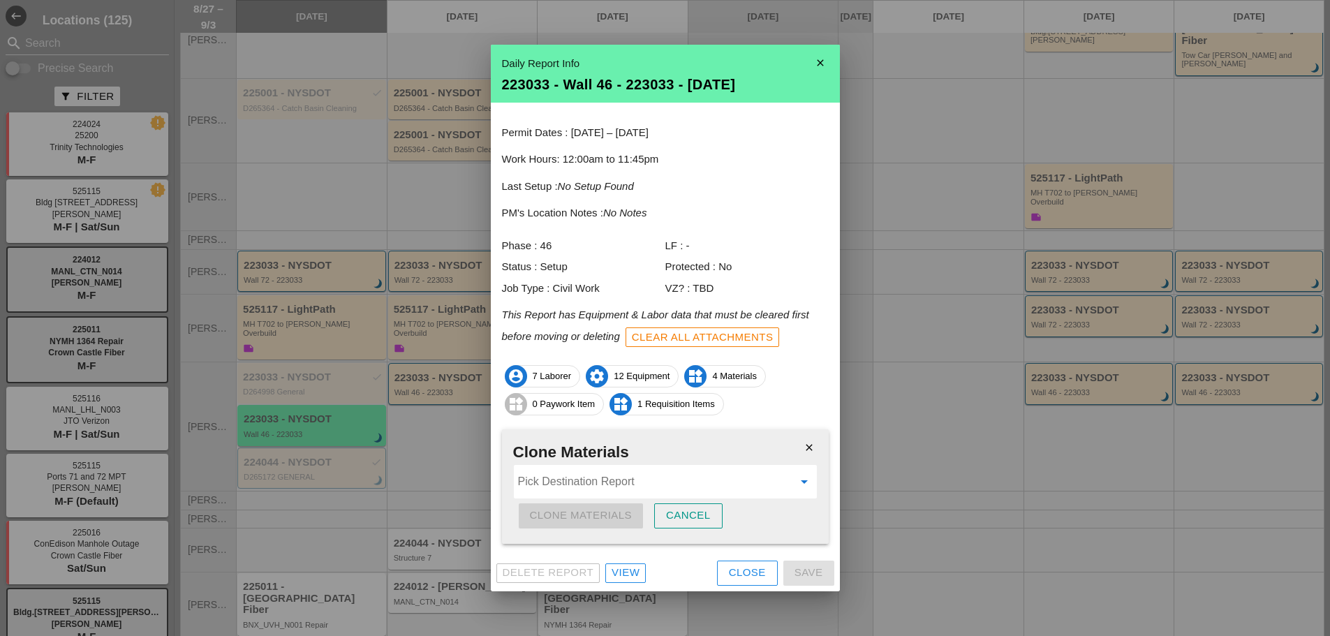
click at [546, 482] on input "Pick Destination Report" at bounding box center [655, 481] width 275 height 22
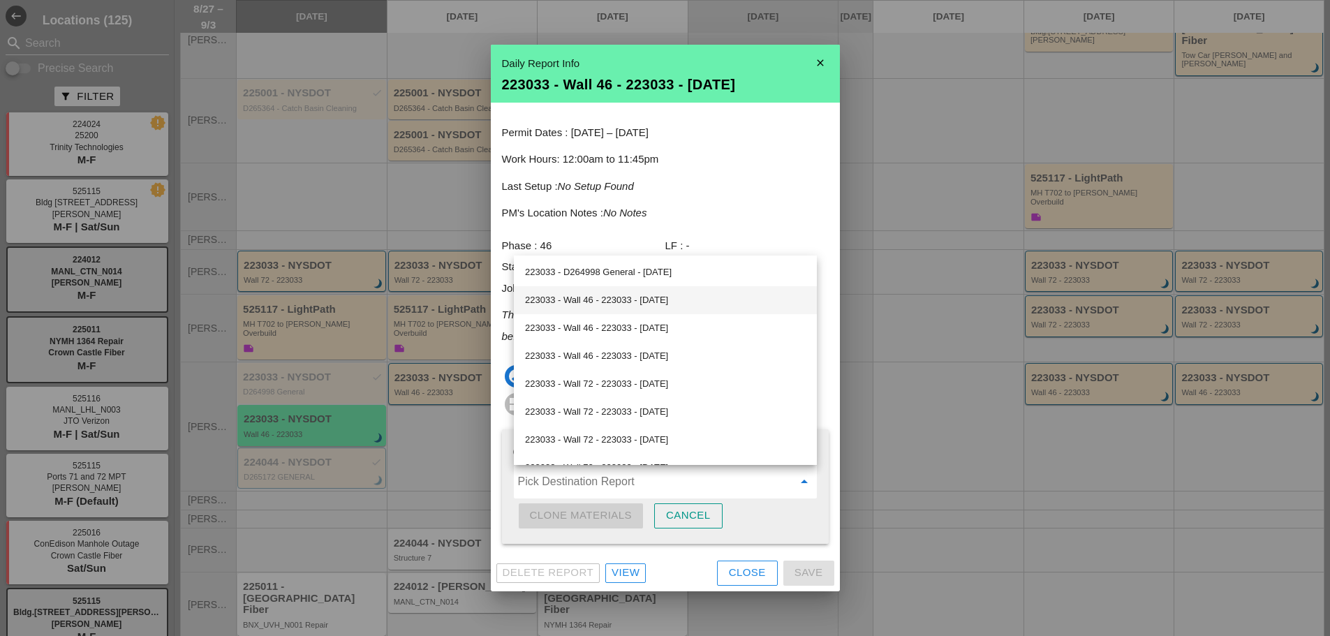
click at [610, 302] on div "223033 - Wall 46 - 223033 - [DATE]" at bounding box center [665, 300] width 281 height 17
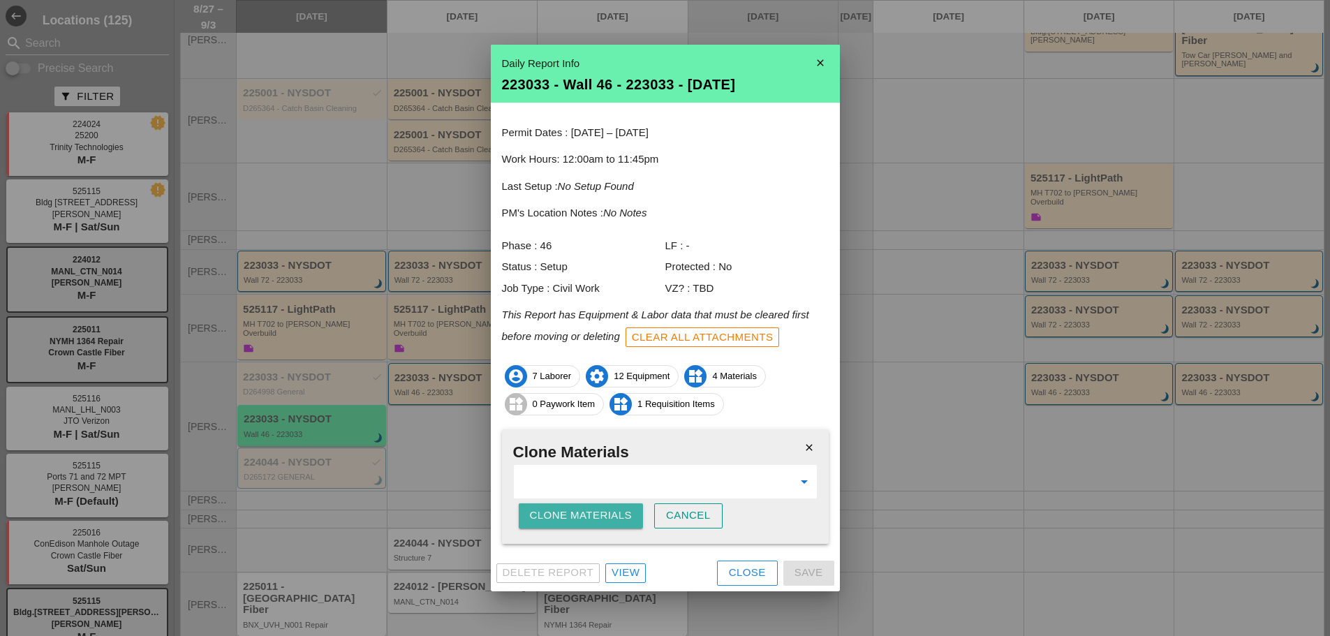
click at [613, 512] on div "Clone Materials" at bounding box center [581, 515] width 103 height 16
click at [611, 510] on div "Clone Materials" at bounding box center [581, 515] width 103 height 16
click at [617, 516] on div "Clone Materials" at bounding box center [581, 515] width 103 height 16
click at [616, 515] on div "Are you sure?" at bounding box center [574, 515] width 89 height 16
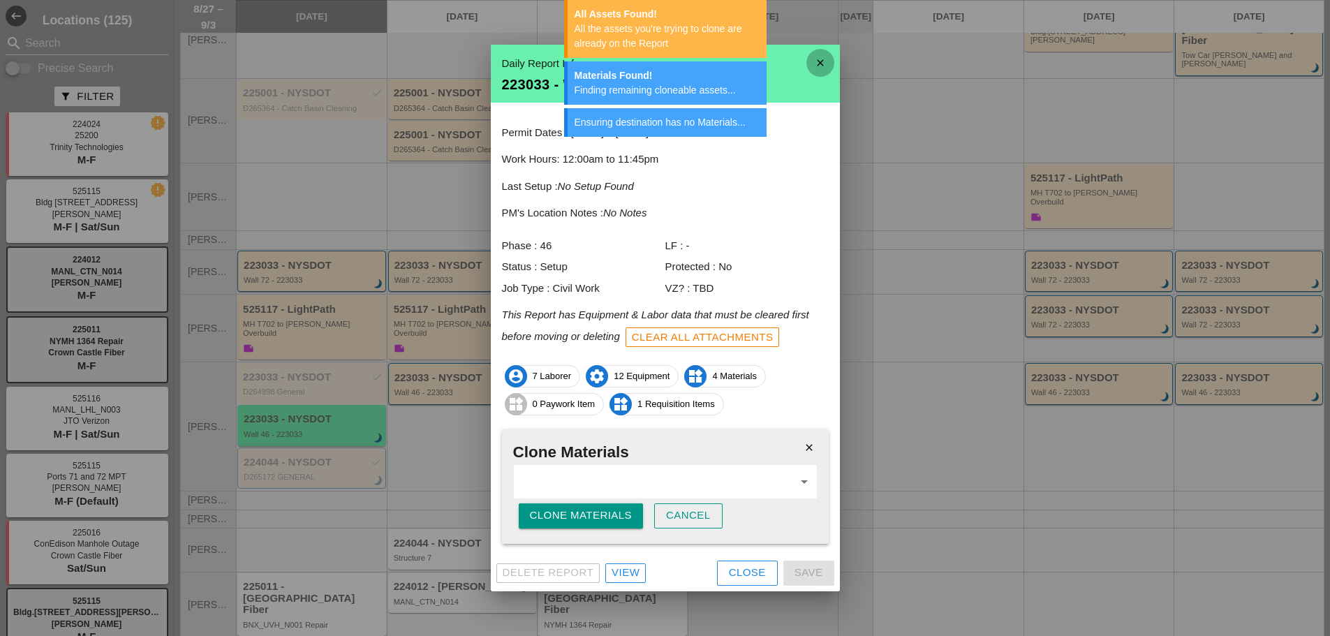
click at [820, 64] on icon "close" at bounding box center [820, 63] width 28 height 28
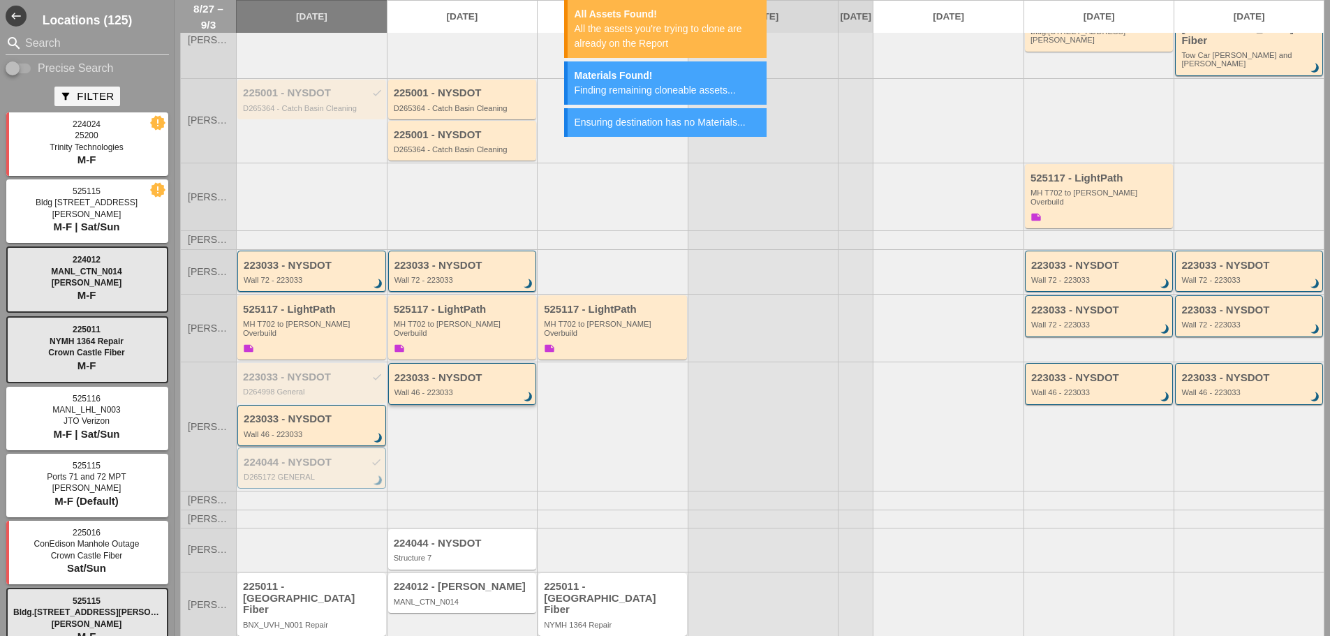
click at [503, 370] on div "223033 - NYSDOT Wall 46 - 223033 brightness_3" at bounding box center [462, 383] width 149 height 41
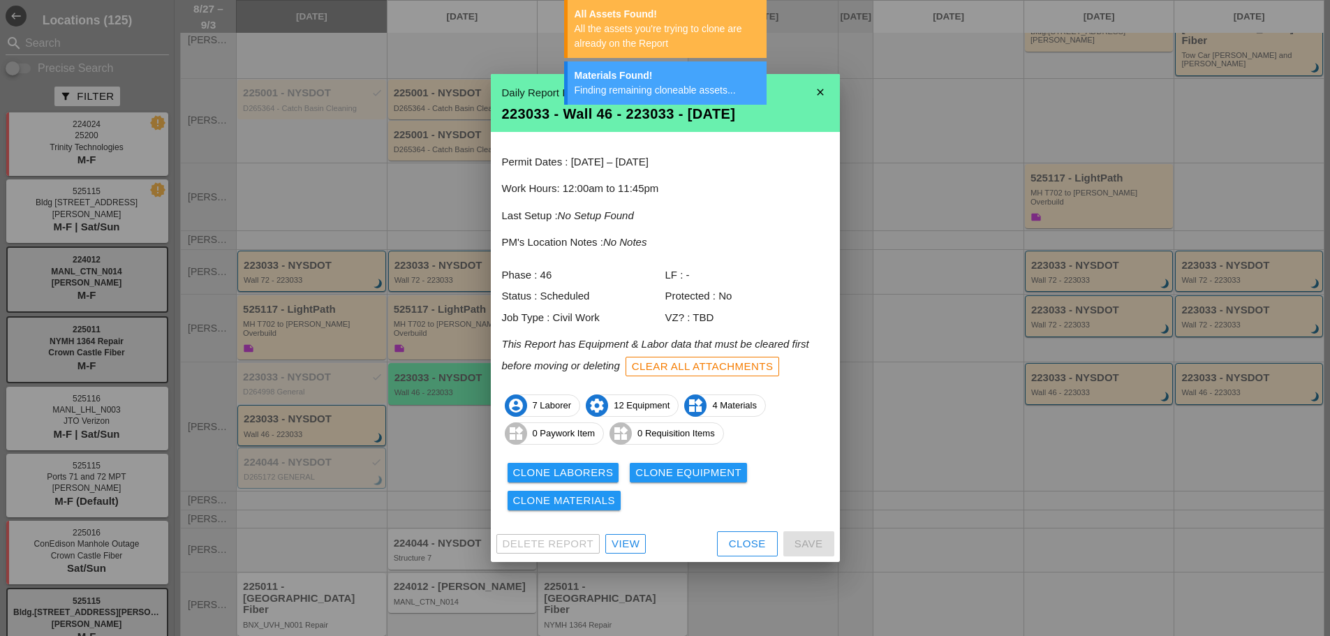
click at [815, 84] on icon "close" at bounding box center [820, 92] width 28 height 28
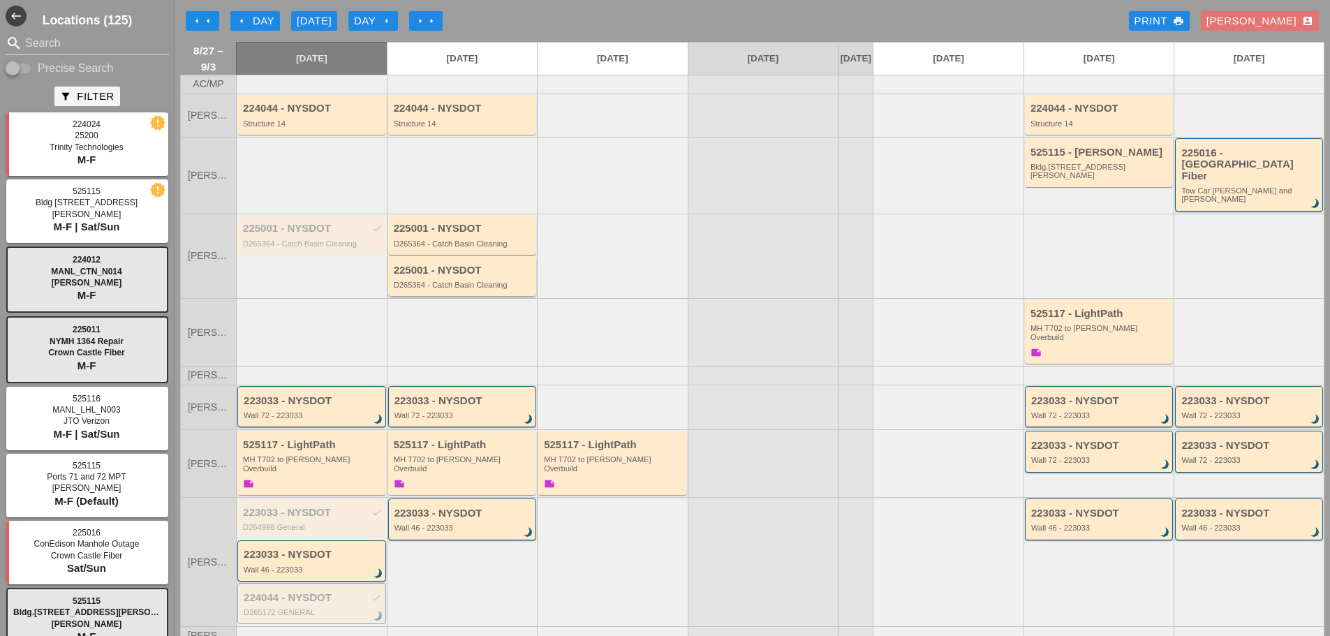
click at [459, 281] on div "D265364 - Catch Basin Cleaning" at bounding box center [464, 285] width 140 height 8
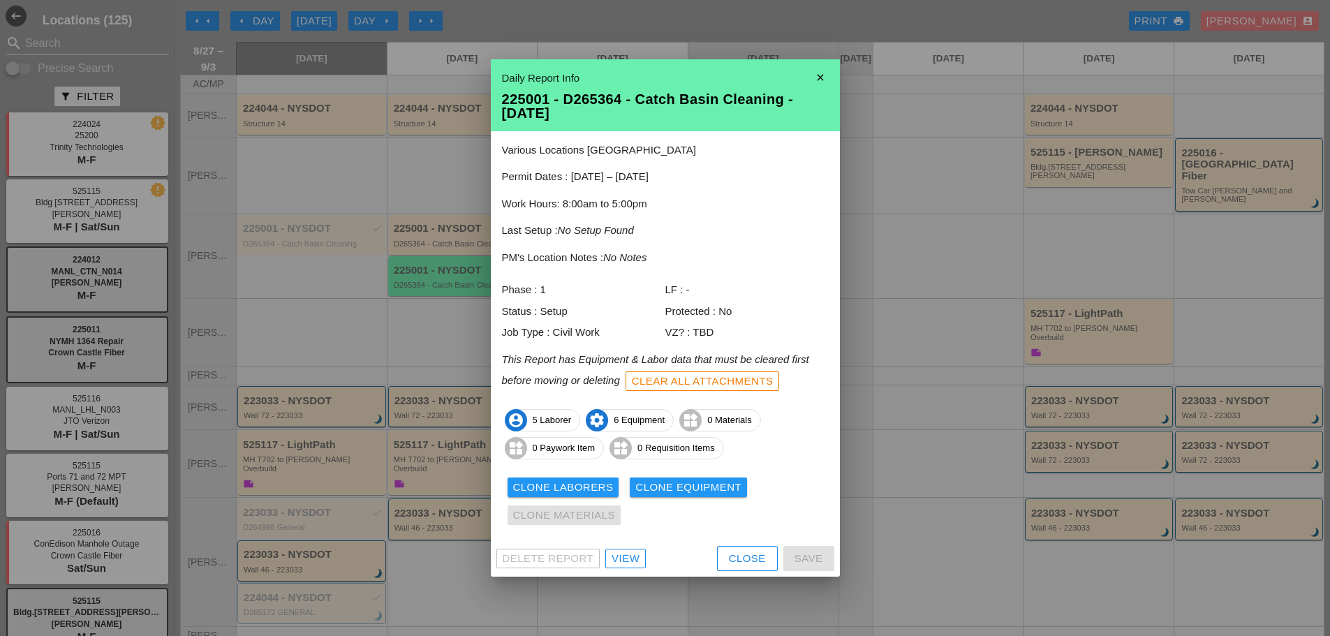
click at [622, 563] on div "View" at bounding box center [625, 559] width 28 height 16
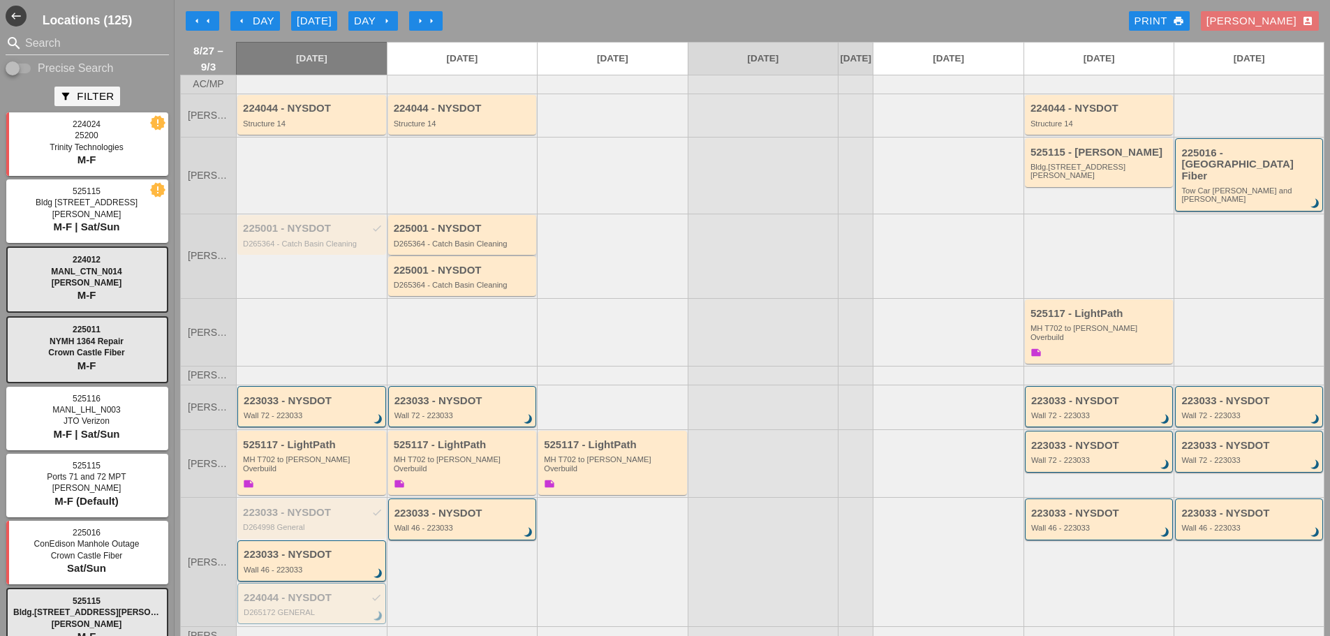
click at [452, 228] on div "225001 - NYSDOT D265364 - Catch Basin Cleaning" at bounding box center [464, 235] width 140 height 25
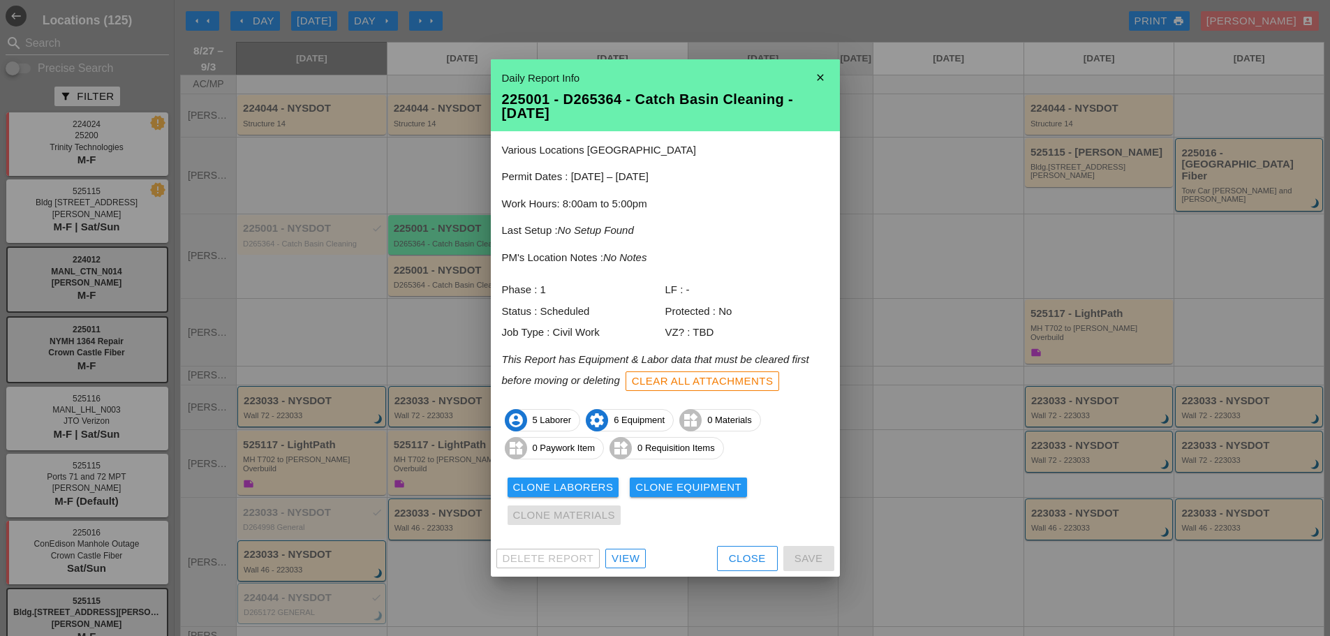
click at [632, 560] on div "View" at bounding box center [625, 559] width 28 height 16
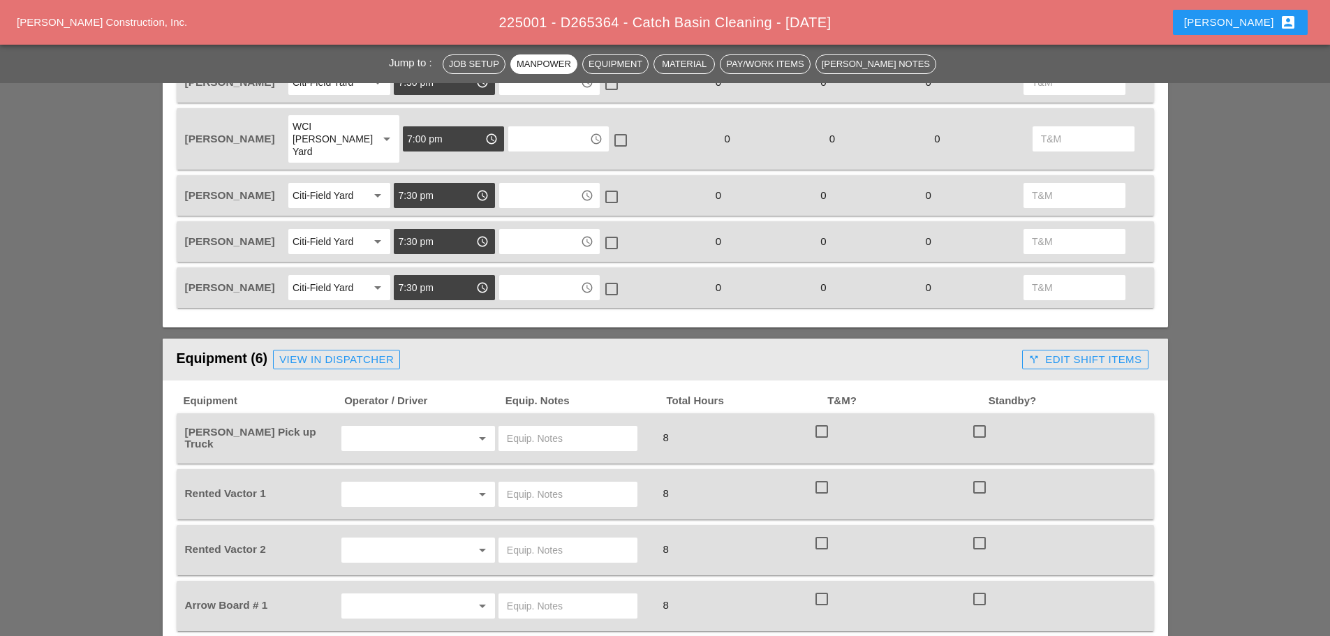
scroll to position [698, 0]
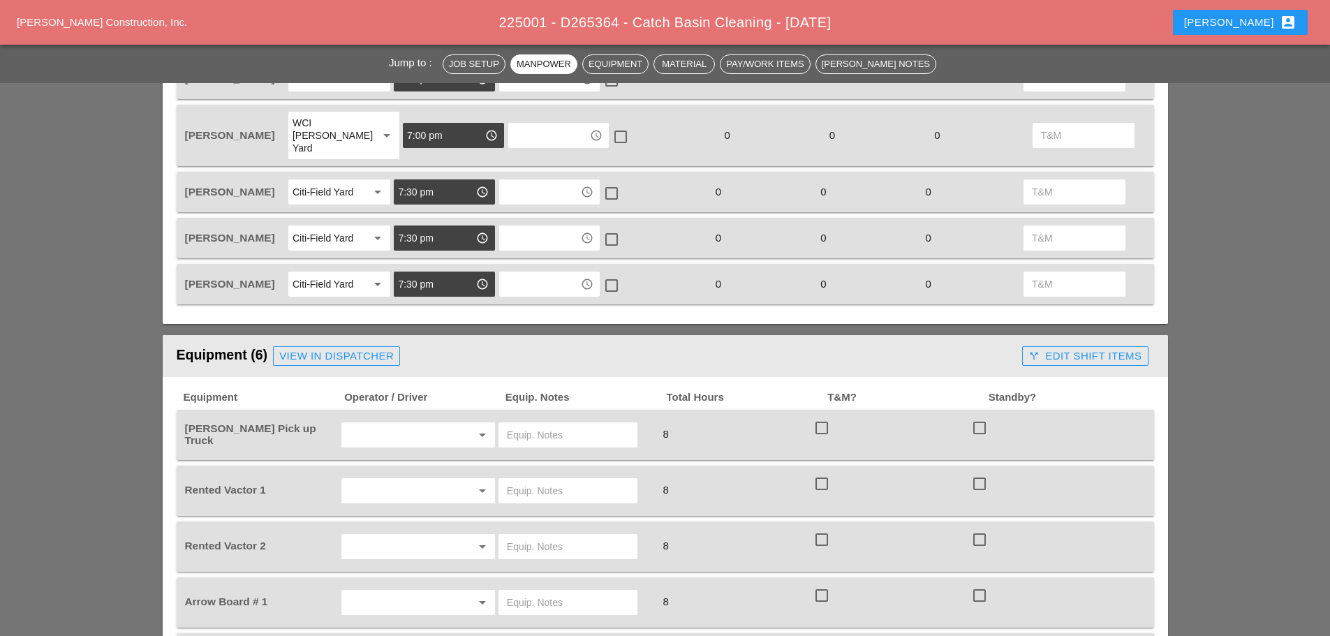
click at [304, 348] on div "View in Dispatcher" at bounding box center [336, 356] width 114 height 16
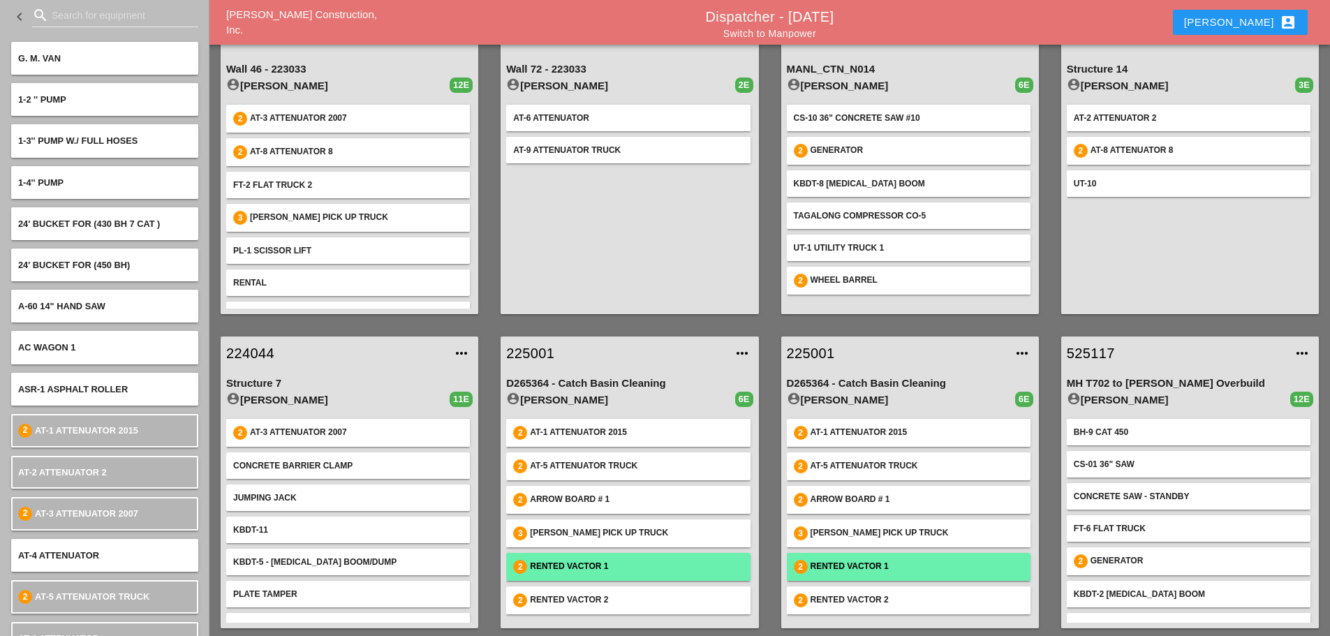
scroll to position [73, 0]
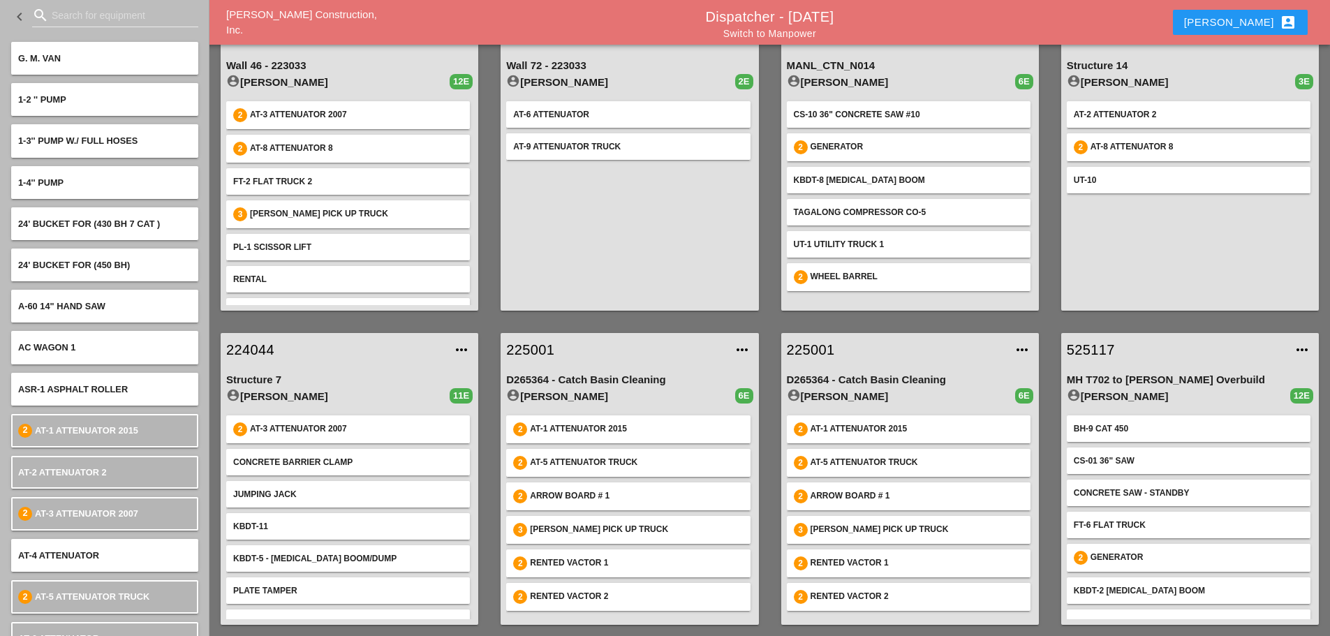
click at [538, 351] on link "225001" at bounding box center [615, 349] width 218 height 21
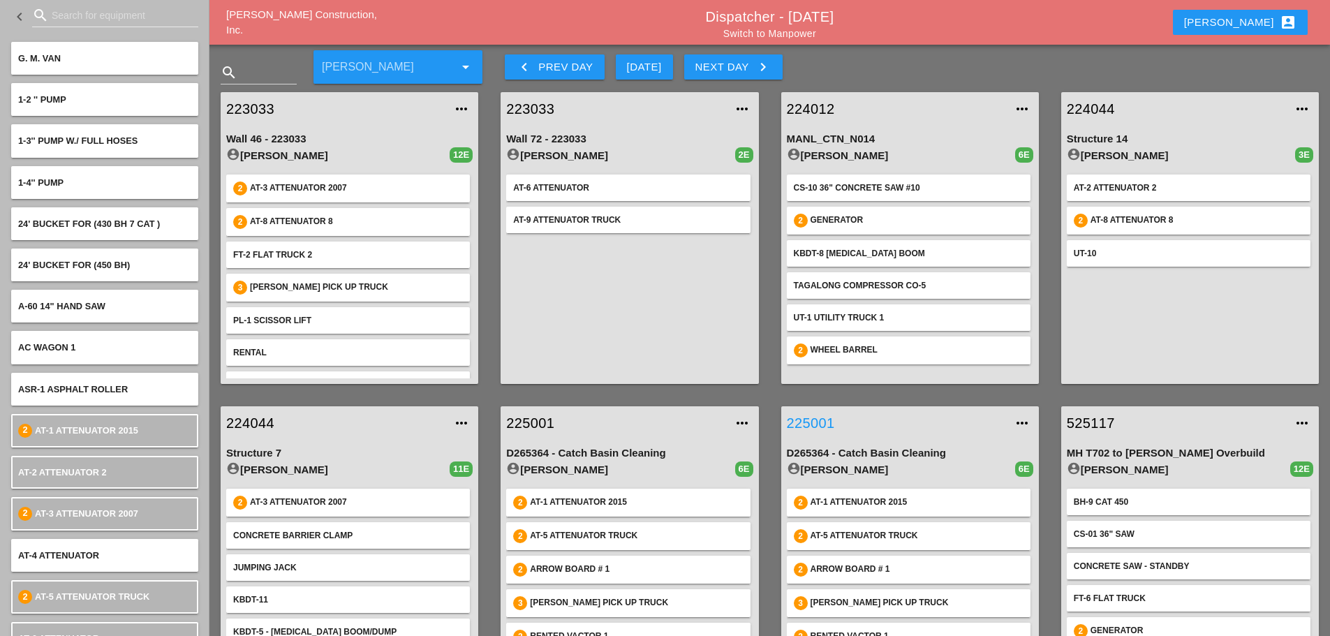
click at [822, 422] on link "225001" at bounding box center [896, 423] width 218 height 21
